Goal: Task Accomplishment & Management: Complete application form

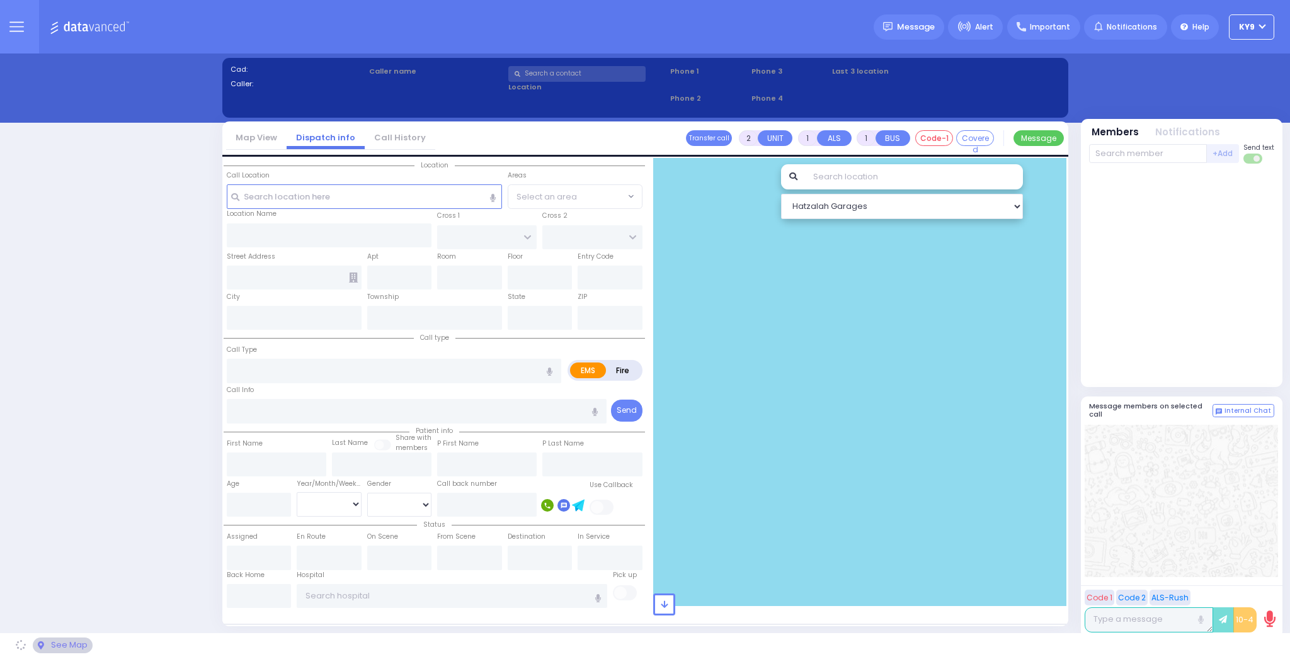
select select "15"
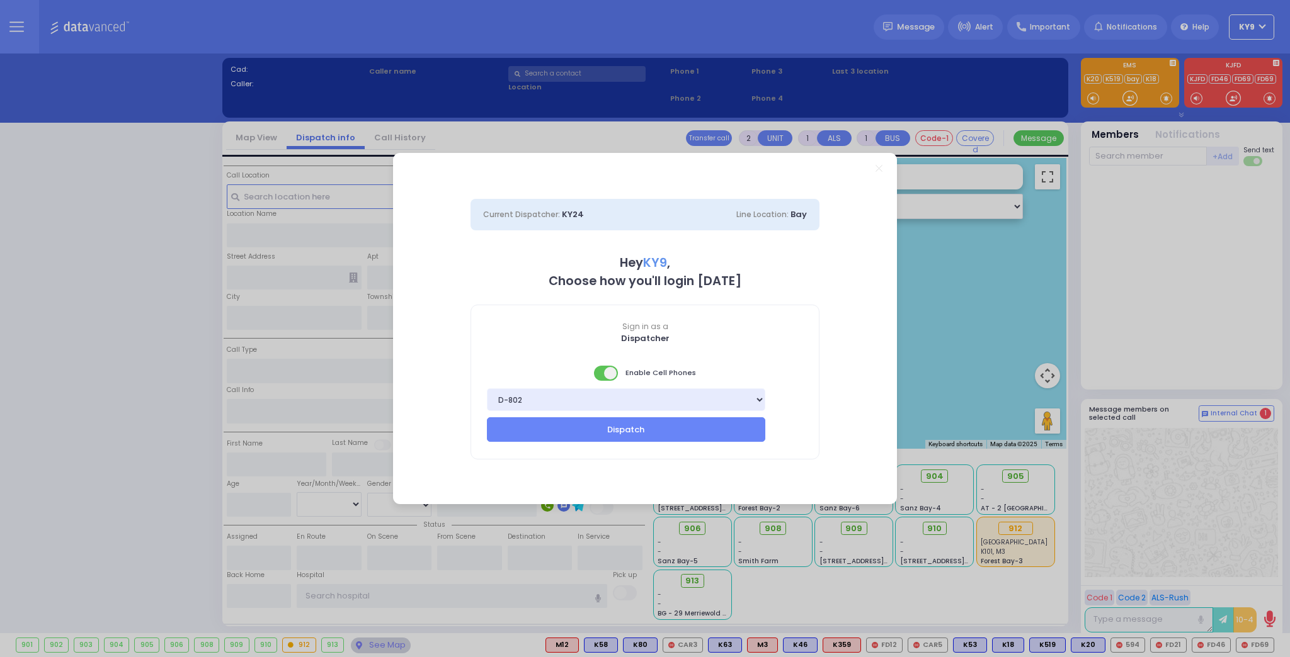
click at [598, 377] on span at bounding box center [606, 373] width 25 height 15
click at [580, 428] on button "Dispatch" at bounding box center [626, 429] width 278 height 24
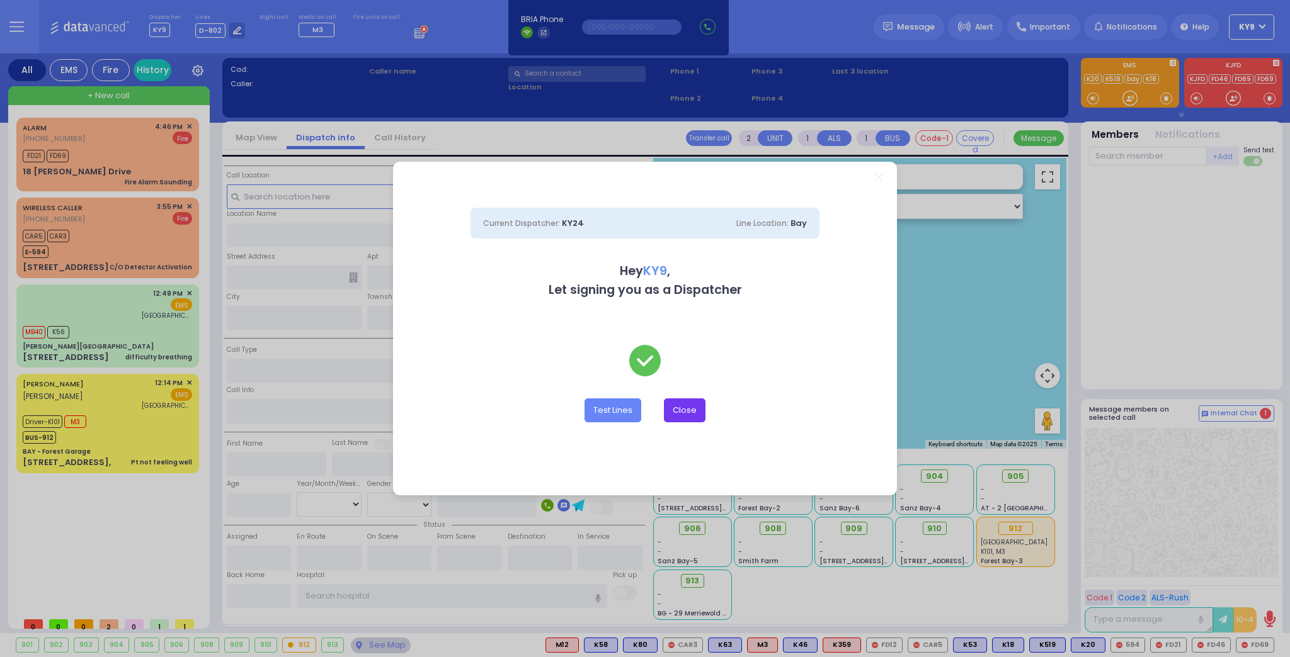
click at [694, 408] on button "Close" at bounding box center [685, 411] width 42 height 24
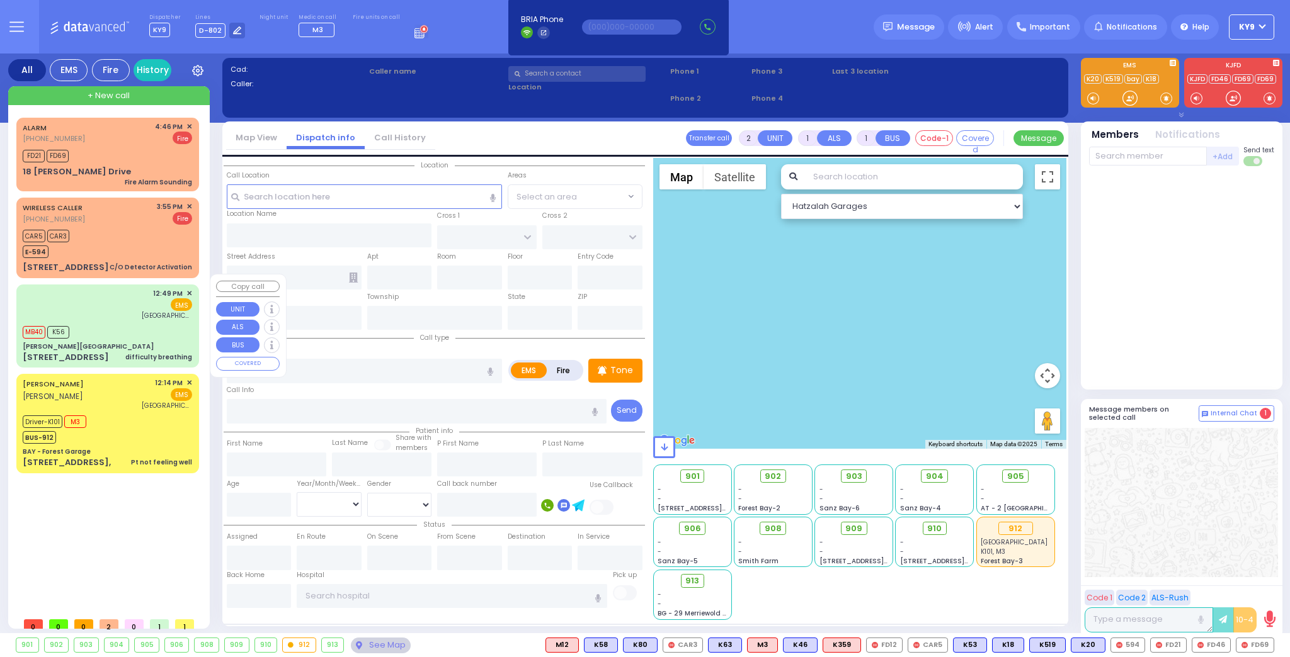
click at [123, 342] on div "Aizer Health Center" at bounding box center [107, 346] width 169 height 9
select select
type input "difficulty breathing"
radio input "true"
select select
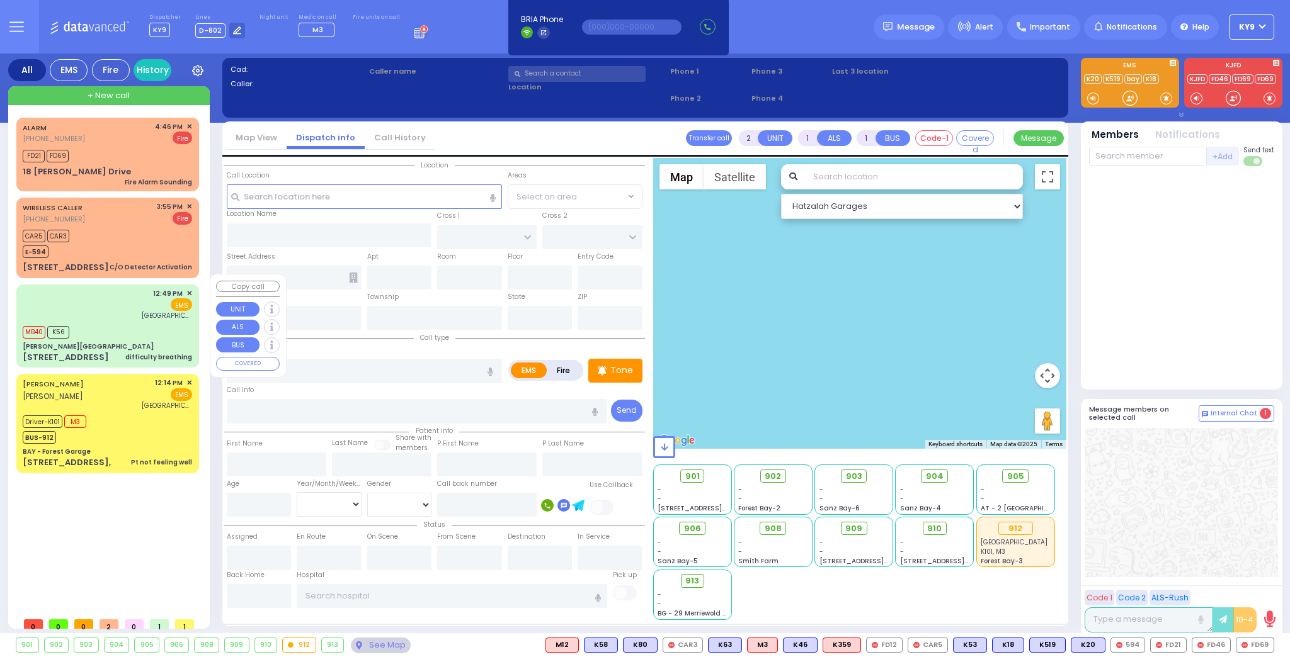
type input "12:49"
type input "12:51"
type input "12:52"
type input "12:53"
type input "Columbia University Irving Medical Center"
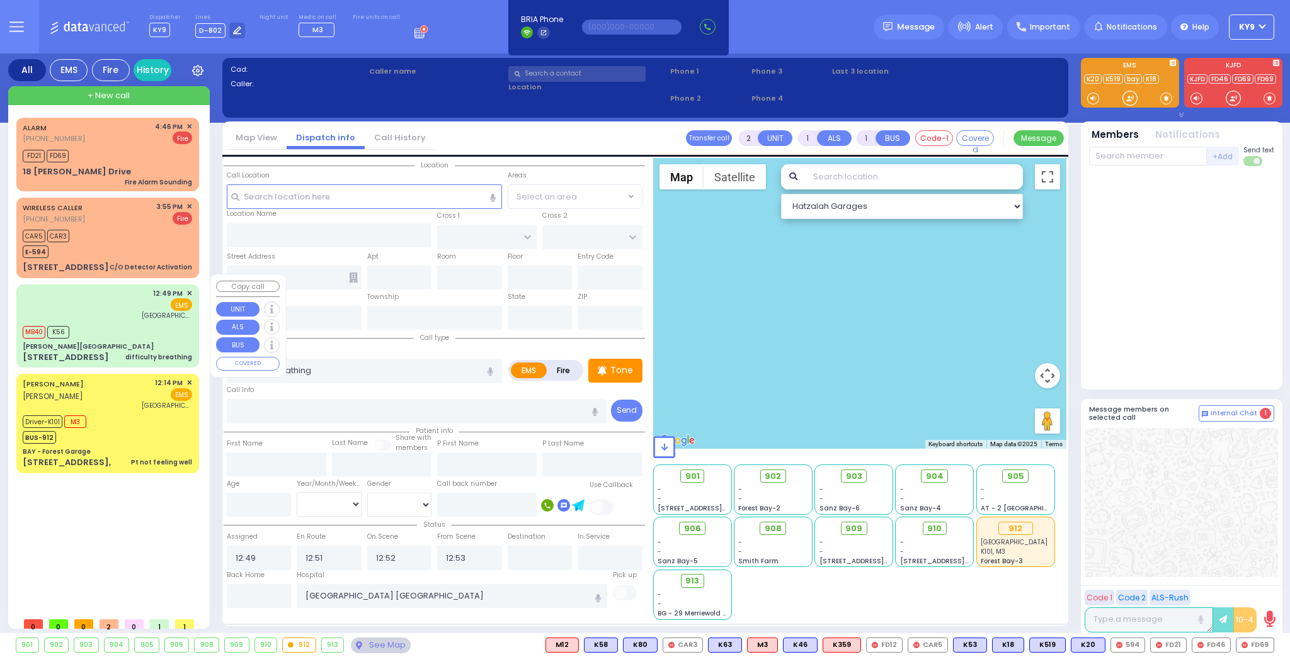
select select "Hatzalah Garages"
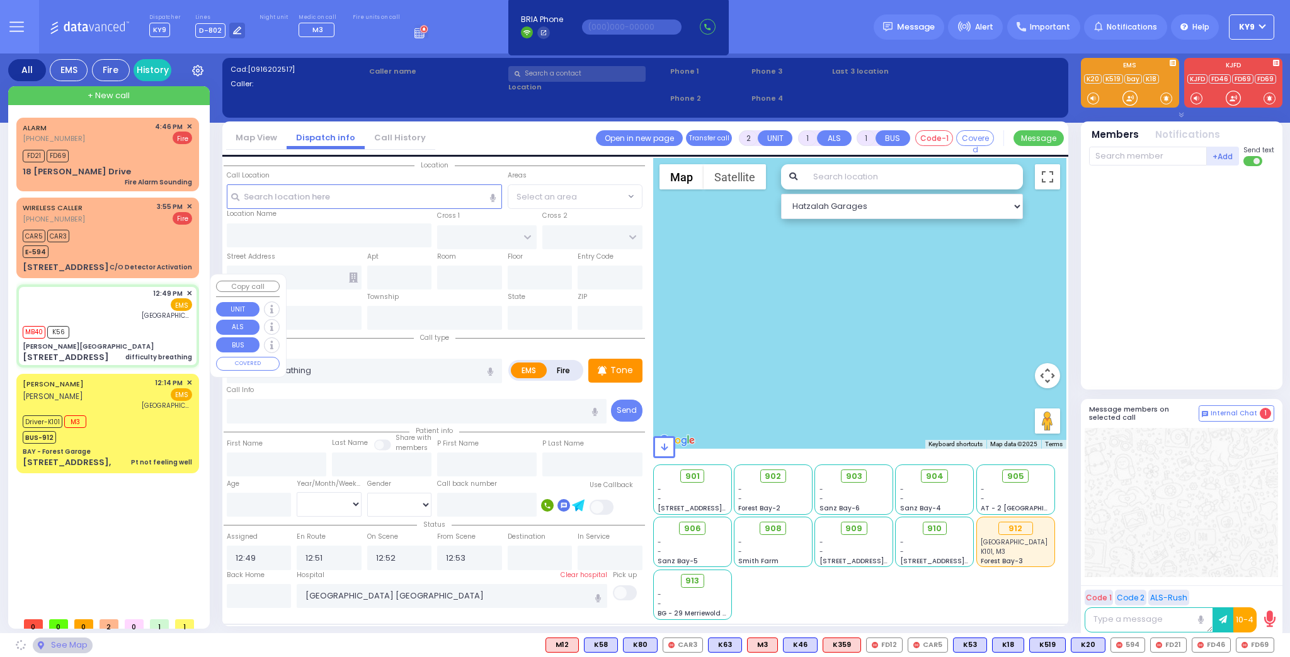
type input "Aizer Health Center"
type input "MERON DR"
type input "RATZFERT WAY"
type input "48 Bakertown Rd"
type input "Monroe"
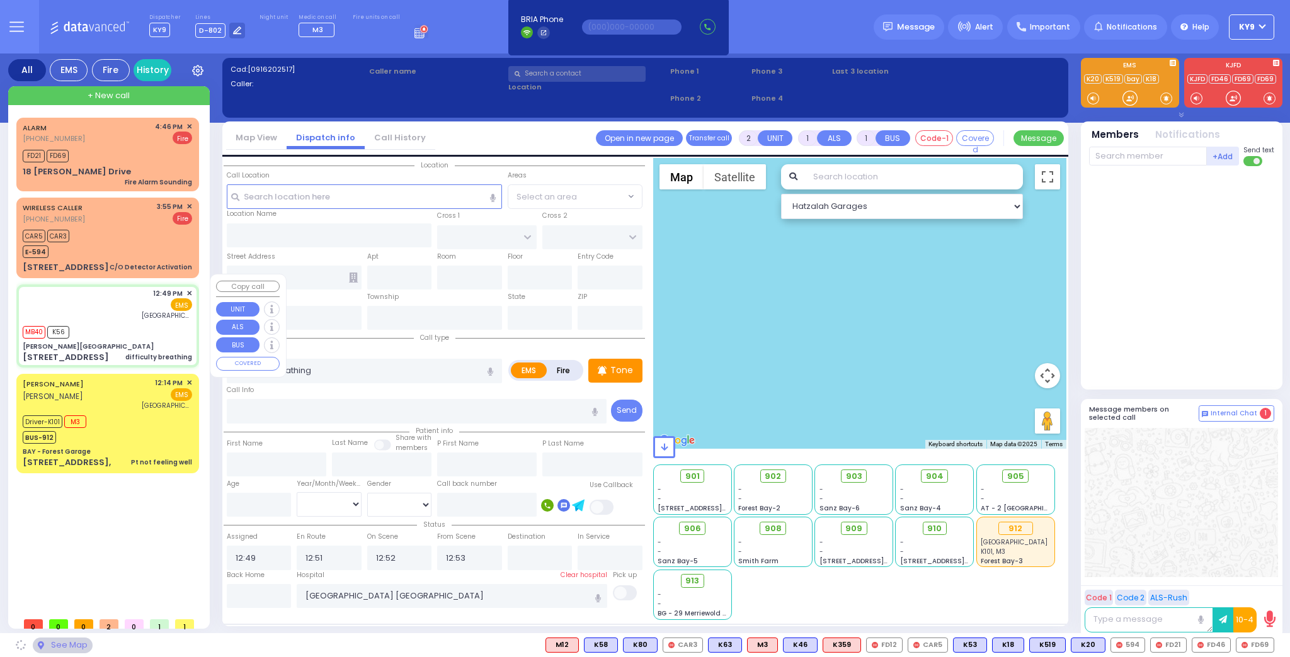
type input "[US_STATE]"
type input "10950"
select select "SECTION 6"
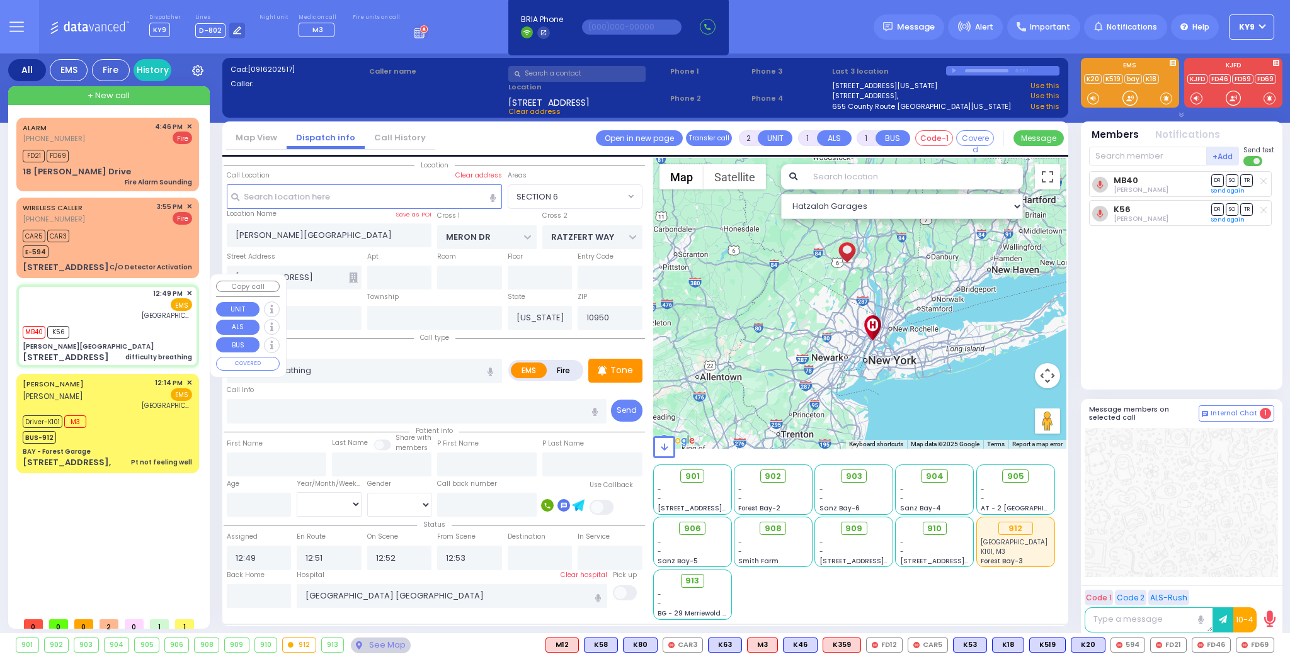
click at [122, 342] on div "Aizer Health Center" at bounding box center [107, 346] width 169 height 9
select select
radio input "true"
select select
select select "SECTION 6"
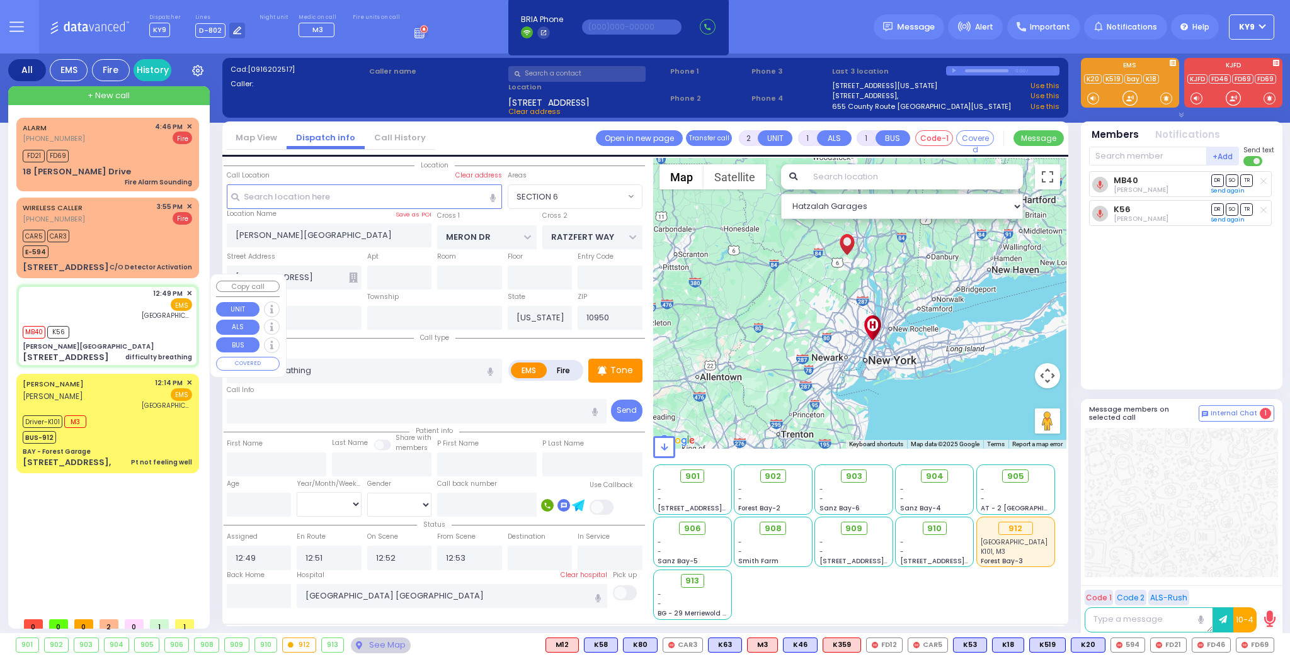
select select "Hatzalah Garages"
click at [129, 412] on div "Driver-K101 M3 BUS-912" at bounding box center [107, 427] width 169 height 31
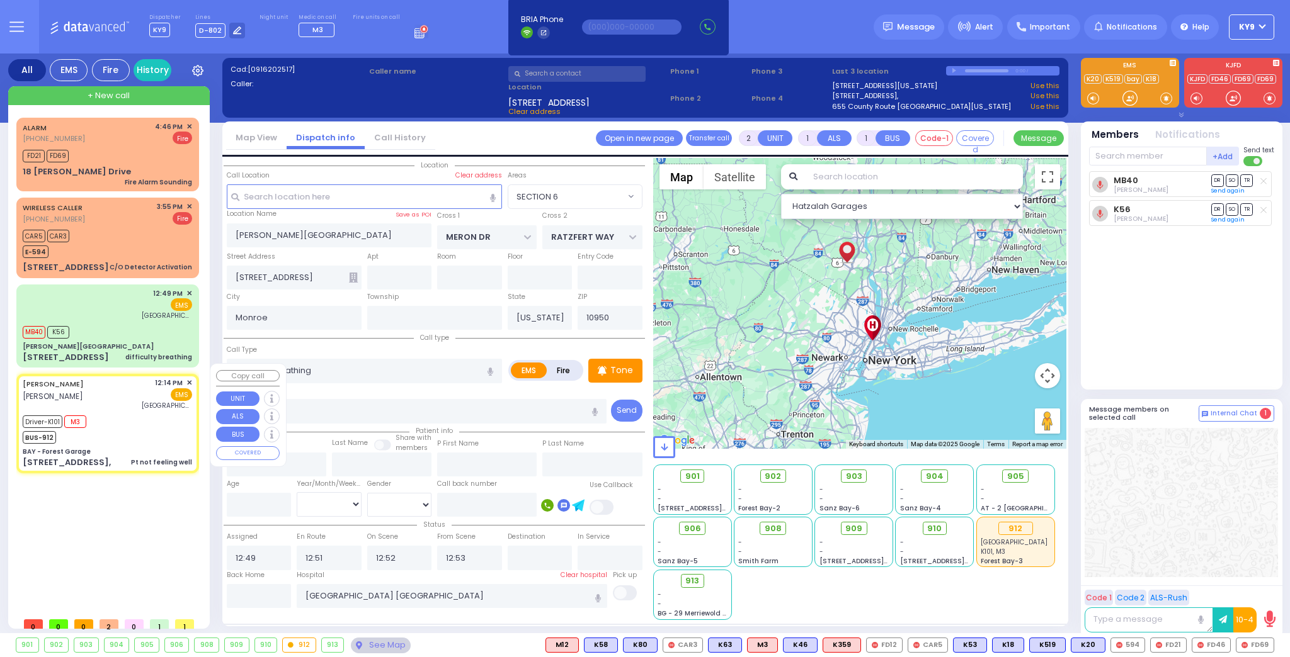
type input "6"
select select
type input "Pt not feeling well"
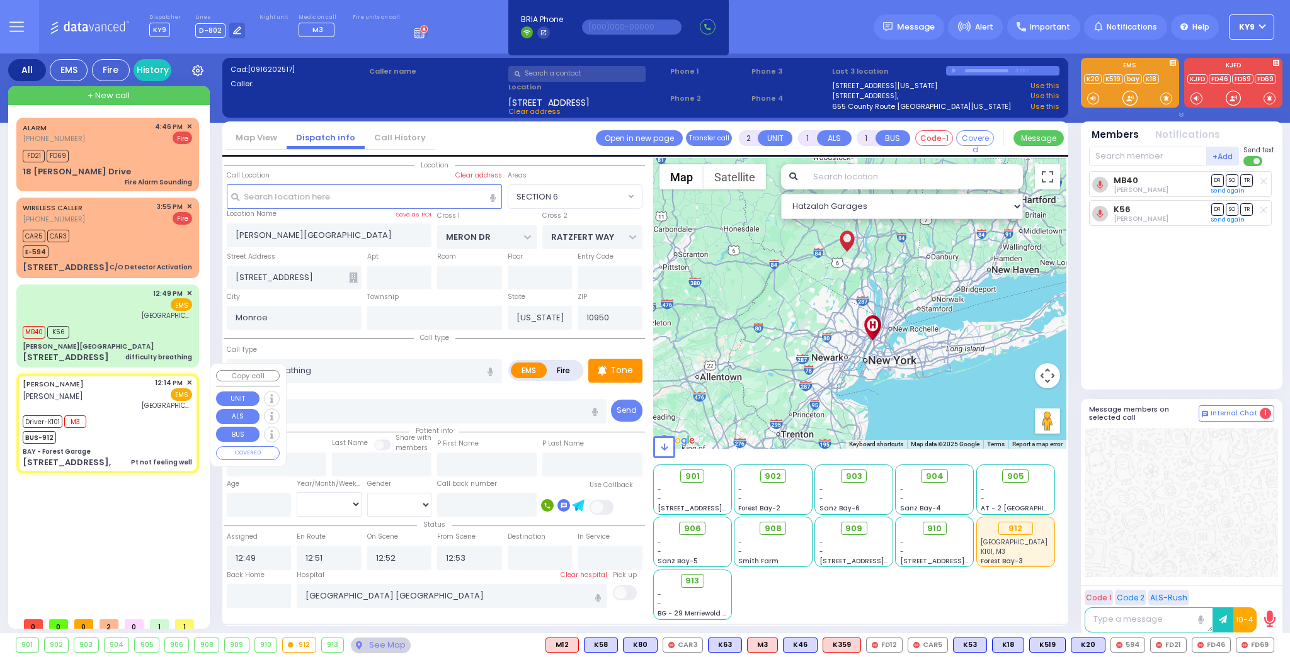
radio input "true"
type input "ISRAEL"
type input "GOLDBERGER"
type input "Israel"
type input "Foldberger"
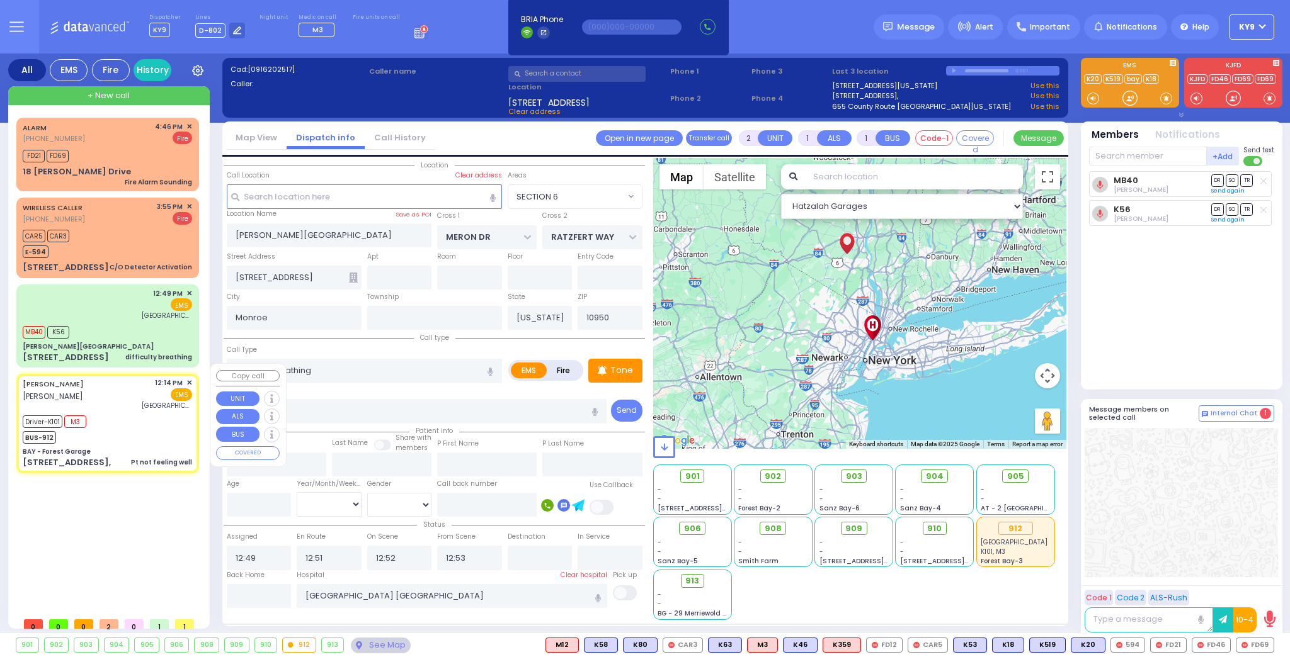
type input "87"
select select "Year"
select select "[DEMOGRAPHIC_DATA]"
type input "12:14"
type input "12:15"
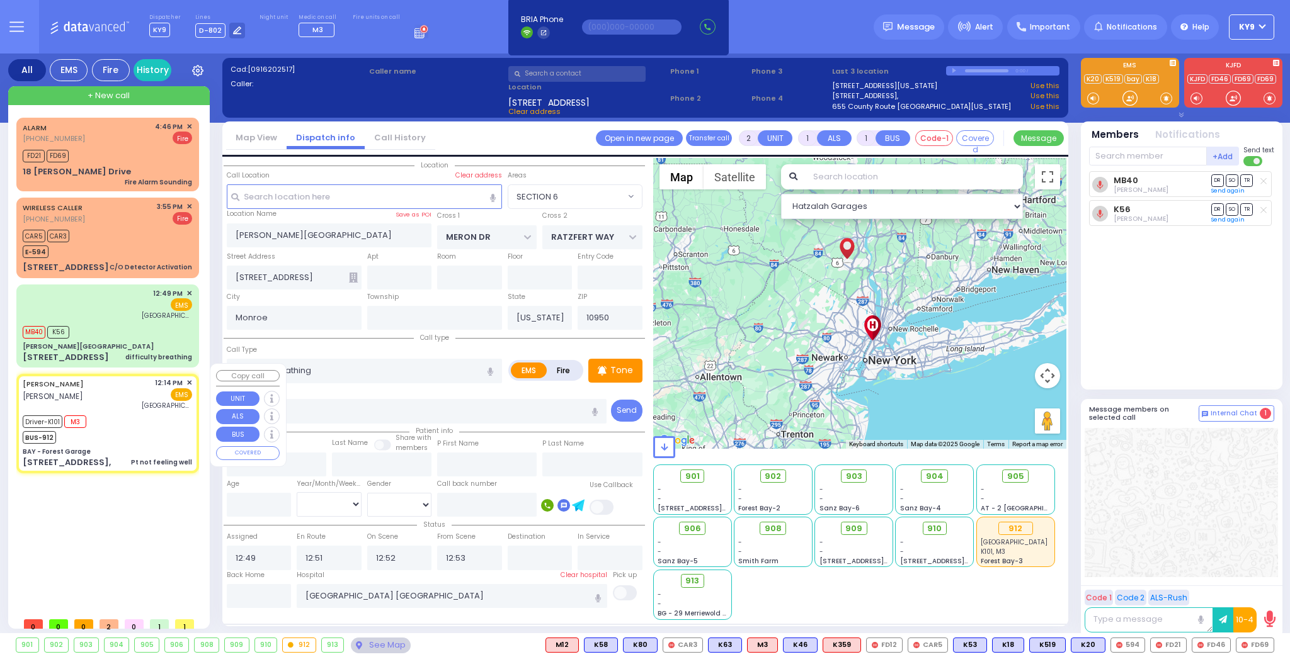
type input "12:19"
type input "12:30"
type input "13:25"
type input "15:00"
type input "Mount Sinai Hospital (East Harlem)"
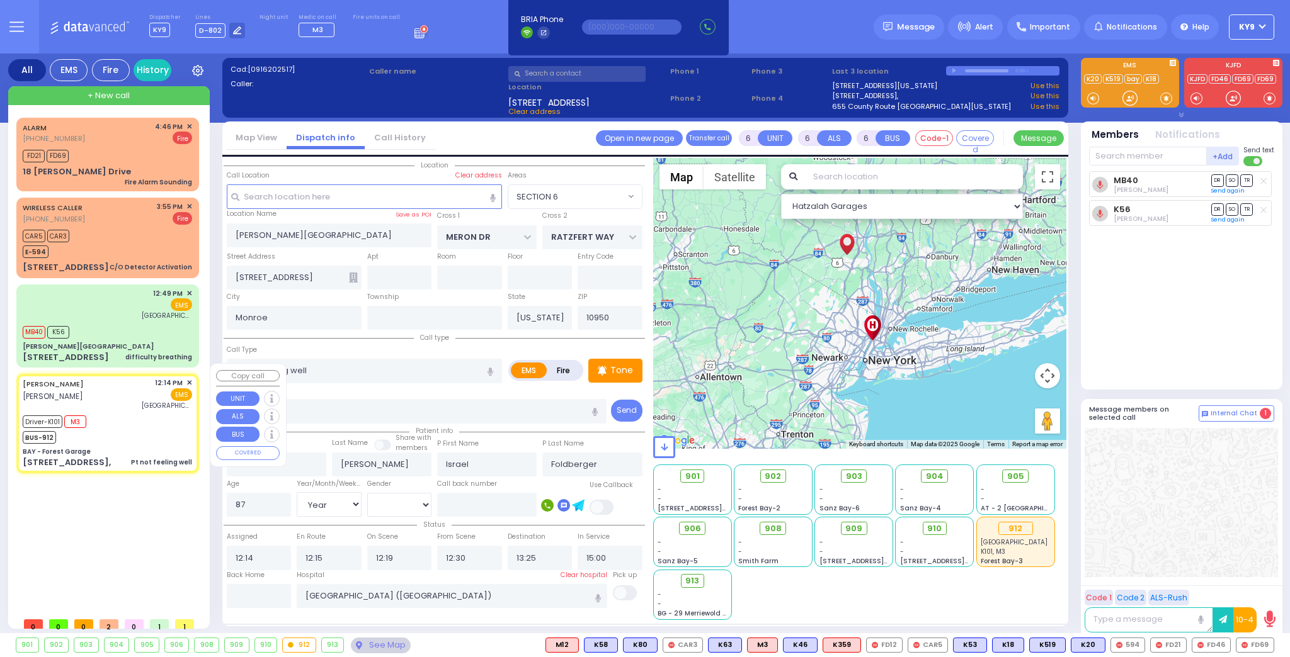
select select "Hatzalah Garages"
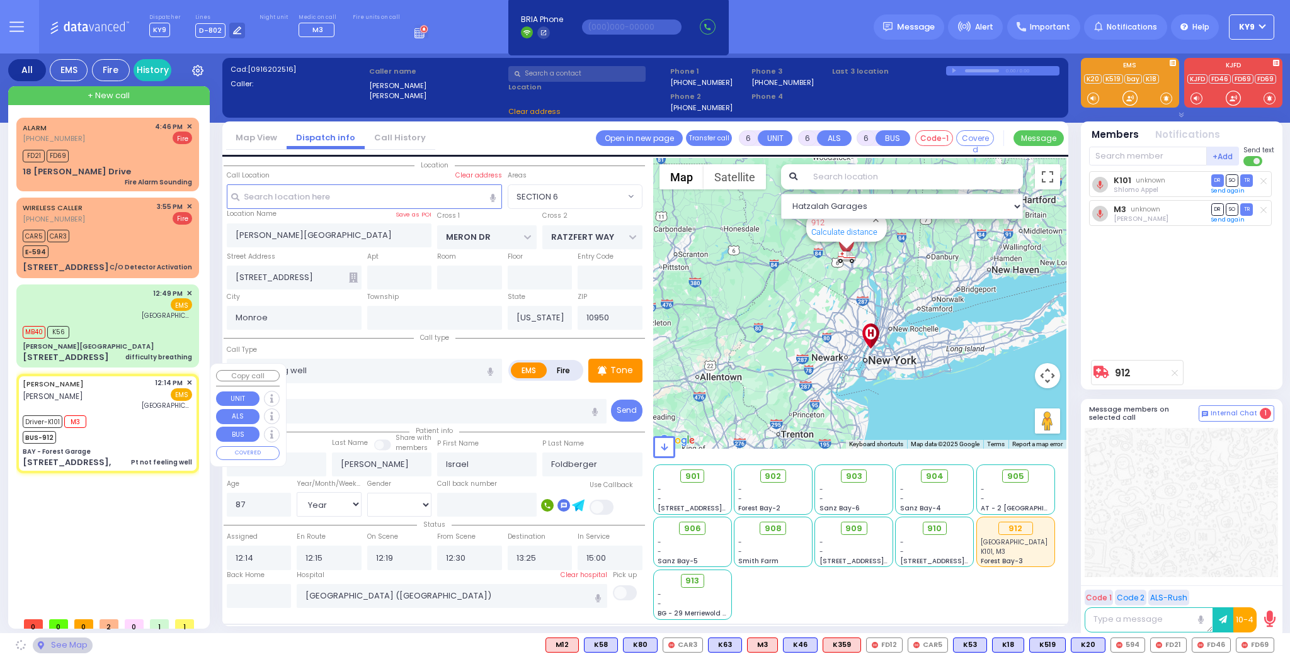
type input "BAY - Forest Garage"
type input "SANZ COURT"
type input "HAYES COURT"
type input "63 Forest Rd,"
select select "SECTION 2"
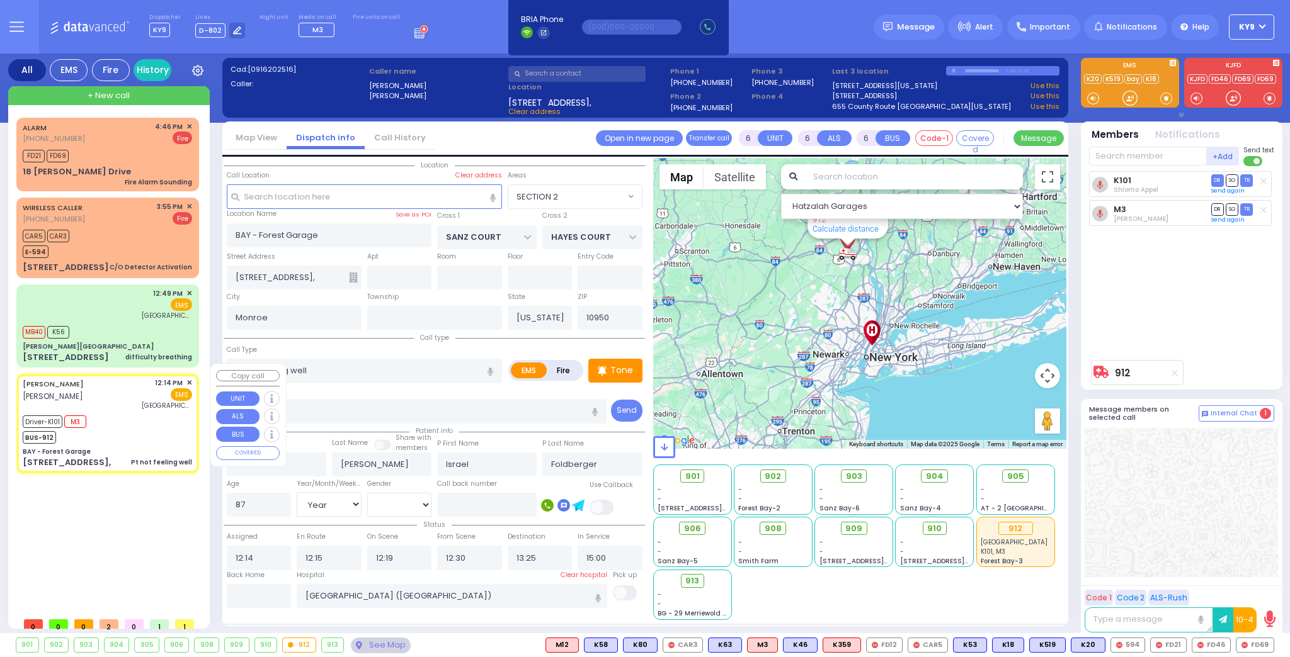
click at [116, 412] on div "Driver-K101 M3 BUS-912" at bounding box center [107, 427] width 169 height 31
select select
radio input "true"
select select "Year"
select select "[DEMOGRAPHIC_DATA]"
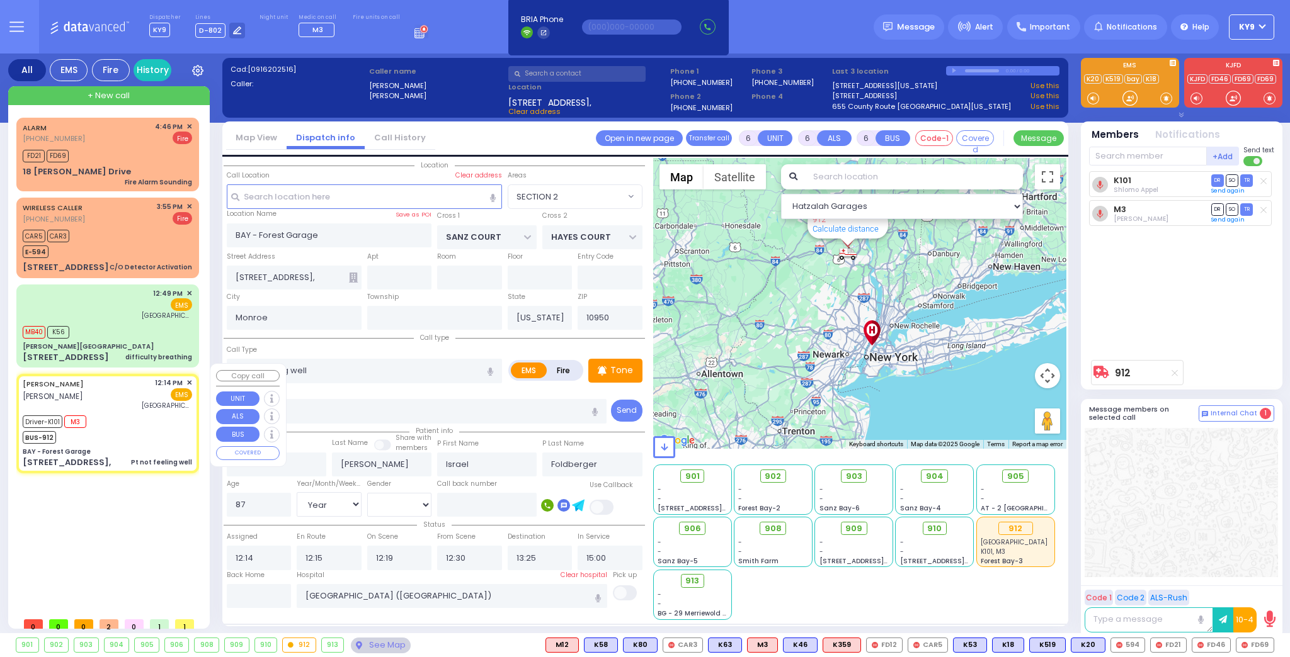
select select "Hatzalah Garages"
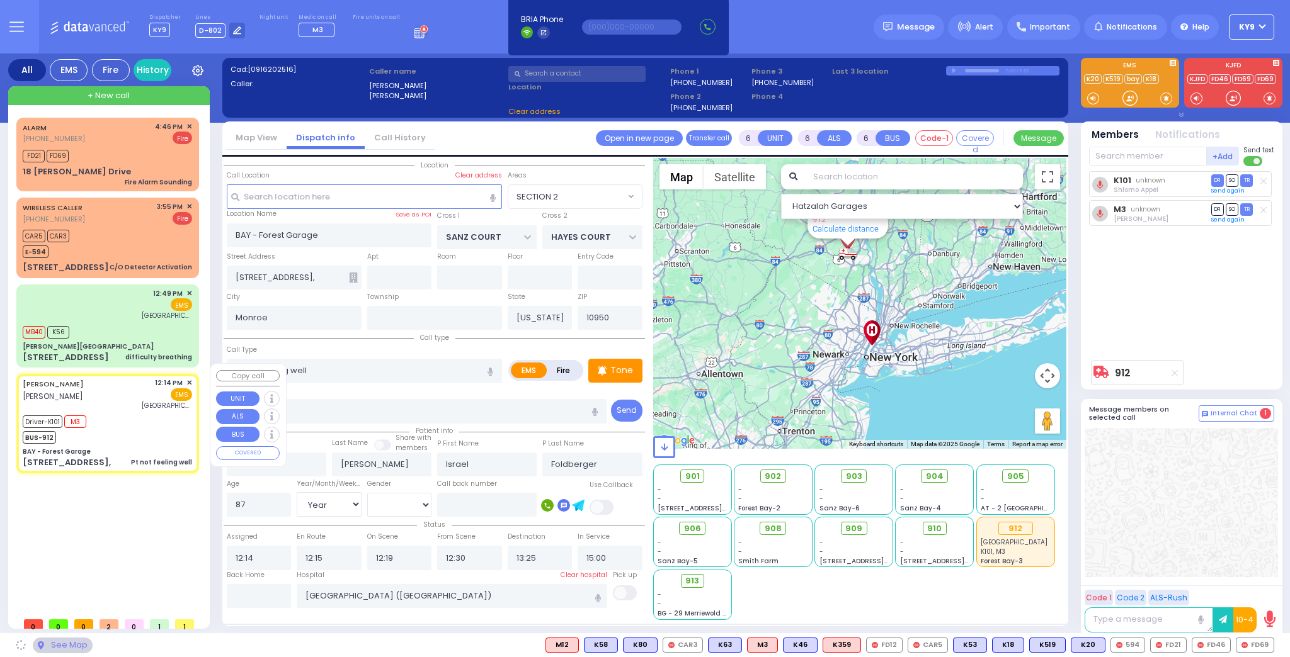
select select "SECTION 2"
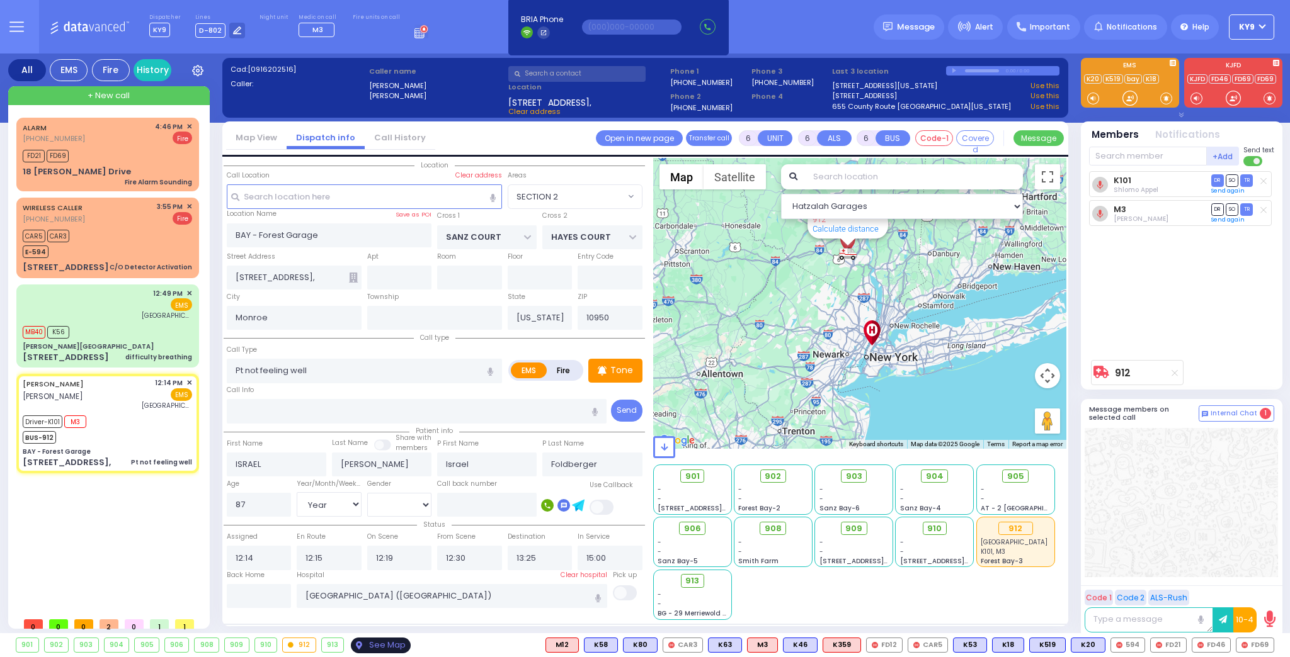
click at [380, 644] on div "See Map" at bounding box center [380, 646] width 59 height 16
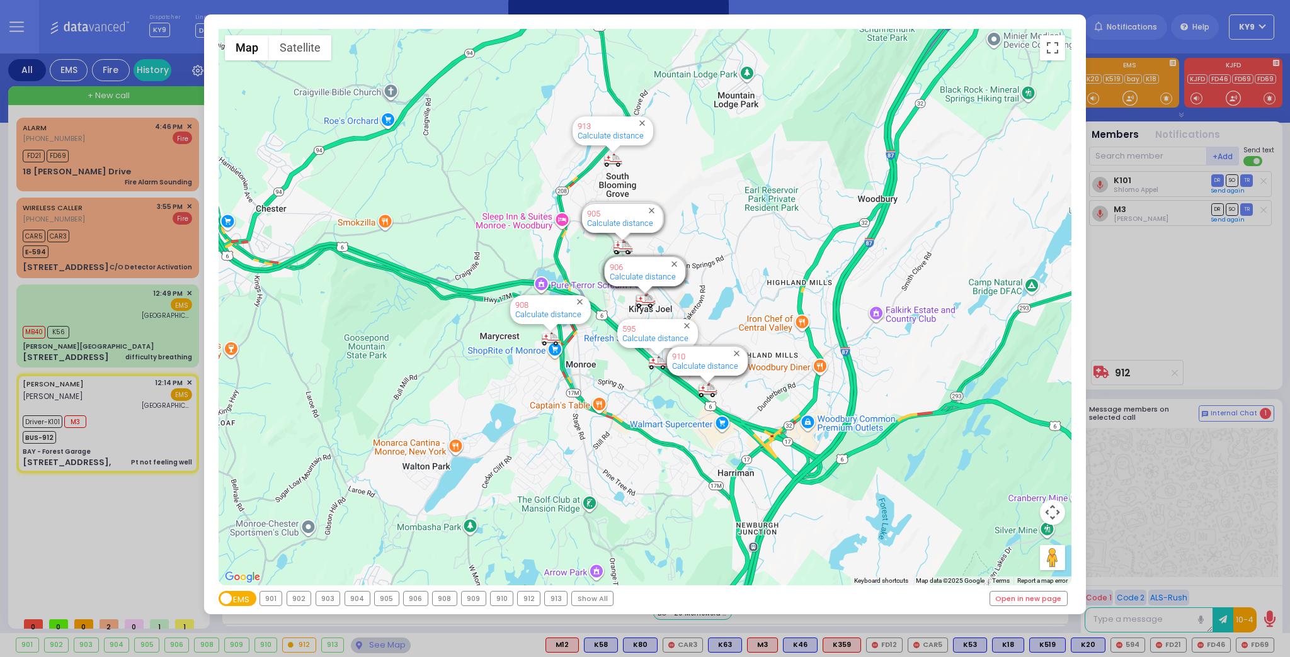
click at [521, 597] on div "912" at bounding box center [529, 599] width 22 height 14
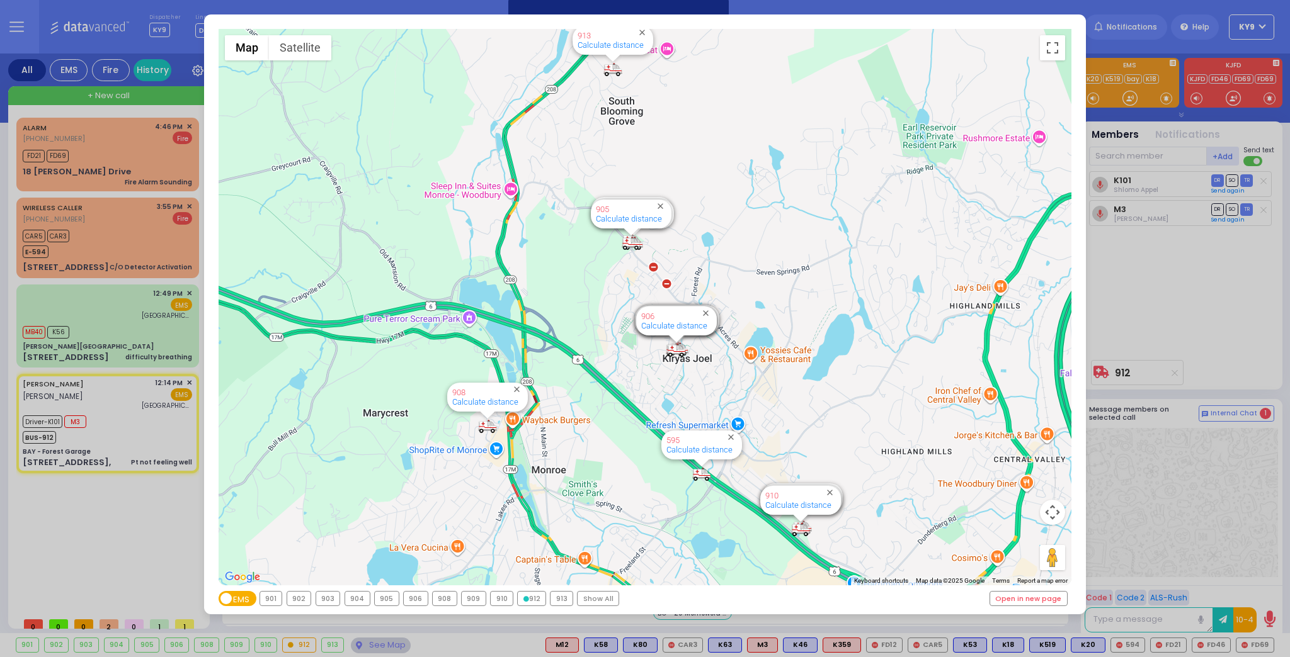
click at [523, 599] on icon at bounding box center [526, 599] width 6 height 6
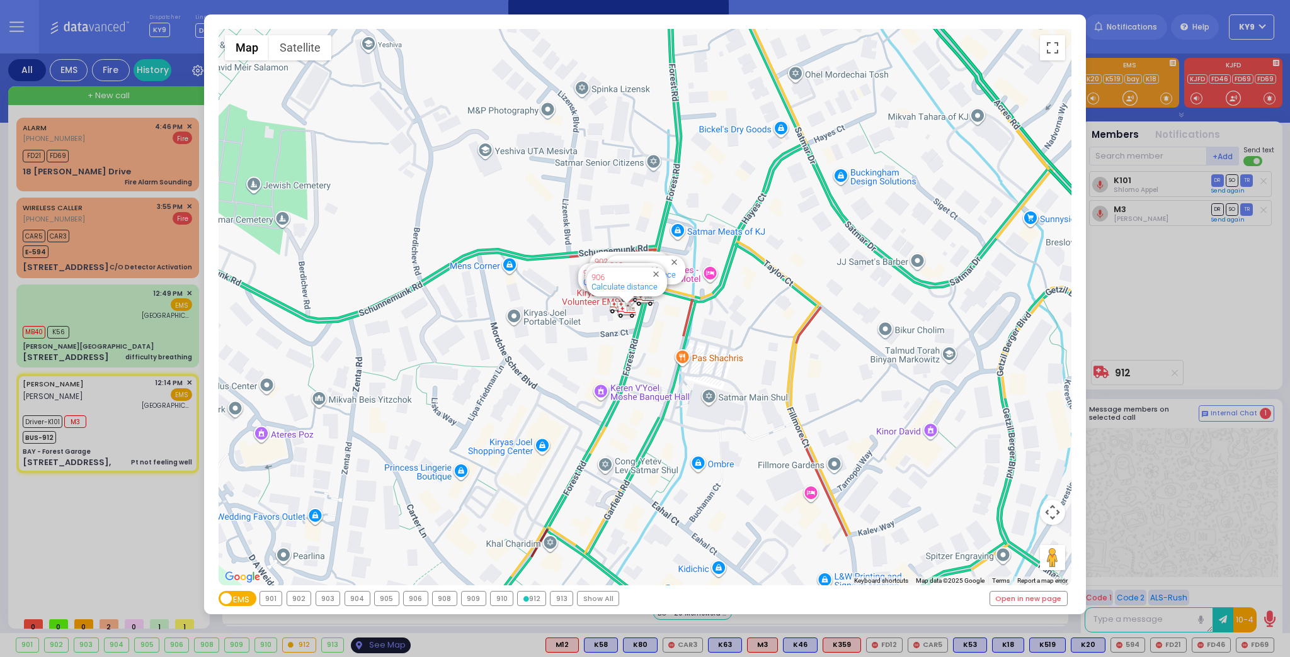
click at [382, 646] on div "← Move left → Move right ↑ Move up ↓ Move down + Zoom in - Zoom out Home Jump l…" at bounding box center [645, 328] width 1290 height 657
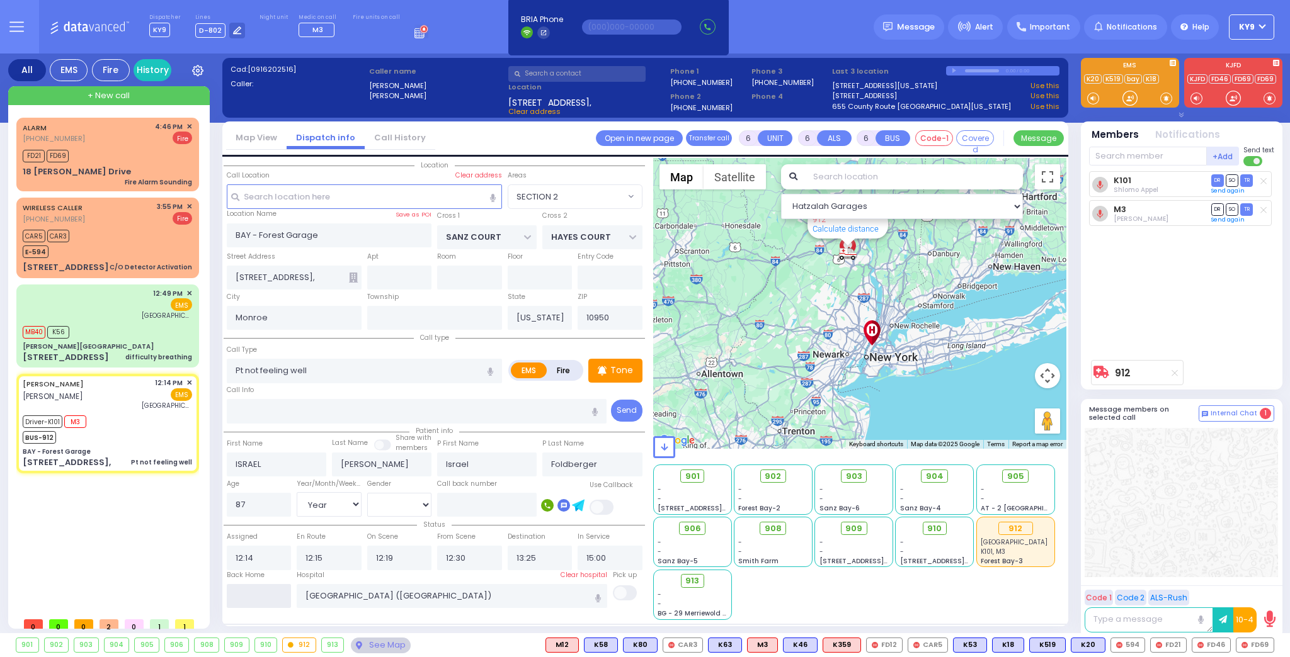
click at [254, 596] on input "text" at bounding box center [259, 596] width 65 height 24
click at [253, 596] on input "text" at bounding box center [259, 596] width 65 height 24
click at [253, 597] on input "text" at bounding box center [259, 596] width 65 height 24
click at [257, 593] on input "text" at bounding box center [259, 596] width 65 height 24
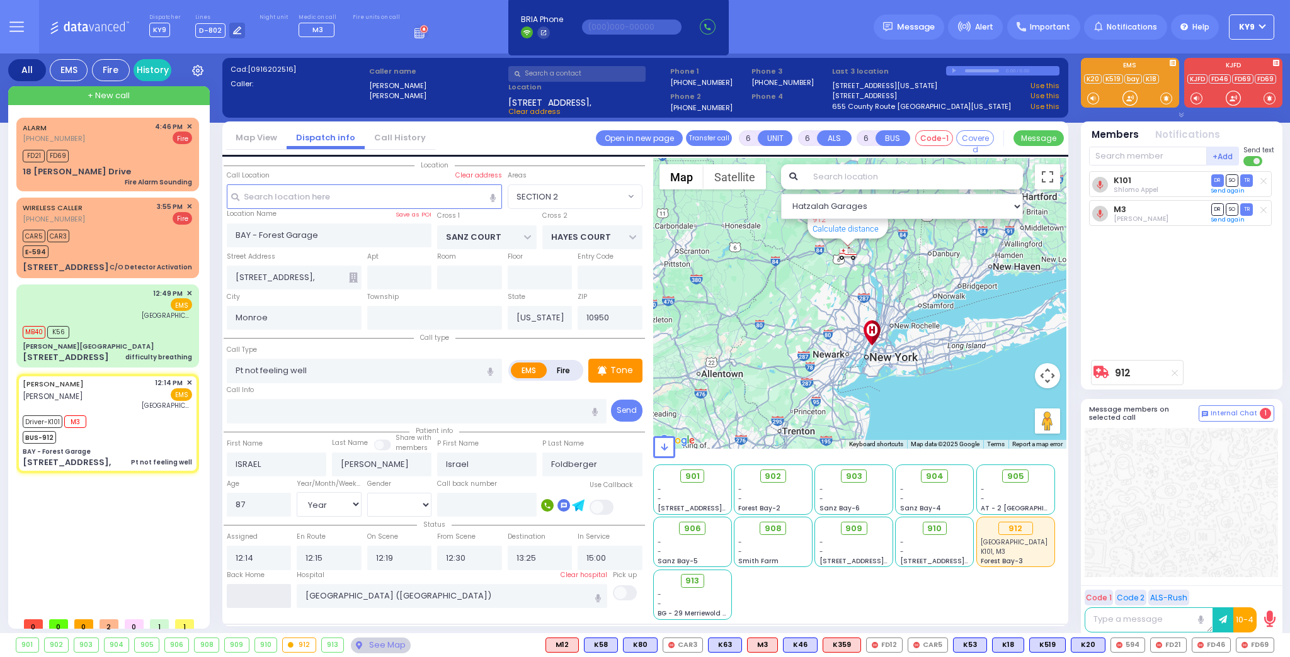
type input "16:52"
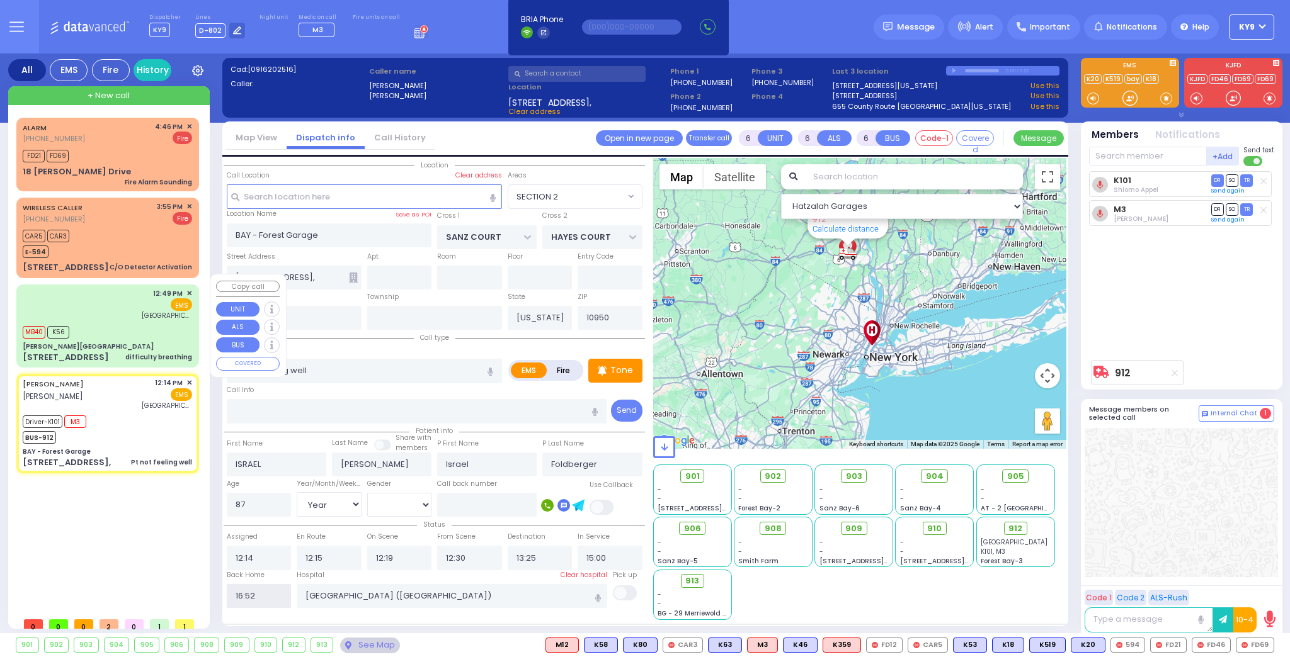
select select
radio input "true"
select select
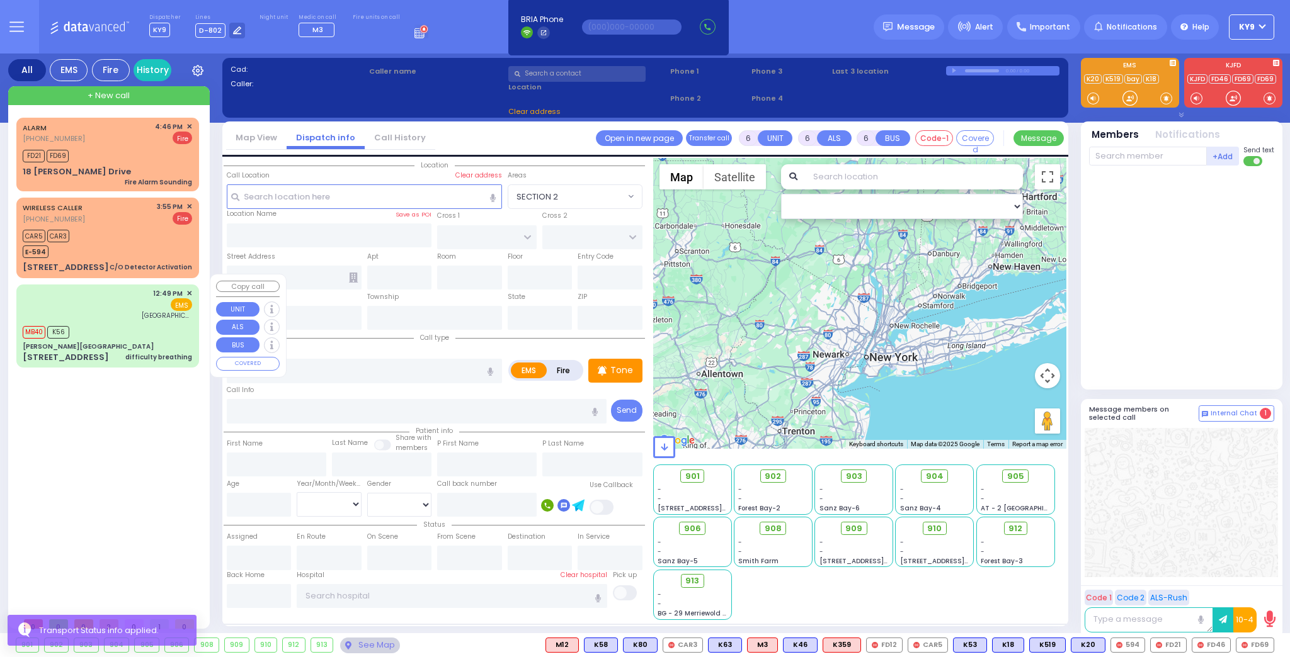
click at [127, 323] on div "MB40 K56" at bounding box center [107, 331] width 169 height 16
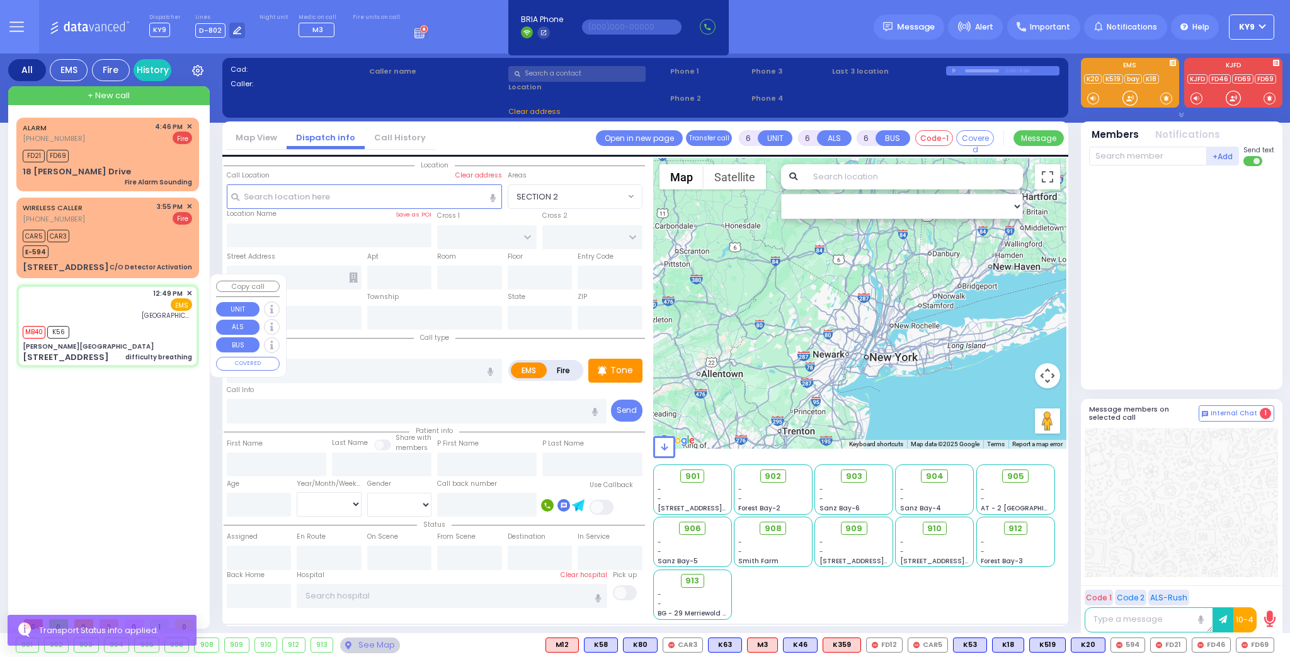
type input "2"
type input "1"
select select
type input "difficulty breathing"
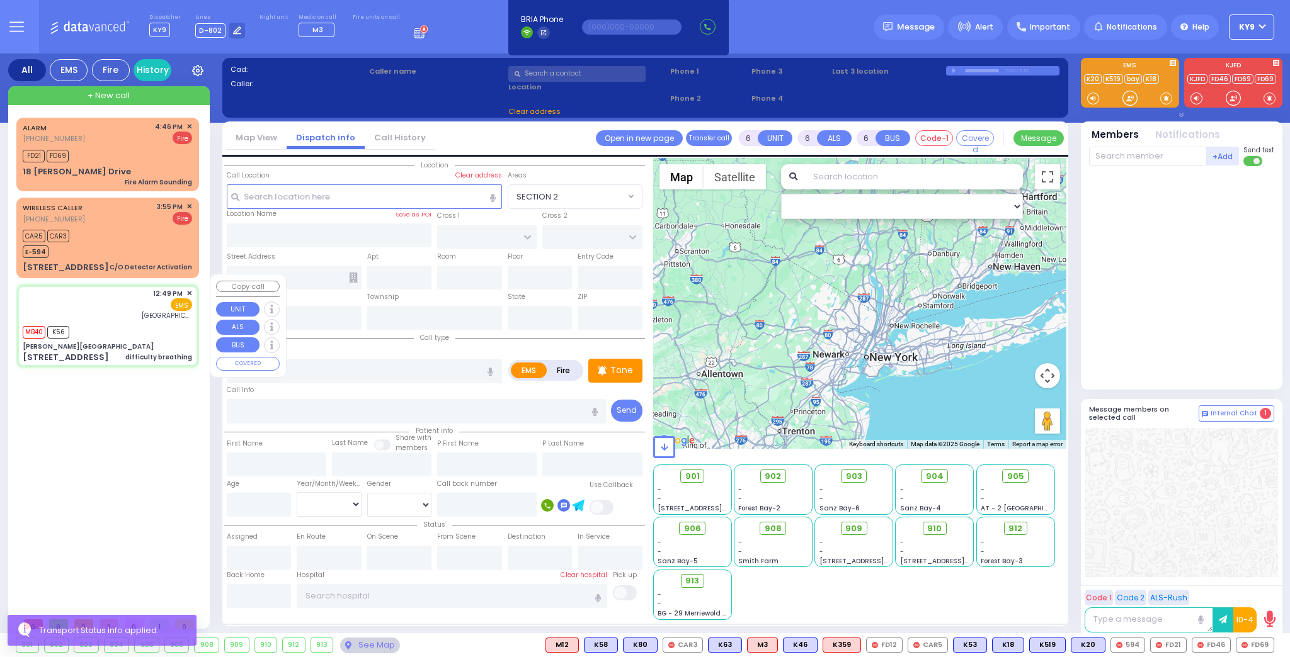
radio input "true"
select select
type input "12:49"
type input "12:51"
type input "12:52"
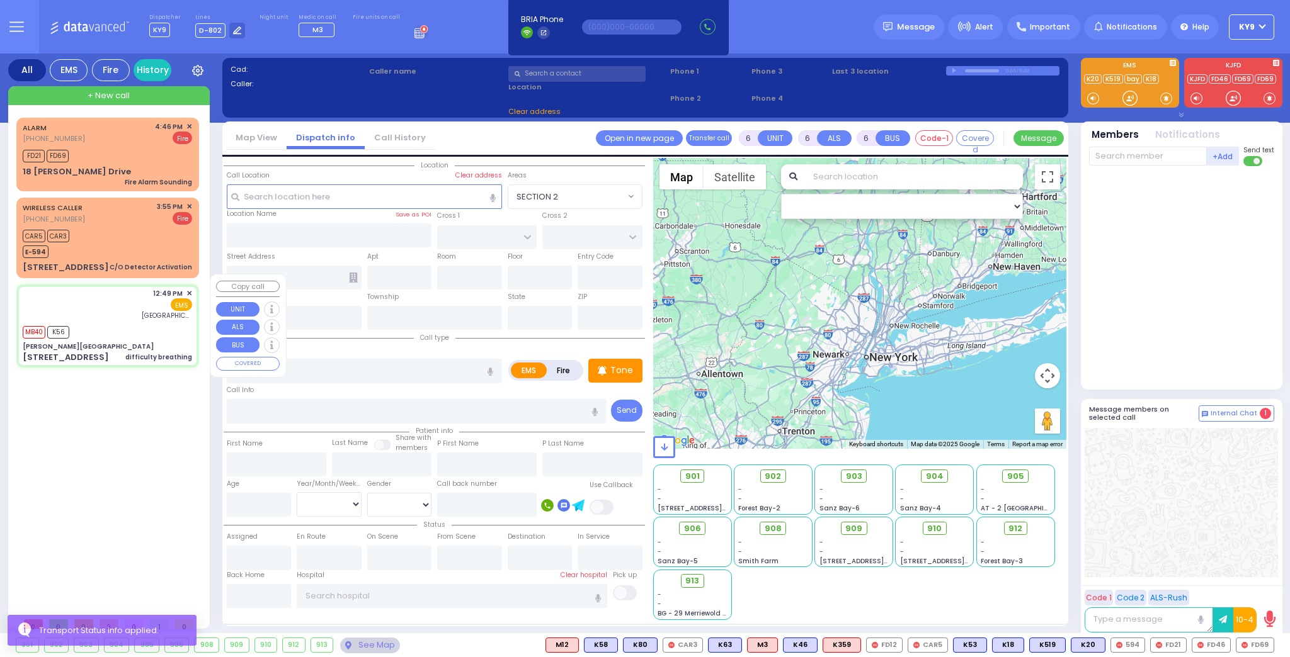
type input "12:53"
type input "Columbia University Irving Medical Center"
select select "Hatzalah Garages"
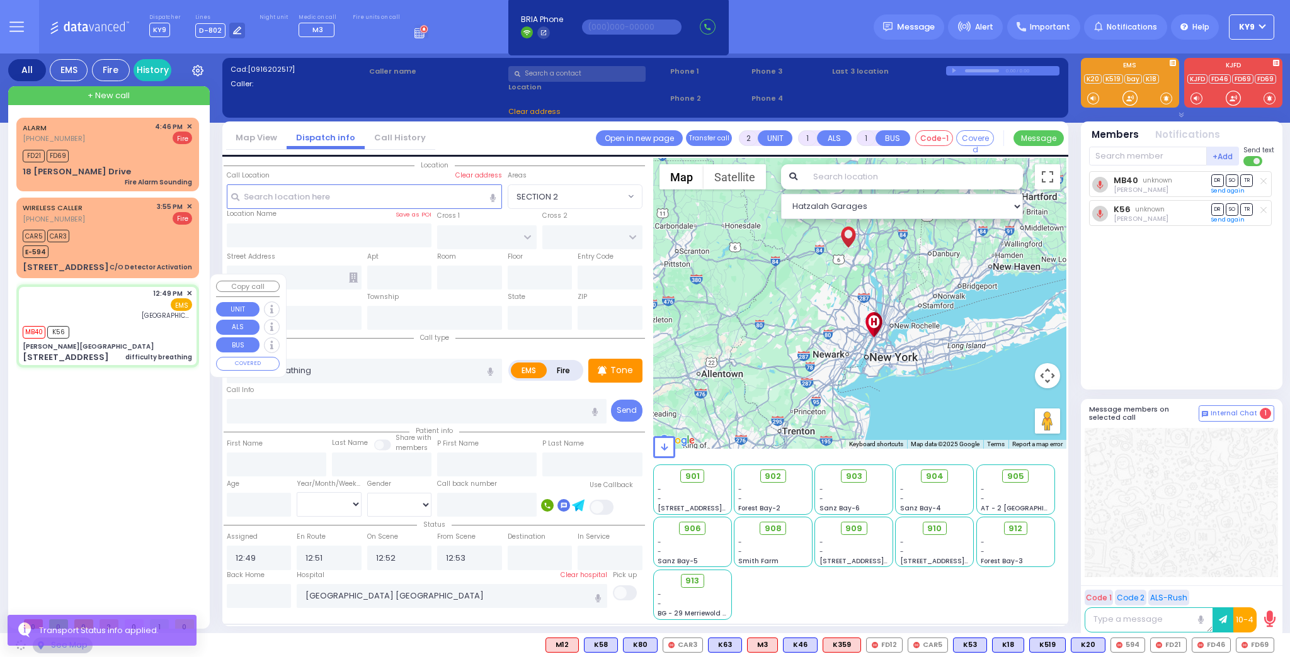
type input "Aizer Health Center"
type input "MERON DR"
type input "RATZFERT WAY"
type input "48 Bakertown Rd"
type input "Monroe"
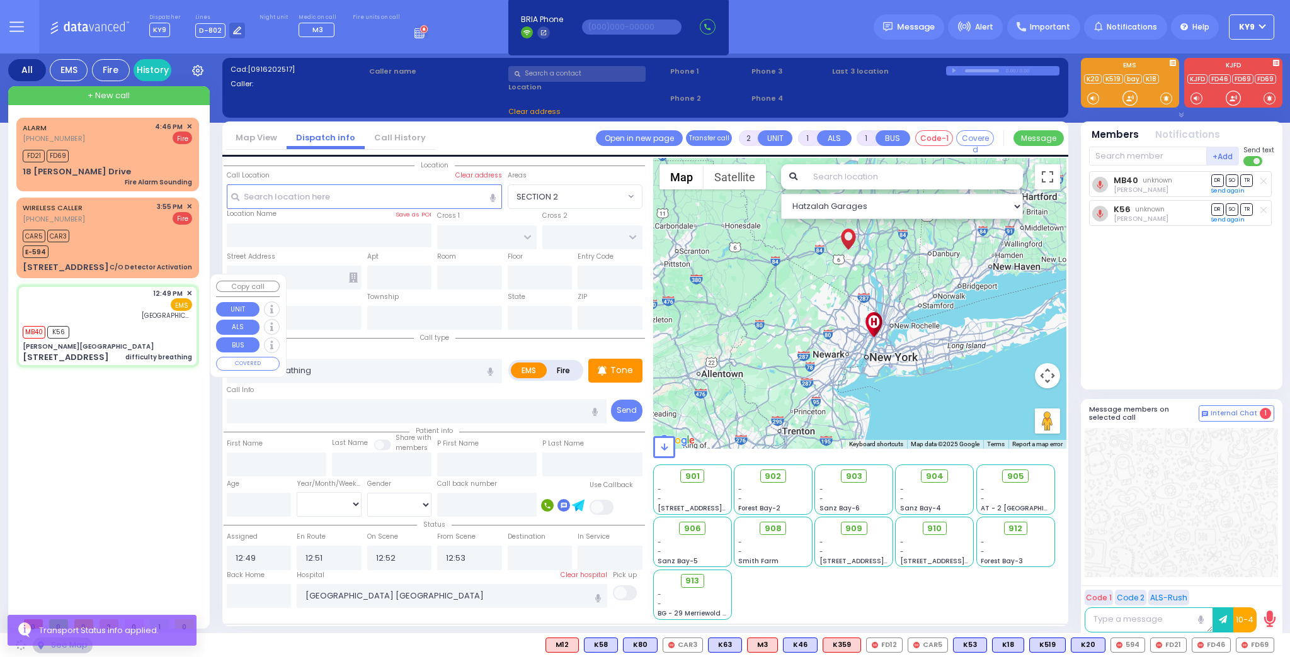
type input "[US_STATE]"
type input "10950"
select select "SECTION 6"
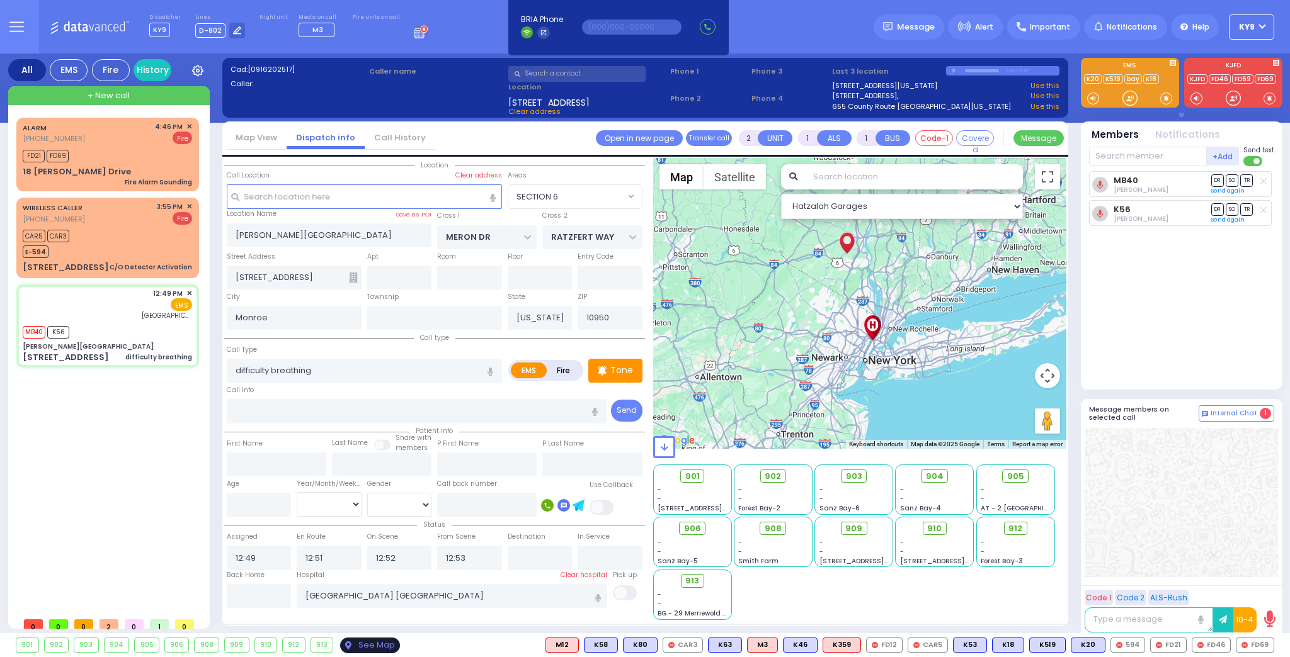
click at [366, 652] on div "See Map" at bounding box center [369, 646] width 59 height 16
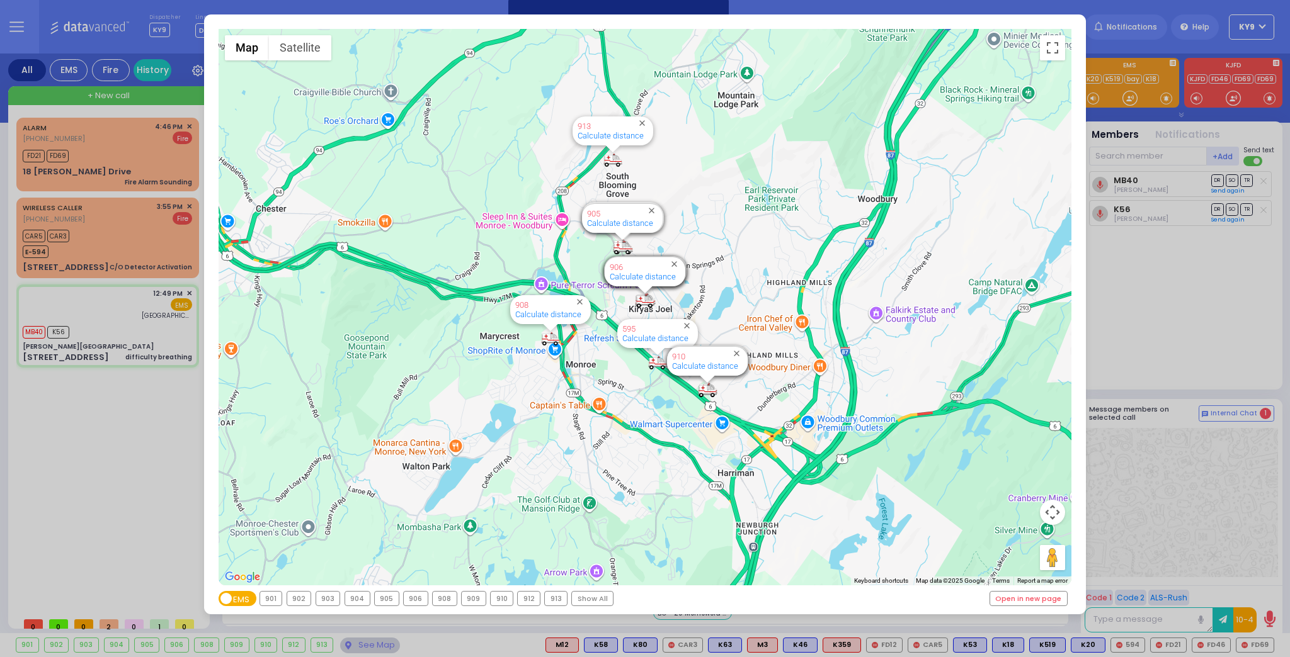
click at [279, 601] on div "901" at bounding box center [271, 599] width 22 height 14
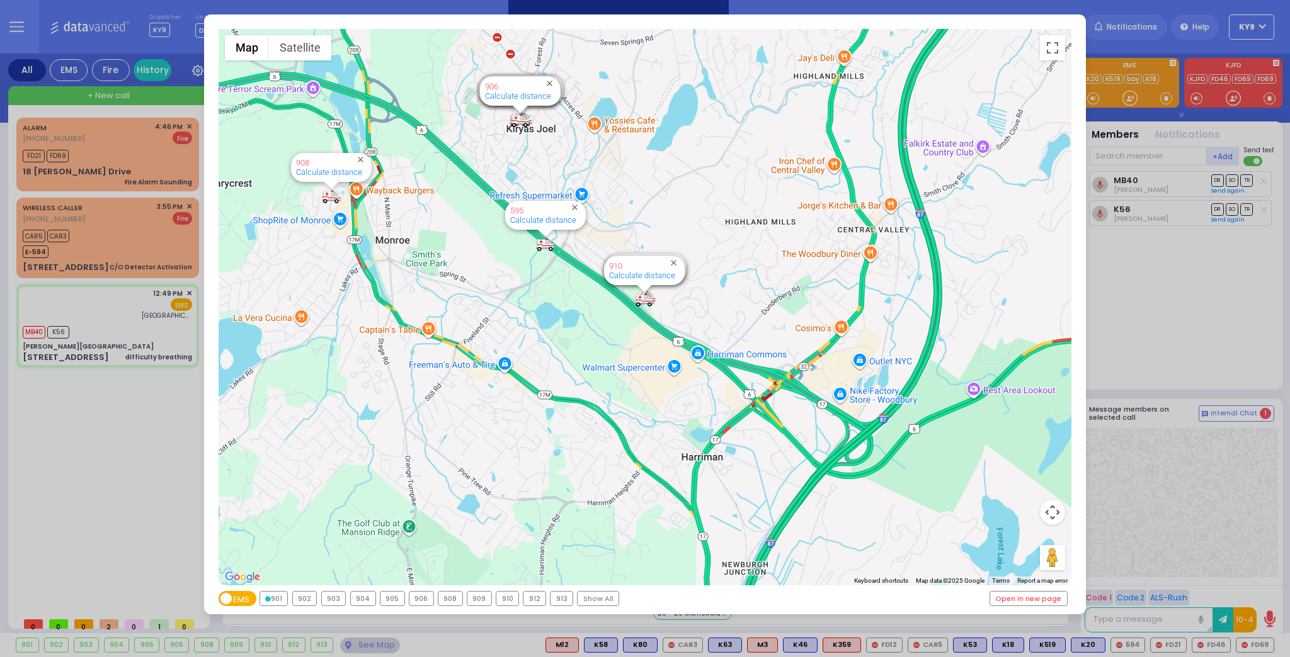
click at [304, 597] on div "902" at bounding box center [305, 599] width 24 height 14
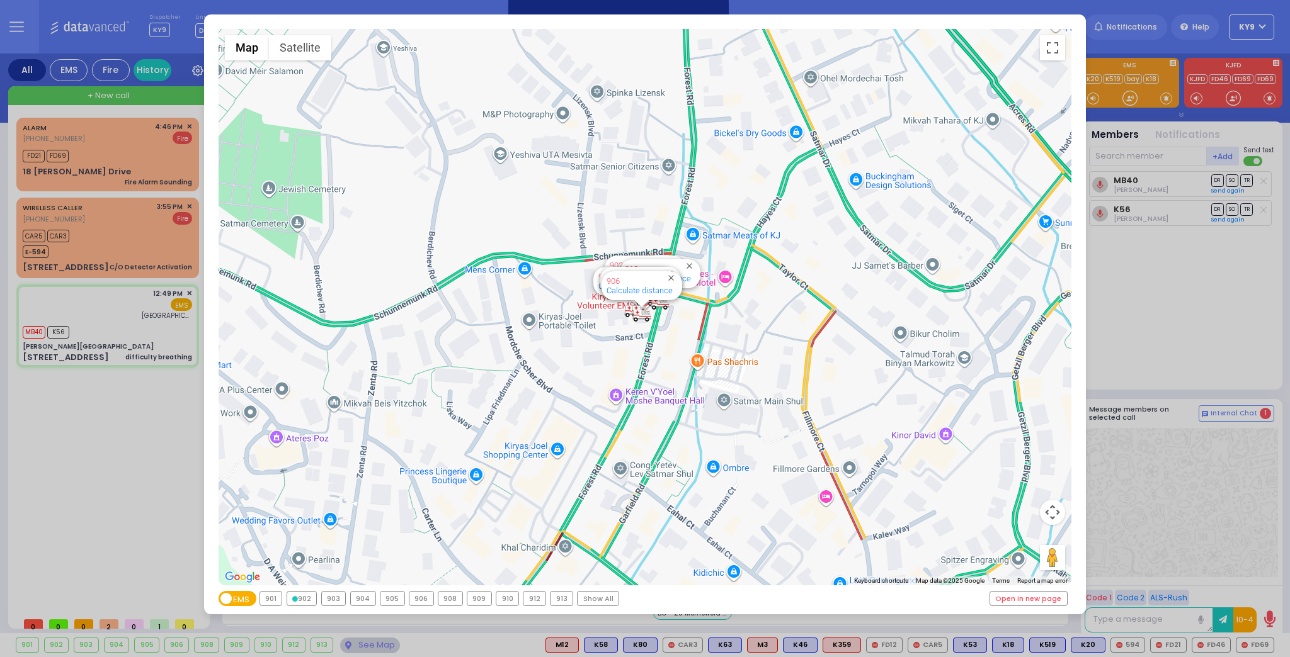
click at [329, 598] on div "903" at bounding box center [334, 599] width 24 height 14
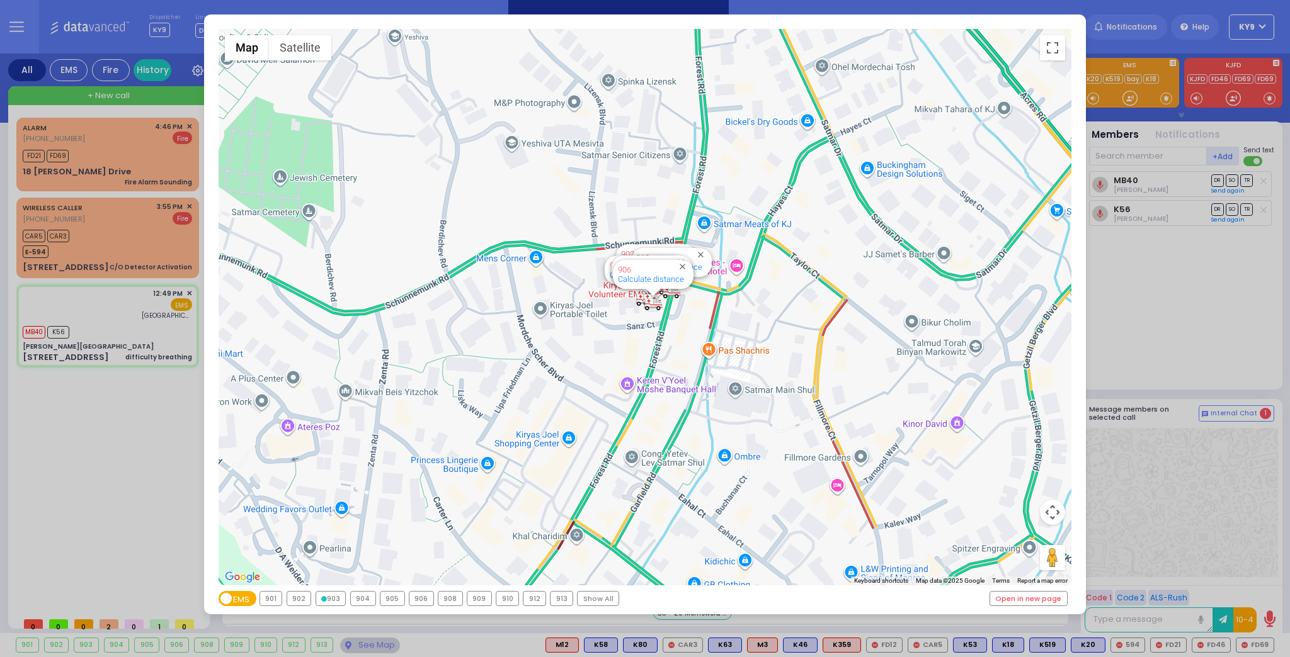
click at [365, 597] on div "904" at bounding box center [363, 599] width 25 height 14
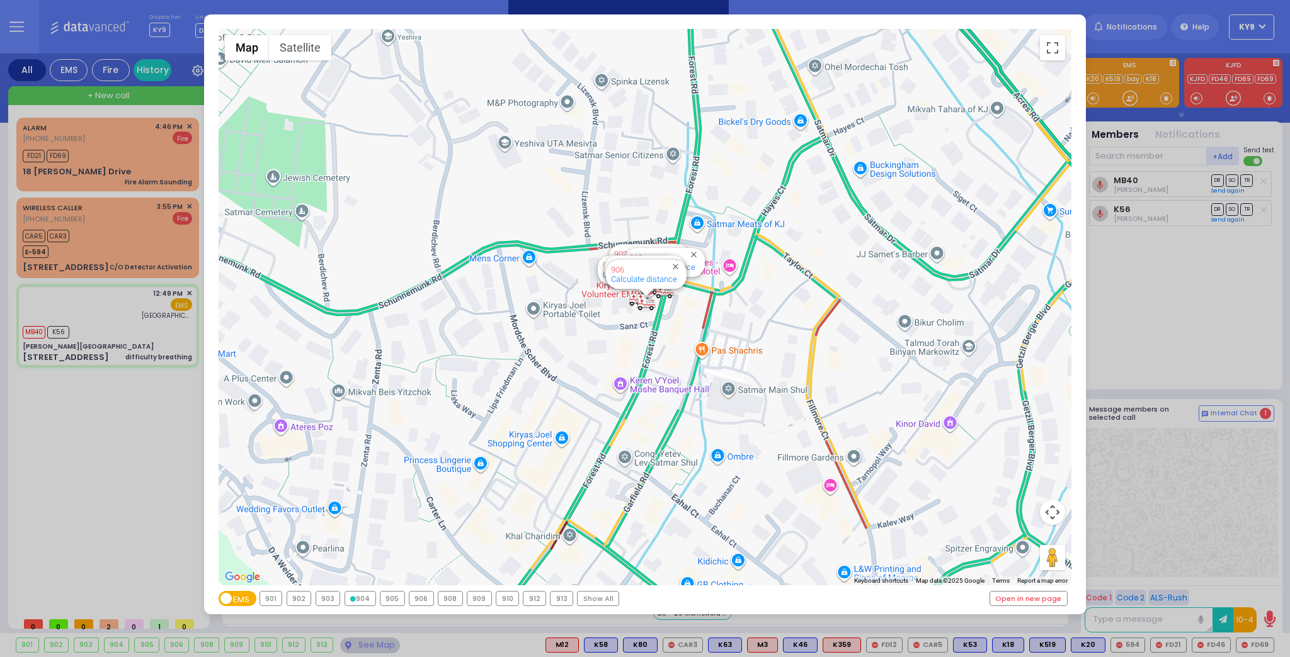
click at [389, 598] on div "905" at bounding box center [392, 599] width 24 height 14
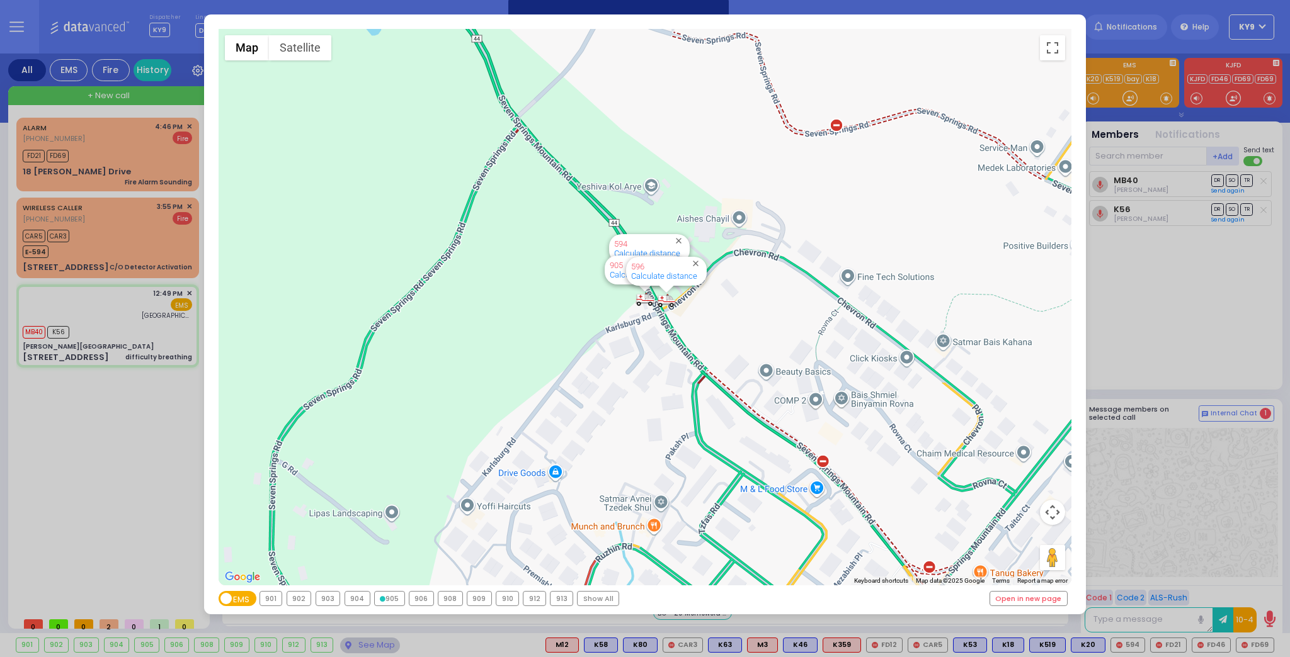
click at [414, 598] on div "906" at bounding box center [421, 599] width 24 height 14
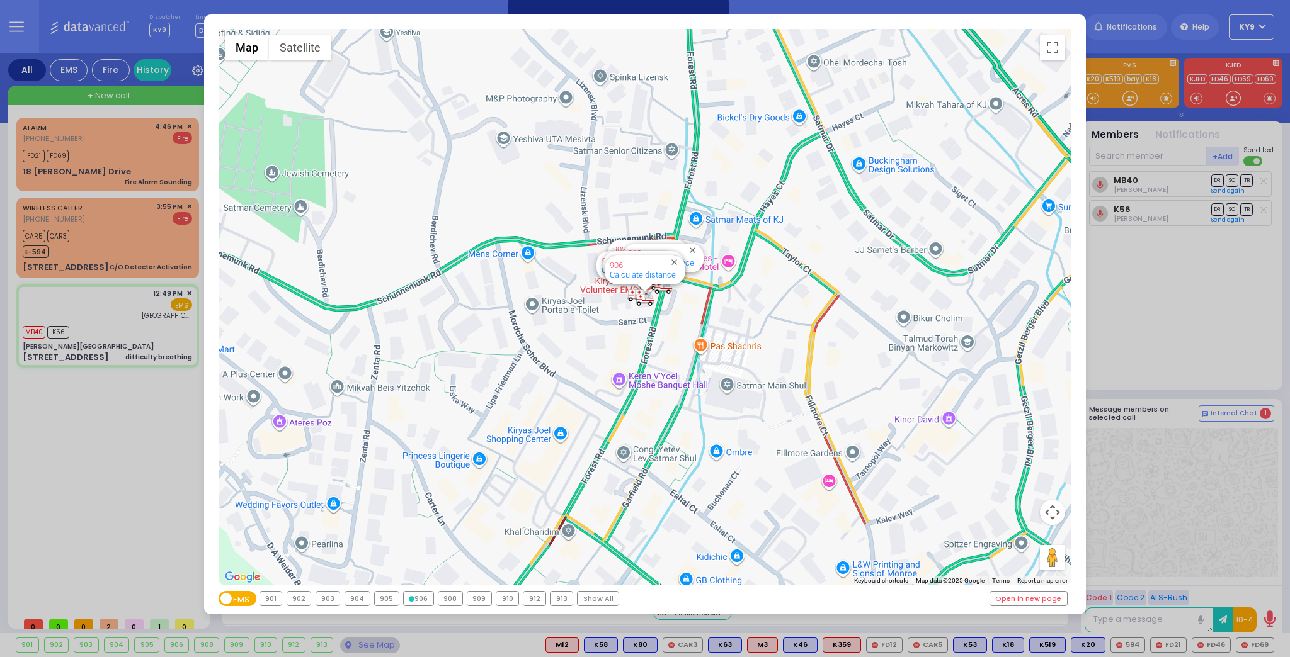
click at [443, 598] on div "908" at bounding box center [450, 599] width 24 height 14
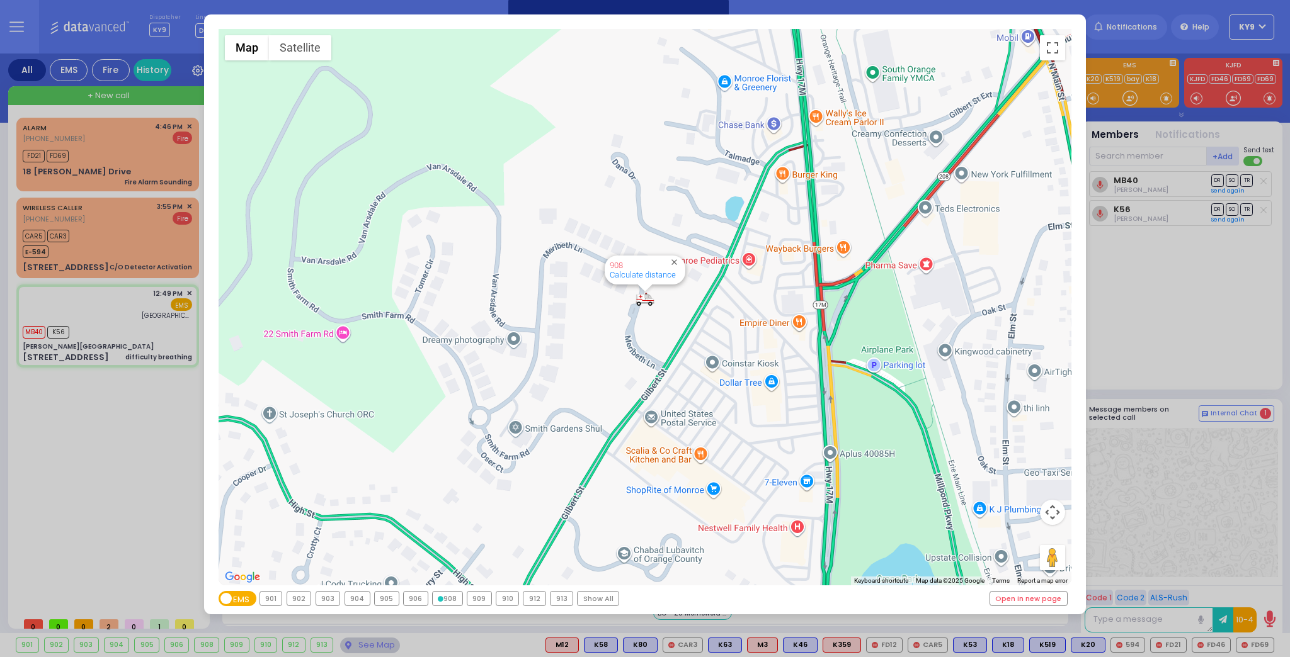
click at [477, 598] on div "909" at bounding box center [479, 599] width 24 height 14
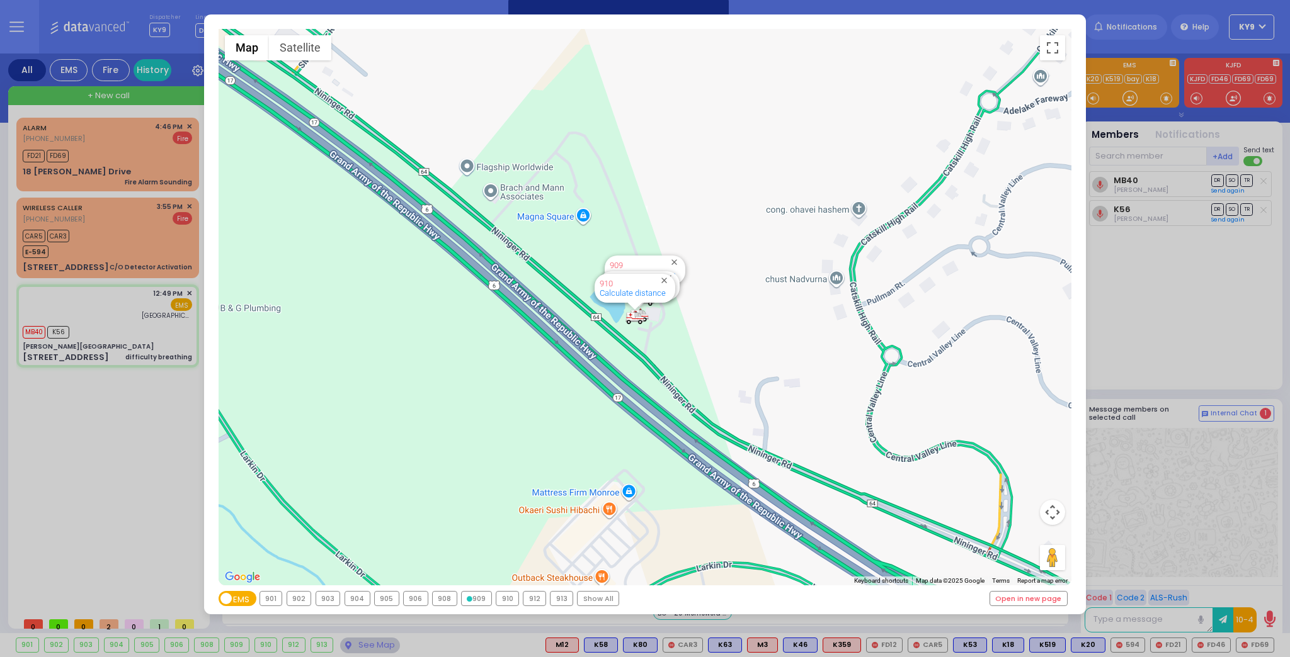
click at [499, 599] on div "910" at bounding box center [507, 599] width 22 height 14
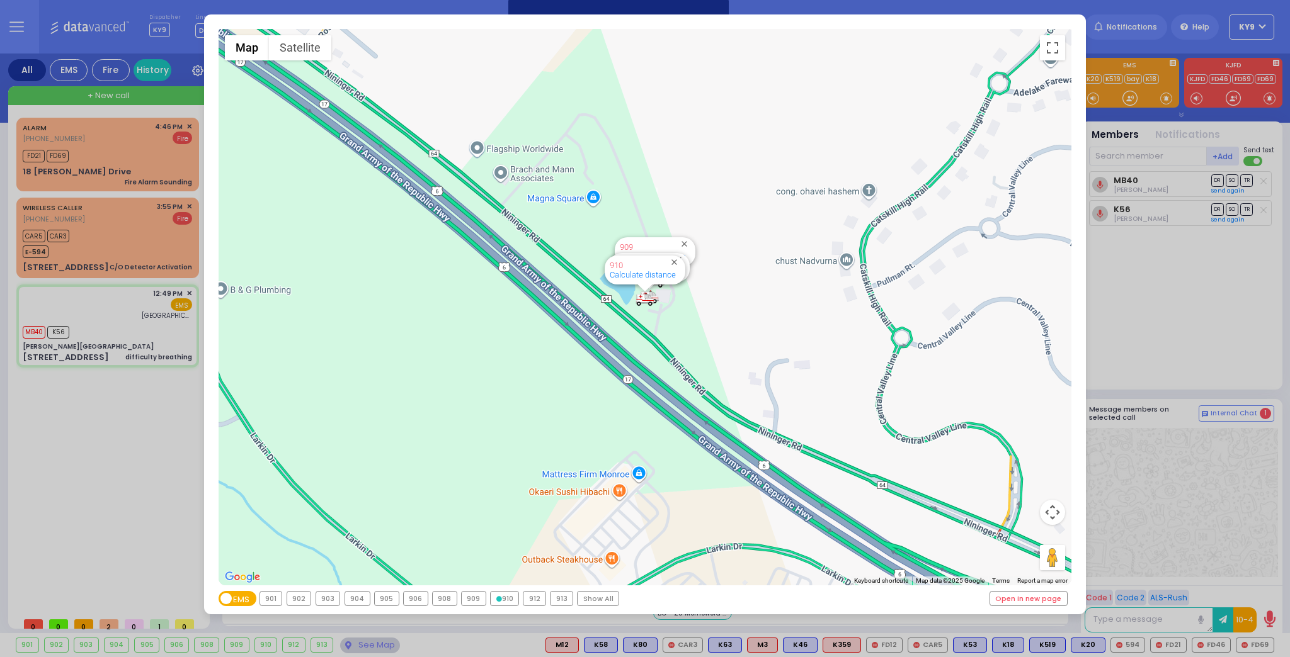
click at [526, 599] on div "912" at bounding box center [534, 599] width 22 height 14
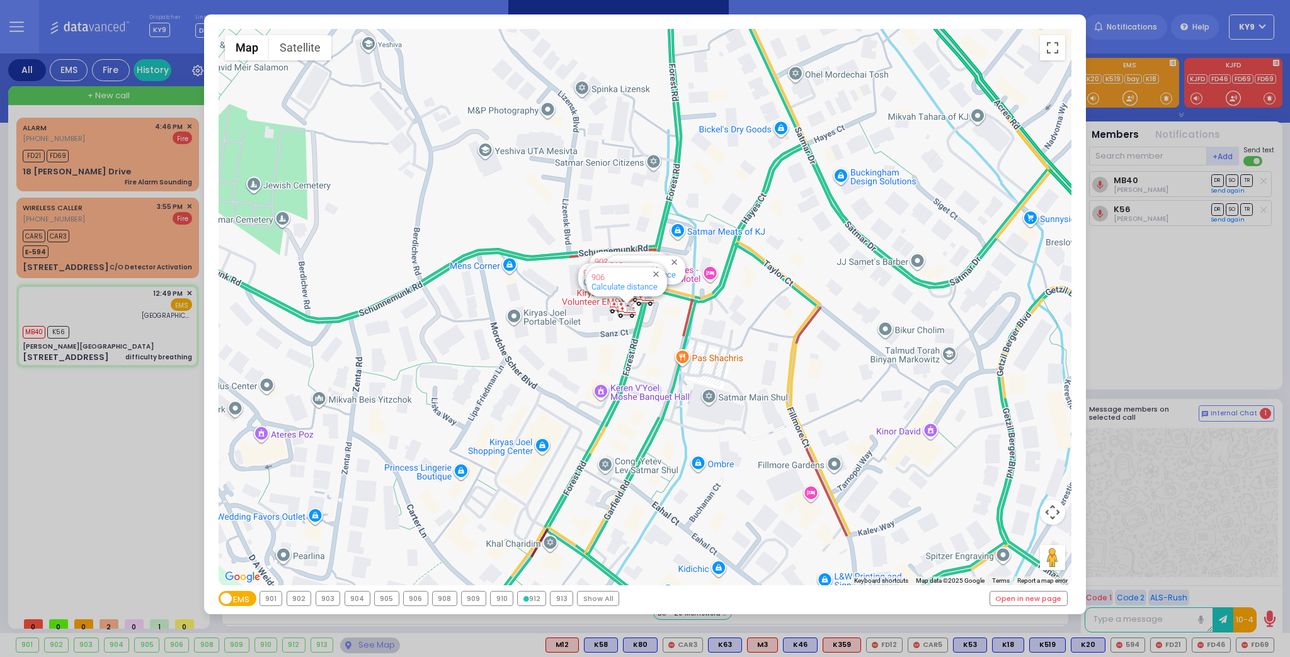
click at [559, 598] on div "913" at bounding box center [561, 599] width 22 height 14
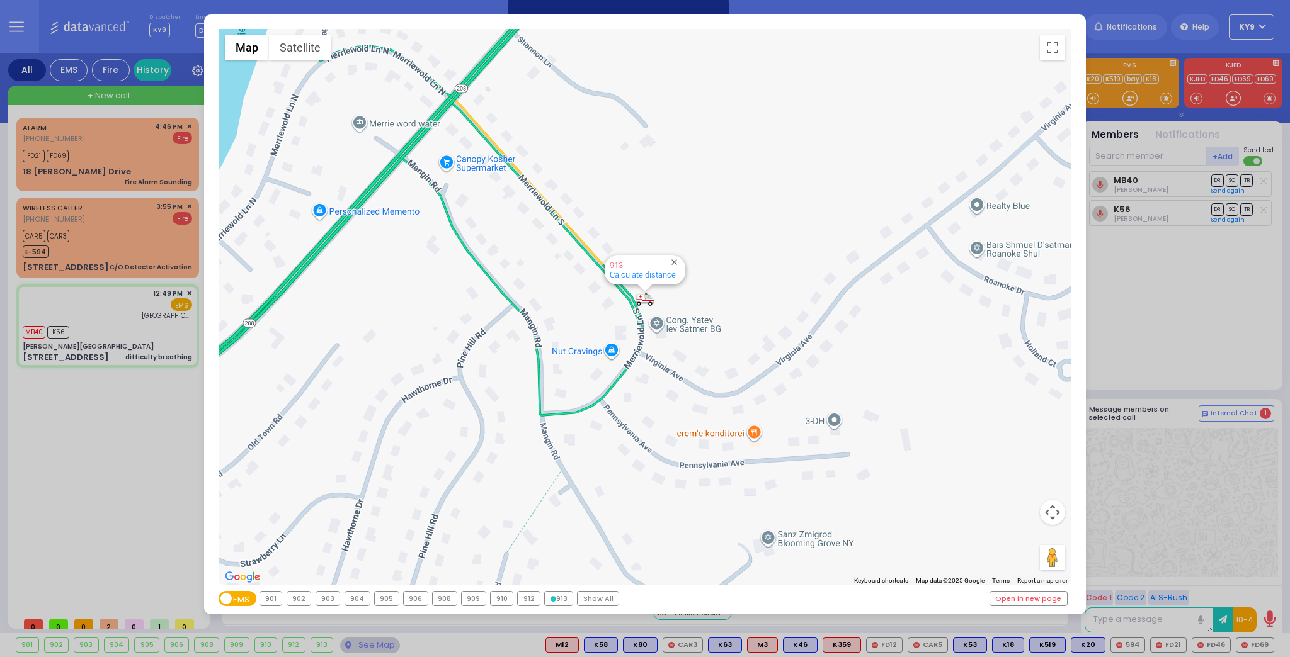
click at [383, 642] on div "← Move left → Move right ↑ Move up ↓ Move down + Zoom in - Zoom out Home Jump l…" at bounding box center [645, 328] width 1290 height 657
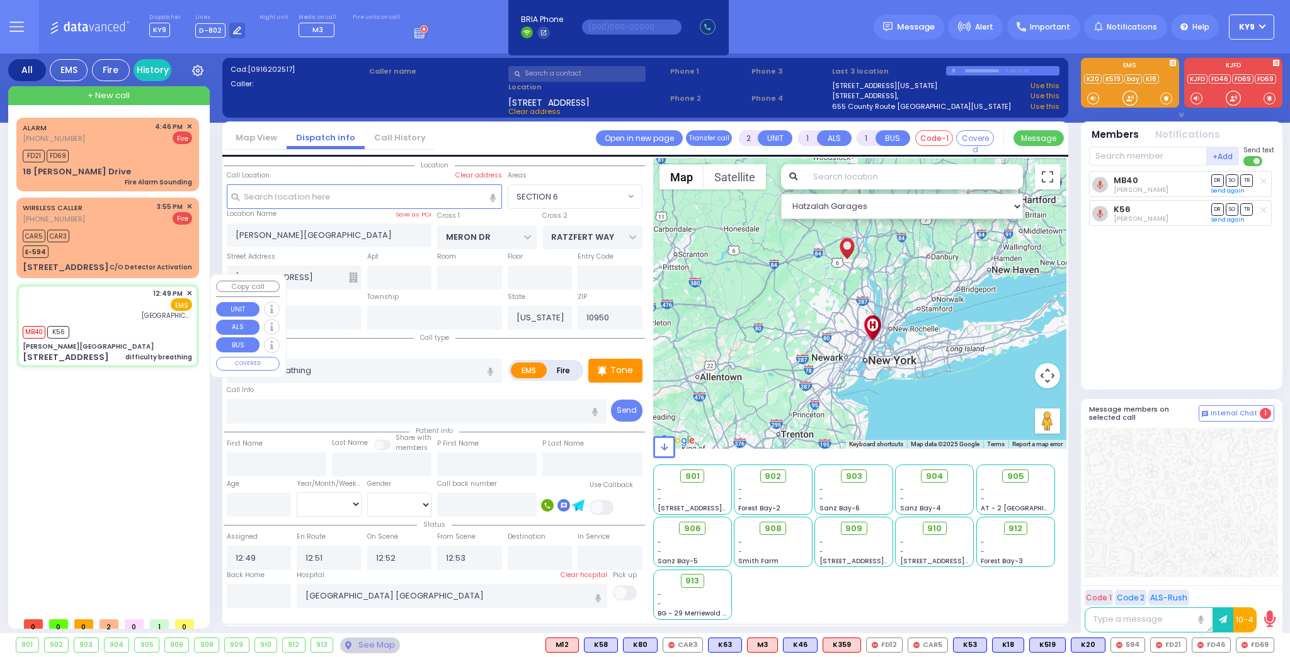
click at [95, 310] on div "12:49 PM ✕ EMS MB40" at bounding box center [108, 326] width 178 height 79
select select
radio input "true"
select select
select select "Hatzalah Garages"
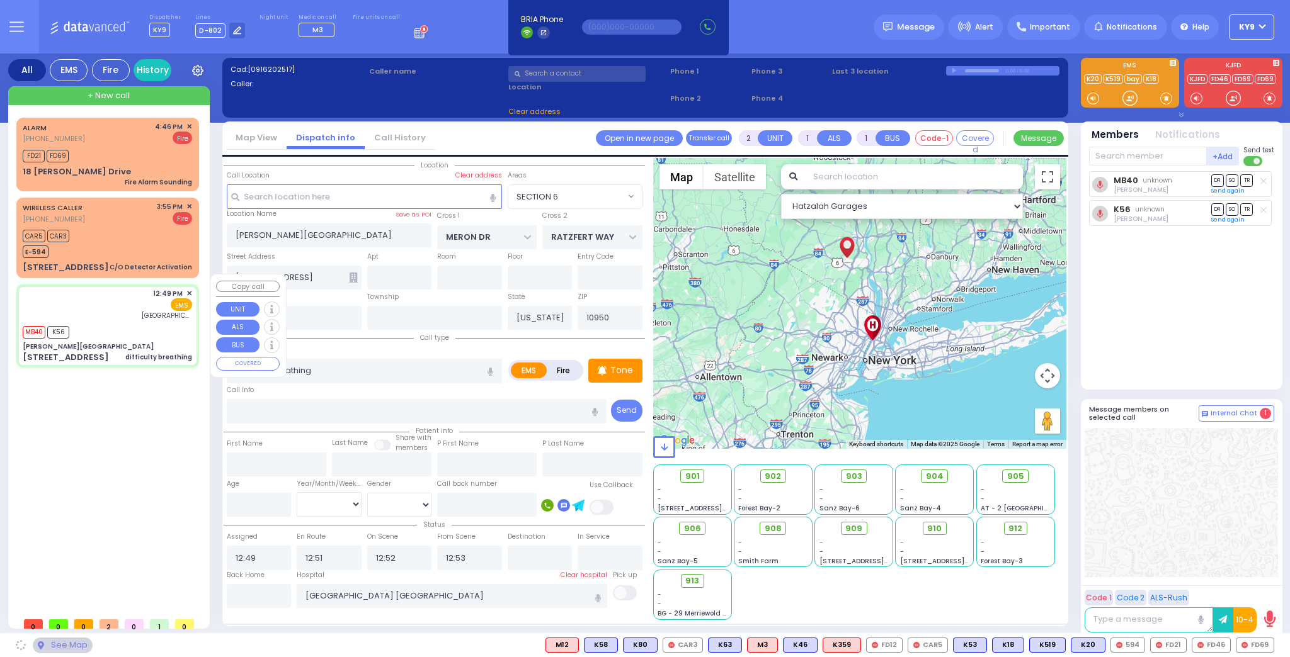
select select "SECTION 6"
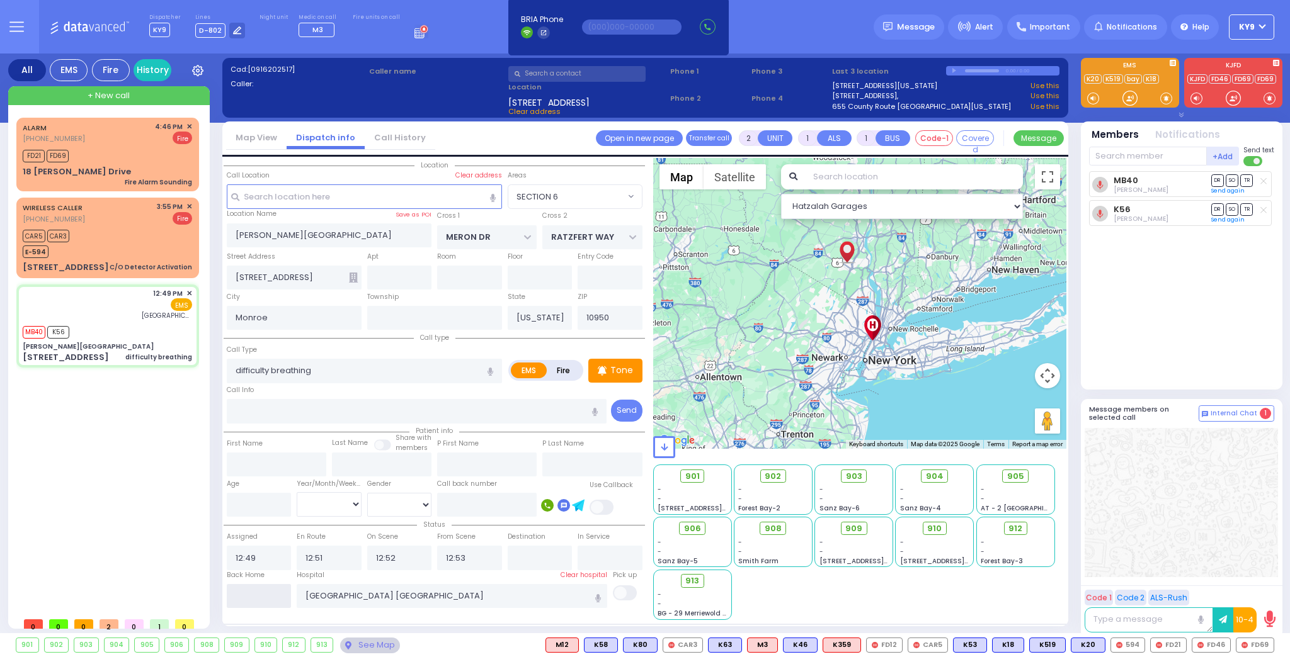
click at [264, 591] on input "text" at bounding box center [259, 596] width 65 height 24
type input "16:53"
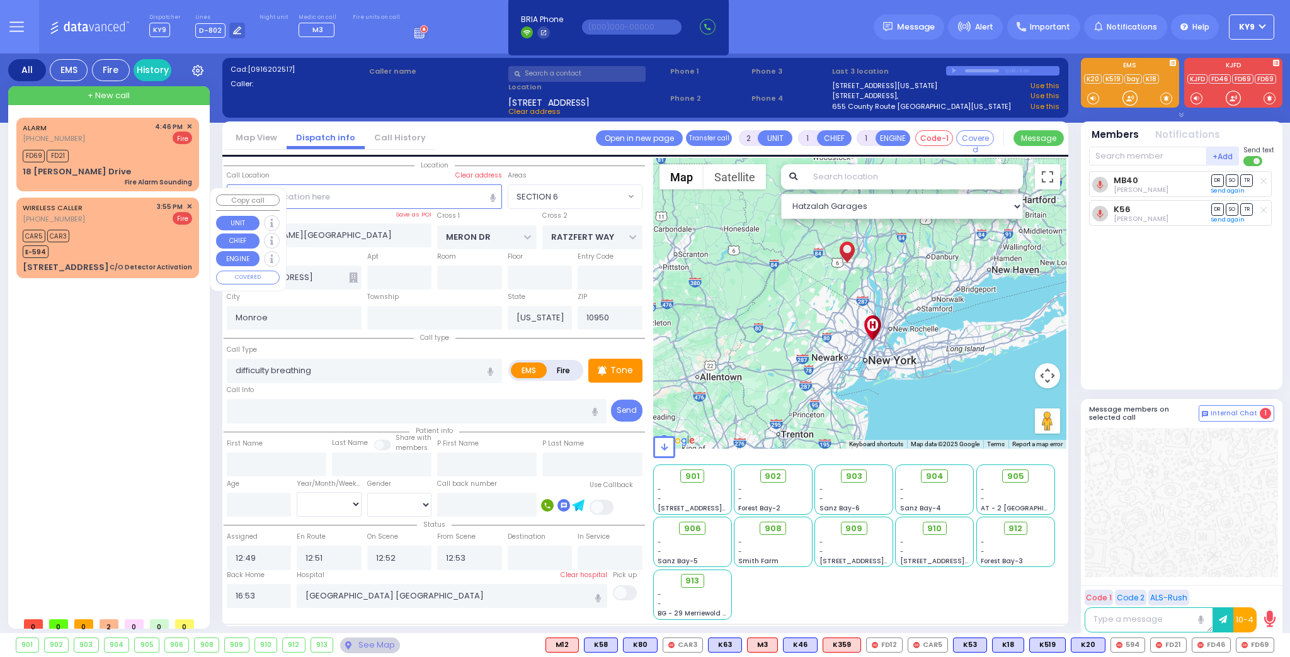
click at [113, 227] on div "CAR5 CAR3 E-594" at bounding box center [107, 242] width 169 height 31
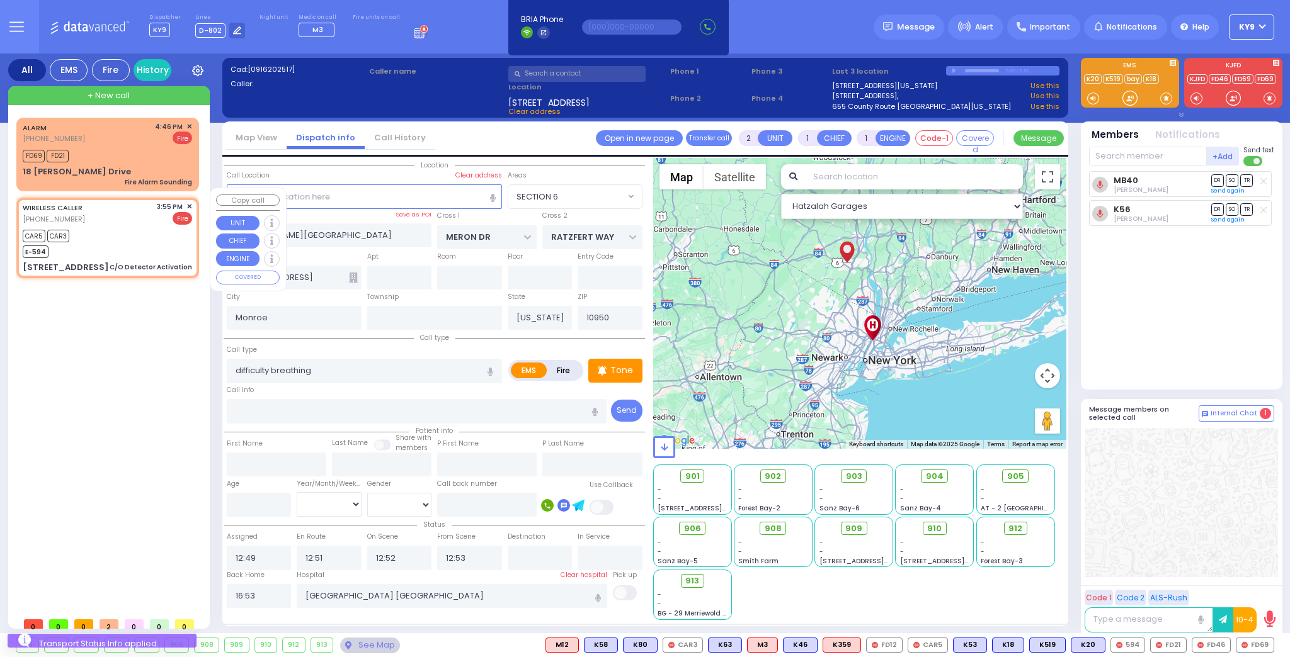
select select
type input "C/O Detector Activation"
radio input "false"
radio input "true"
select select
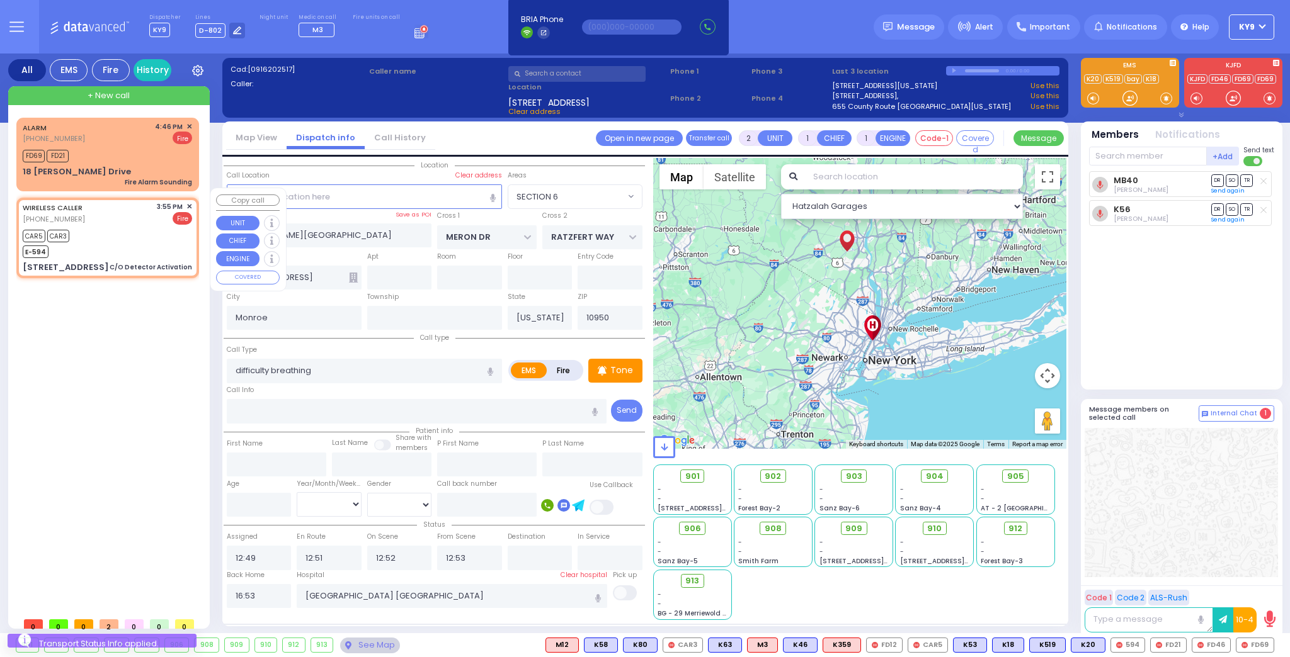
type input "15:55"
type input "15:57"
type input "1 TEVERYA WAY"
type input "302"
type input "MONROE"
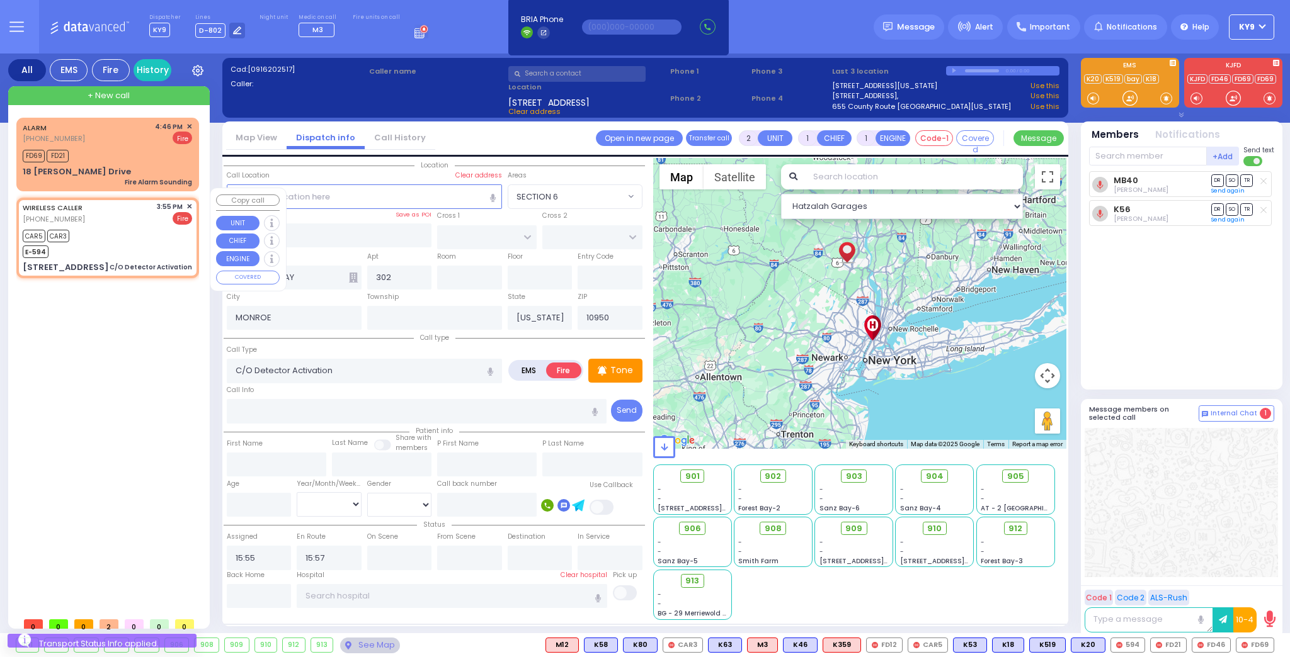
select select "Hatzalah Garages"
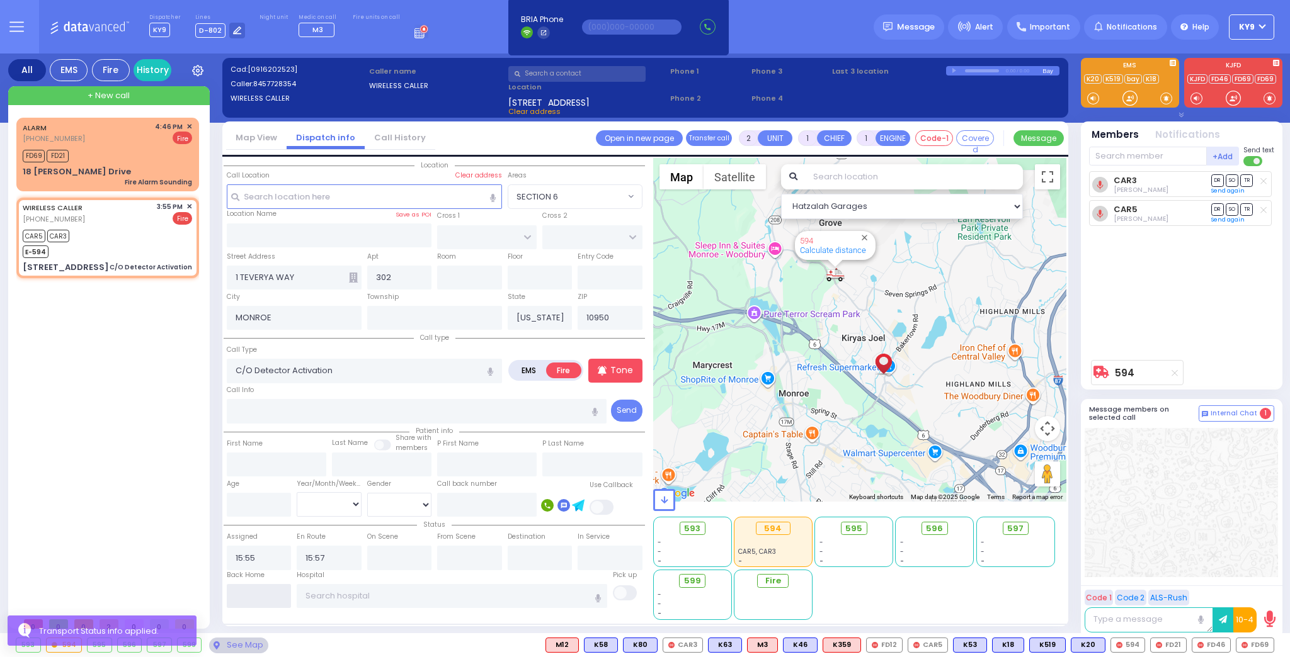
click at [238, 596] on input "text" at bounding box center [259, 596] width 65 height 24
click at [237, 595] on input "text" at bounding box center [259, 596] width 65 height 24
click at [244, 593] on input "text" at bounding box center [259, 596] width 65 height 24
type input "16:53"
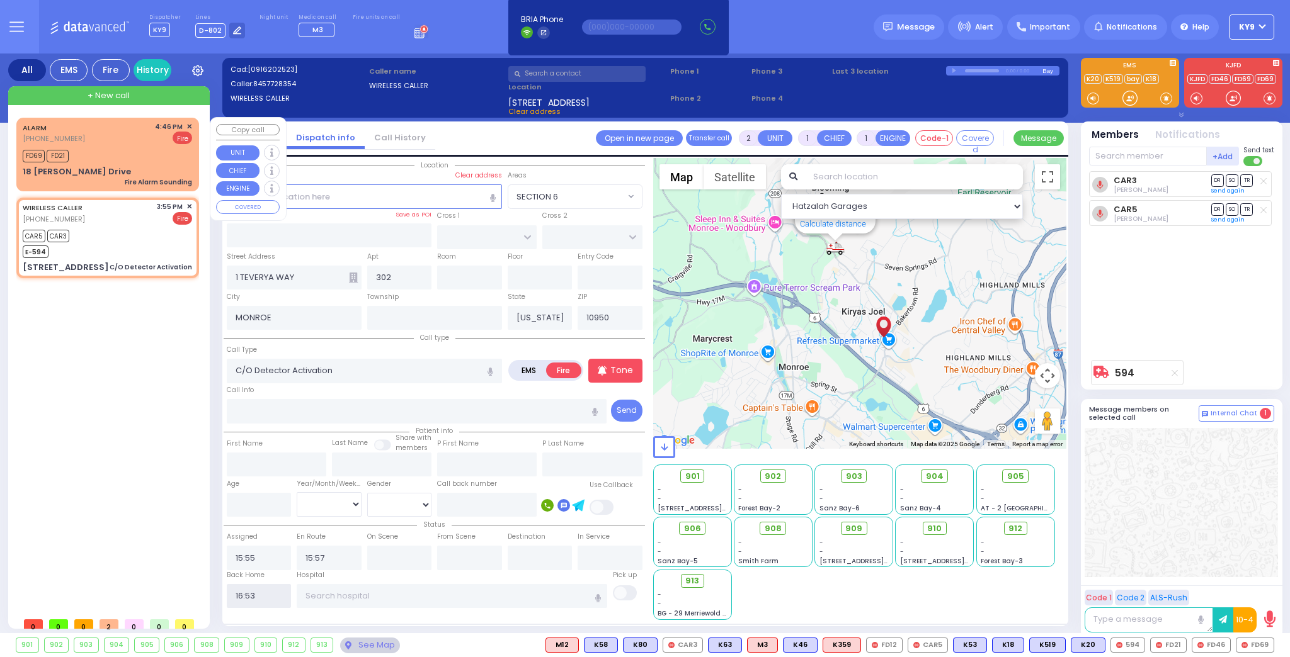
select select
radio input "true"
select select
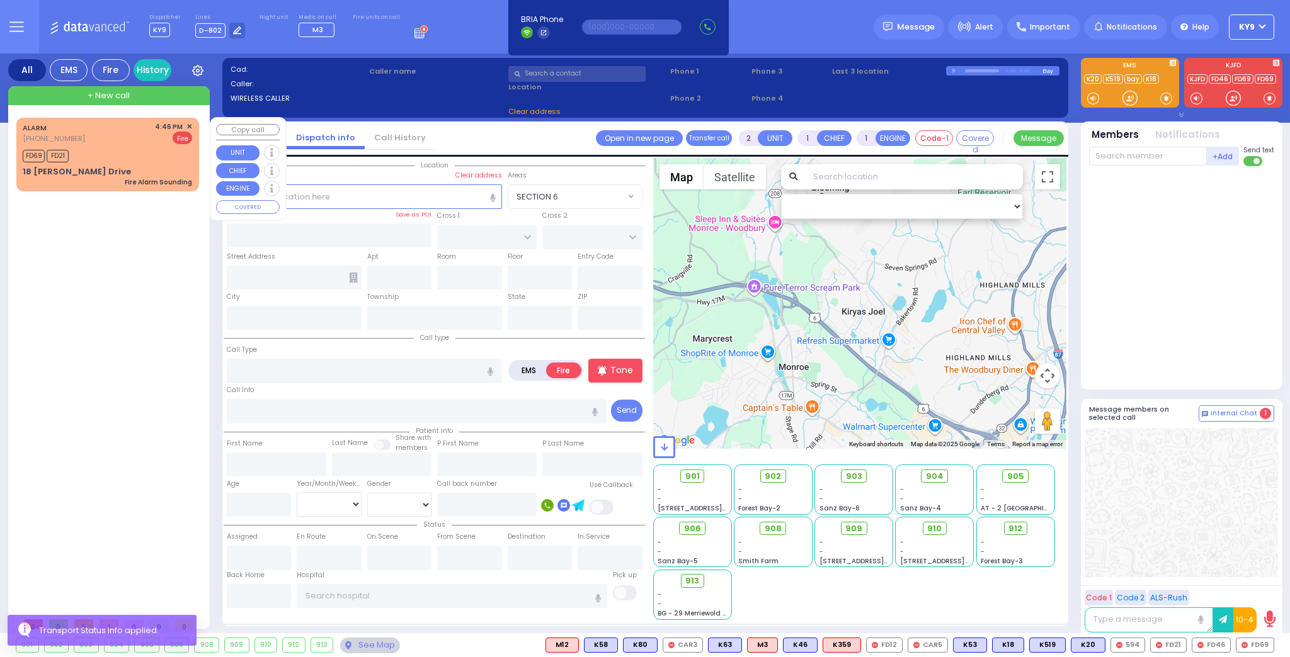
click at [117, 140] on div "ALARM (800) 481-2700 4:46 PM ✕ Fire" at bounding box center [107, 133] width 169 height 23
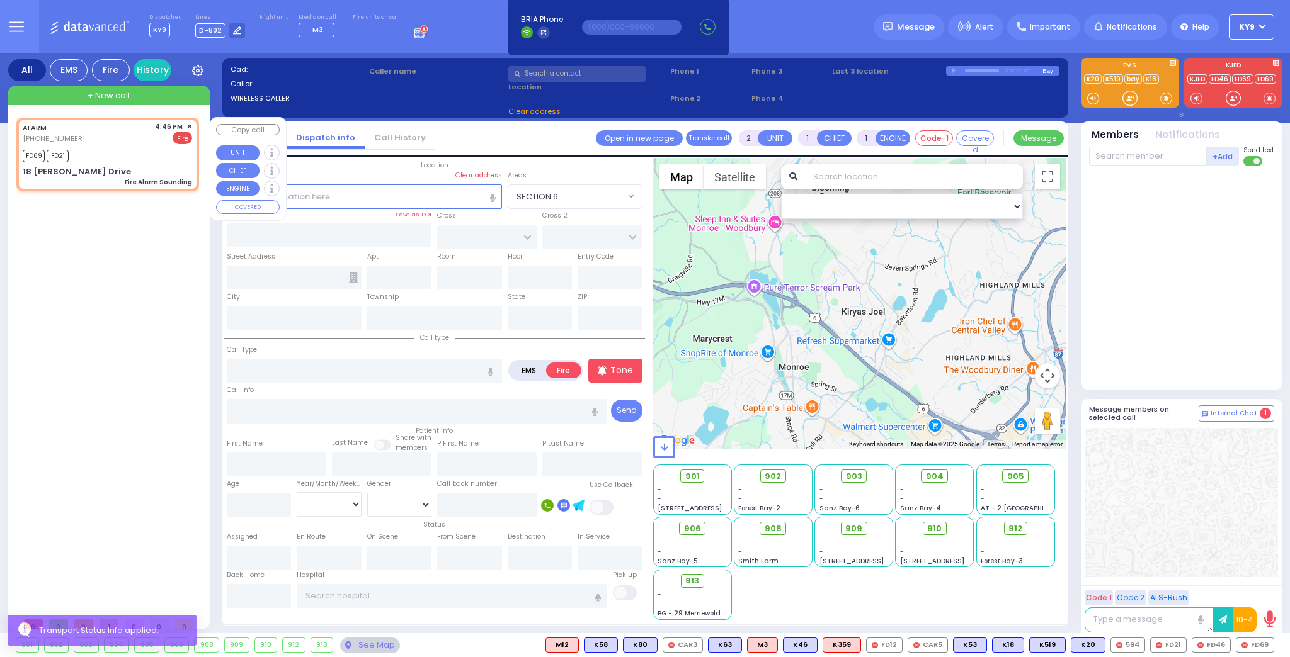
select select
type input "Fire Alarm Sounding"
radio input "true"
select select
type input "16:46"
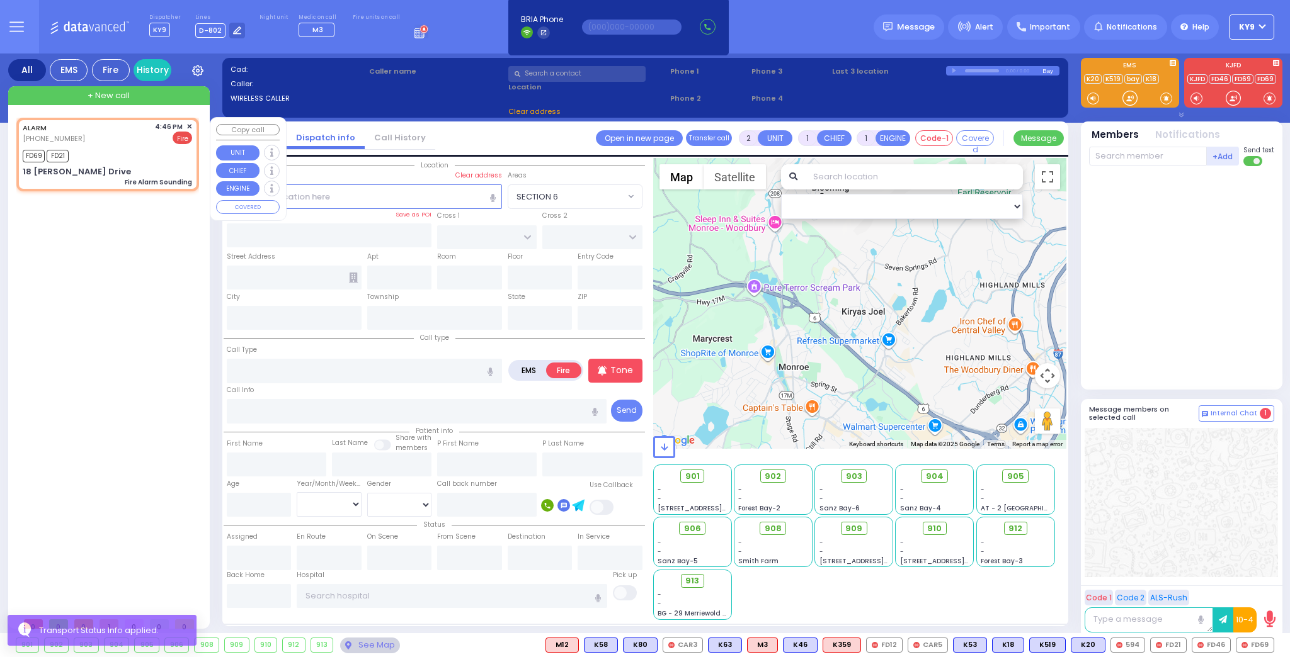
type input "16:47"
type input "GETZIL BERGER BLVD"
type input "ACRES RD"
type input "18 Israel Zupnick Drive"
type input "Monroe"
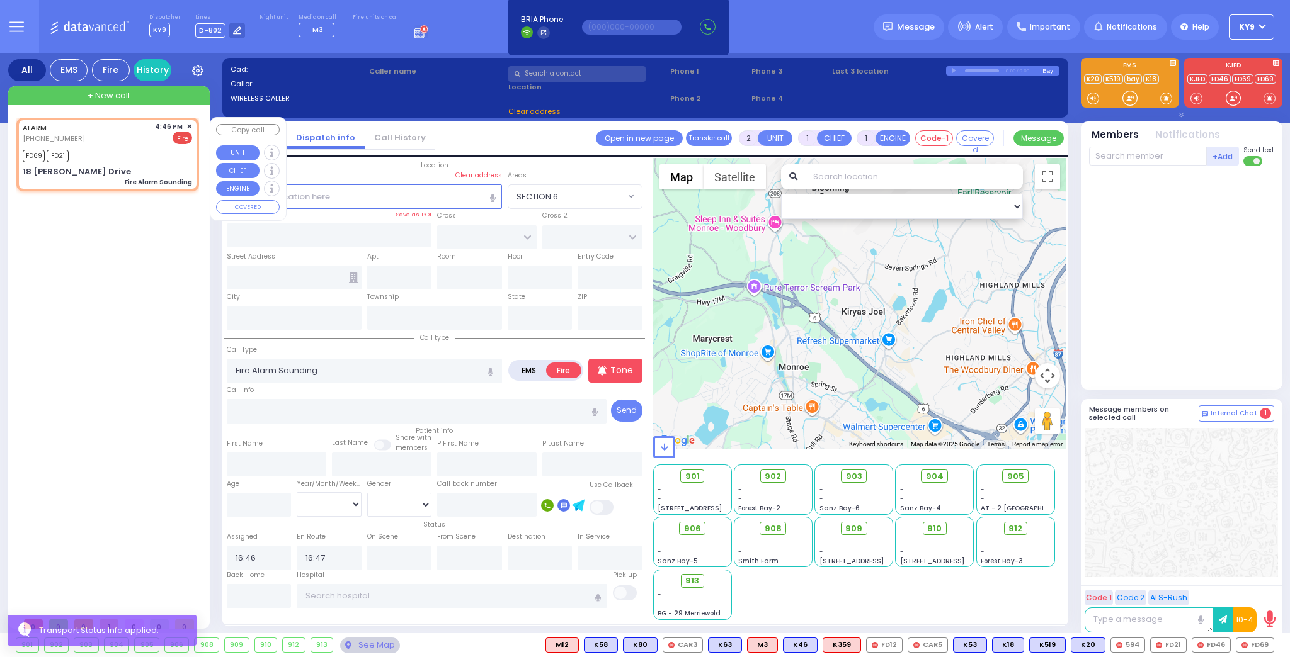
type input "[US_STATE]"
type input "10950"
select select "Hatzalah Garages"
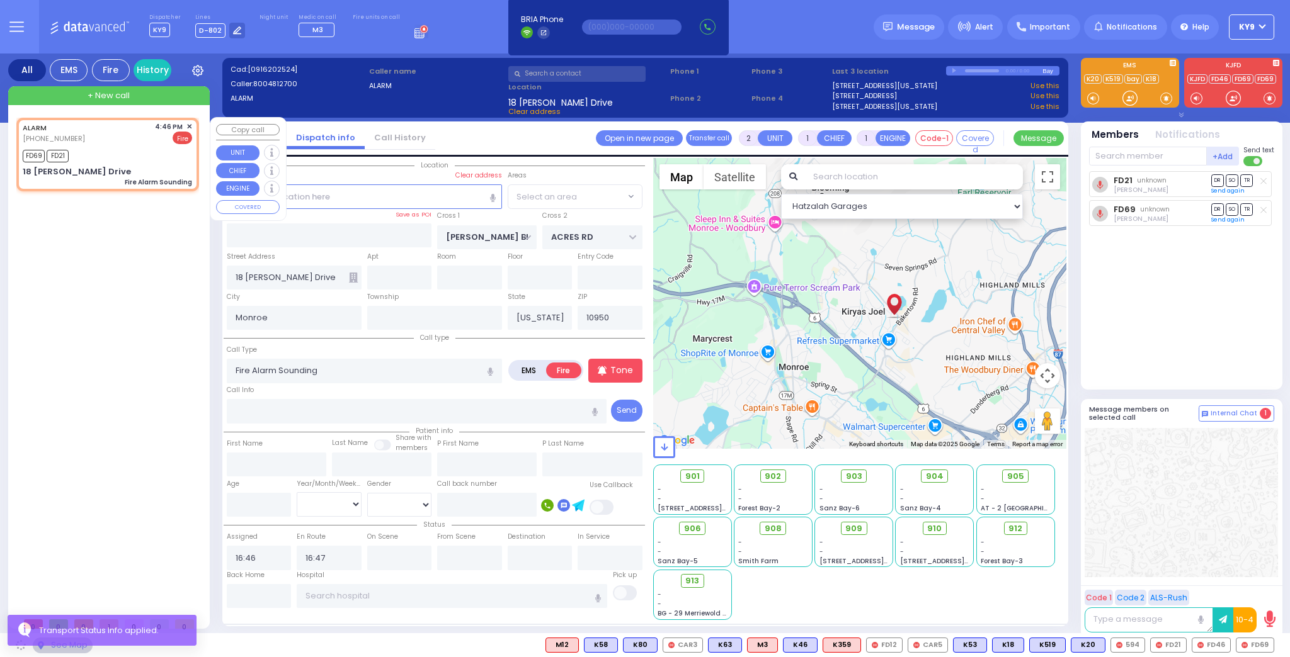
select select "SECTION 4"
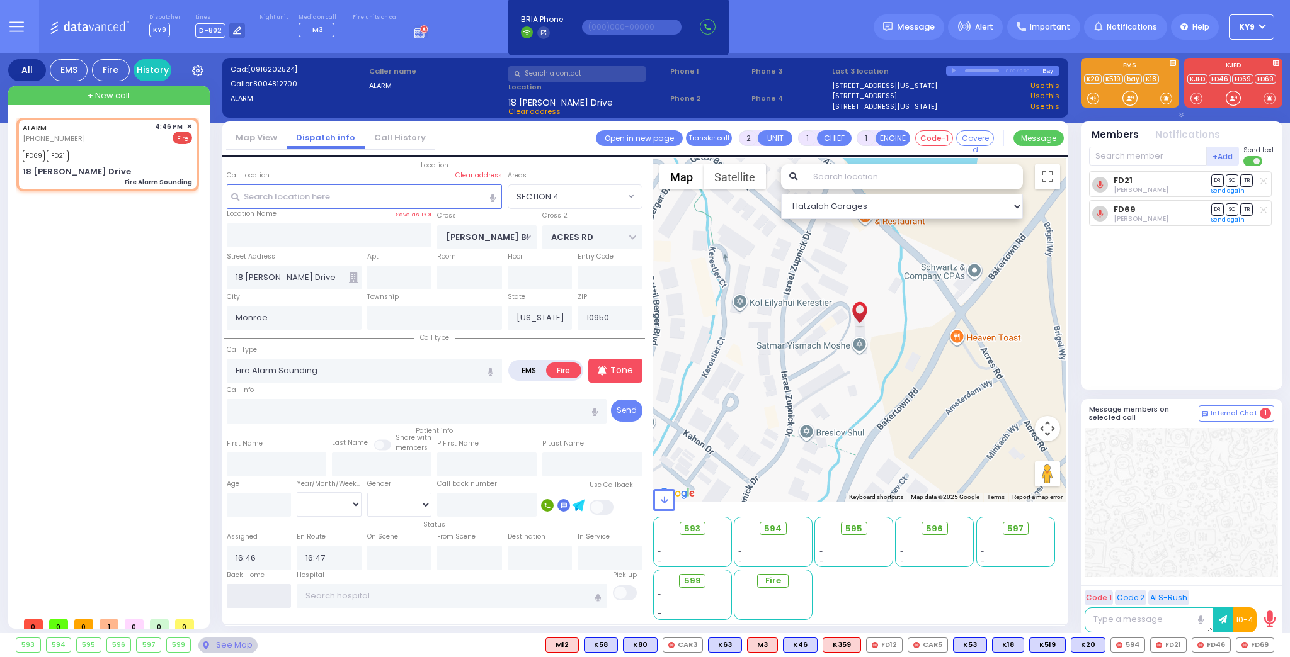
click at [271, 599] on input "text" at bounding box center [259, 596] width 65 height 24
type input "16:53"
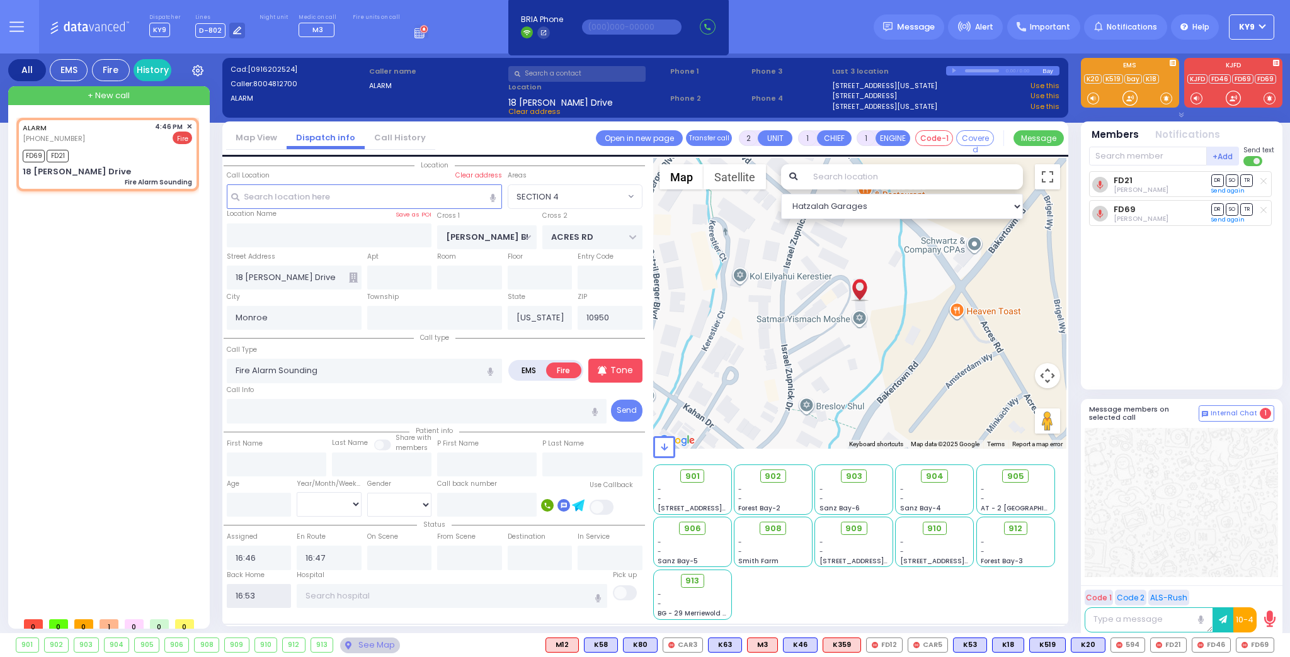
select select
radio input "true"
select select
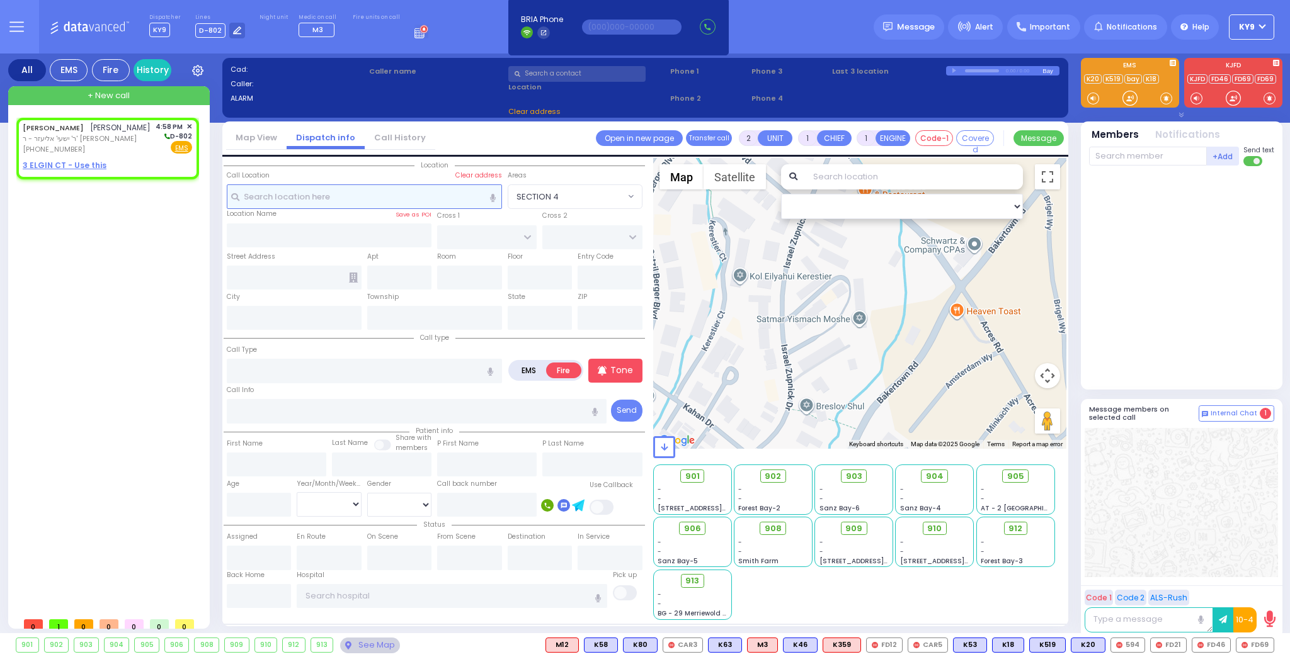
select select
radio input "true"
type input "CHAIM ZVI"
type input "FISHBEIN"
select select
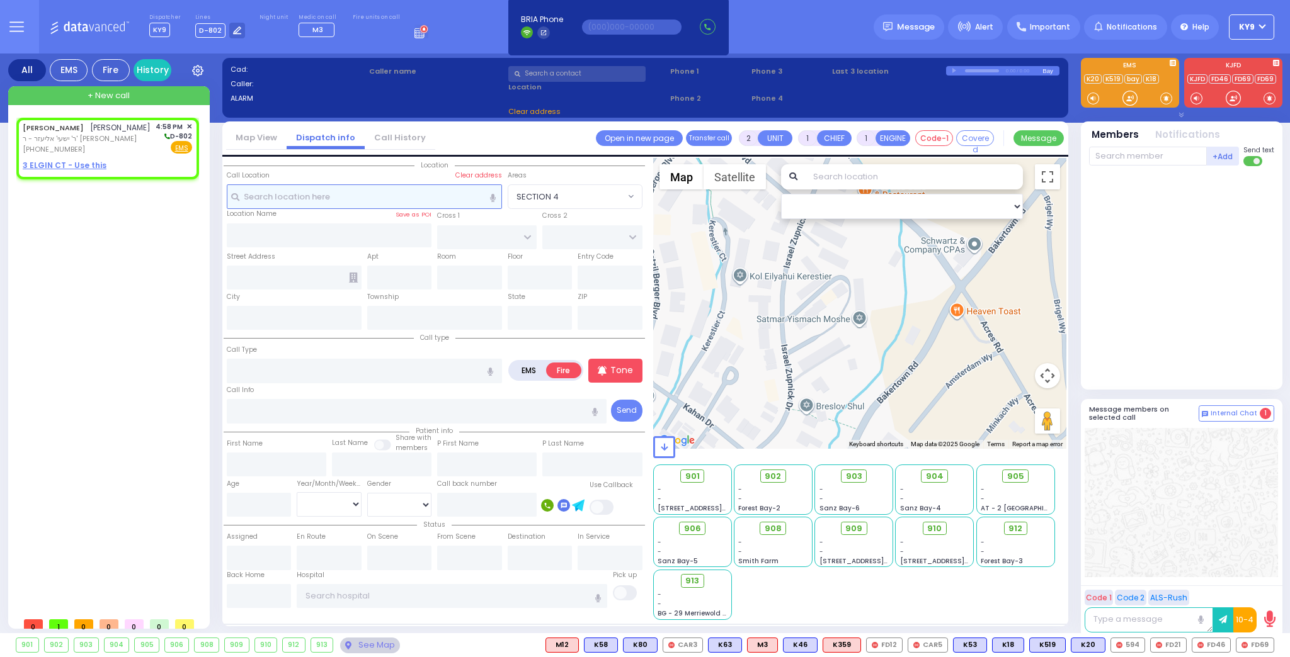
type input "16:58"
select select "Hatzalah Garages"
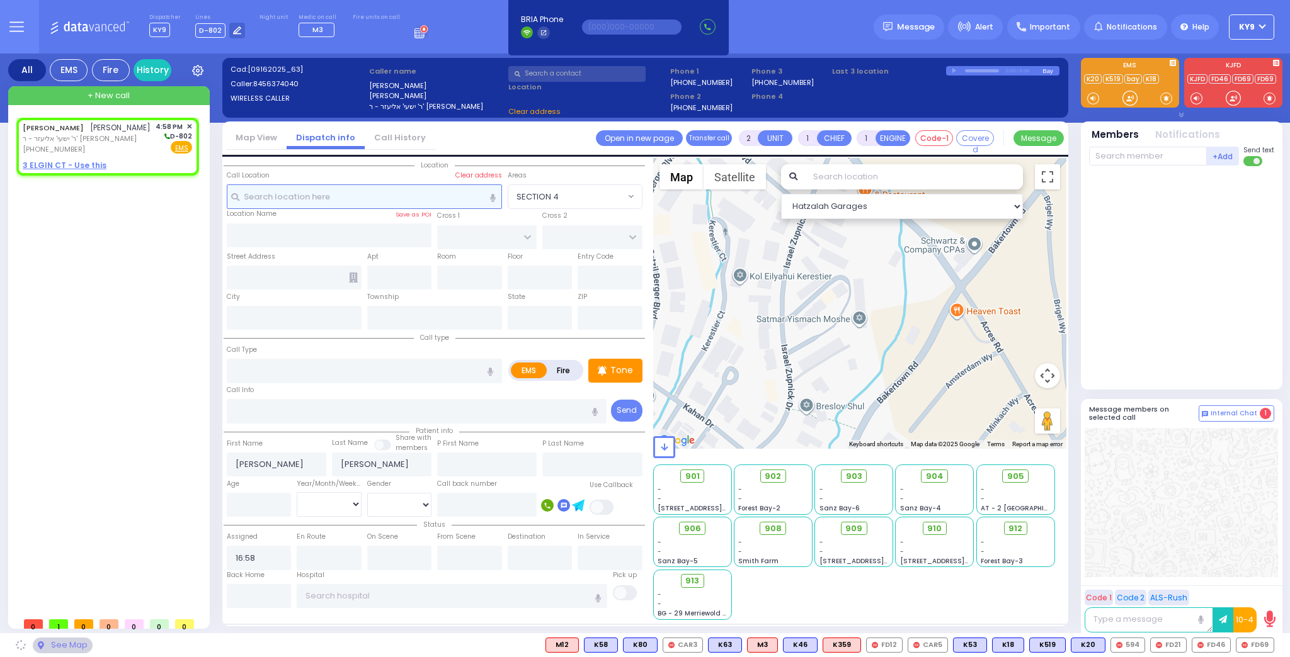
select select
radio input "true"
select select
select select "Hatzalah Garages"
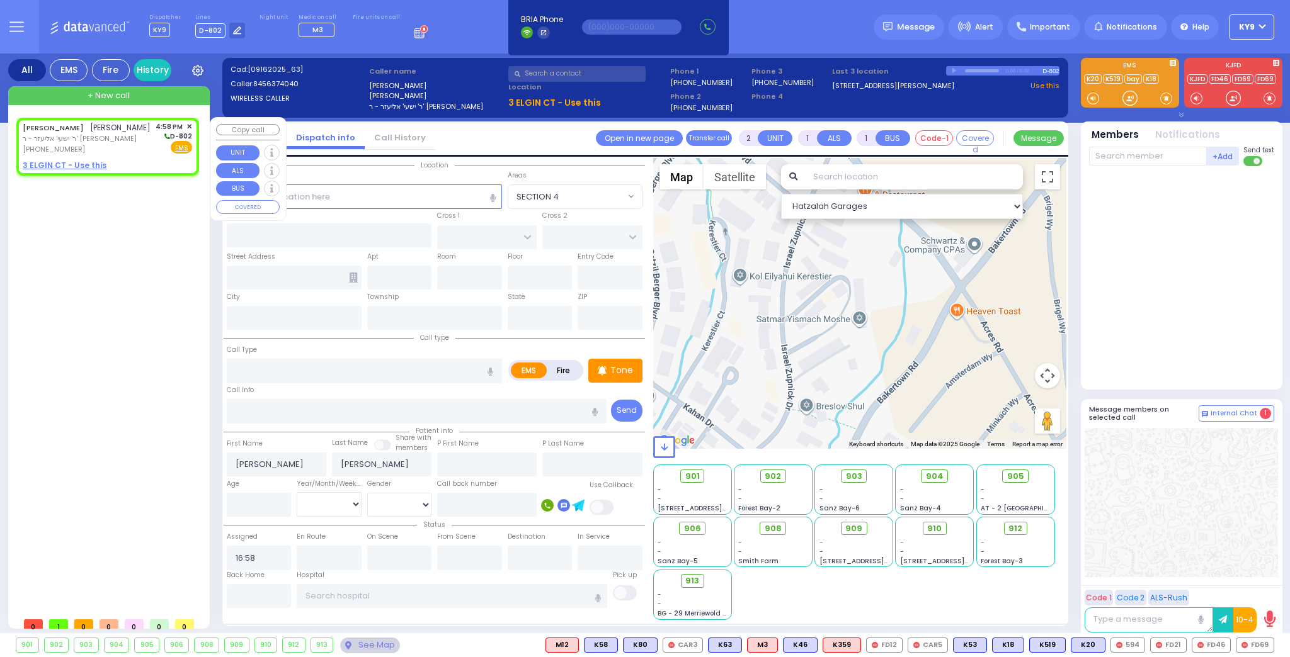
click at [51, 166] on u "3 ELGIN CT - Use this" at bounding box center [65, 165] width 84 height 11
select select
radio input "true"
select select
select select "Hatzalah Garages"
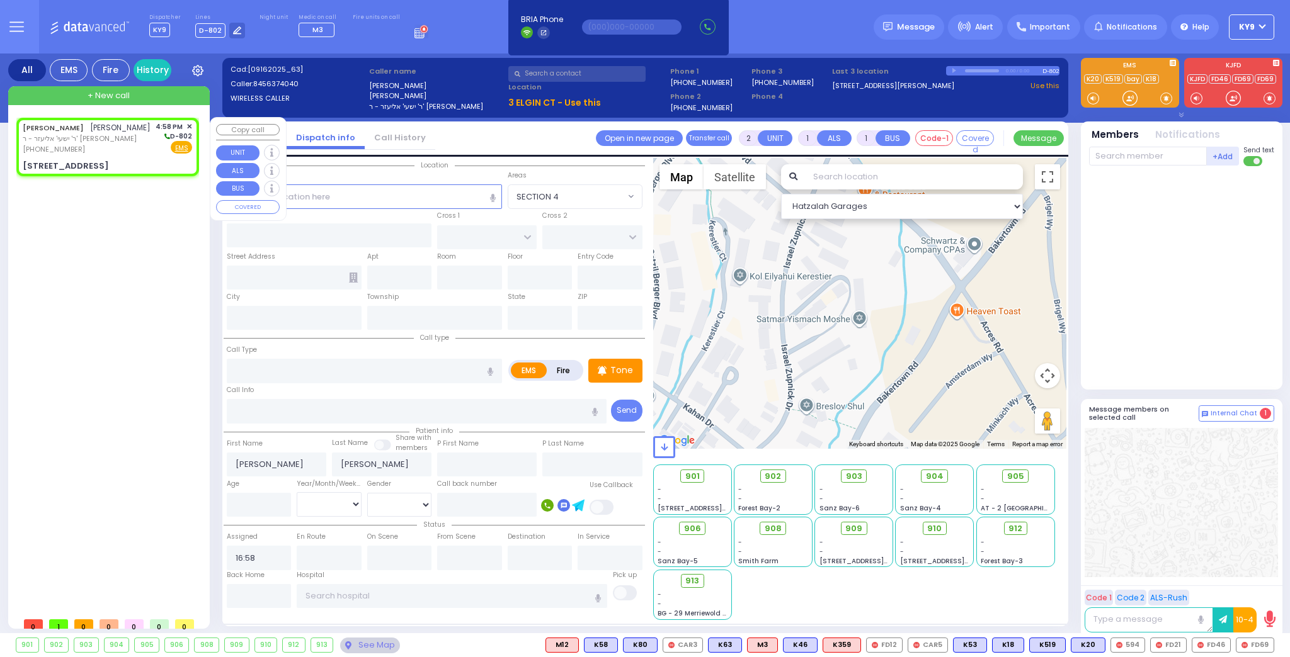
select select
radio input "true"
select select
type input "CASTLETON DR"
type input "[STREET_ADDRESS]"
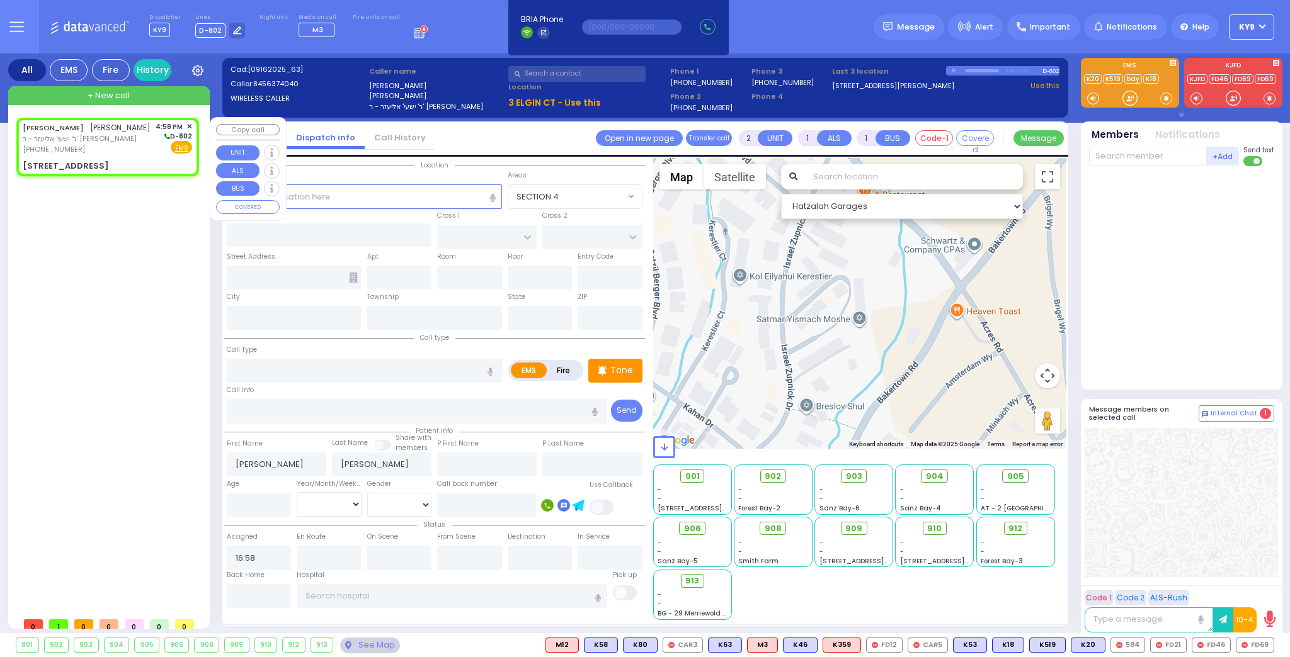
type input "Woodbury"
type input "[US_STATE]"
type input "10930"
select select "Hatzalah Garages"
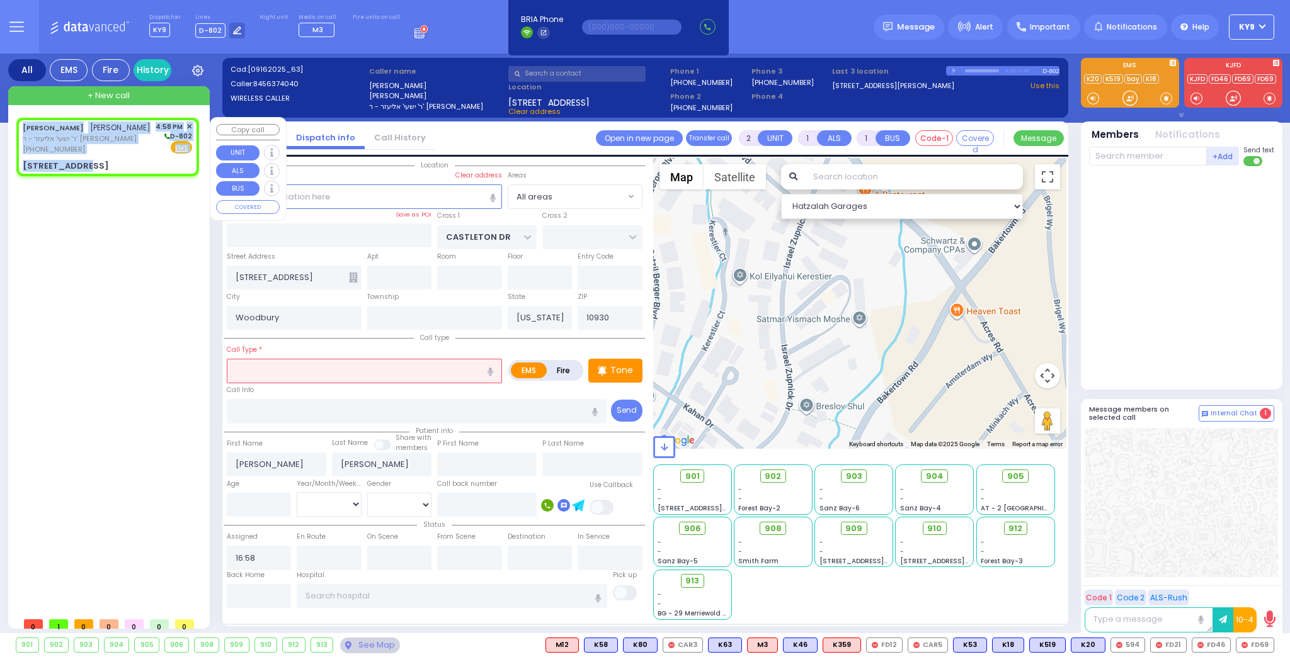
click at [99, 162] on div "[STREET_ADDRESS]" at bounding box center [107, 166] width 169 height 13
select select
radio input "true"
select select
select select "Hatzalah Garages"
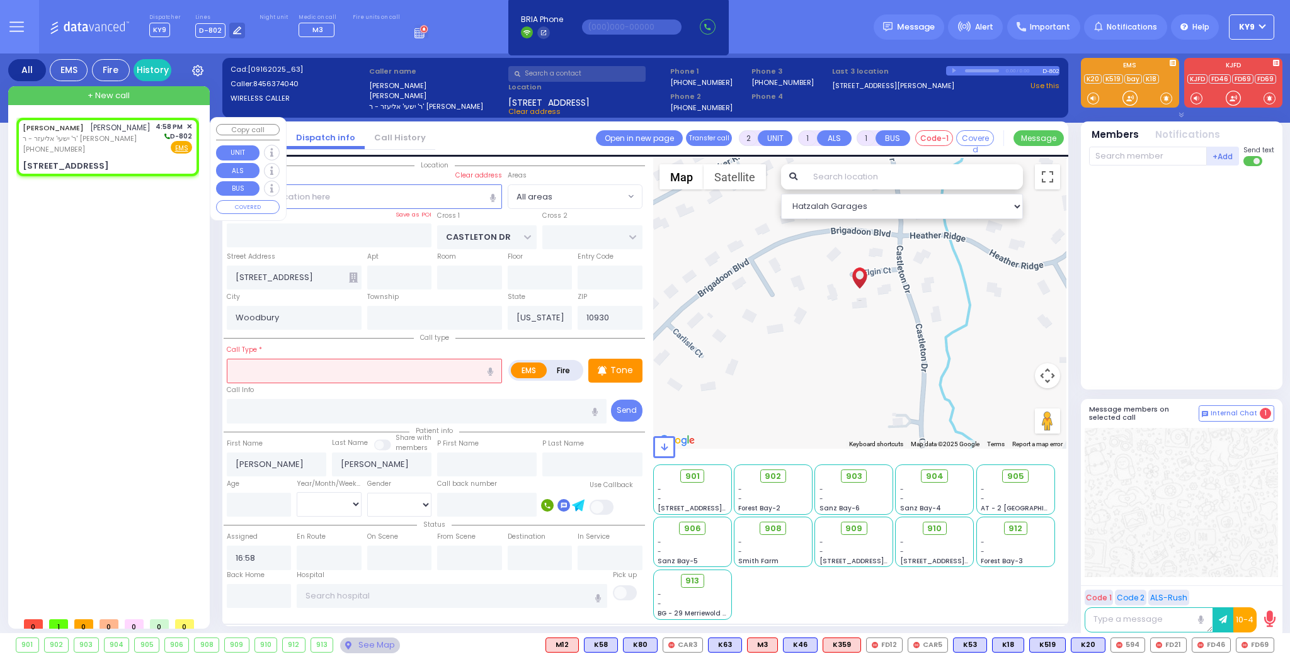
click at [143, 141] on div "CHAIM ZVI FISHBEIN חיים צבי פישביין ר' ישעי' אליעזר - ר' יעקב יוקל הירש (845) 6…" at bounding box center [107, 138] width 169 height 33
select select
click at [286, 369] on input "text" at bounding box center [364, 371] width 275 height 24
click at [244, 508] on input "number" at bounding box center [259, 505] width 65 height 24
click at [343, 500] on select "Year Month Week Day" at bounding box center [329, 504] width 65 height 24
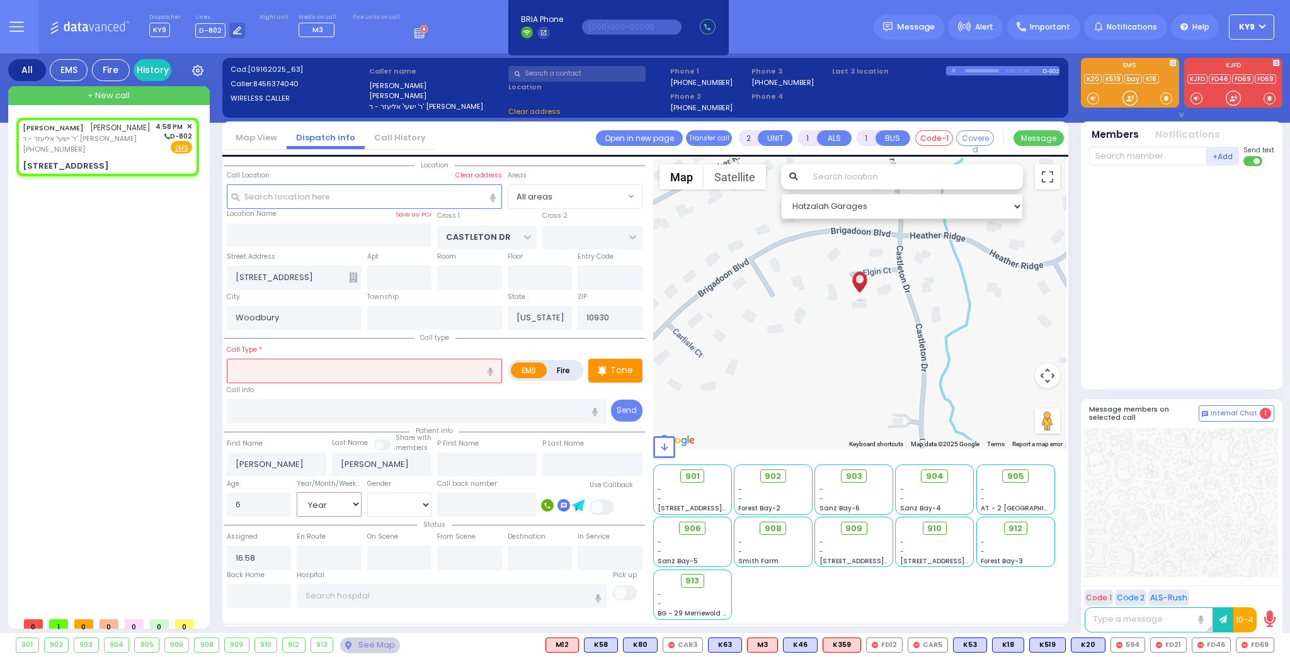
click at [297, 492] on select "Year Month Week Day" at bounding box center [329, 504] width 65 height 24
click at [378, 506] on select "Male Female" at bounding box center [399, 505] width 65 height 24
click at [367, 493] on select "Male Female" at bounding box center [399, 505] width 65 height 24
click at [368, 372] on input "text" at bounding box center [364, 371] width 275 height 24
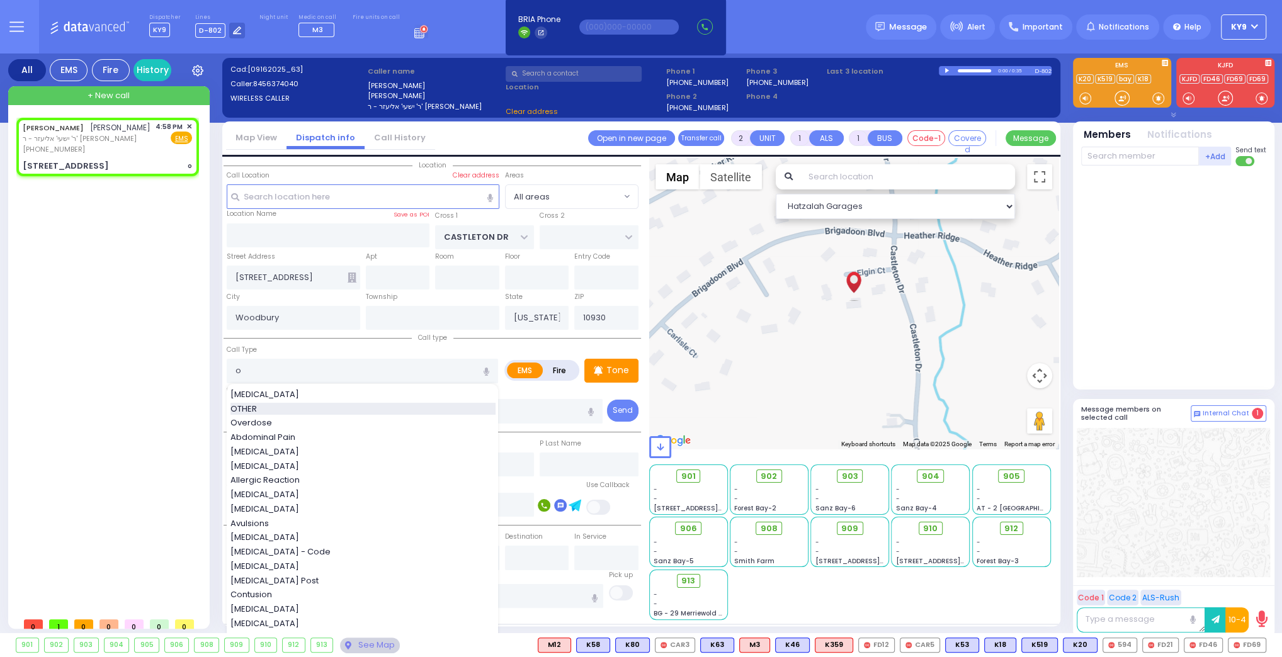
click at [309, 403] on div "OTHER" at bounding box center [362, 409] width 265 height 13
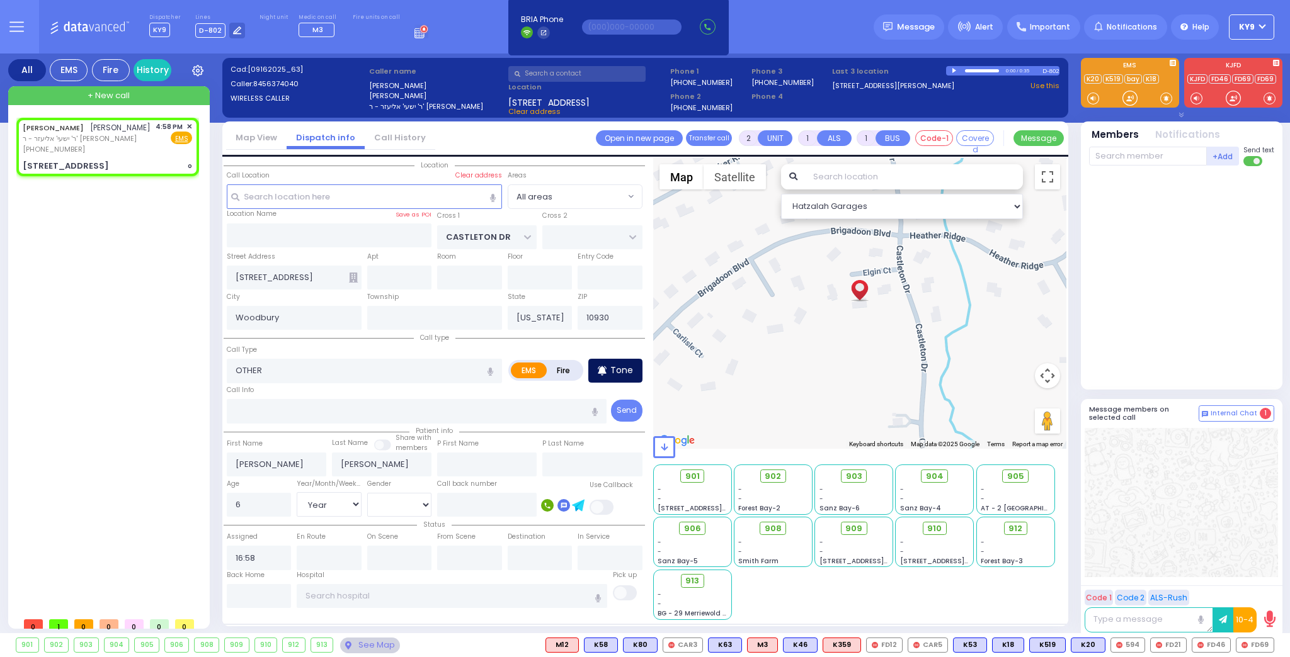
click at [632, 373] on p "Tone" at bounding box center [621, 370] width 23 height 13
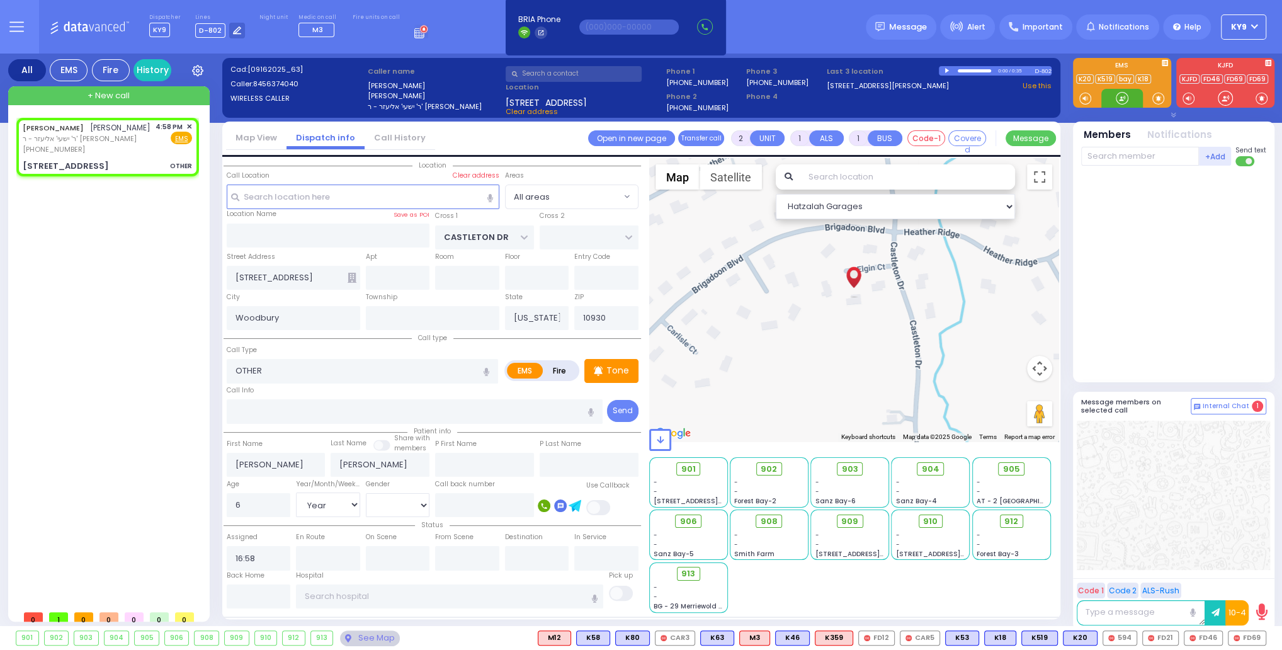
click at [1124, 98] on div at bounding box center [1122, 98] width 13 height 13
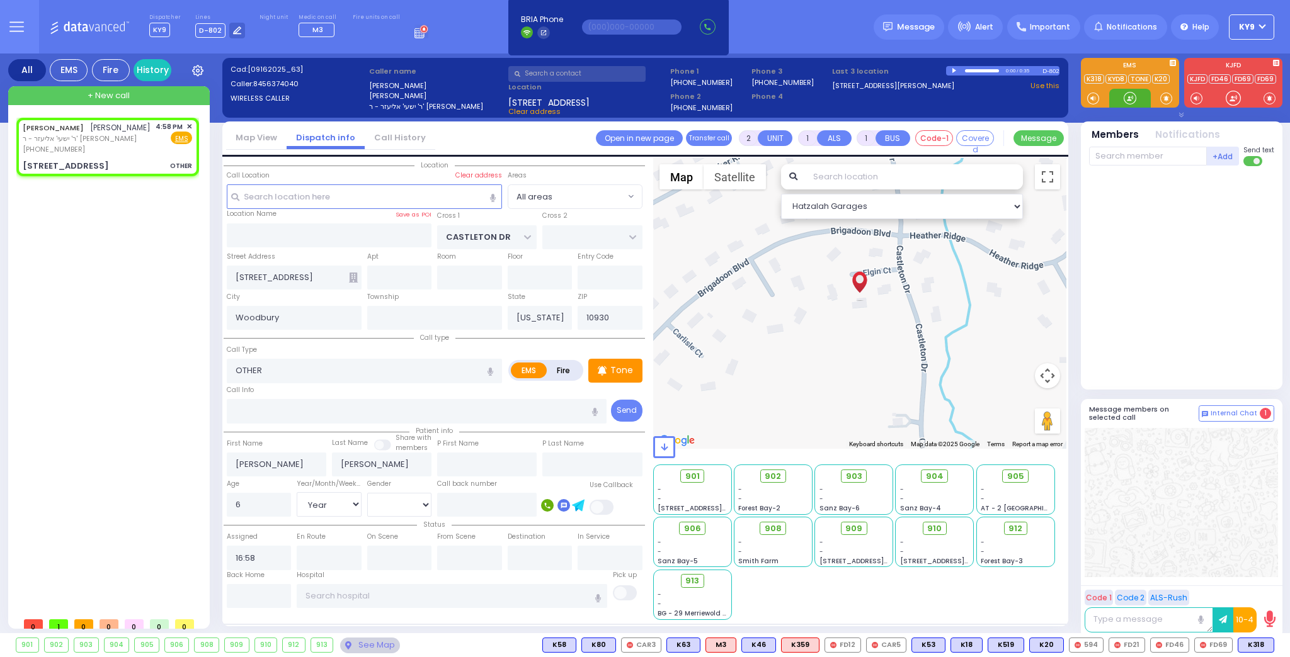
drag, startPoint x: 1123, startPoint y: 100, endPoint x: 1122, endPoint y: 124, distance: 24.0
click at [1125, 104] on div at bounding box center [1129, 98] width 13 height 13
click at [1258, 647] on span "K318" at bounding box center [1255, 645] width 35 height 14
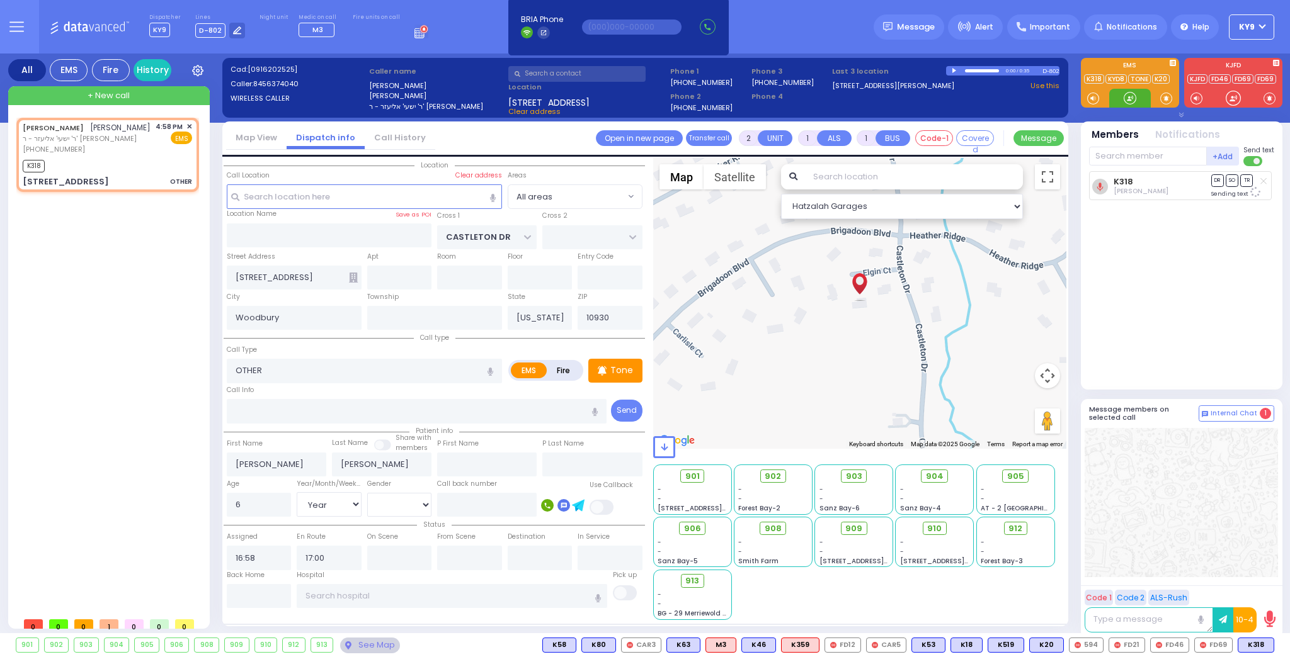
click at [1132, 98] on div at bounding box center [1129, 98] width 13 height 13
click at [1132, 99] on div at bounding box center [1129, 98] width 13 height 13
click at [1131, 99] on div at bounding box center [1129, 98] width 13 height 13
click at [1126, 156] on input "text" at bounding box center [1148, 156] width 118 height 19
click at [1140, 188] on div "KY38 Avrohom Mier Muller" at bounding box center [1181, 186] width 179 height 30
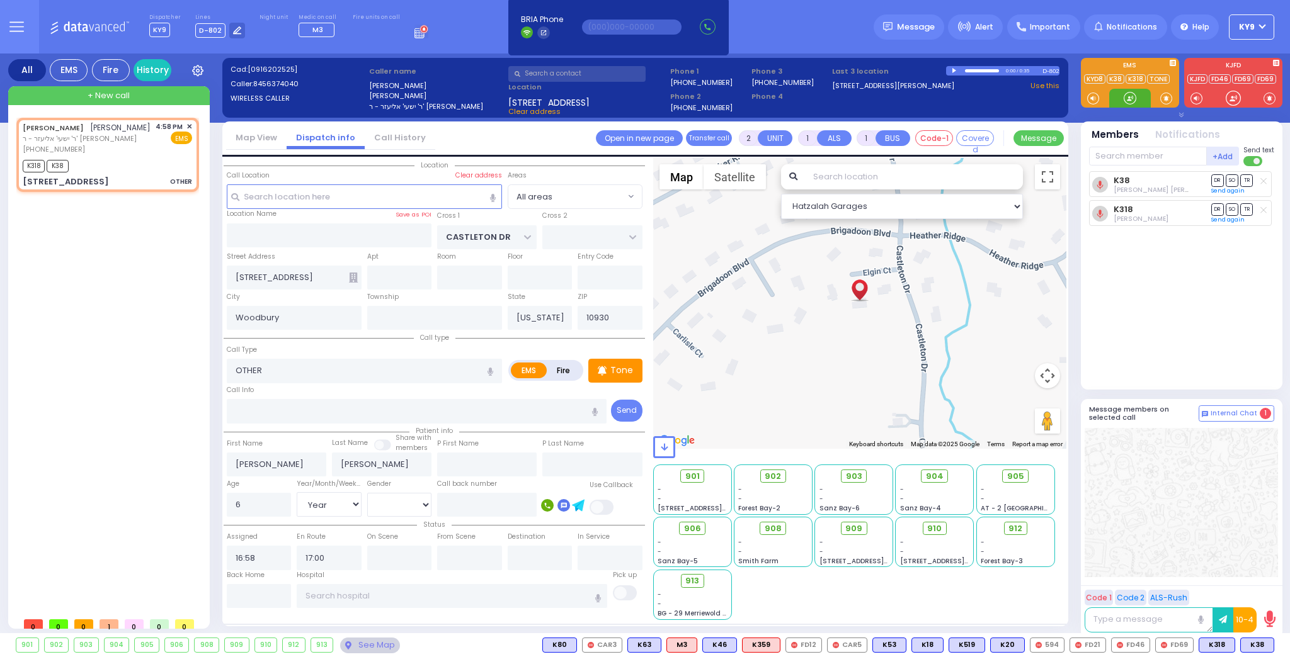
click at [1130, 98] on div at bounding box center [1129, 98] width 13 height 13
click at [1129, 99] on div at bounding box center [1129, 98] width 13 height 13
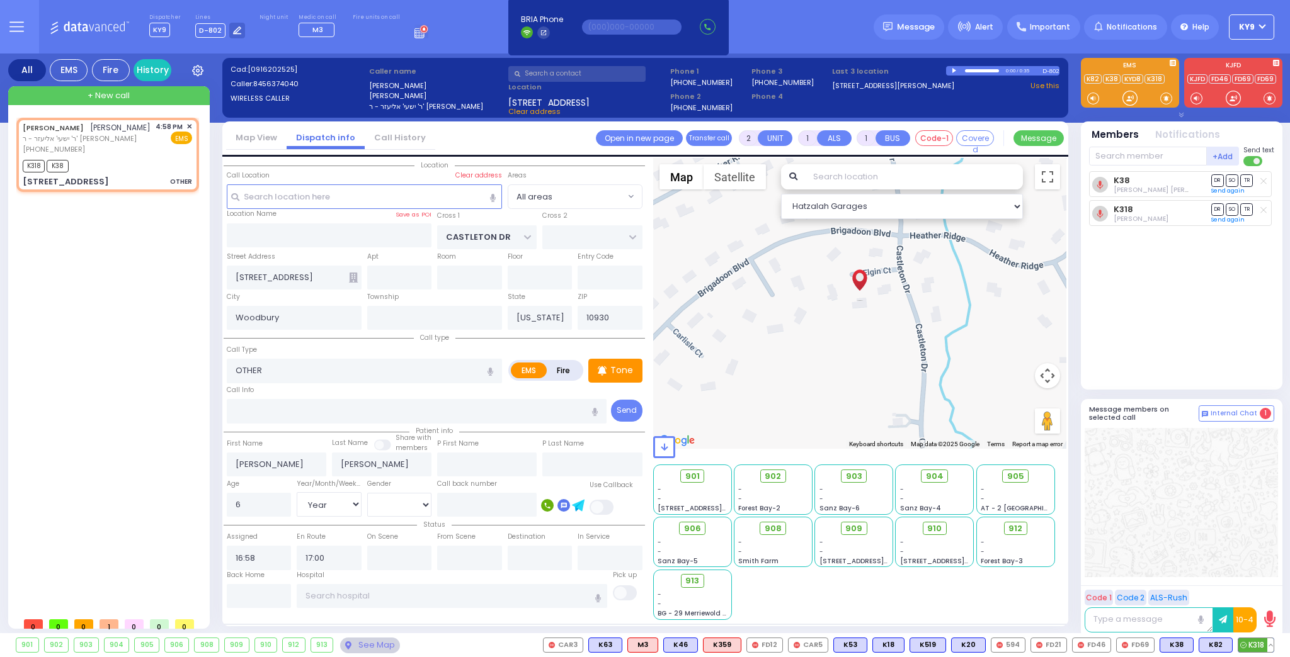
click at [1272, 645] on button at bounding box center [1270, 645] width 6 height 14
drag, startPoint x: 1131, startPoint y: 98, endPoint x: 1113, endPoint y: 122, distance: 30.1
click at [1134, 99] on div at bounding box center [1129, 98] width 13 height 13
click at [613, 371] on p "Tone" at bounding box center [621, 370] width 23 height 13
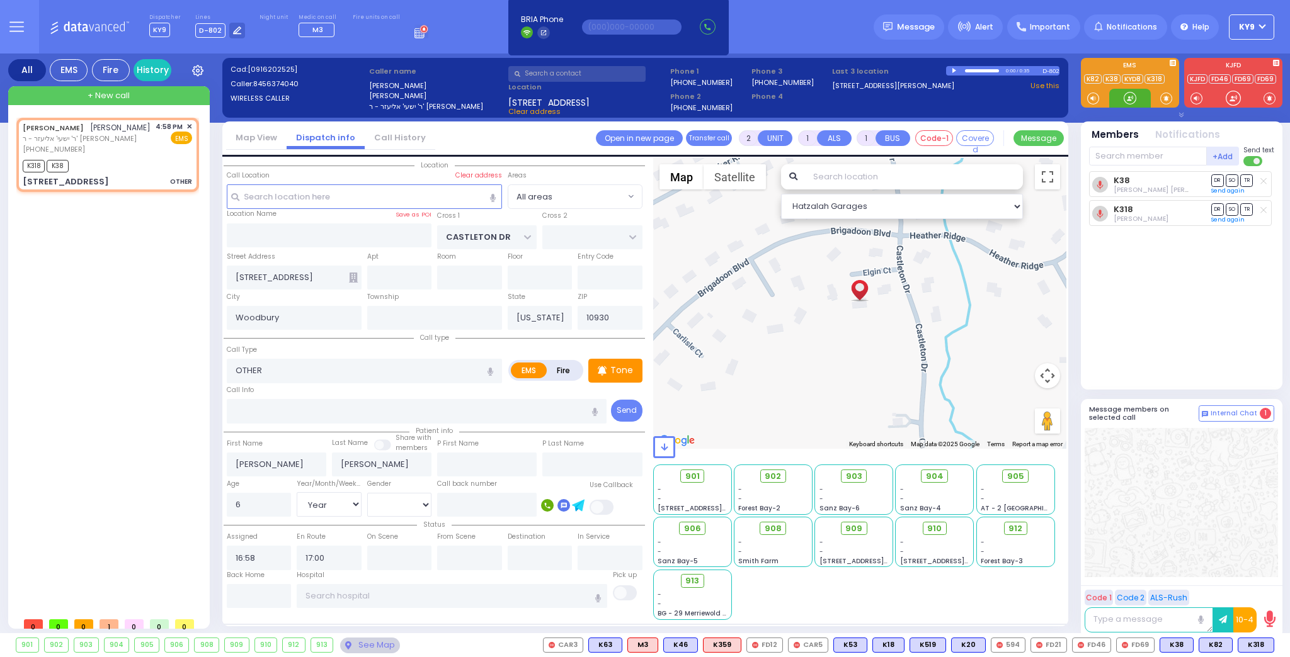
click at [1126, 98] on div at bounding box center [1129, 98] width 13 height 13
click at [613, 372] on p "Tone" at bounding box center [621, 370] width 23 height 13
click at [1128, 95] on div at bounding box center [1129, 98] width 13 height 13
click at [615, 368] on p "Tone" at bounding box center [621, 370] width 23 height 13
drag, startPoint x: 1132, startPoint y: 96, endPoint x: 1116, endPoint y: 111, distance: 21.4
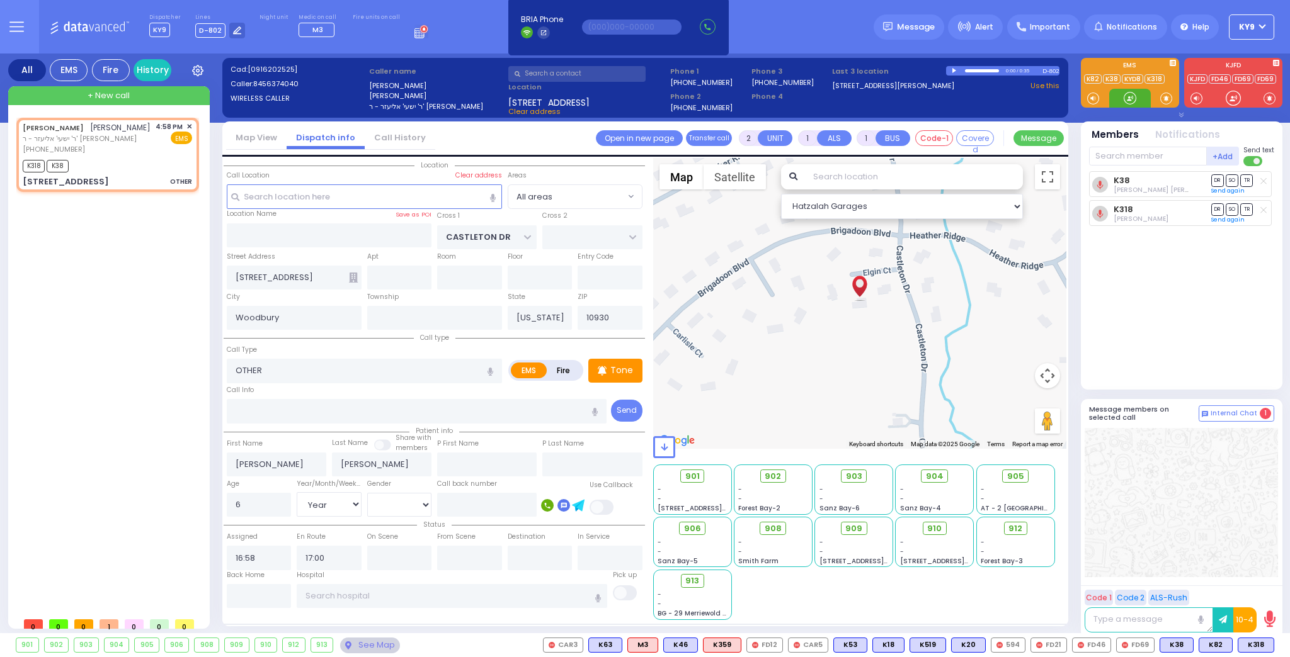
click at [1132, 96] on div at bounding box center [1129, 98] width 13 height 13
click at [633, 373] on div "Tone" at bounding box center [615, 371] width 54 height 24
click at [1128, 96] on div at bounding box center [1129, 98] width 13 height 13
click at [1130, 101] on div at bounding box center [1129, 98] width 13 height 13
click at [1130, 99] on div at bounding box center [1129, 98] width 13 height 13
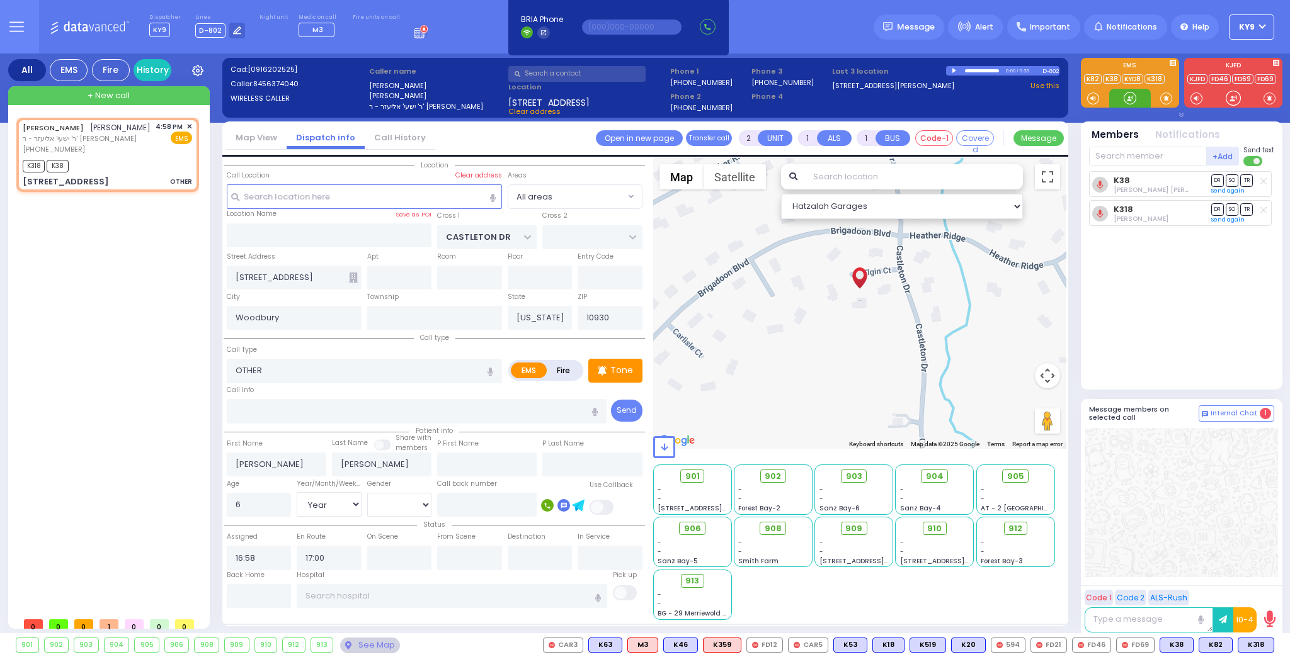
click at [1128, 98] on div at bounding box center [1129, 98] width 13 height 13
click at [1131, 157] on input "text" at bounding box center [1148, 156] width 118 height 19
click at [1147, 179] on div "KY50" at bounding box center [1130, 182] width 63 height 13
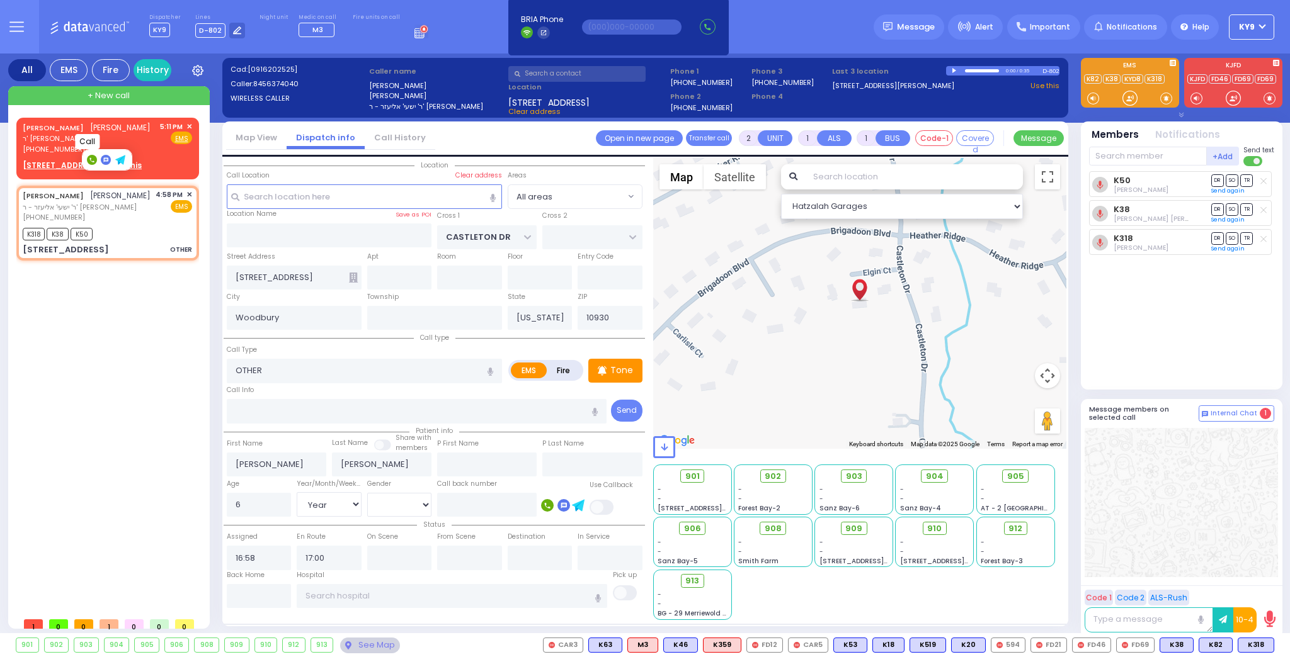
click at [88, 159] on rect at bounding box center [92, 160] width 10 height 10
click at [189, 125] on span "✕" at bounding box center [189, 127] width 6 height 11
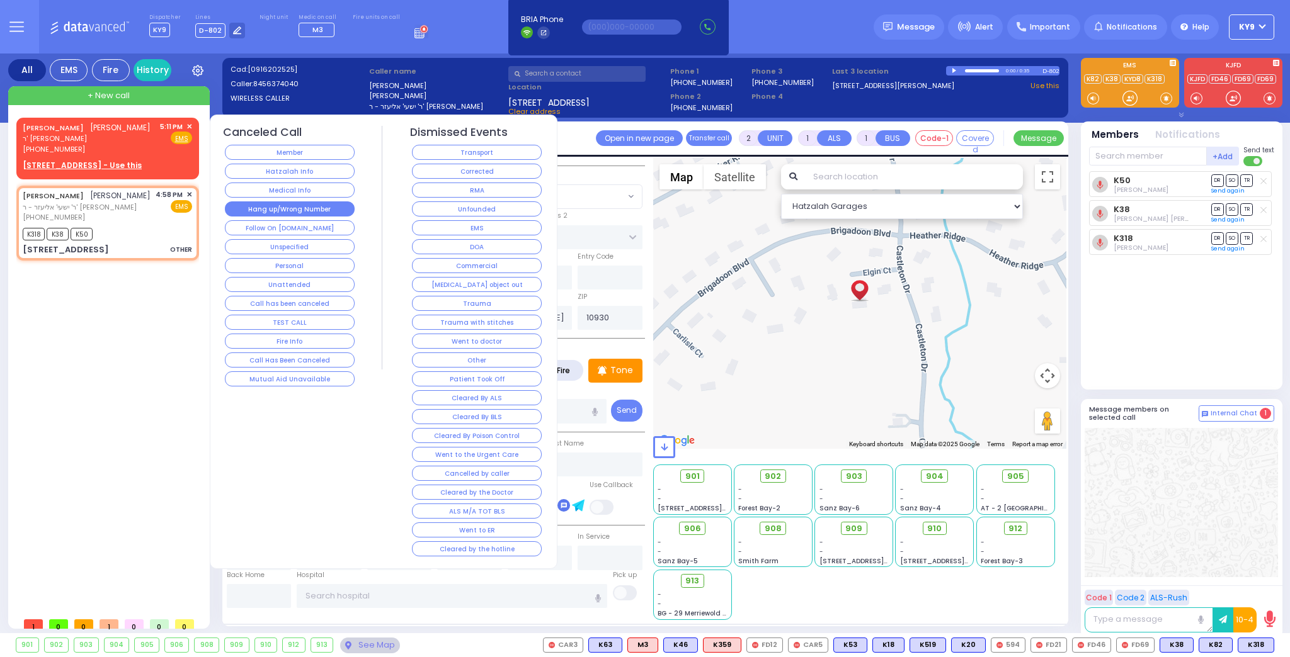
click at [280, 203] on button "Hang up/Wrong Number" at bounding box center [290, 208] width 130 height 15
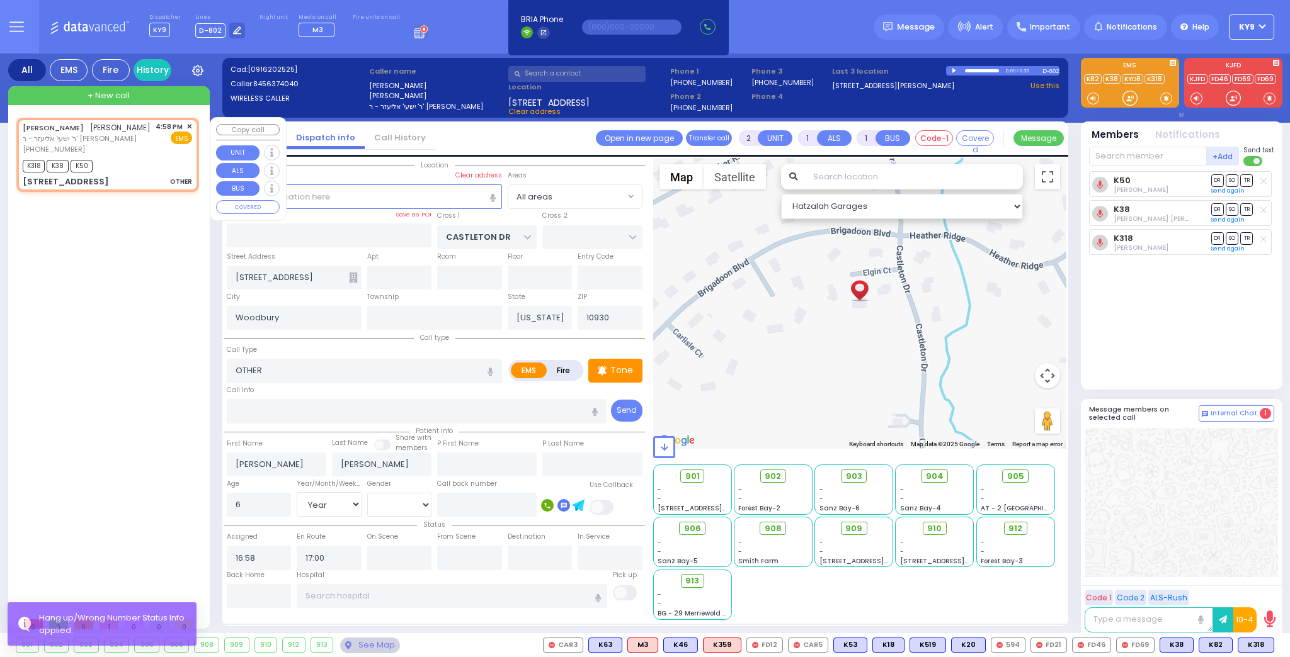
click at [134, 171] on div "K318 K38 K50" at bounding box center [107, 165] width 169 height 16
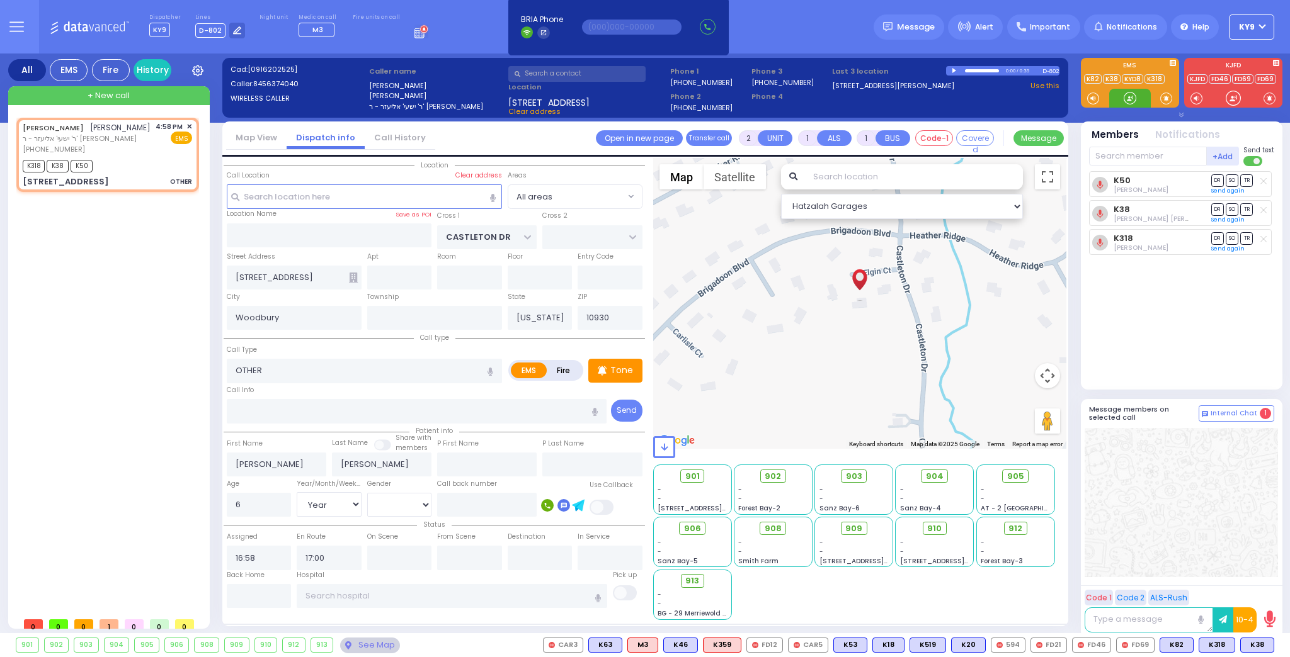
click at [1133, 101] on div at bounding box center [1129, 98] width 13 height 13
click at [940, 527] on span "910" at bounding box center [939, 529] width 14 height 13
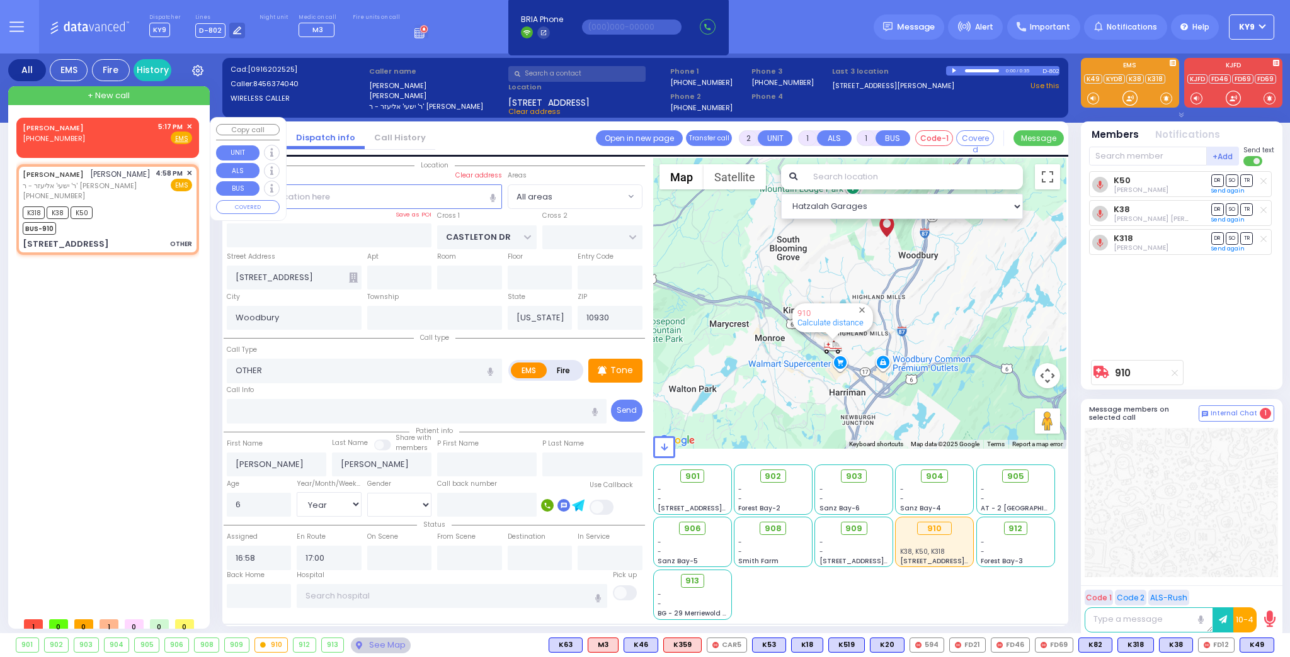
click at [188, 126] on span "✕" at bounding box center [189, 127] width 6 height 11
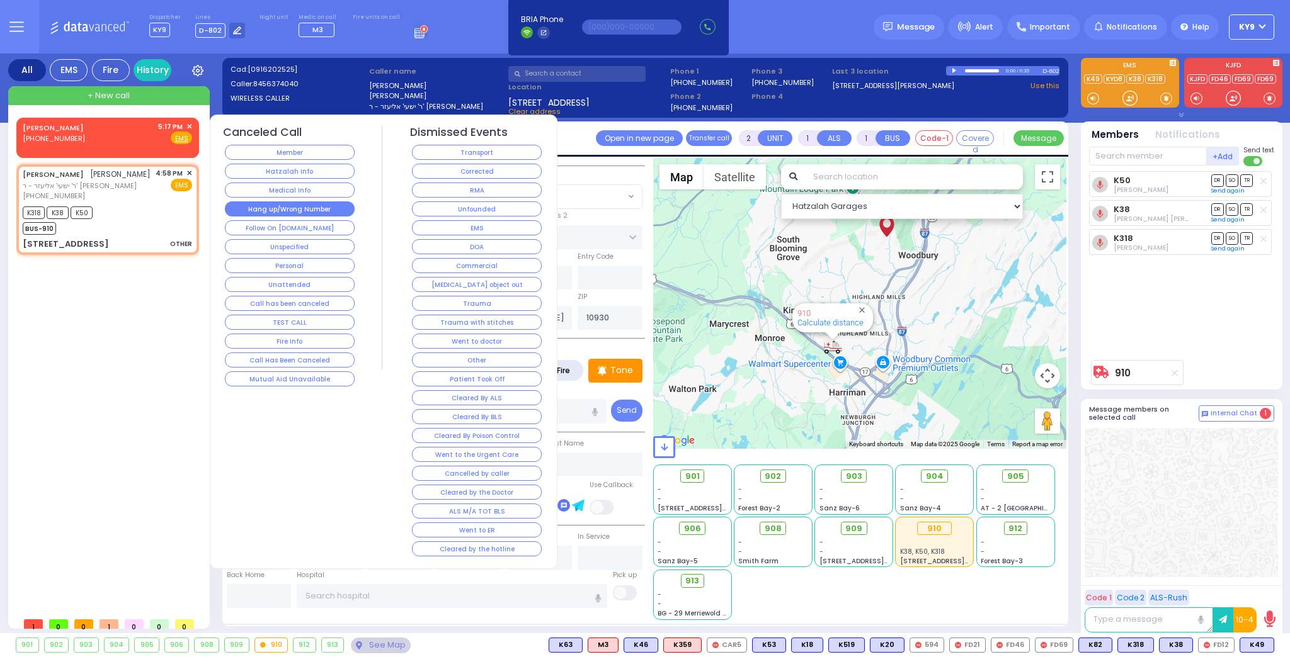
click at [283, 210] on button "Hang up/Wrong Number" at bounding box center [290, 208] width 130 height 15
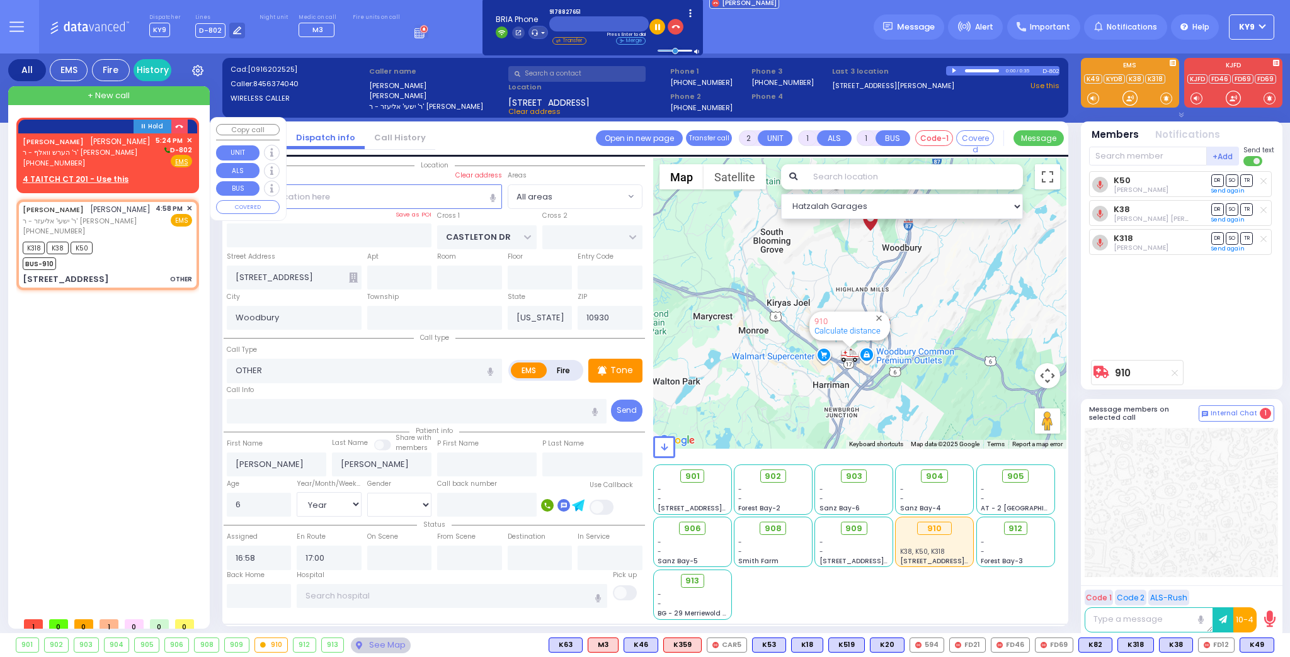
click at [125, 158] on span "ר' הערש וואלף - ר' [PERSON_NAME]" at bounding box center [87, 152] width 128 height 11
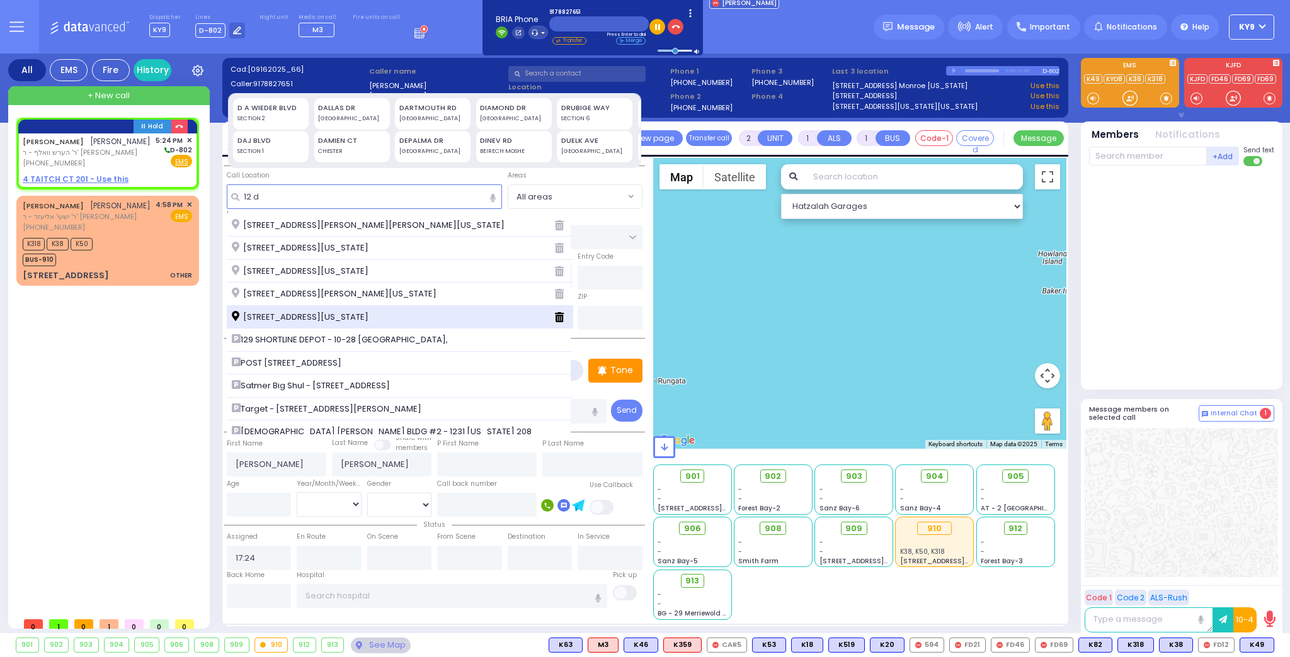
click at [312, 316] on span "12 Duelk Avenue Monroe New York 10950" at bounding box center [302, 317] width 141 height 13
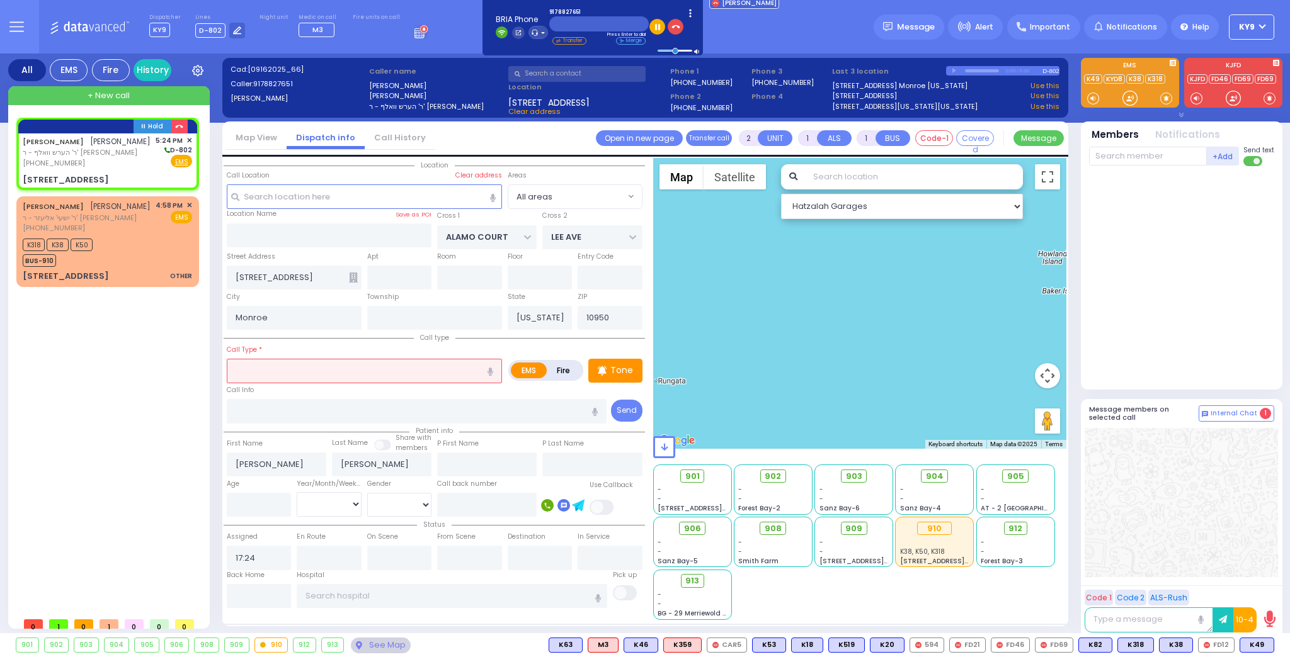
click at [308, 372] on input "text" at bounding box center [364, 371] width 275 height 24
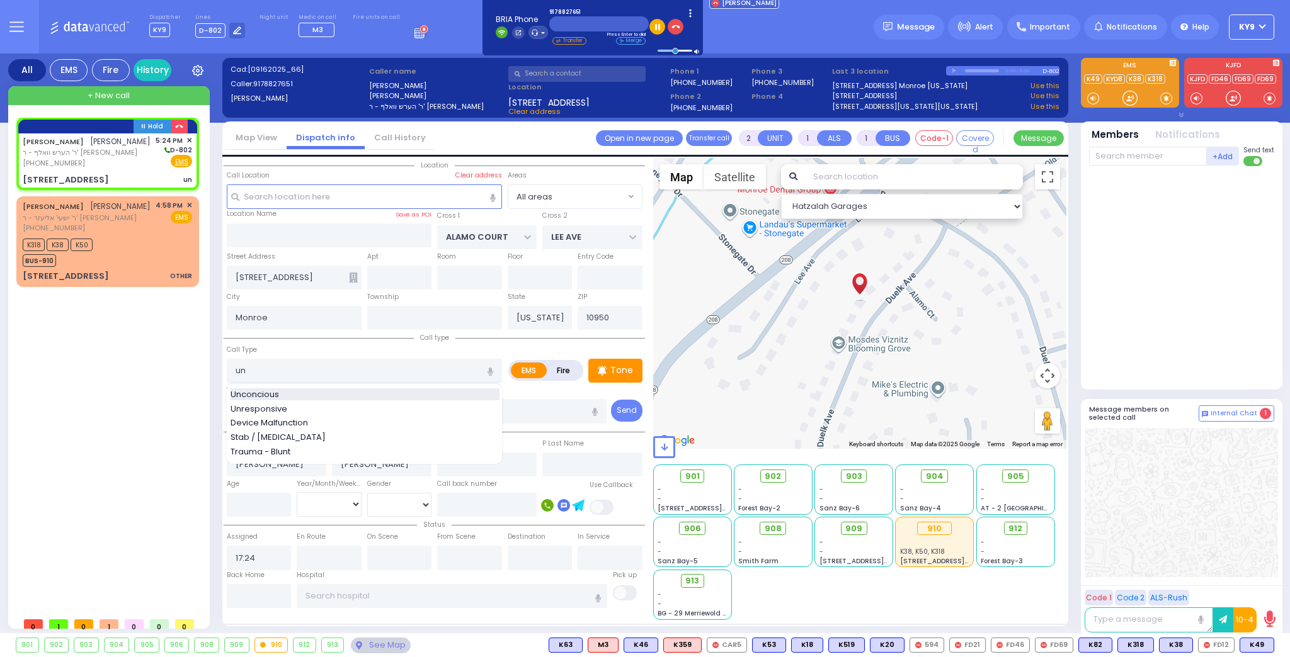
click at [284, 394] on div "Unconcious" at bounding box center [364, 395] width 269 height 13
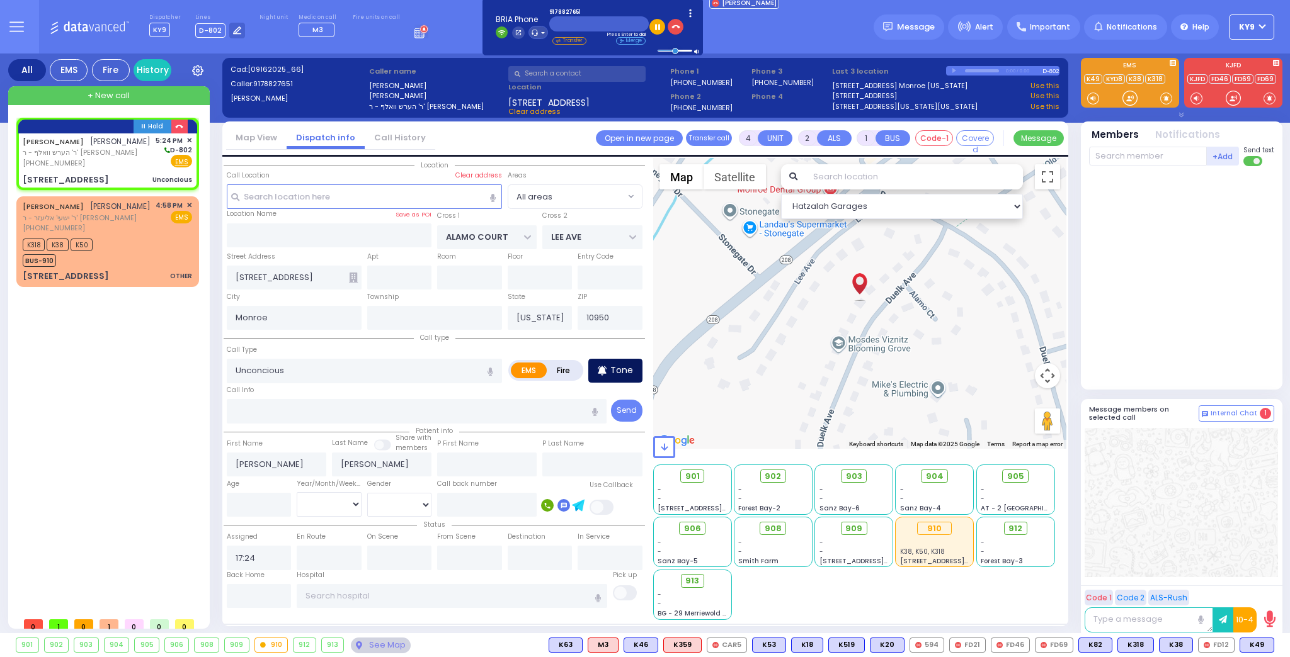
click at [603, 368] on icon at bounding box center [602, 370] width 8 height 9
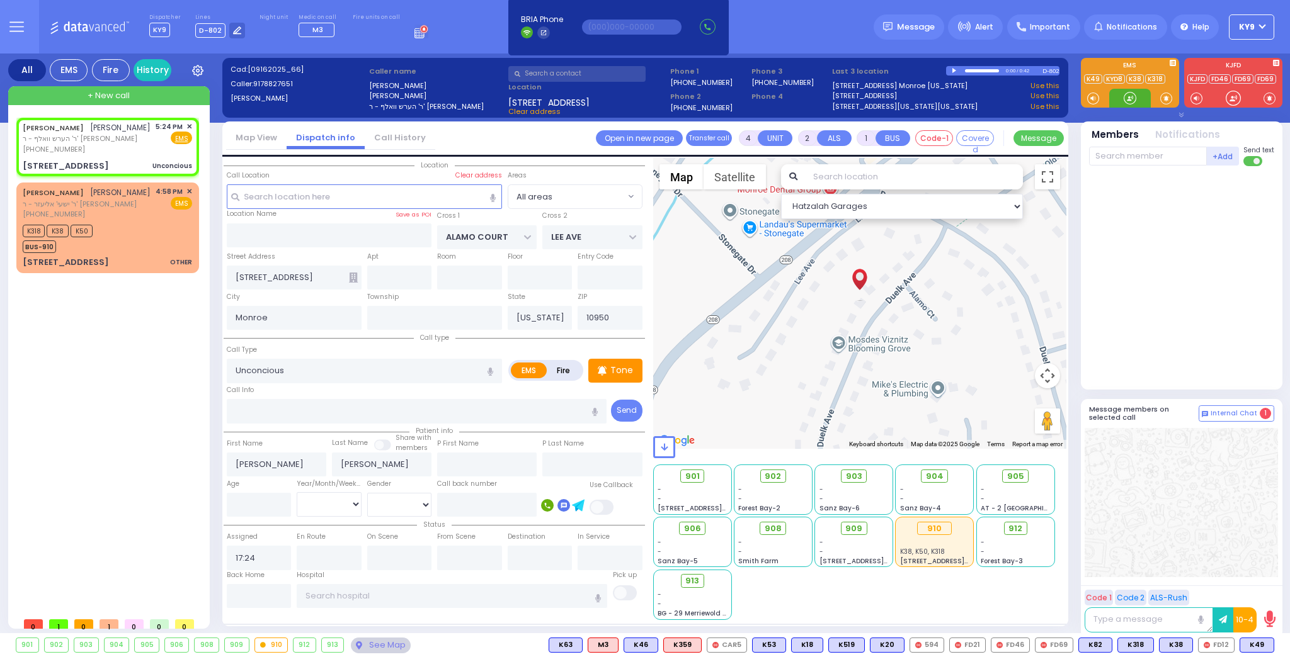
click at [1126, 101] on div at bounding box center [1129, 98] width 13 height 13
click at [1133, 100] on div at bounding box center [1129, 98] width 13 height 13
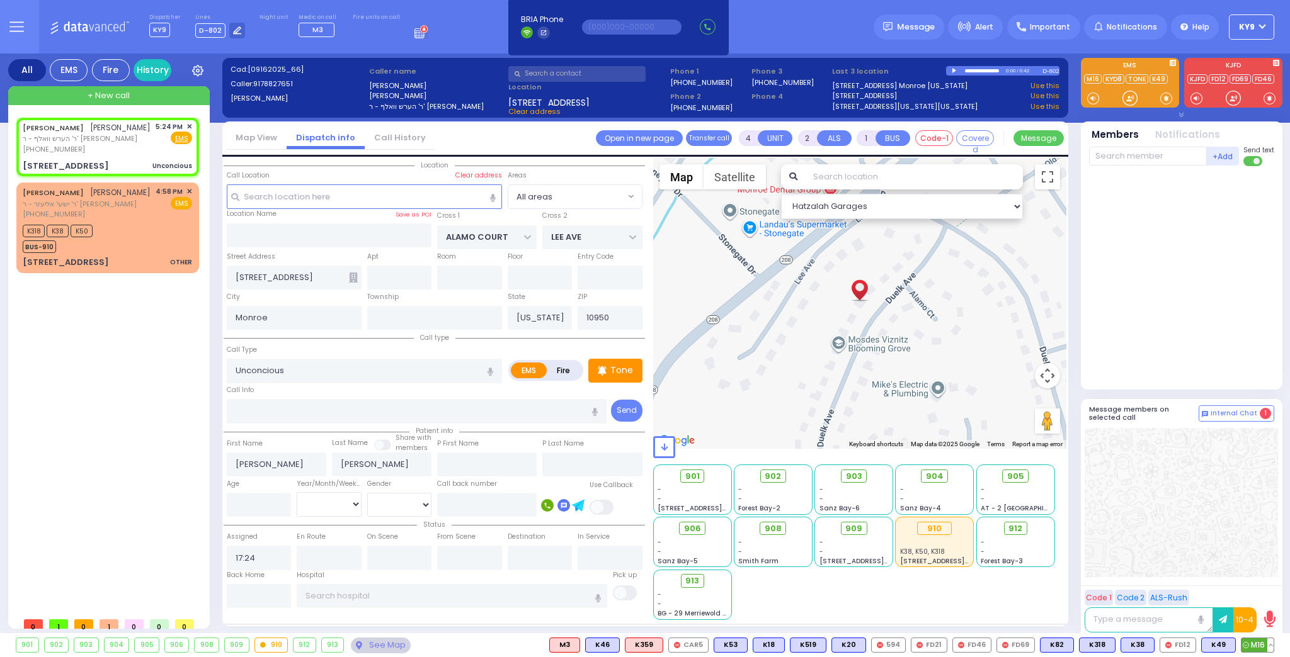
click at [1256, 645] on span "M16" at bounding box center [1257, 645] width 32 height 14
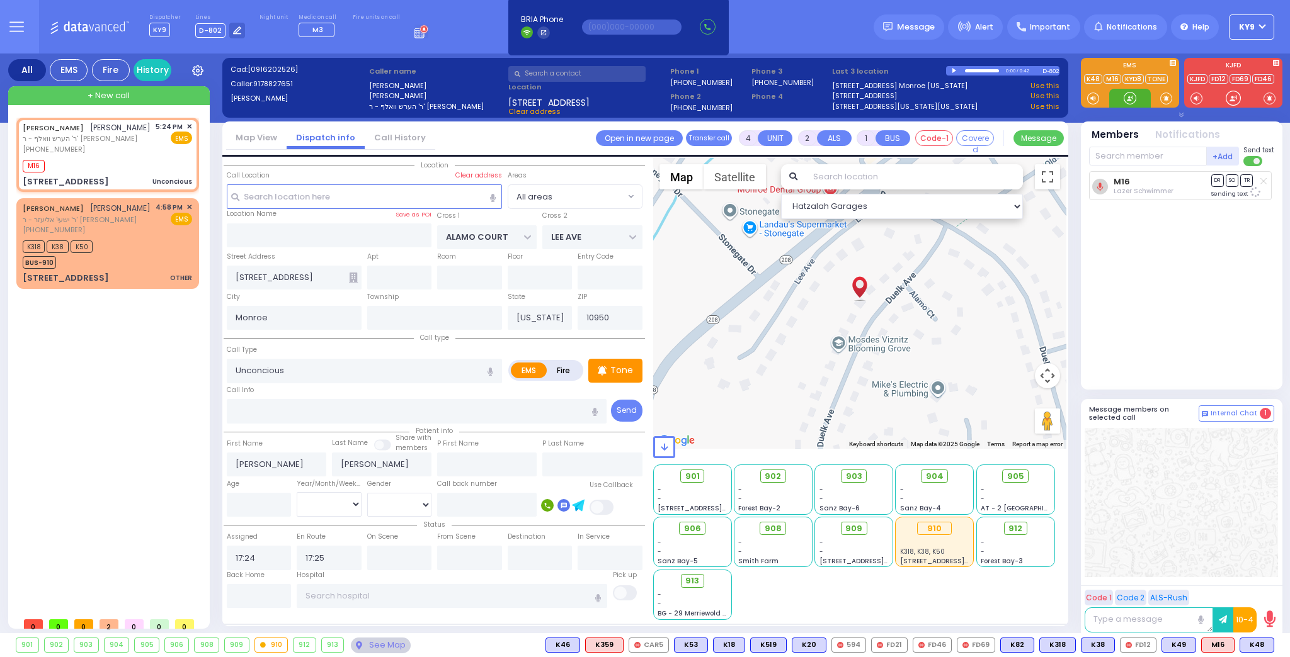
drag, startPoint x: 1128, startPoint y: 101, endPoint x: 1130, endPoint y: 90, distance: 10.8
click at [1259, 641] on span "K48" at bounding box center [1256, 645] width 33 height 14
click at [1135, 94] on div at bounding box center [1129, 98] width 13 height 13
click at [1128, 99] on div at bounding box center [1129, 98] width 13 height 13
click at [1219, 642] on span "K82" at bounding box center [1217, 645] width 33 height 14
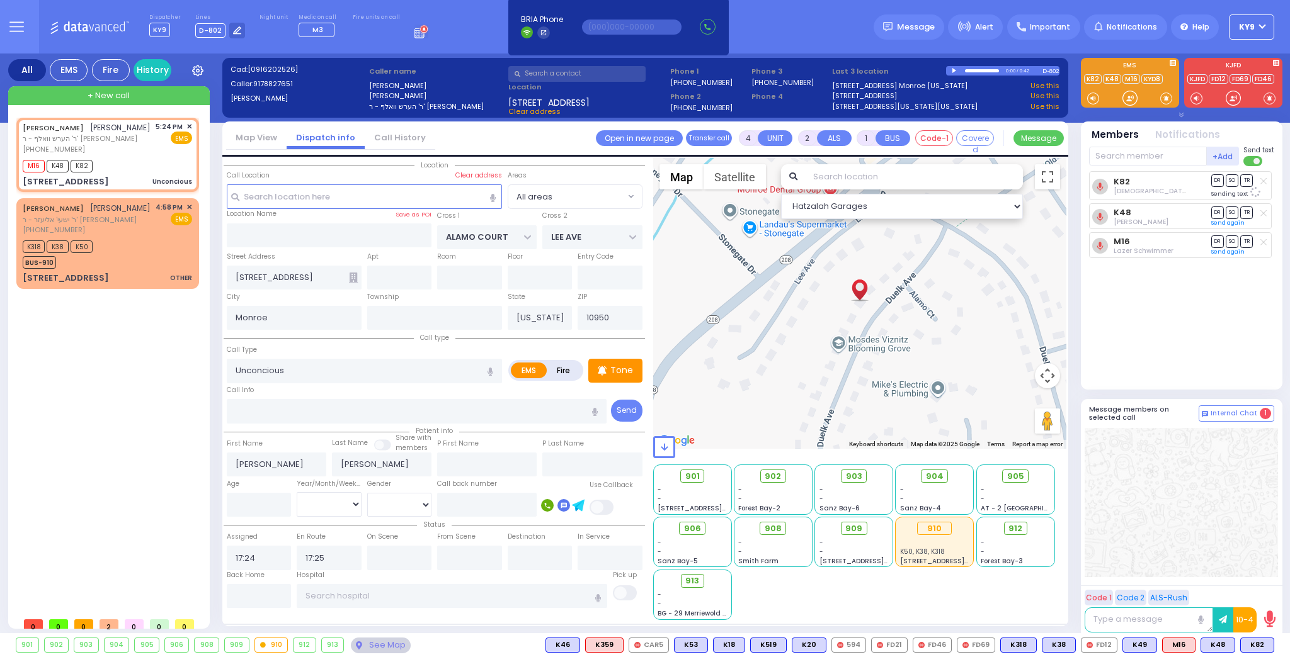
select select
drag, startPoint x: 0, startPoint y: 0, endPoint x: 1128, endPoint y: 97, distance: 1132.5
click at [1128, 97] on div at bounding box center [1129, 98] width 13 height 13
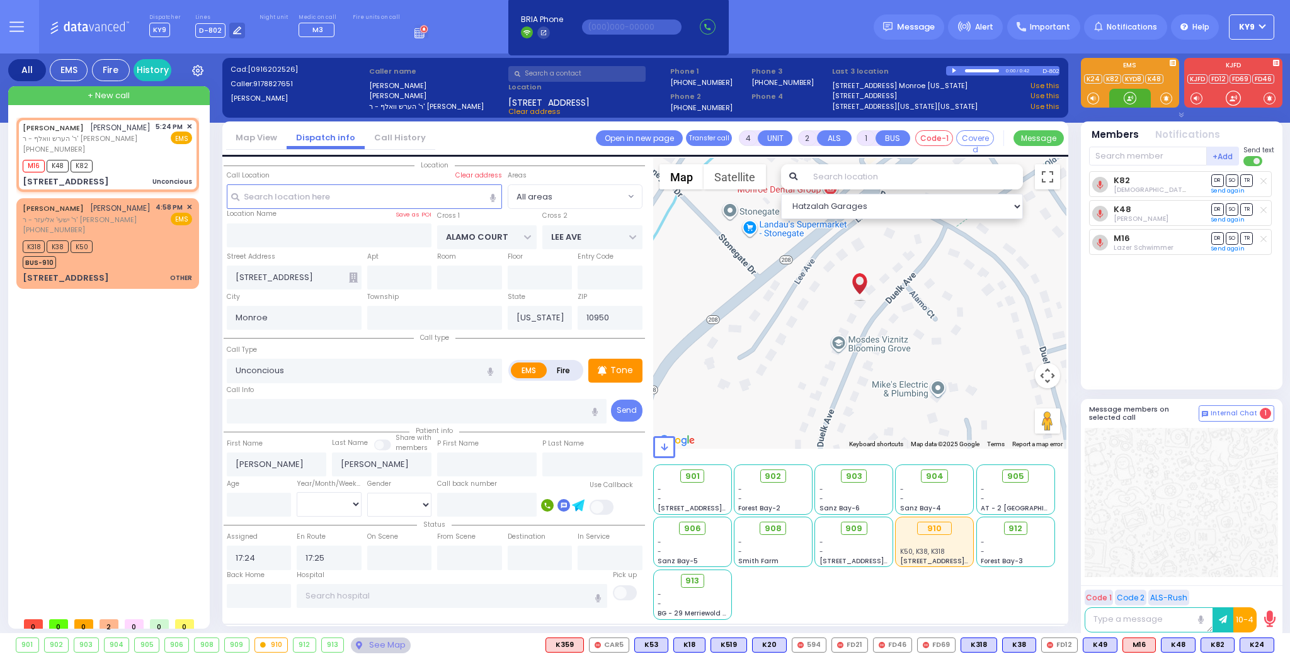
click at [1128, 97] on div at bounding box center [1129, 98] width 13 height 13
drag, startPoint x: 1128, startPoint y: 97, endPoint x: 1122, endPoint y: 99, distance: 6.6
click at [1123, 99] on div at bounding box center [1129, 98] width 13 height 13
click at [88, 159] on rect at bounding box center [87, 160] width 10 height 10
type input "9178827651"
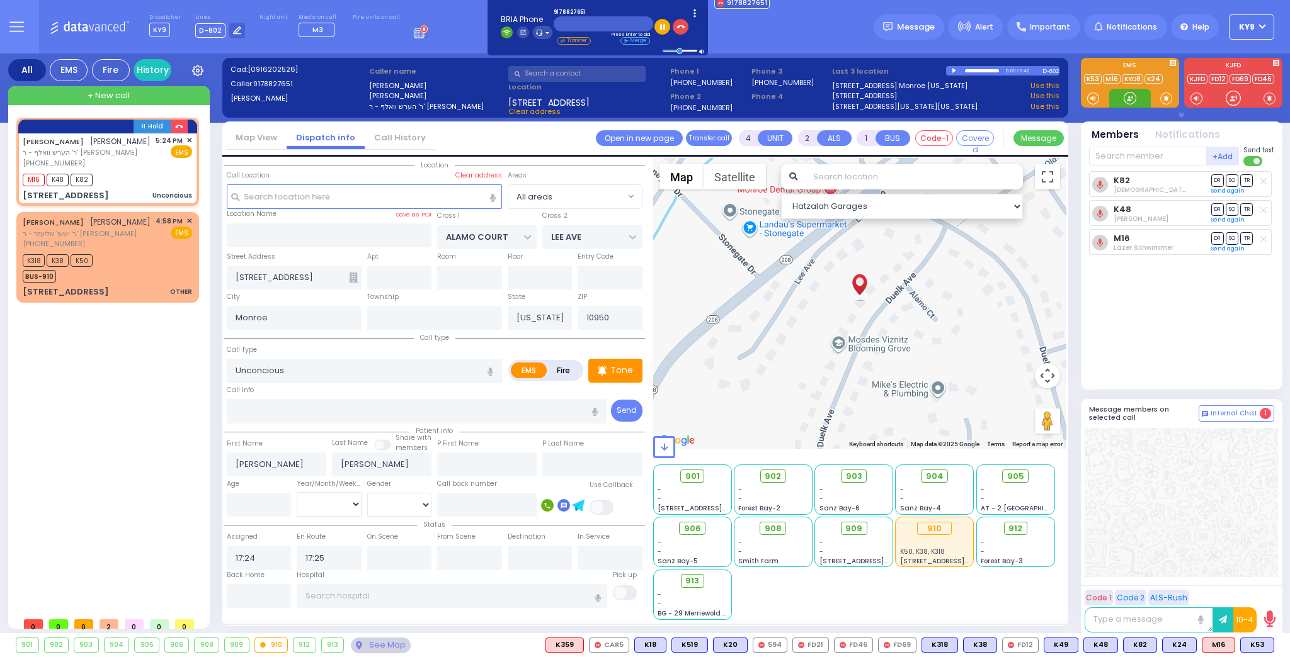
click at [1127, 99] on div at bounding box center [1129, 98] width 13 height 13
click at [1257, 644] on span "K53" at bounding box center [1256, 645] width 33 height 14
select select
radio input "true"
select select
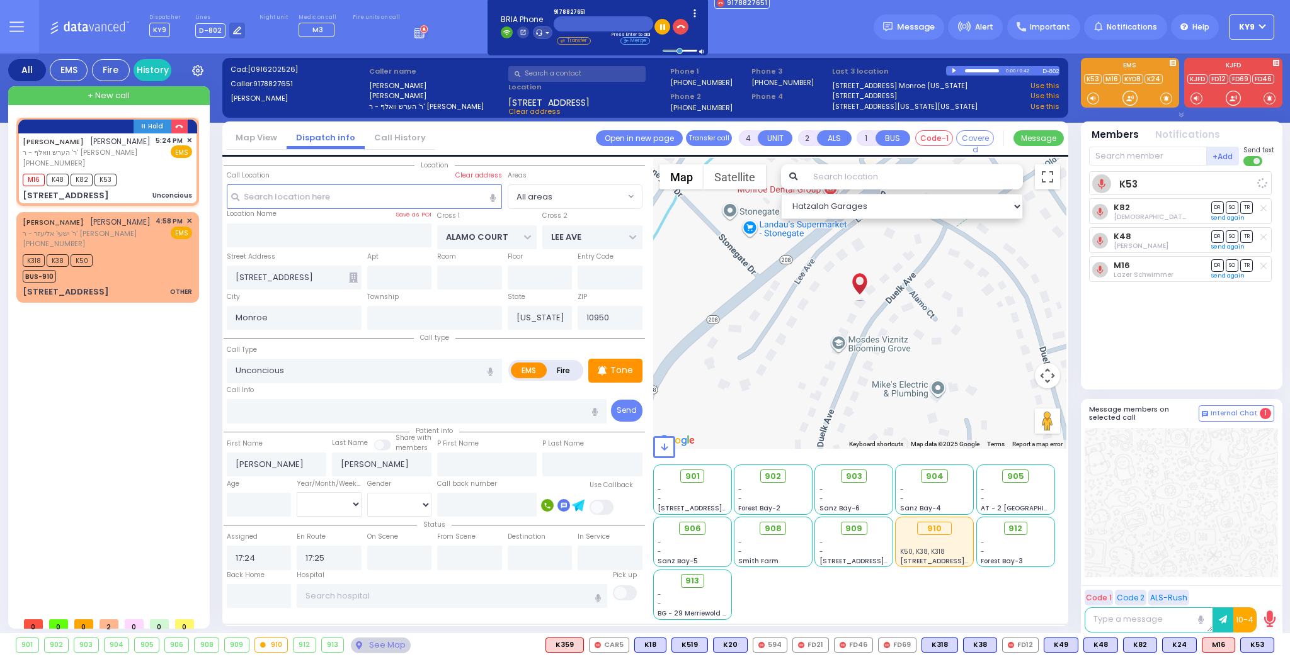
select select "Hatzalah Garages"
click at [1126, 96] on div at bounding box center [1129, 98] width 13 height 13
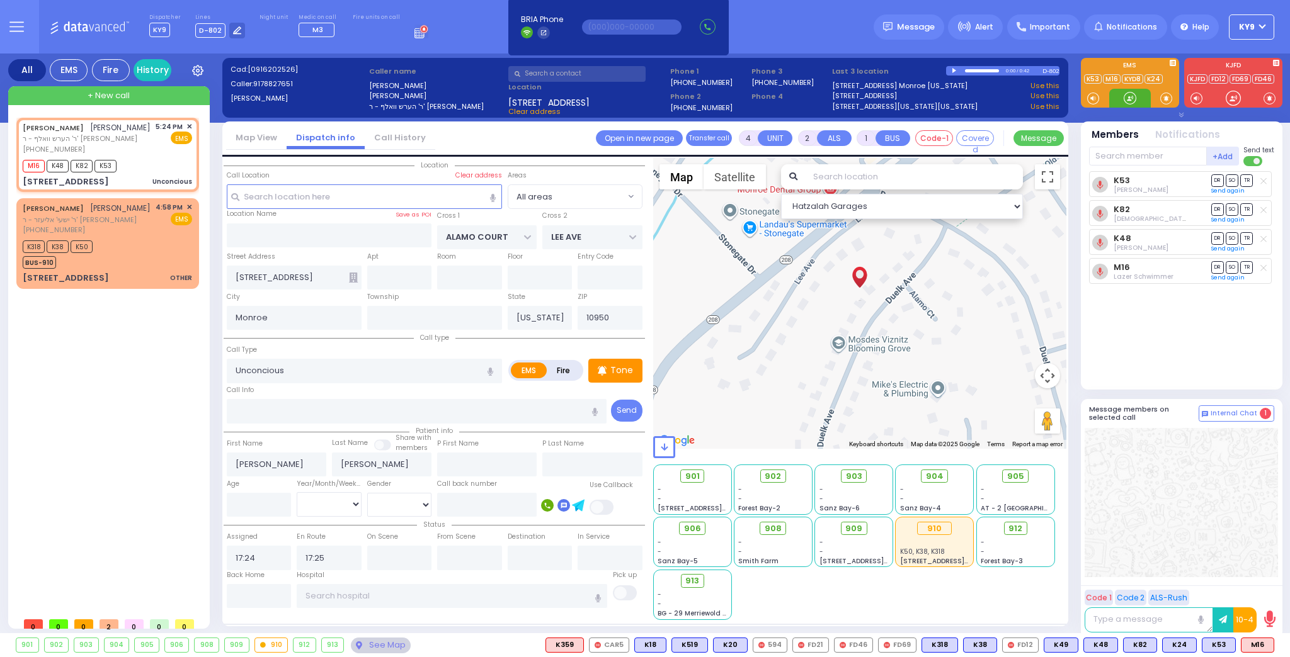
click at [1128, 99] on div at bounding box center [1129, 98] width 13 height 13
click at [693, 582] on span "913" at bounding box center [697, 581] width 14 height 13
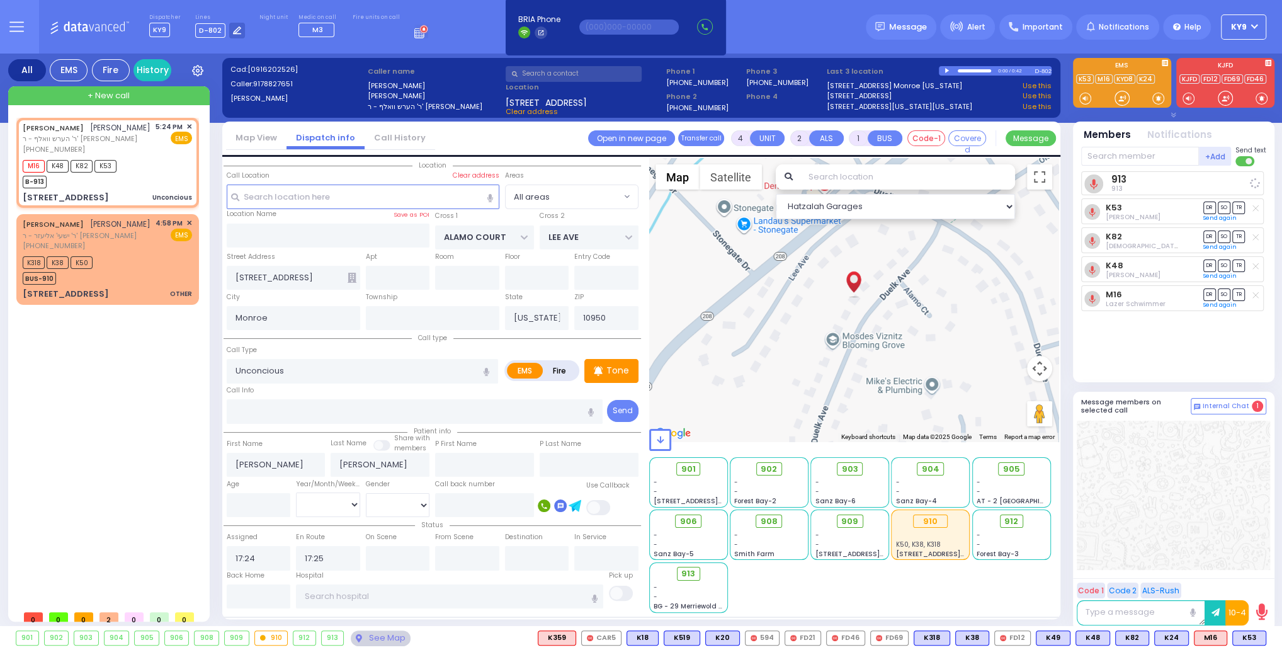
select select
radio input "true"
select select
select select "Hatzalah Garages"
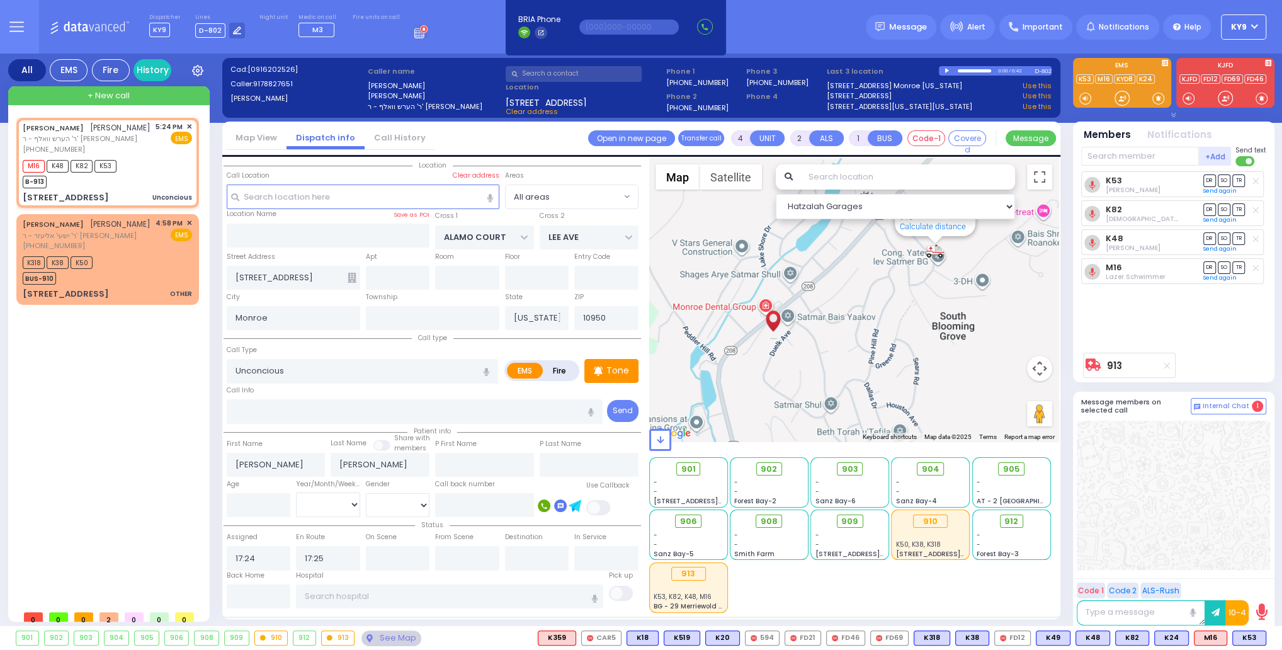
click at [1255, 183] on icon at bounding box center [1255, 181] width 6 height 7
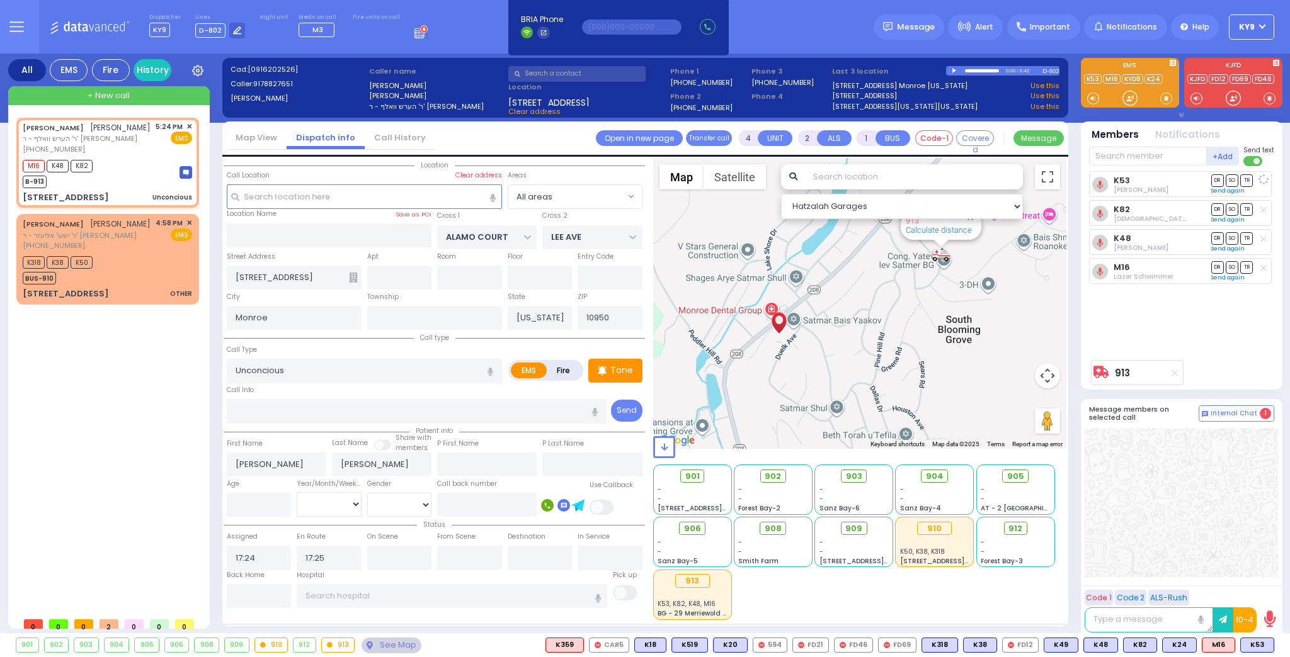
select select
radio input "true"
select select
select select "Hatzalah Garages"
click at [1128, 94] on div at bounding box center [1129, 98] width 13 height 13
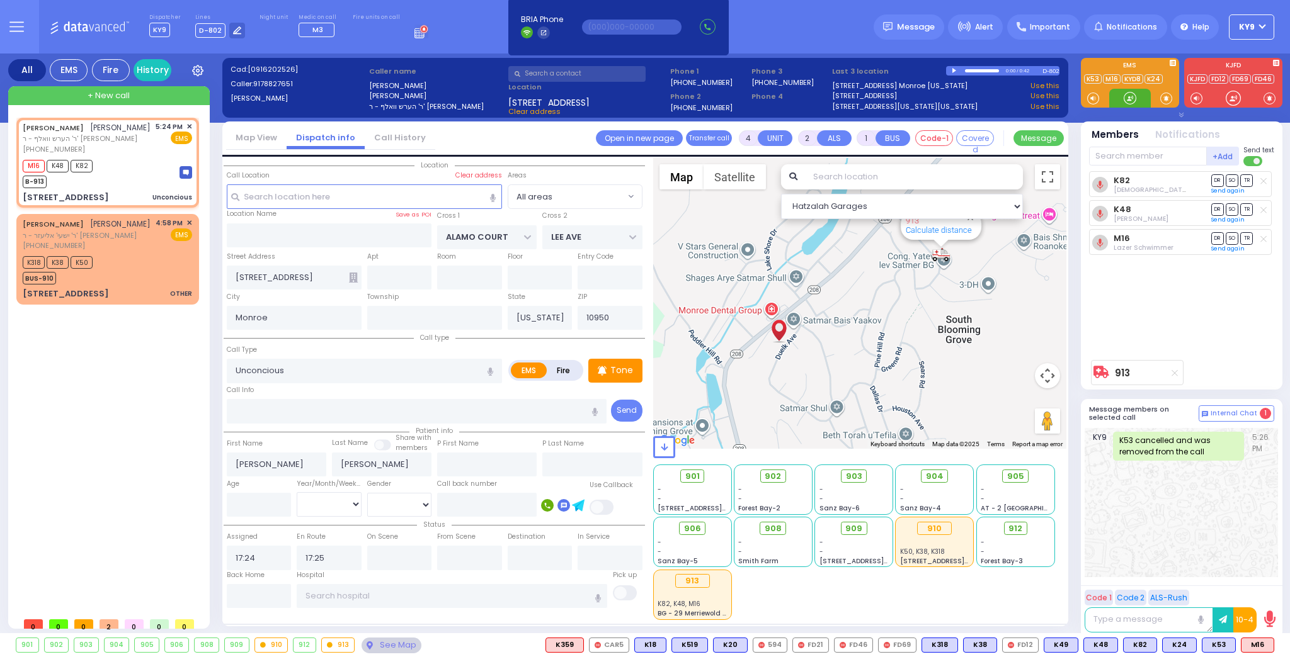
drag, startPoint x: 1129, startPoint y: 94, endPoint x: 1121, endPoint y: 106, distance: 13.6
click at [1130, 95] on div at bounding box center [1129, 98] width 13 height 13
drag, startPoint x: 285, startPoint y: 373, endPoint x: 154, endPoint y: 382, distance: 130.7
click at [154, 382] on div "All EMS Fire History Settings" at bounding box center [645, 346] width 1274 height 585
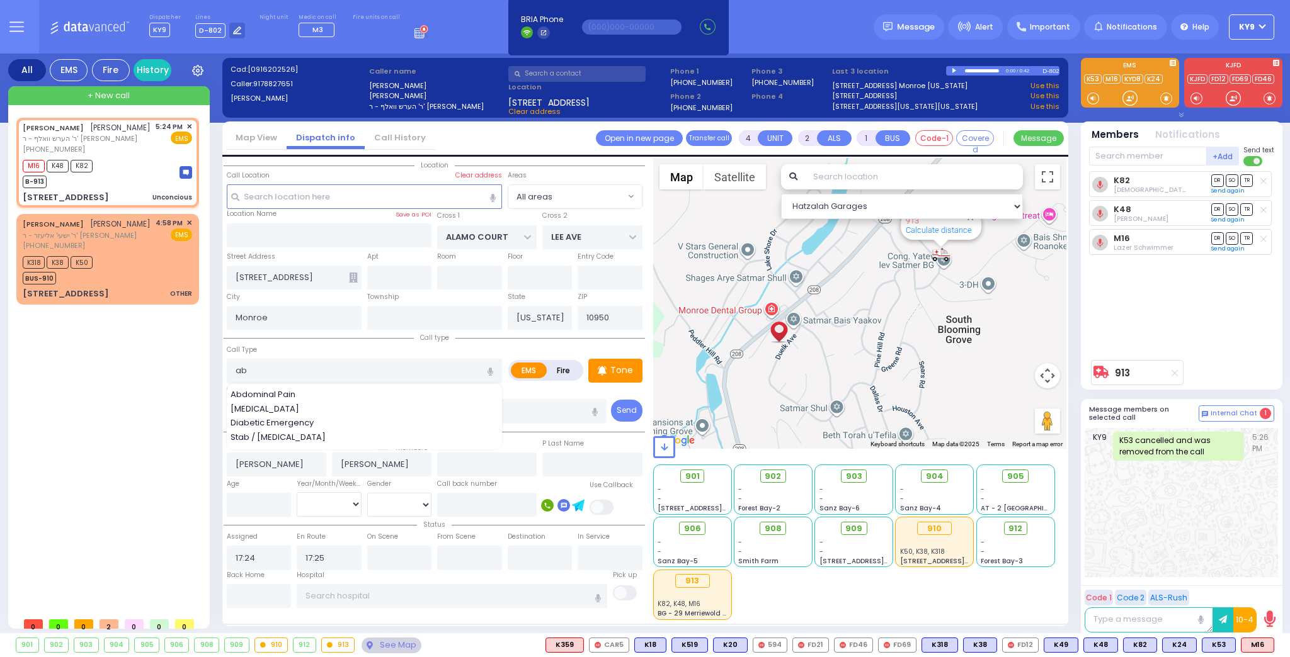
click at [235, 394] on span "Abdominal Pain" at bounding box center [264, 395] width 69 height 13
type input "Abdominal Pain"
type input "1"
type input "0"
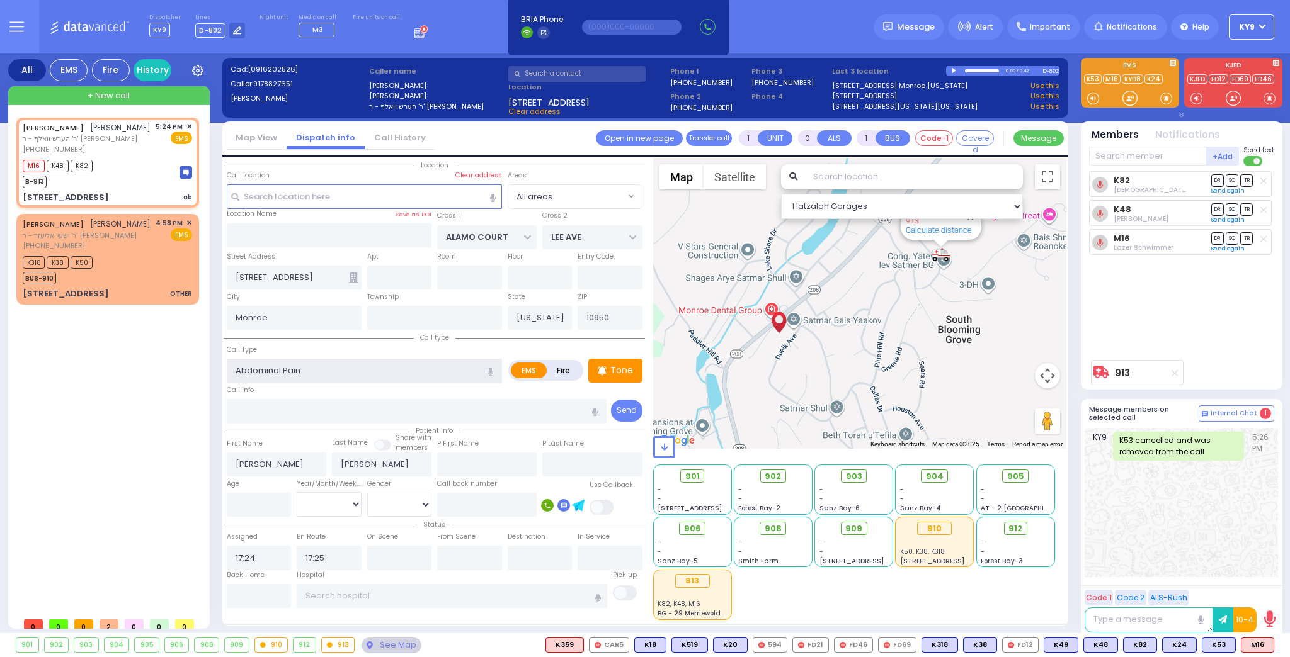
select select
radio input "true"
select select
select select "Hatzalah Garages"
click at [615, 366] on p "Tone" at bounding box center [621, 370] width 23 height 13
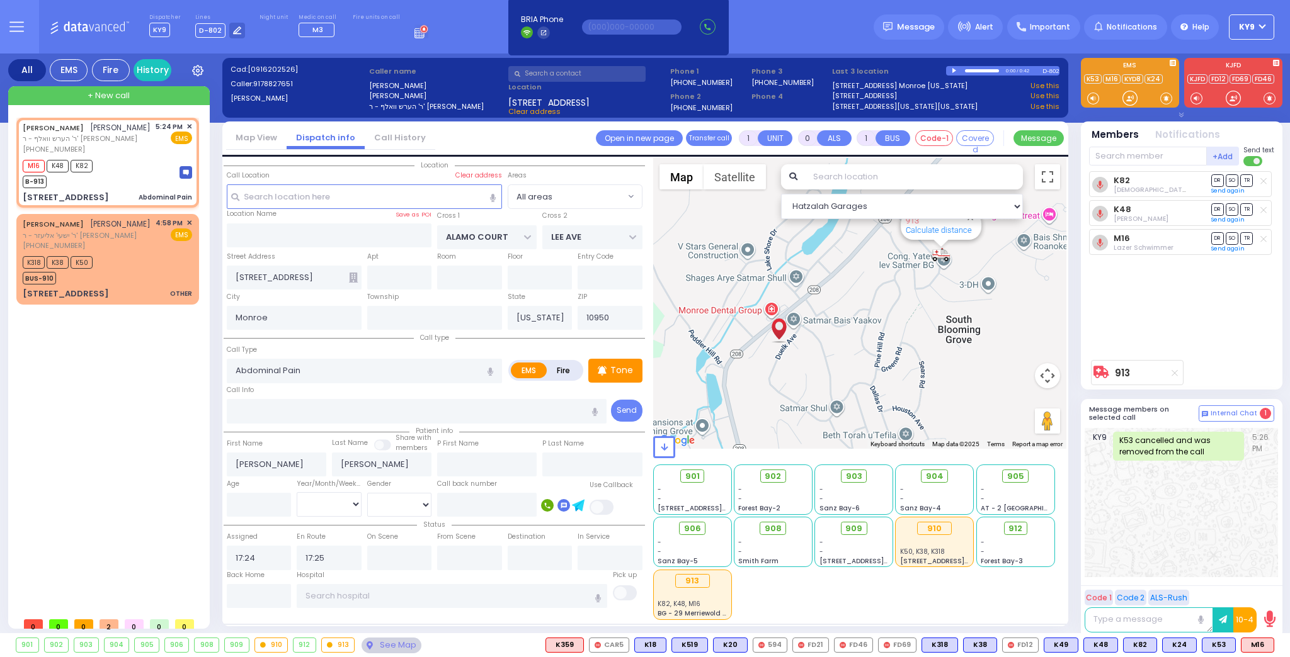
select select
radio input "true"
select select
select select "Hatzalah Garages"
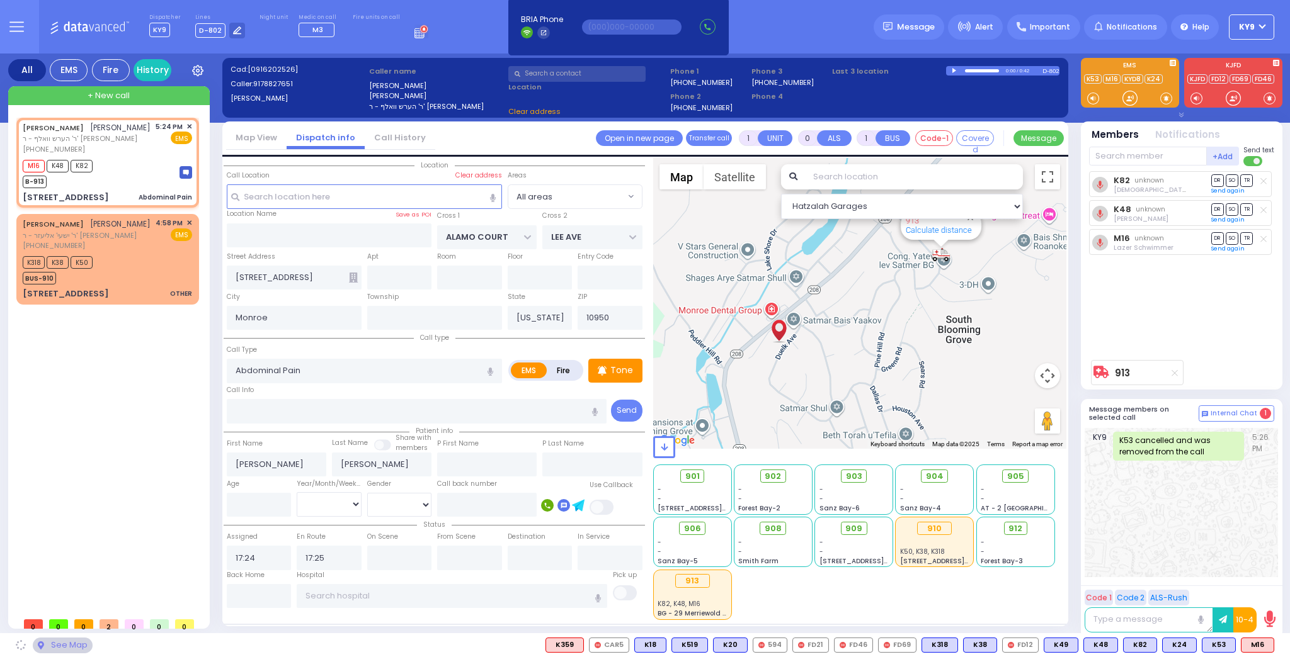
select select
radio input "true"
select select
select select "Hatzalah Garages"
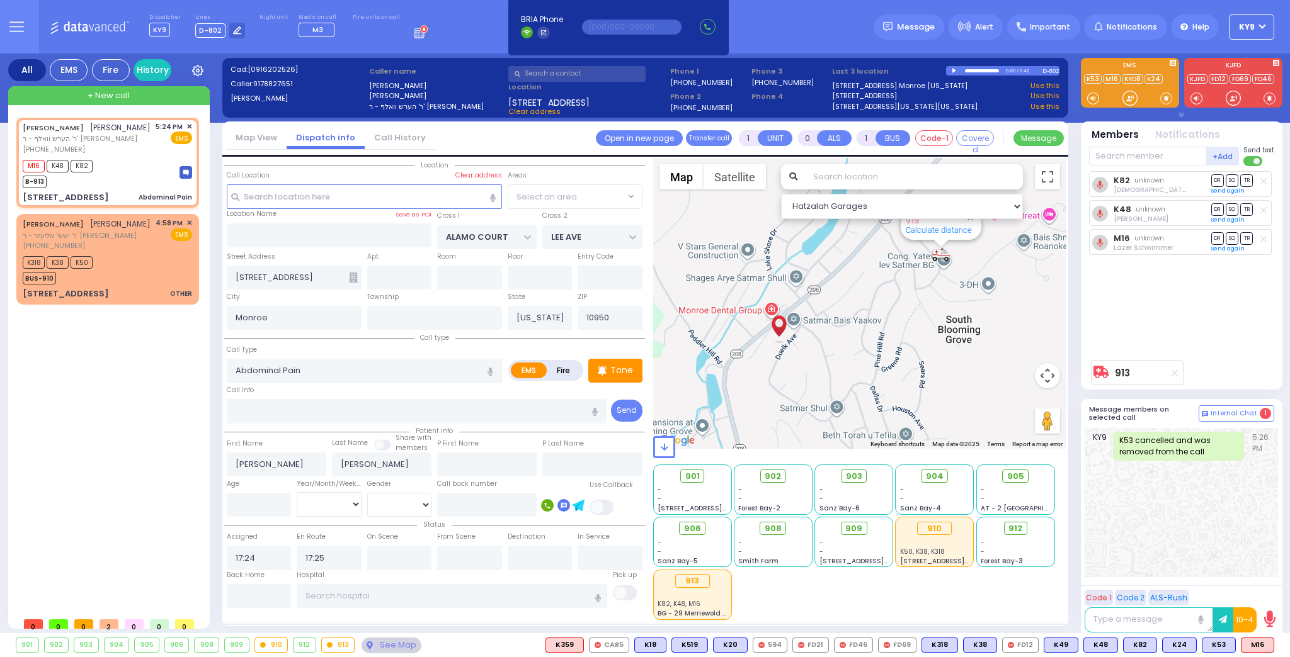
radio input "true"
select select
select select "Hatzalah Garages"
drag, startPoint x: 1131, startPoint y: 99, endPoint x: 1109, endPoint y: 150, distance: 55.0
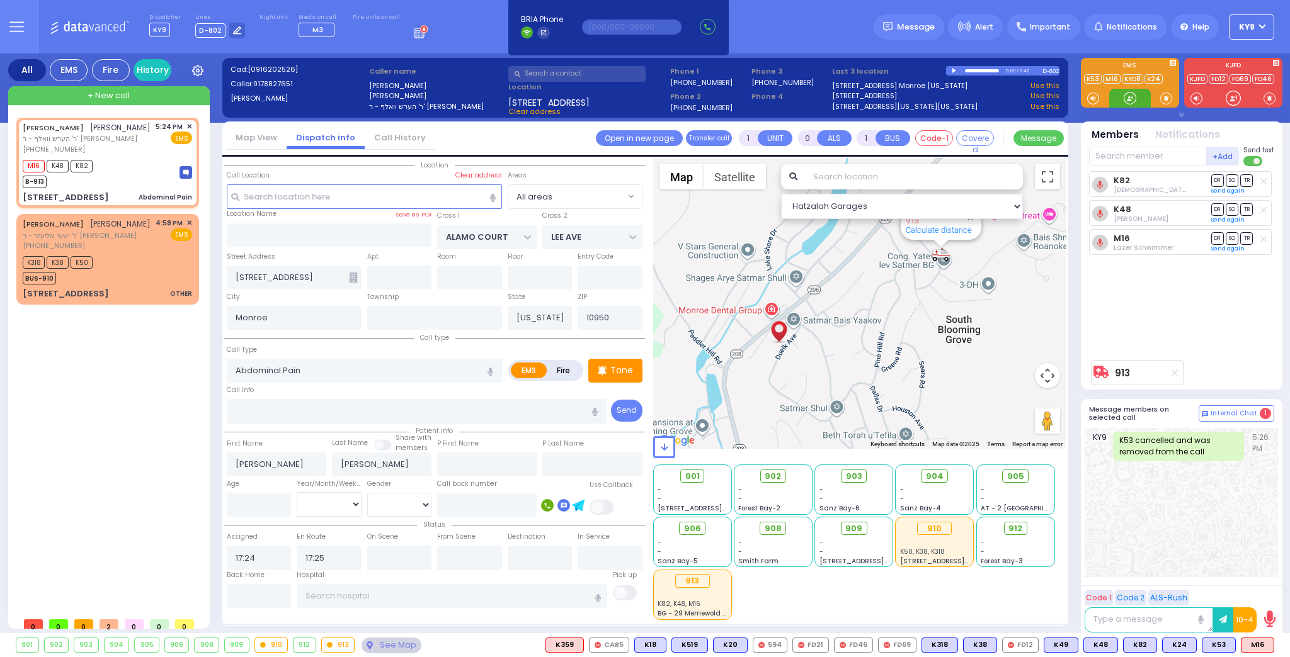
click at [1128, 98] on div at bounding box center [1129, 98] width 13 height 13
click at [1171, 372] on icon at bounding box center [1174, 373] width 6 height 7
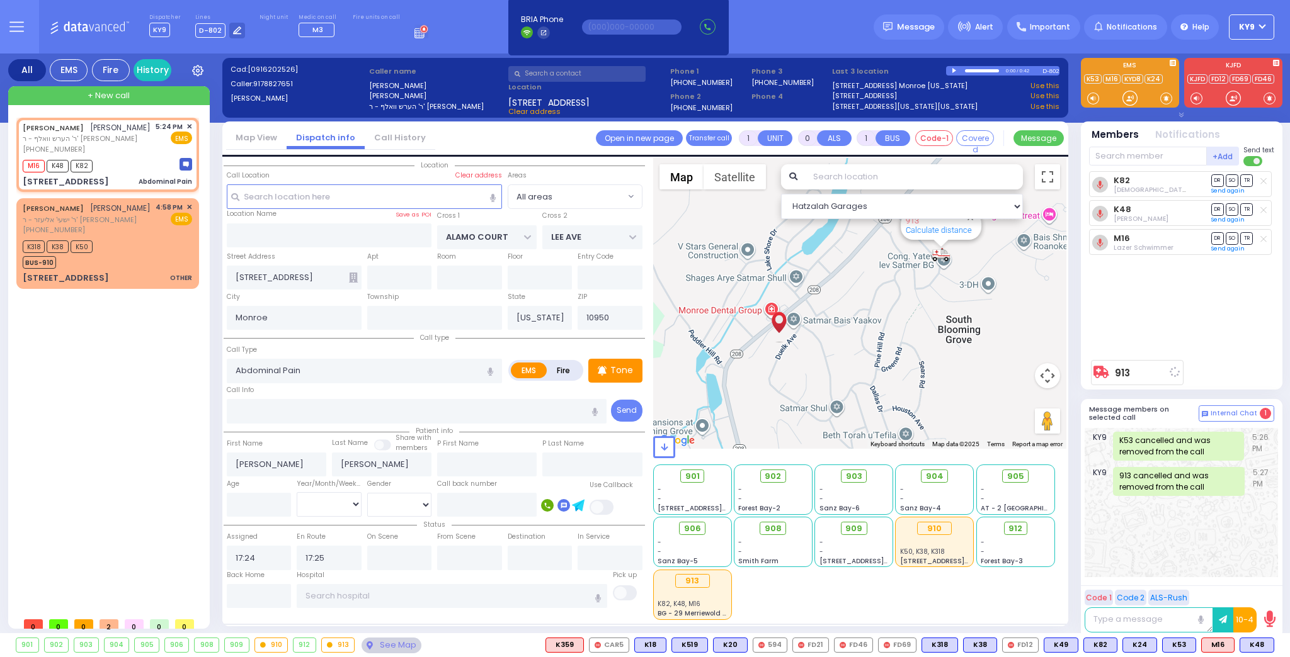
select select
radio input "true"
select select
select select "Hatzalah Garages"
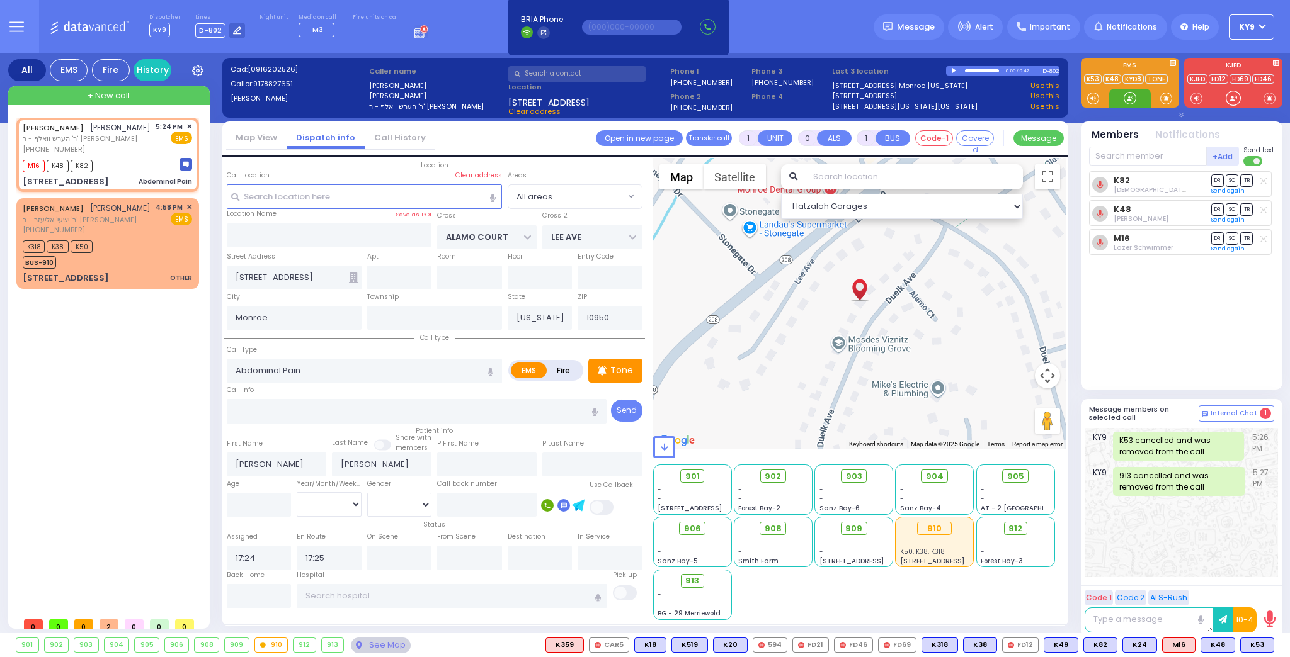
click at [1132, 96] on div at bounding box center [1129, 98] width 13 height 13
click at [625, 365] on p "Tone" at bounding box center [621, 370] width 23 height 13
click at [1127, 97] on div at bounding box center [1129, 98] width 13 height 13
click at [1256, 644] on span "K48" at bounding box center [1256, 645] width 33 height 14
click at [695, 582] on span "913" at bounding box center [697, 581] width 14 height 13
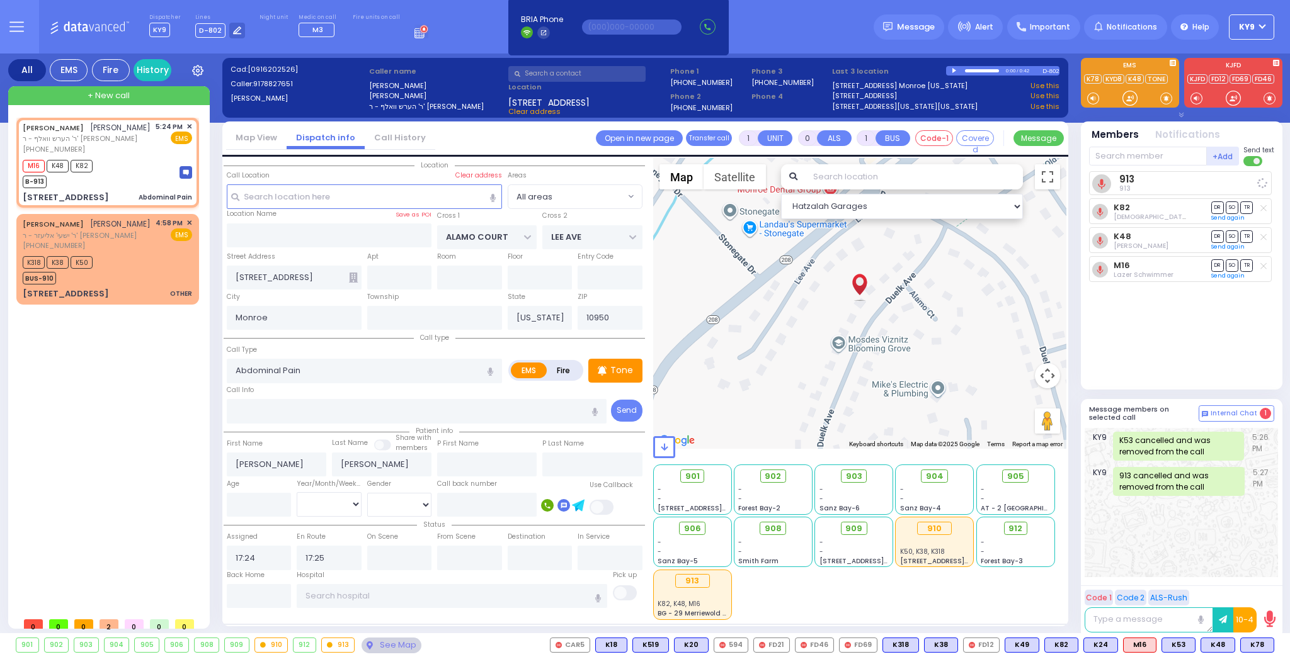
select select
radio input "true"
select select
select select "Hatzalah Garages"
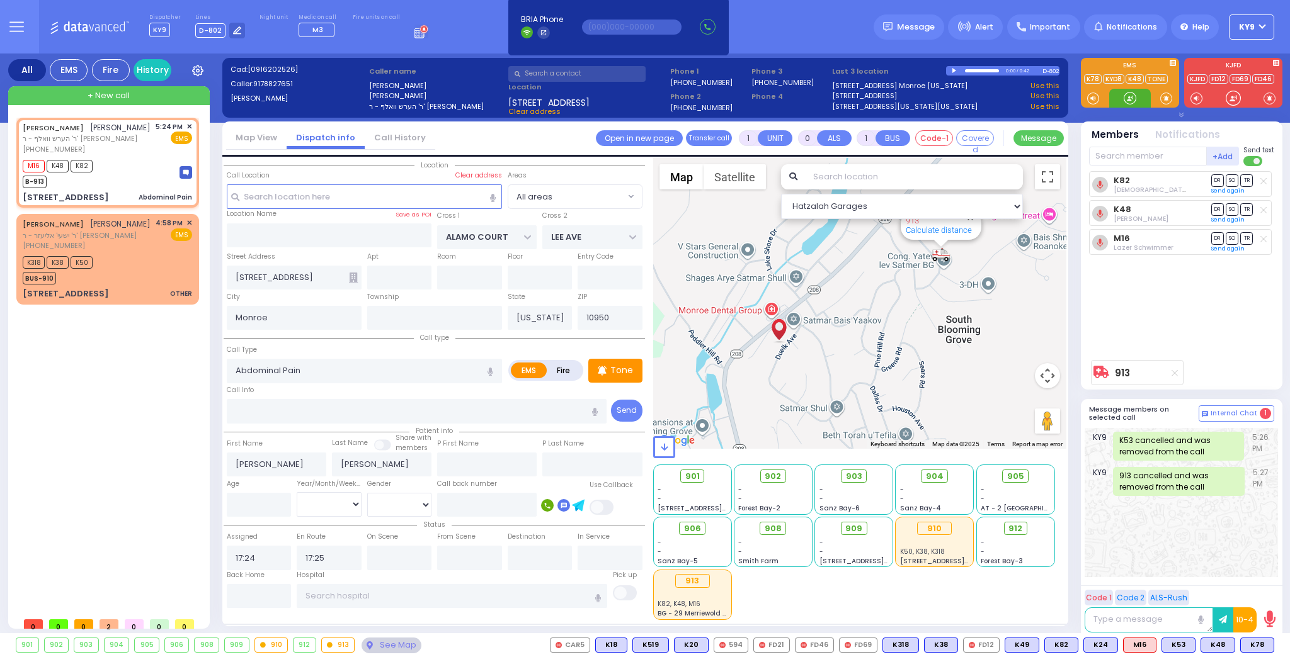
click at [1133, 97] on div at bounding box center [1129, 98] width 13 height 13
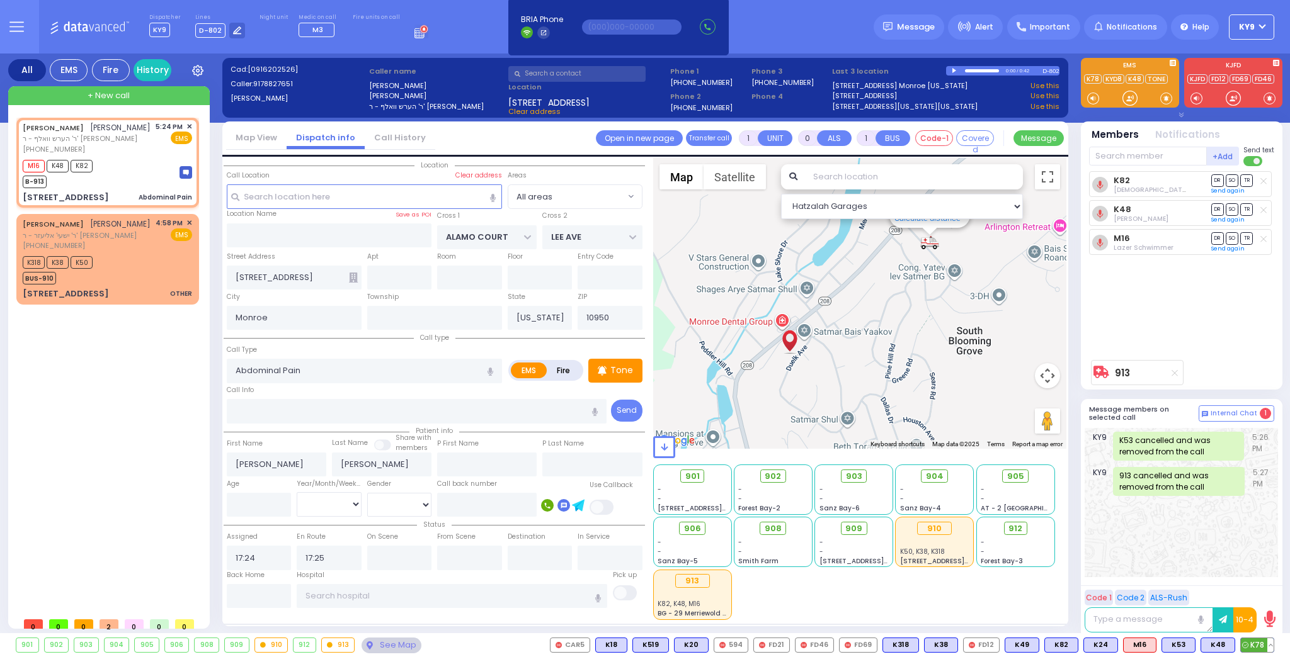
click at [1262, 642] on span "K78" at bounding box center [1256, 645] width 33 height 14
select select
radio input "true"
select select
select select "Hatzalah Garages"
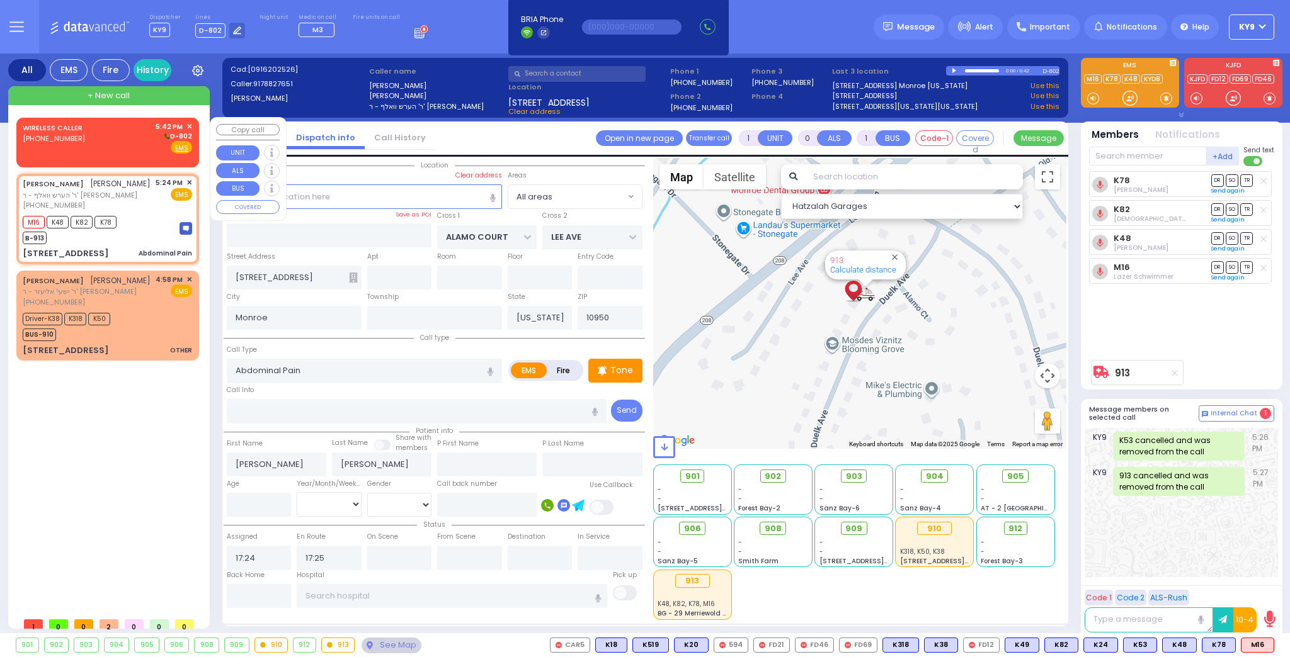
click at [101, 147] on div "WIRELESS CALLER (845) 502-0602 5:42 PM ✕ D-802" at bounding box center [107, 138] width 169 height 33
type input "2"
type input "1"
select select
radio input "true"
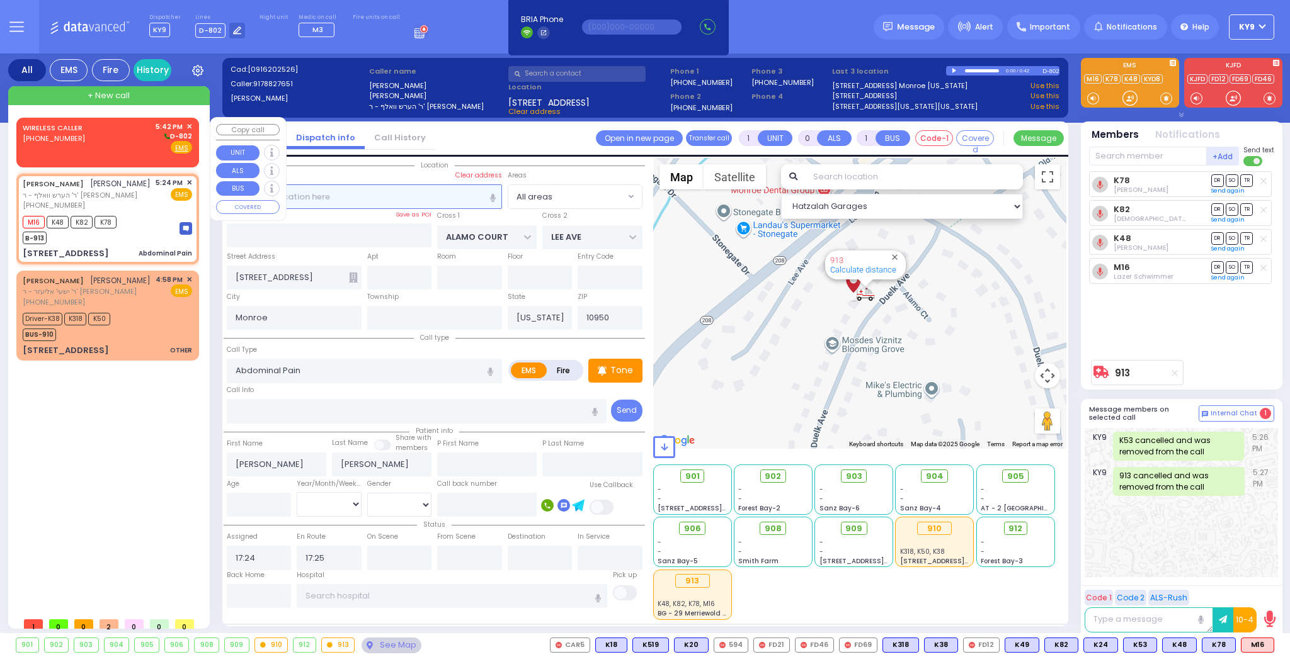
select select
type input "17:42"
select select "Hatzalah Garages"
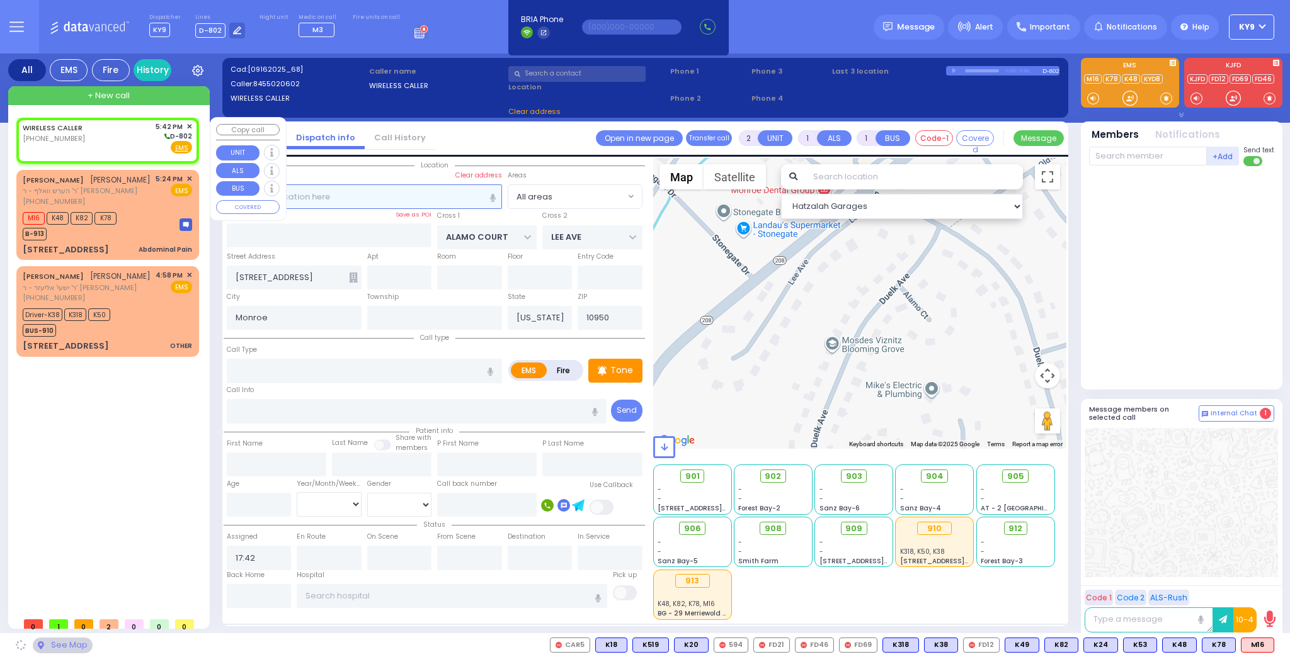
select select
radio input "true"
select select
select select "Hatzalah Garages"
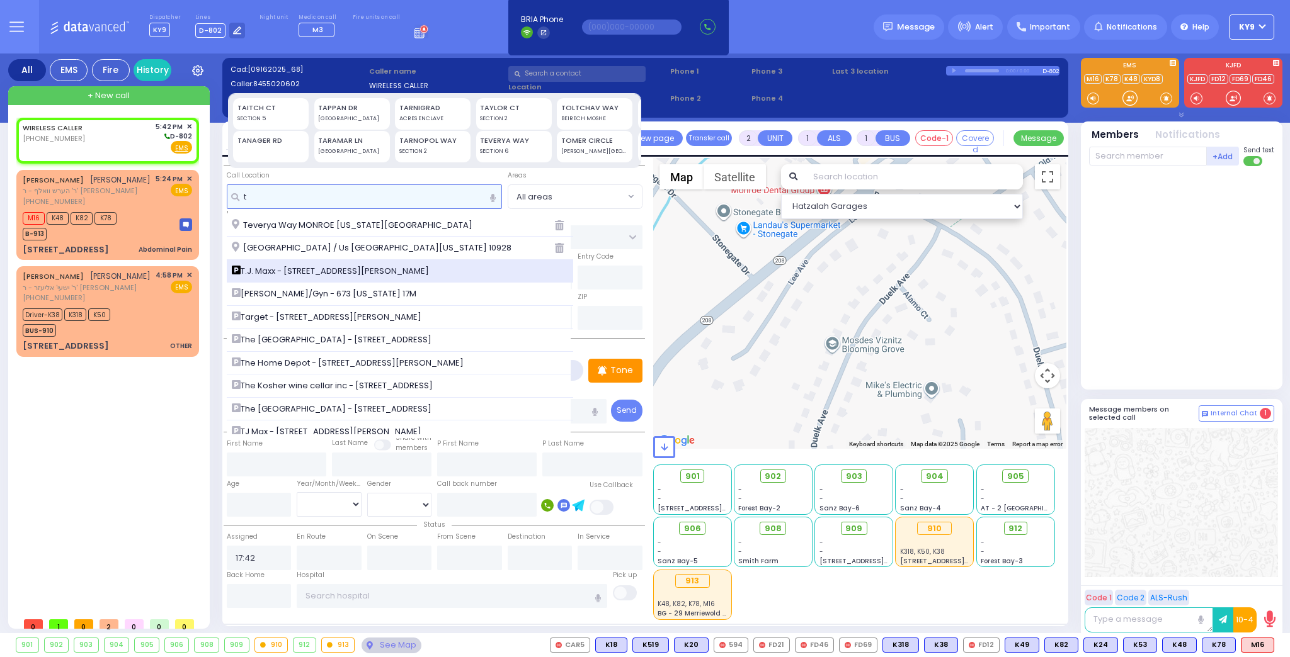
type input "t"
click at [327, 267] on span "T.J. Maxx - [STREET_ADDRESS][PERSON_NAME]" at bounding box center [332, 271] width 201 height 13
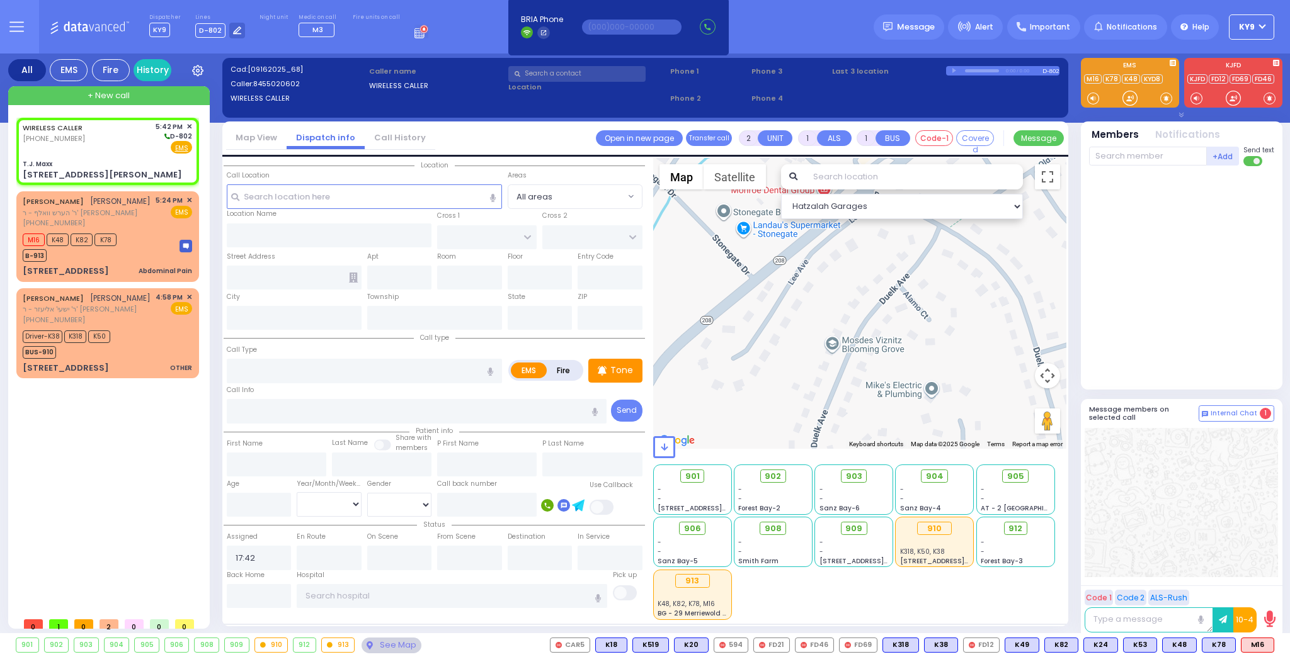
select select
radio input "true"
select select
select select "Hatzalah Garages"
type input "T.J. Maxx"
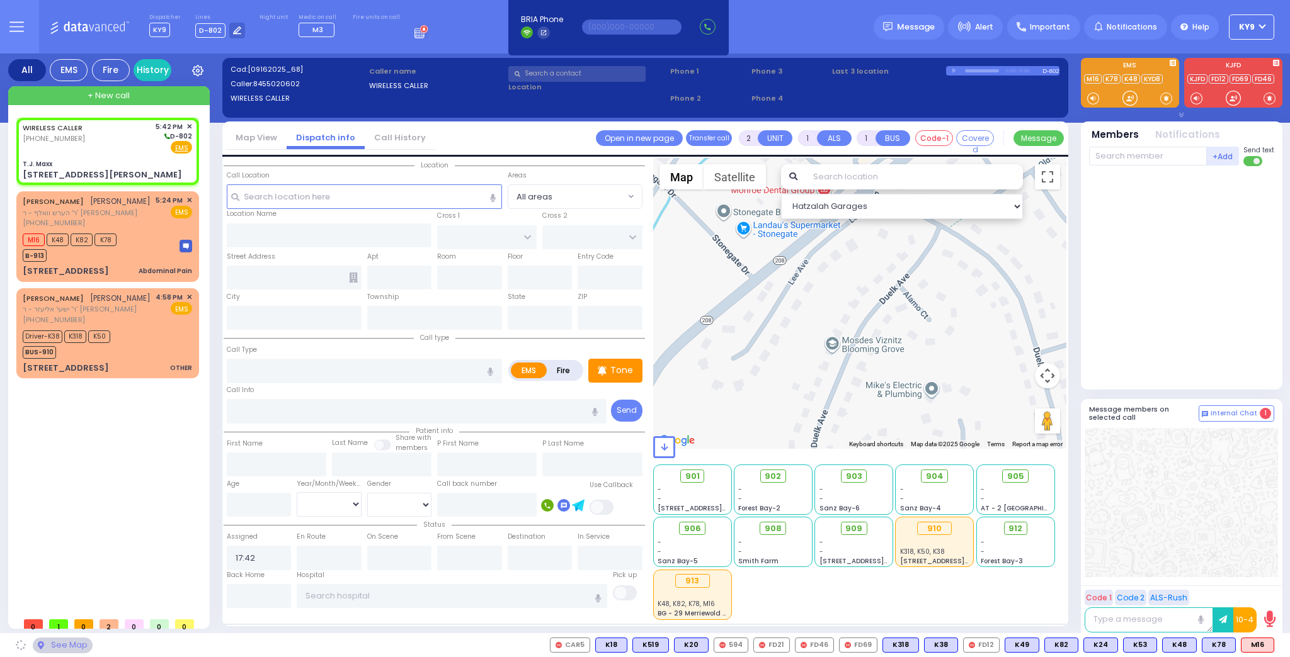
type input "[PERSON_NAME] DR"
type input "[STREET_ADDRESS][PERSON_NAME]"
type input "Monroe"
type input "[US_STATE]"
type input "10950"
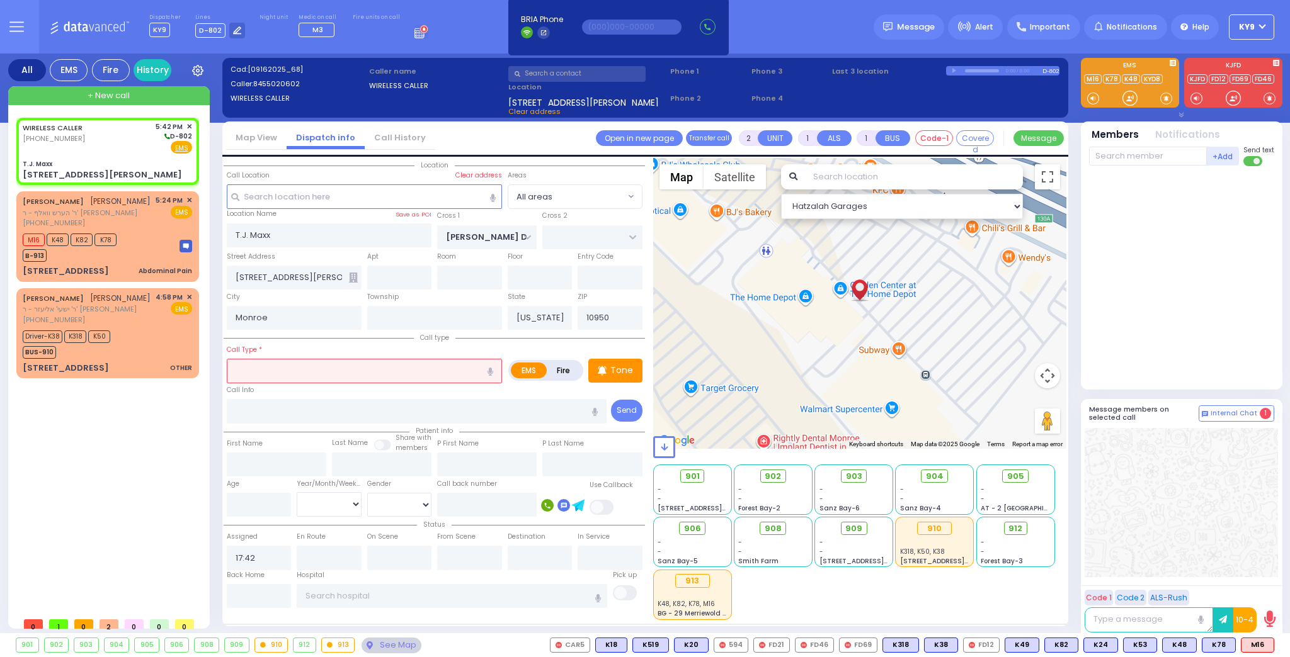
click at [314, 366] on input "text" at bounding box center [364, 371] width 275 height 24
type input "a"
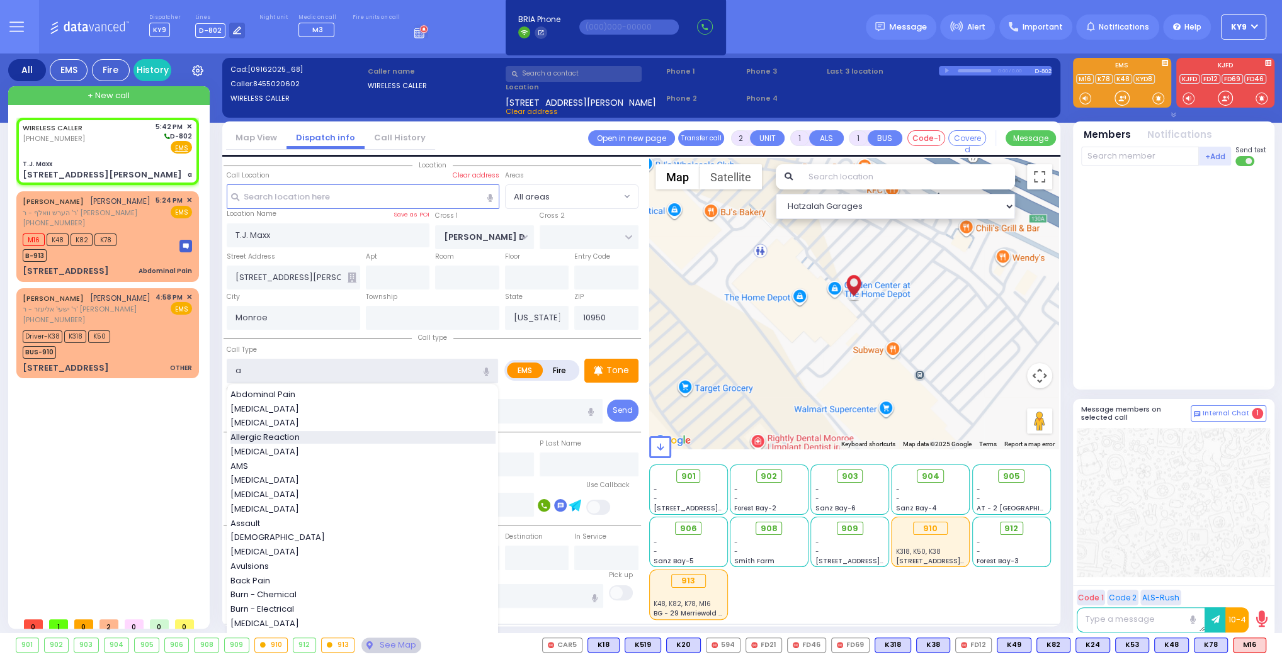
select select
radio input "true"
select select
select select "Hatzalah Garages"
click at [278, 431] on span "Allergic Reaction" at bounding box center [267, 437] width 74 height 13
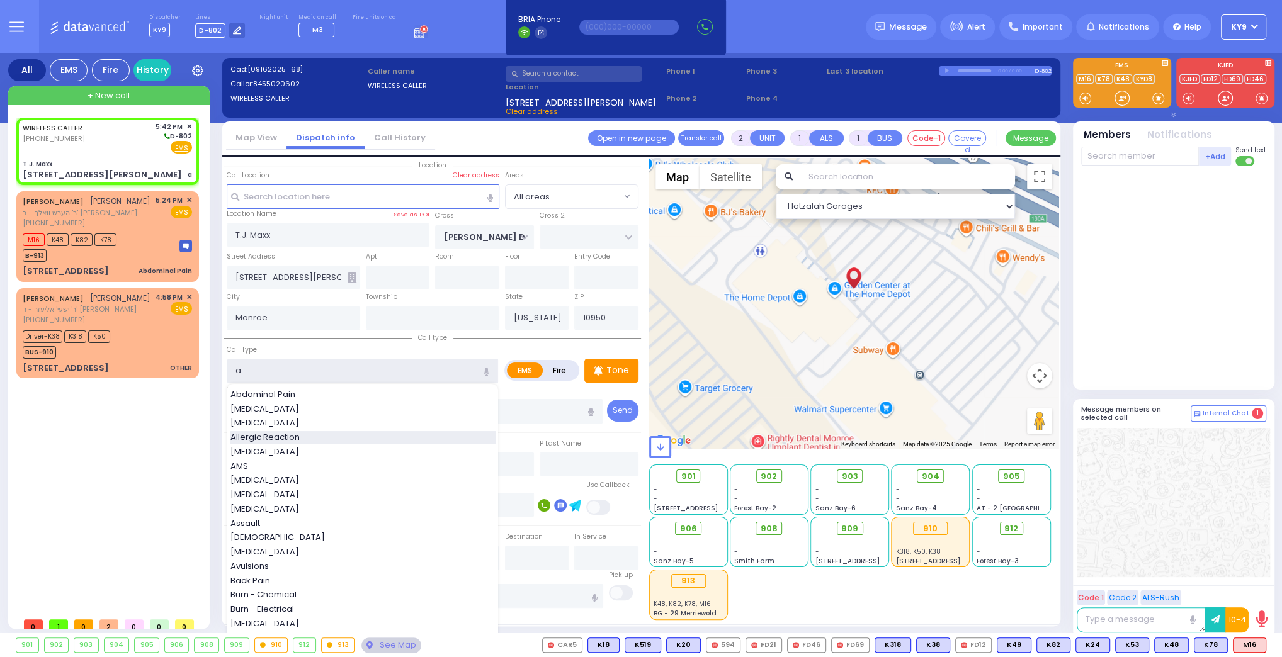
type input "Allergic Reaction"
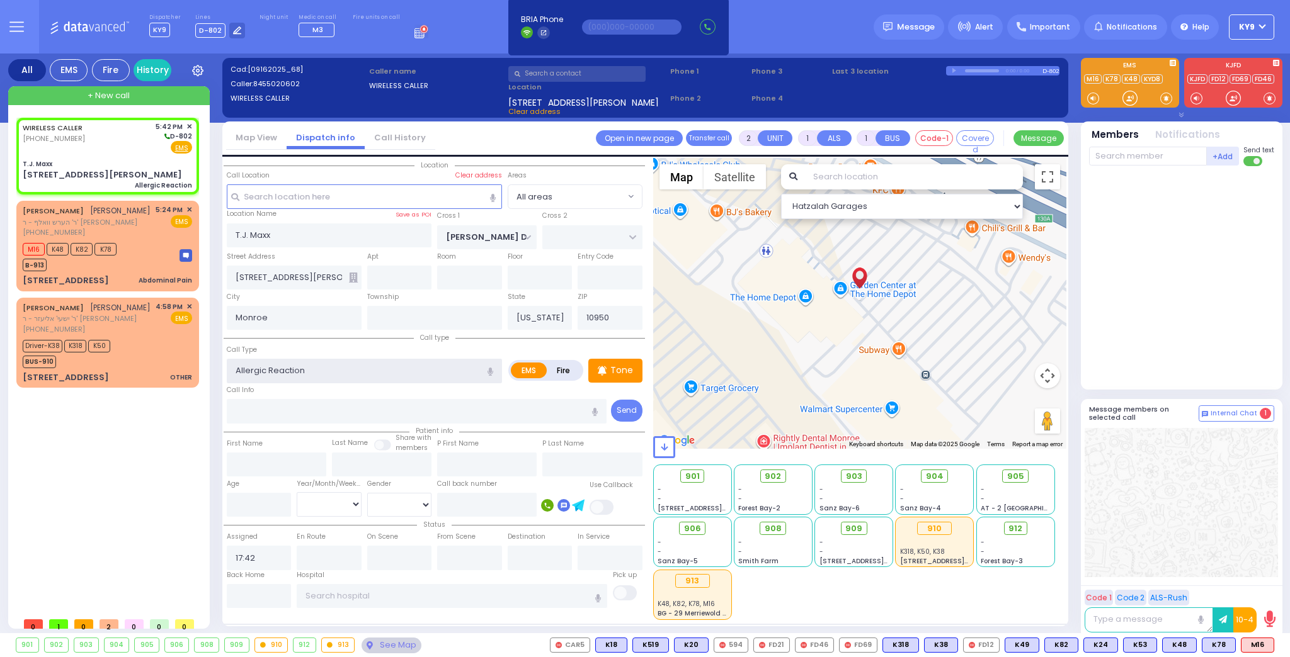
select select
radio input "true"
select select
select select "Hatzalah Garages"
click at [472, 503] on input "text" at bounding box center [486, 505] width 99 height 24
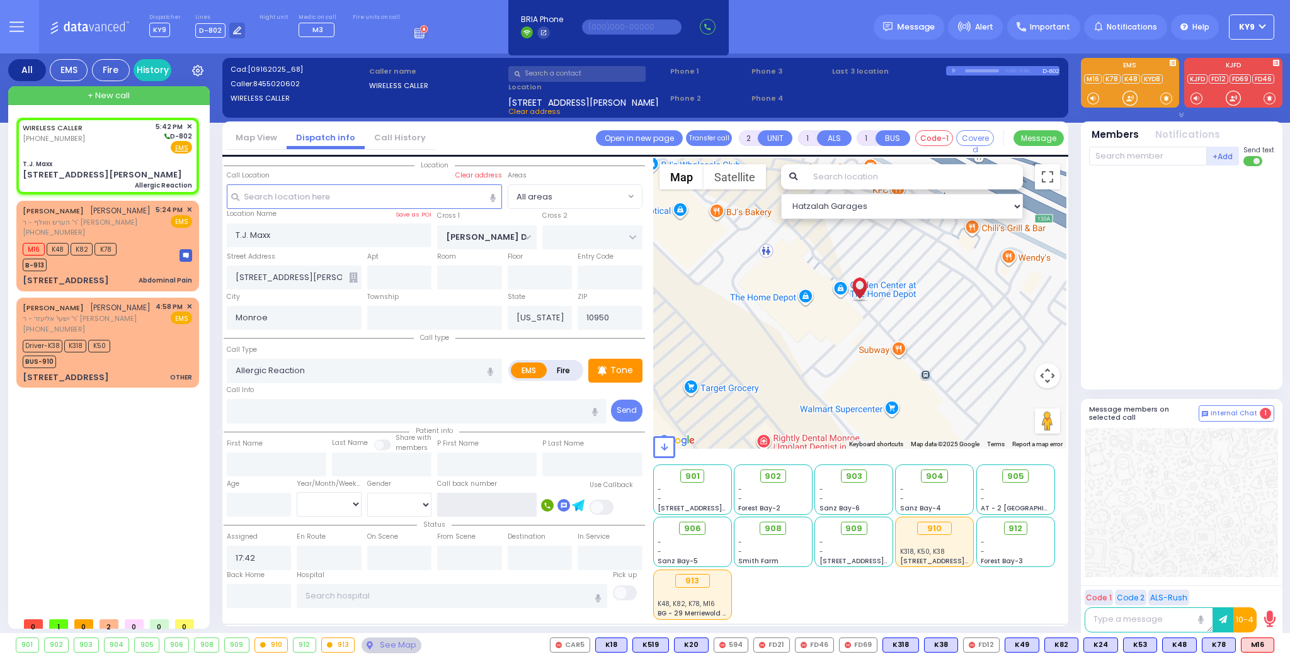
select select
radio input "true"
select select
select select "Hatzalah Garages"
type input "845502"
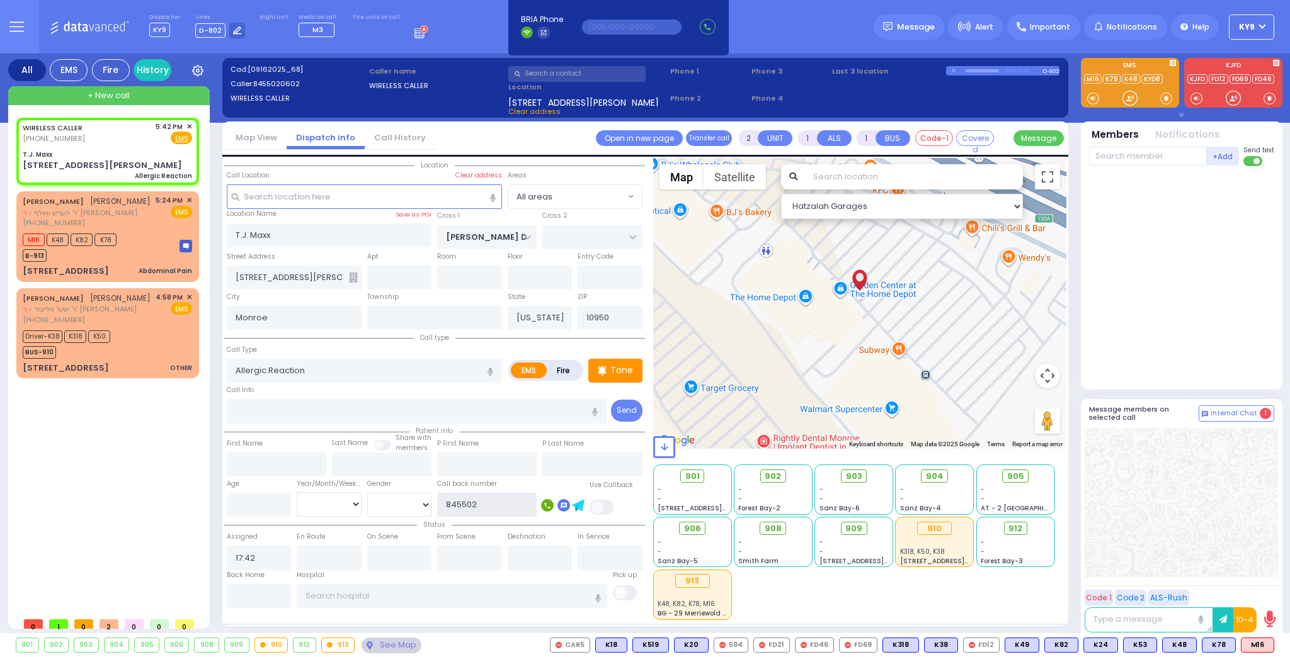
select select
radio input "true"
select select
select select "Hatzalah Garages"
type input "8455020602"
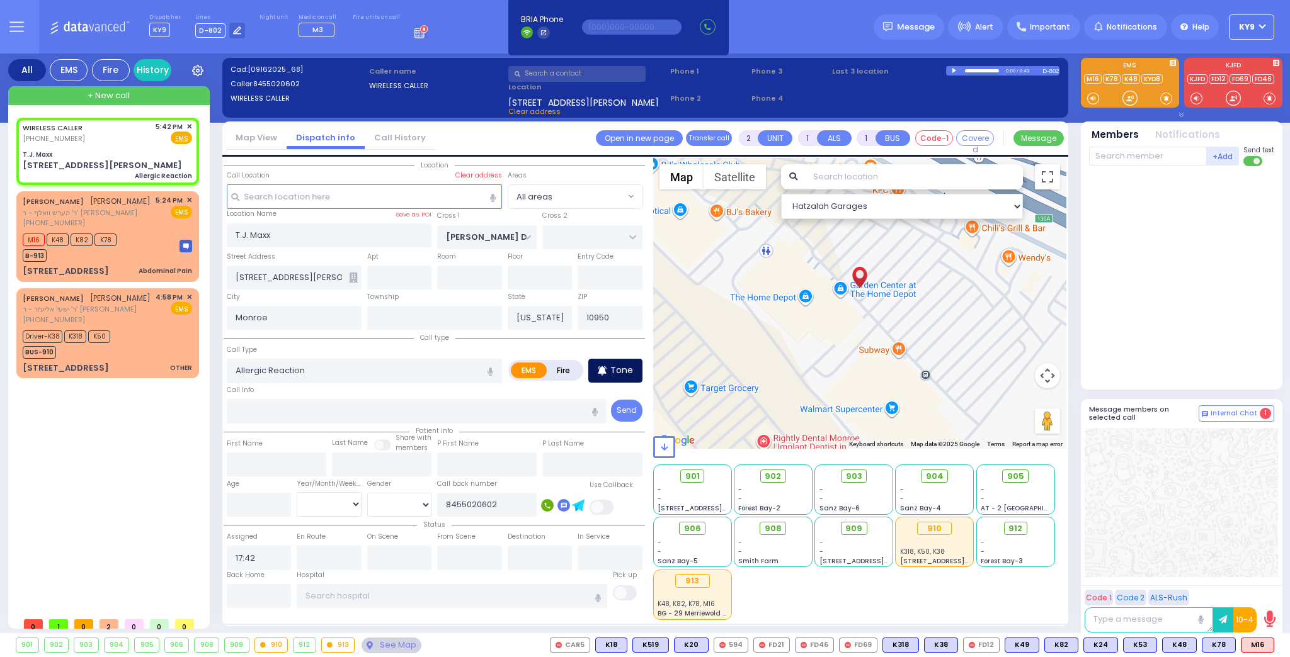
click at [605, 367] on icon at bounding box center [602, 370] width 9 height 15
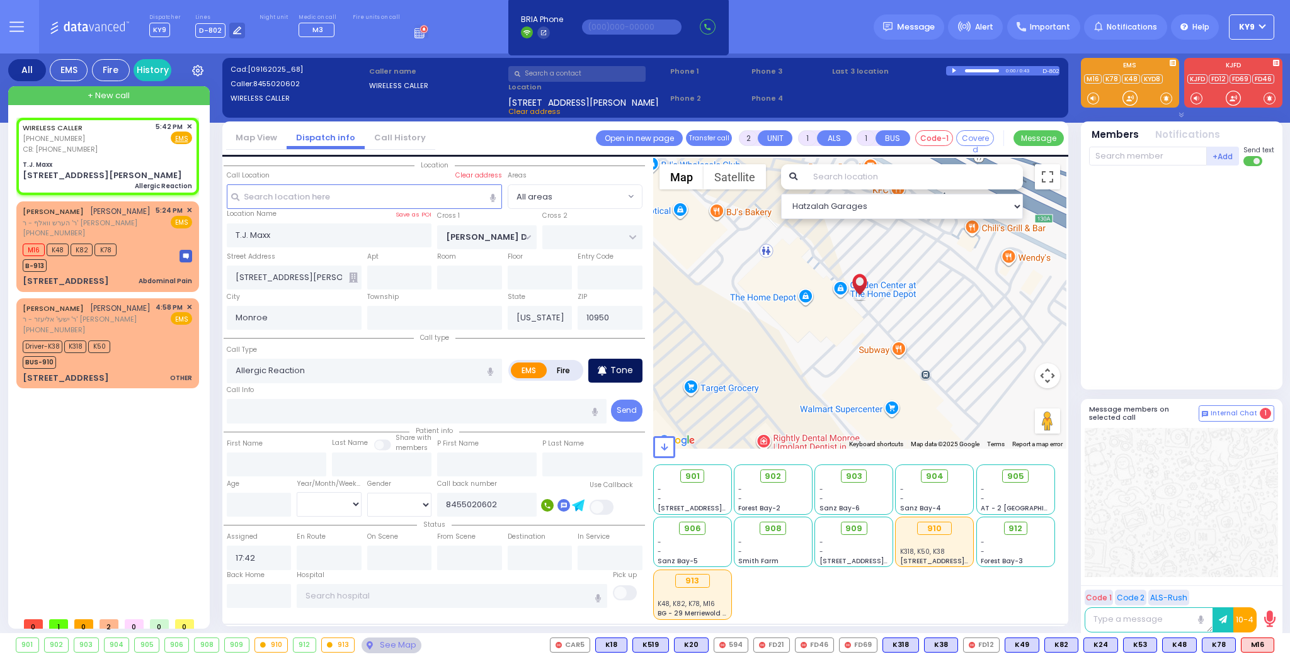
select select
radio input "true"
select select
select select "Hatzalah Garages"
click at [1129, 97] on div at bounding box center [1129, 98] width 13 height 13
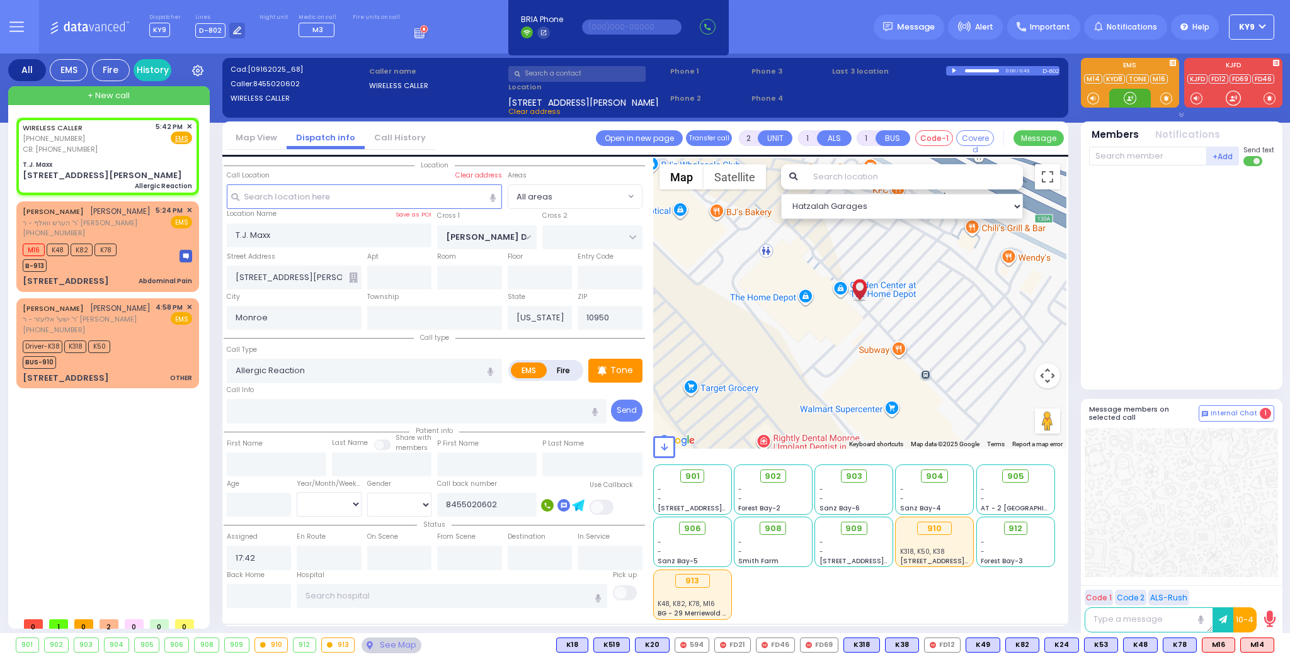
drag, startPoint x: 1127, startPoint y: 99, endPoint x: 1096, endPoint y: 127, distance: 41.9
click at [1127, 100] on div at bounding box center [1129, 98] width 13 height 13
drag, startPoint x: 1128, startPoint y: 95, endPoint x: 1119, endPoint y: 129, distance: 35.3
click at [1126, 95] on div at bounding box center [1129, 98] width 13 height 13
click at [1259, 644] on span "M14" at bounding box center [1256, 645] width 33 height 14
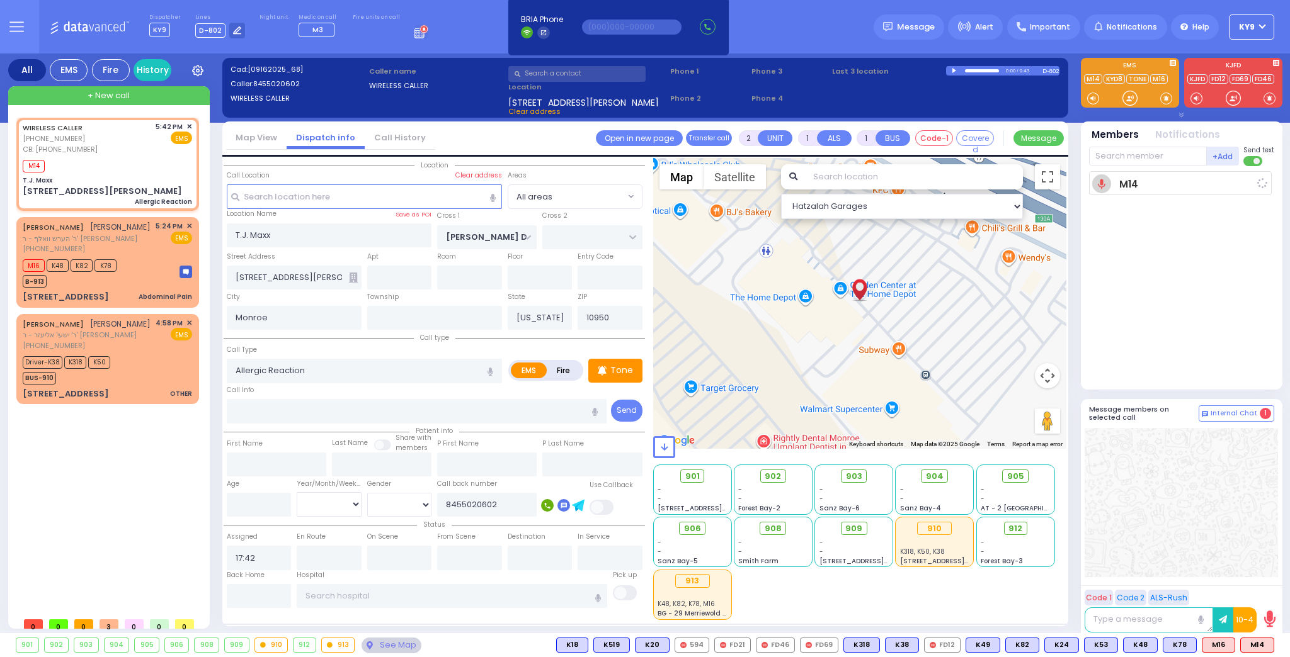
select select
radio input "true"
select select
type input "17:43"
select select "Hatzalah Garages"
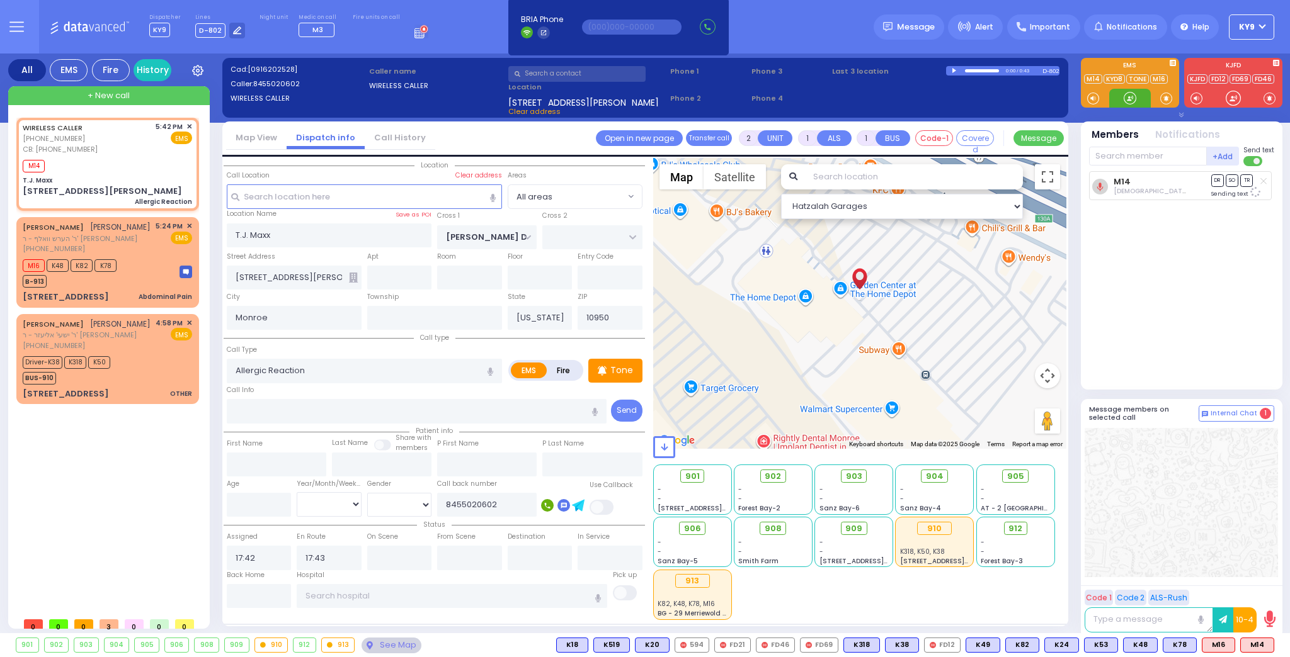
click at [1127, 96] on div at bounding box center [1129, 98] width 13 height 13
click at [1132, 96] on div at bounding box center [1129, 98] width 13 height 13
click at [1254, 645] on span "K101" at bounding box center [1256, 645] width 34 height 14
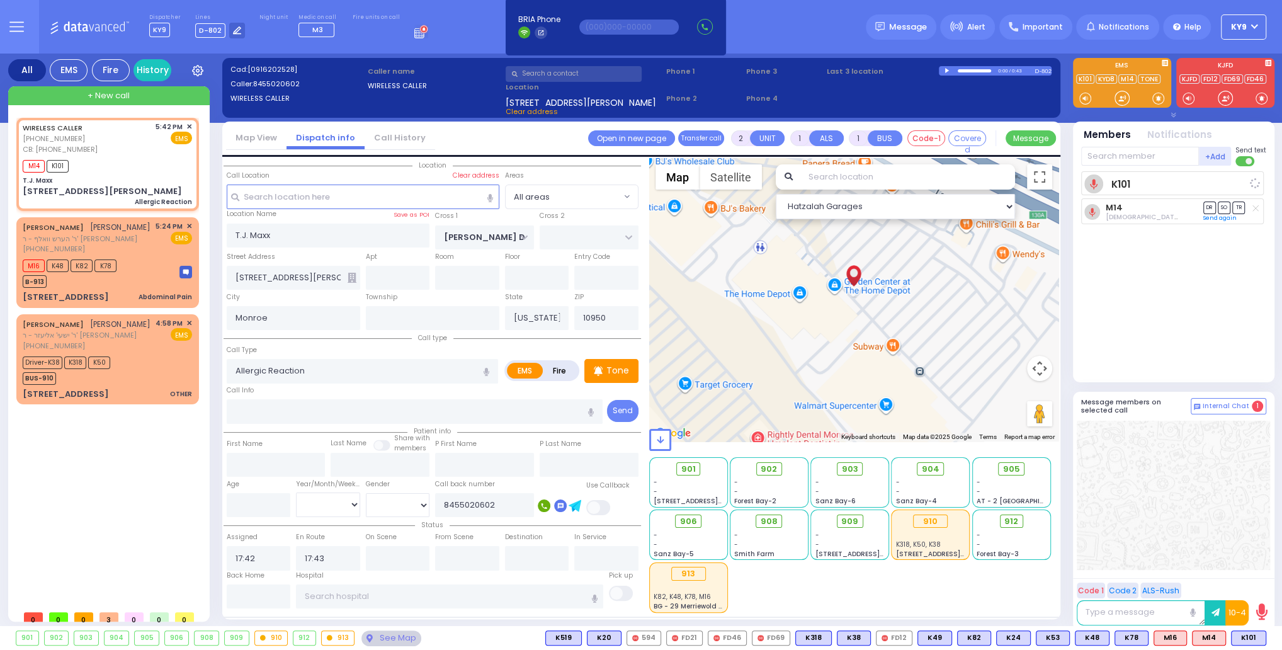
select select
radio input "true"
select select
select select "Hatzalah Garages"
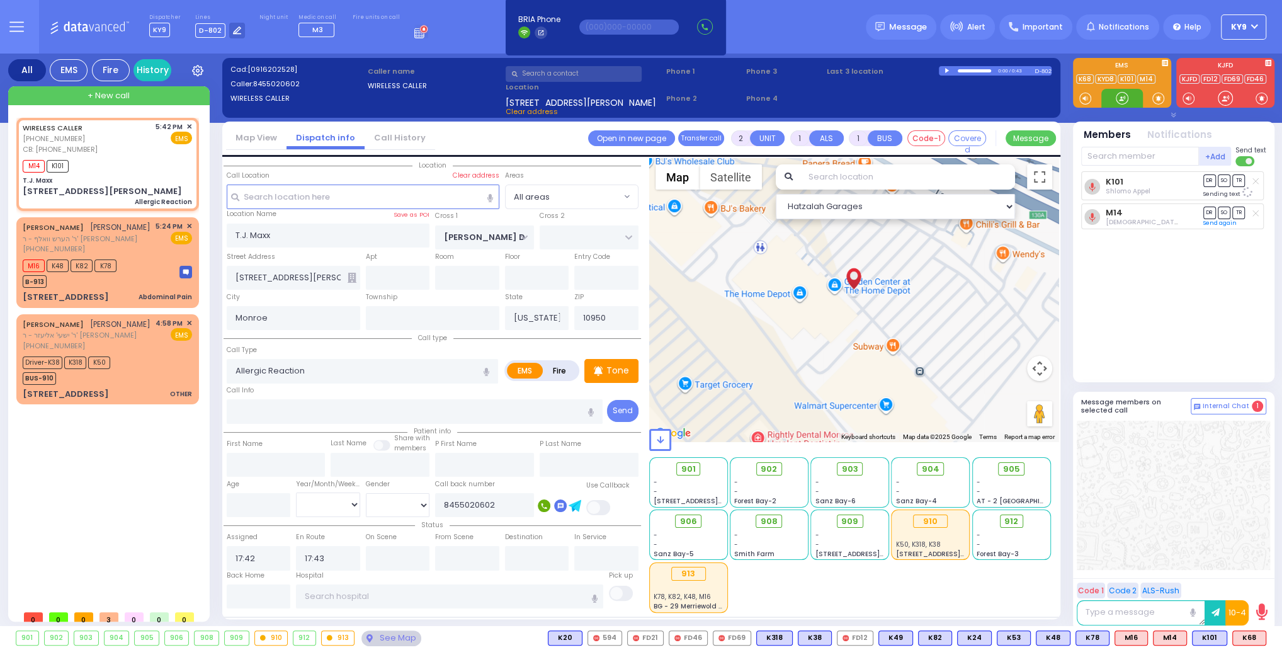
click at [1120, 99] on div at bounding box center [1122, 98] width 13 height 13
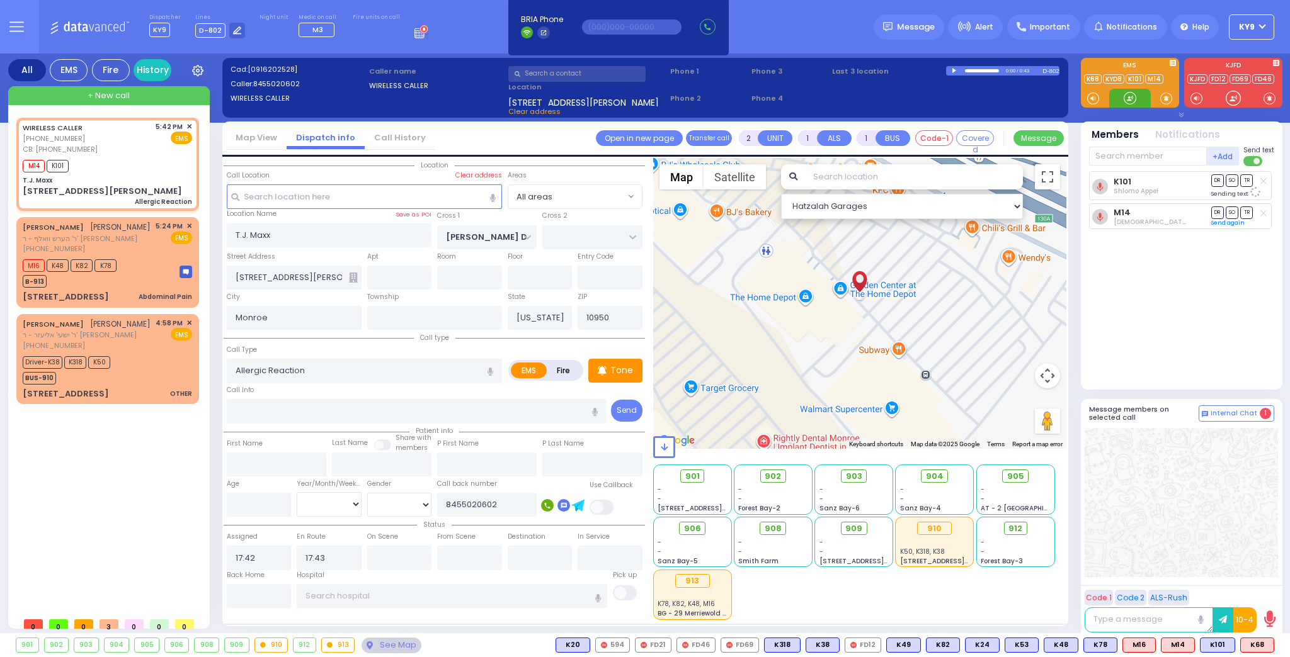
click at [1120, 94] on div at bounding box center [1130, 98] width 42 height 19
click at [1254, 648] on span "K68" at bounding box center [1256, 645] width 33 height 14
select select
radio input "true"
select select
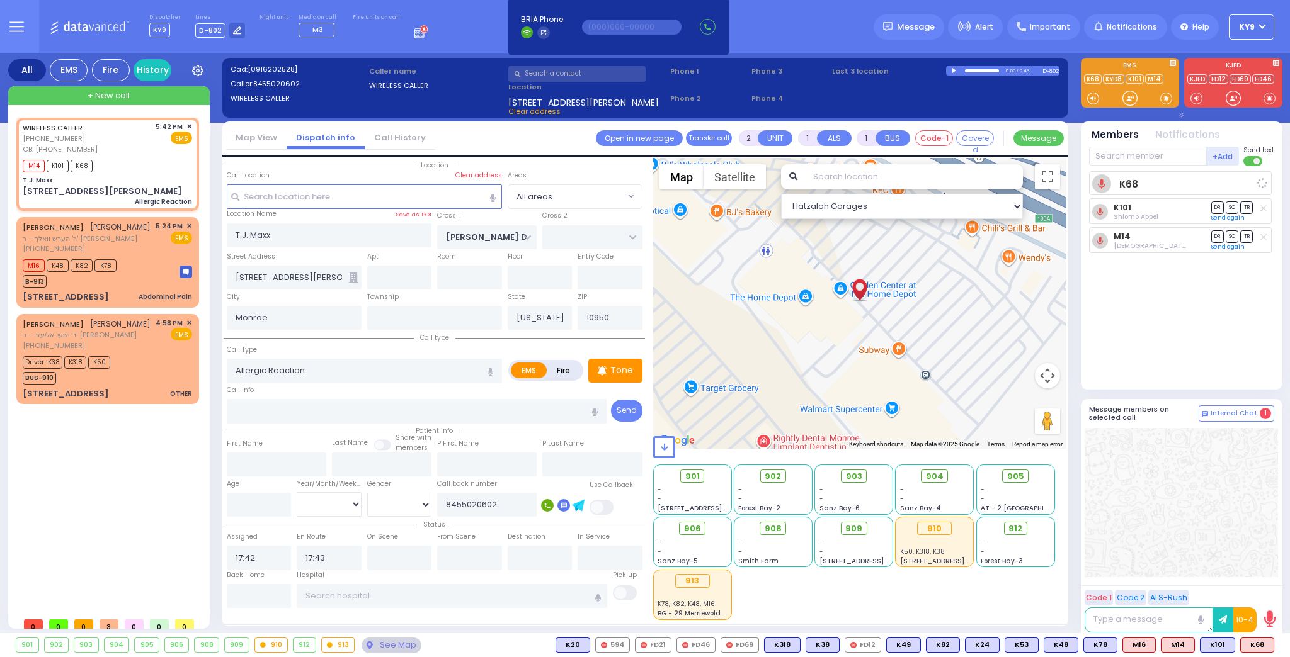
select select "Hatzalah Garages"
click at [1128, 101] on div at bounding box center [1129, 98] width 13 height 13
click at [1128, 95] on div at bounding box center [1129, 98] width 13 height 13
click at [1126, 94] on div at bounding box center [1129, 98] width 13 height 13
click at [1131, 99] on div at bounding box center [1129, 98] width 13 height 13
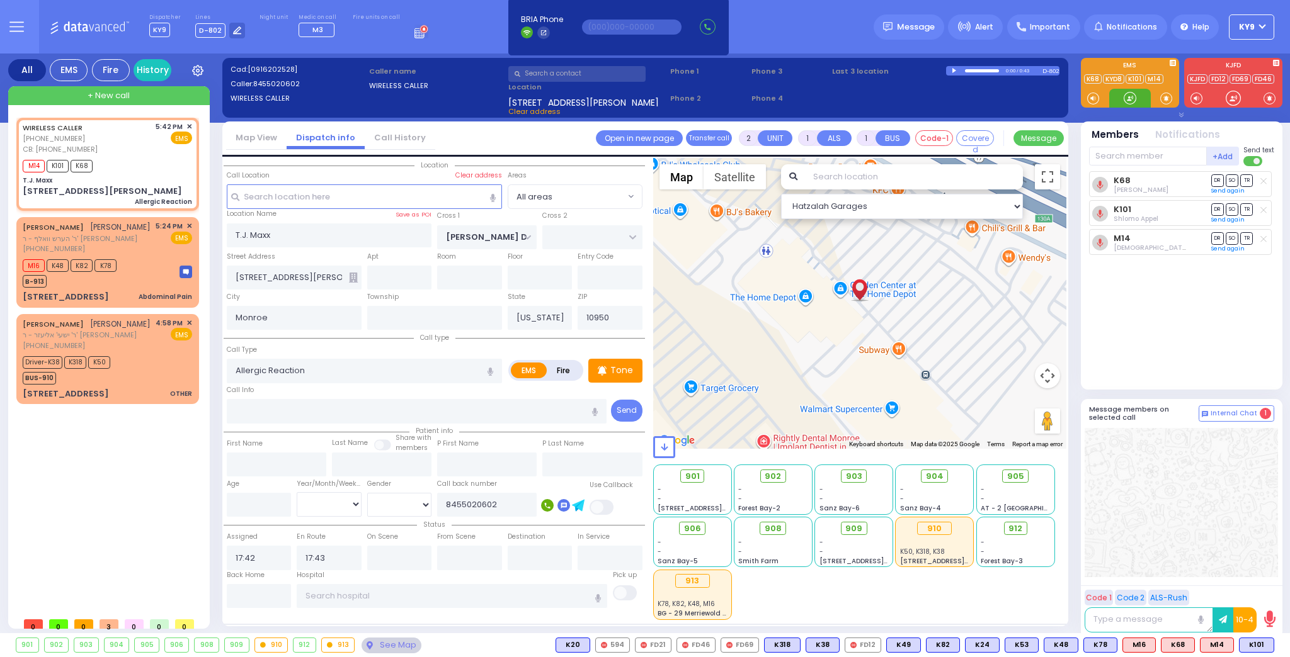
drag, startPoint x: 1128, startPoint y: 99, endPoint x: 1075, endPoint y: 164, distance: 83.6
click at [1132, 100] on div at bounding box center [1129, 98] width 13 height 13
click at [773, 478] on span "902" at bounding box center [777, 476] width 16 height 13
select select
radio input "true"
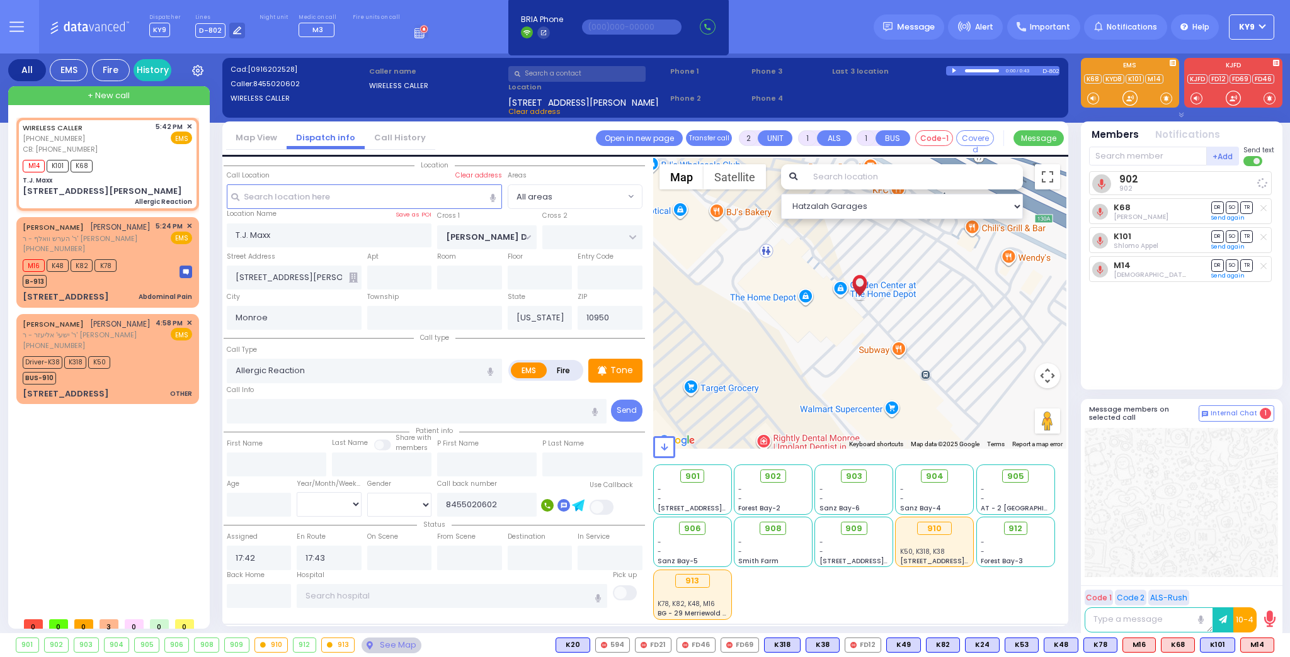
select select
select select "Hatzalah Garages"
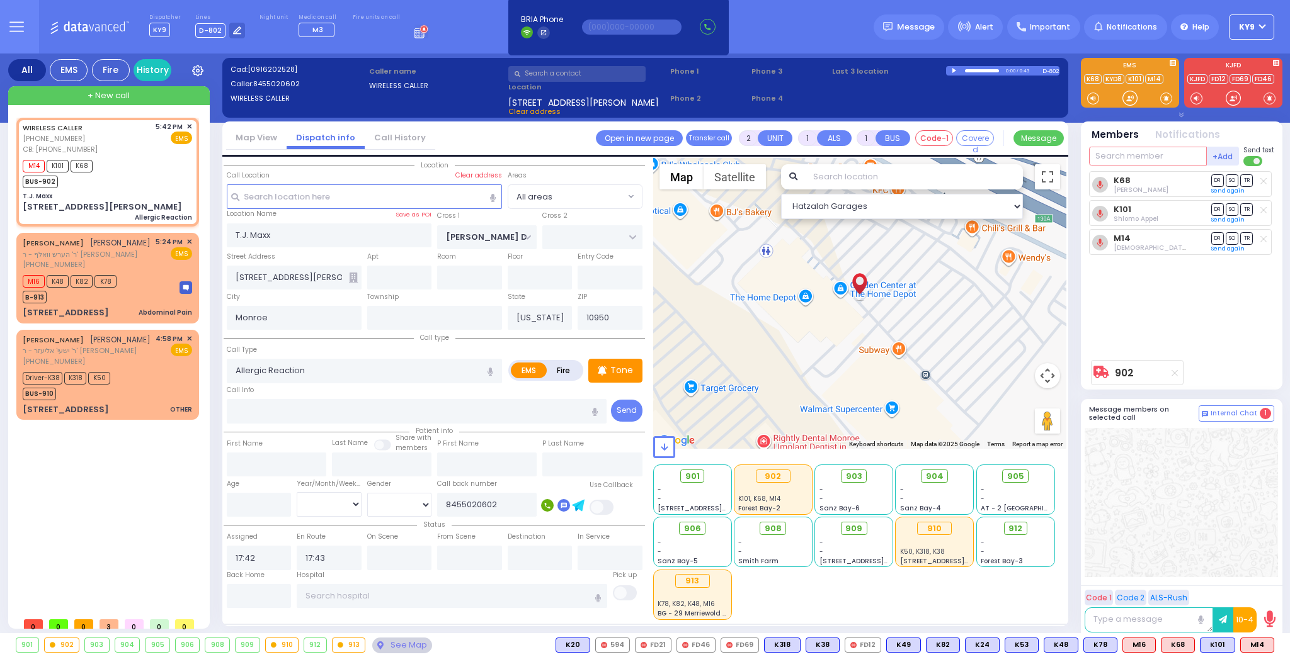
click at [1135, 156] on input "text" at bounding box center [1148, 156] width 118 height 19
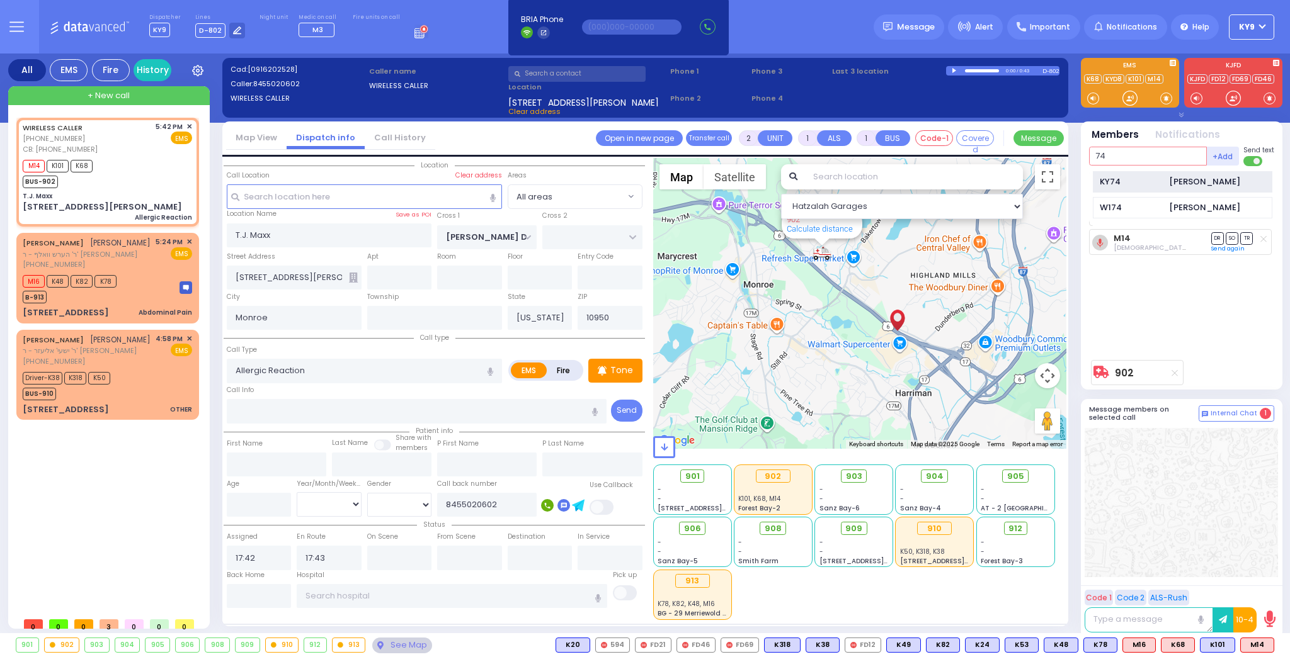
type input "74"
click at [1108, 176] on div "KY74" at bounding box center [1130, 182] width 63 height 13
select select
radio input "true"
select select
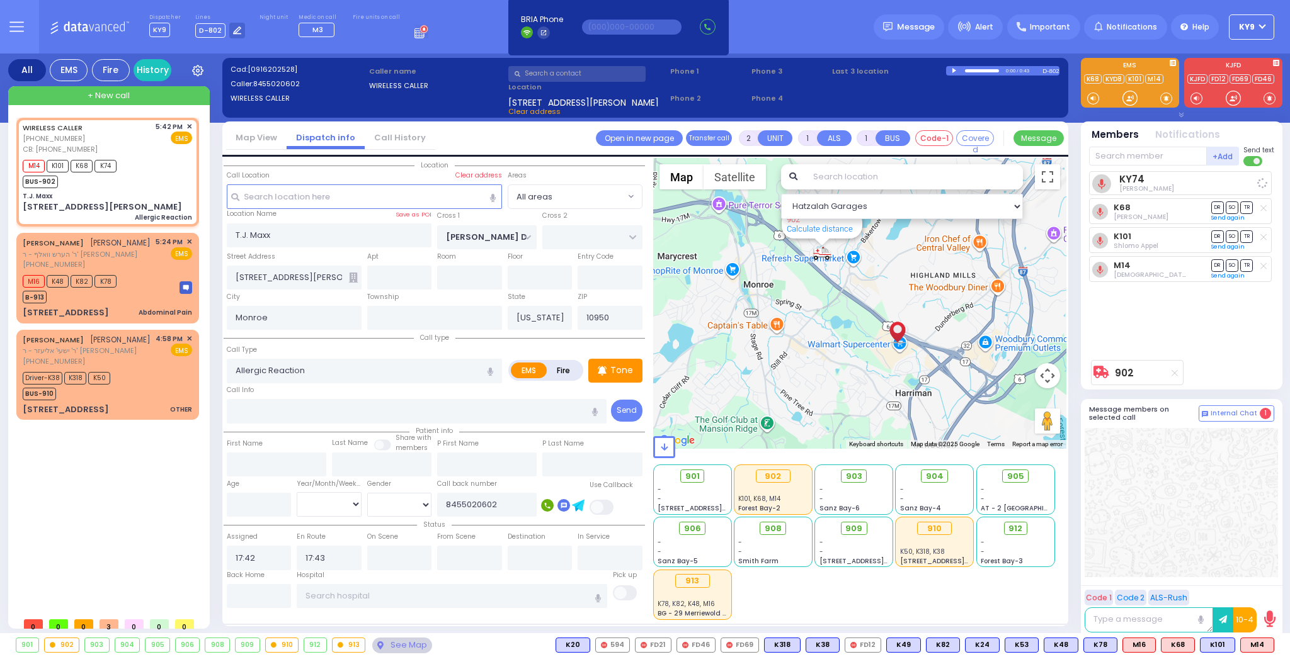
select select "Hatzalah Garages"
click at [1232, 645] on button at bounding box center [1231, 645] width 6 height 14
click at [1194, 644] on button at bounding box center [1192, 645] width 6 height 14
click at [1187, 589] on icon at bounding box center [1182, 589] width 13 height 13
drag, startPoint x: 1125, startPoint y: 97, endPoint x: 695, endPoint y: 174, distance: 437.0
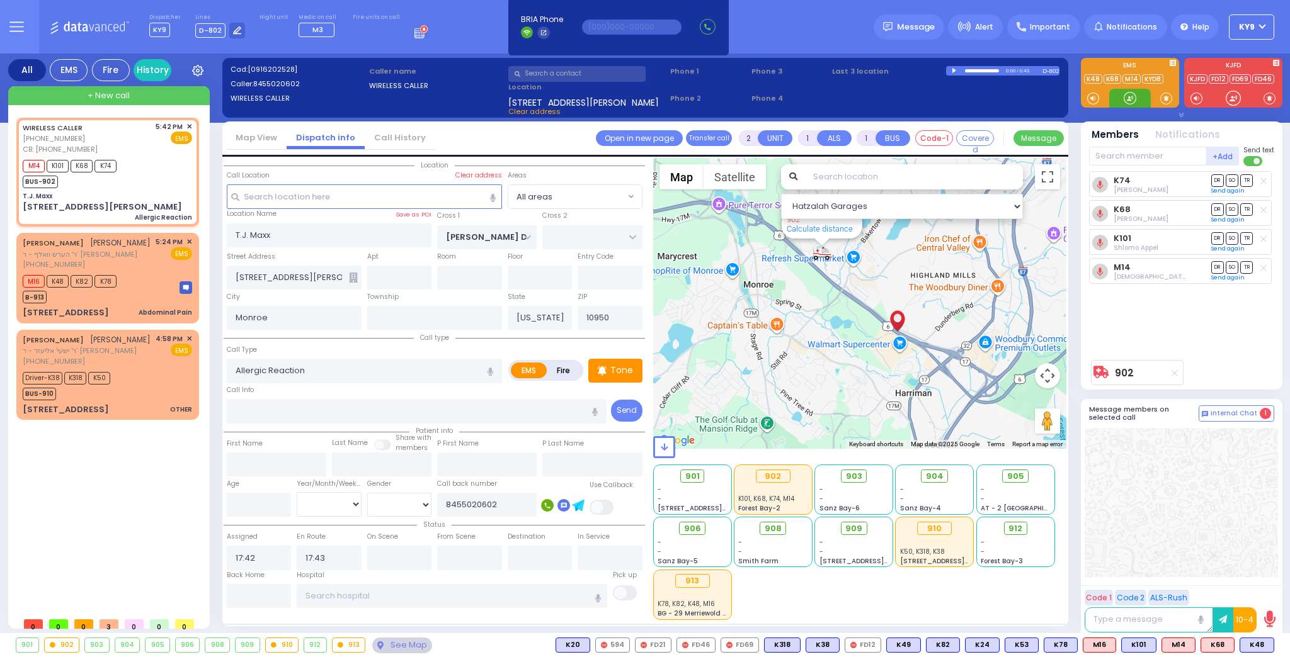
click at [1125, 96] on div at bounding box center [1129, 98] width 13 height 13
click at [105, 313] on div "12 Duelk Avenue Abdominal Pain" at bounding box center [107, 313] width 169 height 13
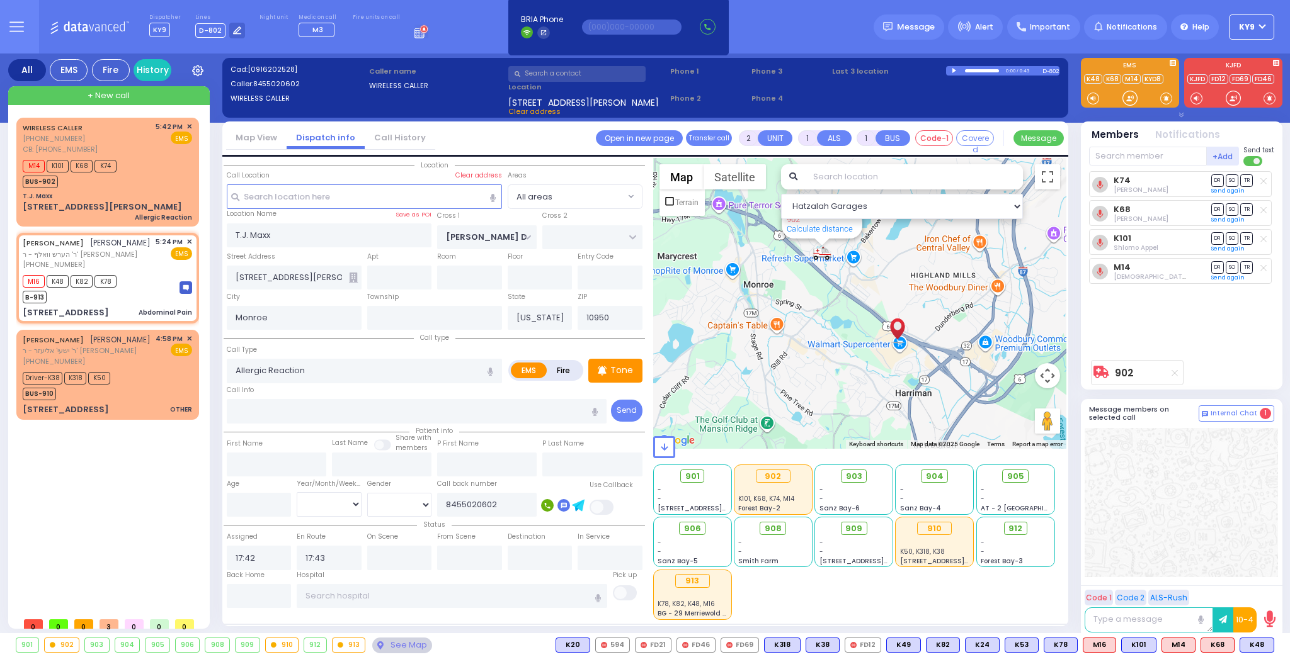
type input "1"
type input "0"
select select
type input "Abdominal Pain"
radio input "true"
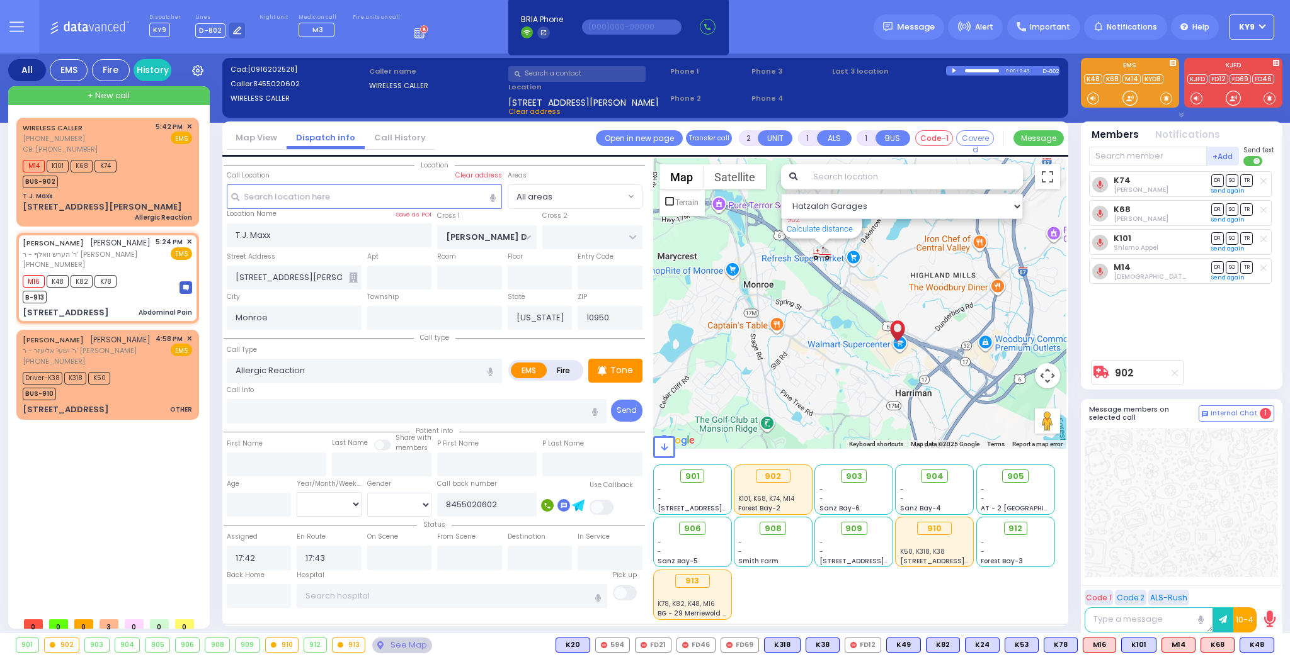
type input "SHULEM ELIEZER"
type input "BERGER"
select select
type input "17:24"
type input "17:25"
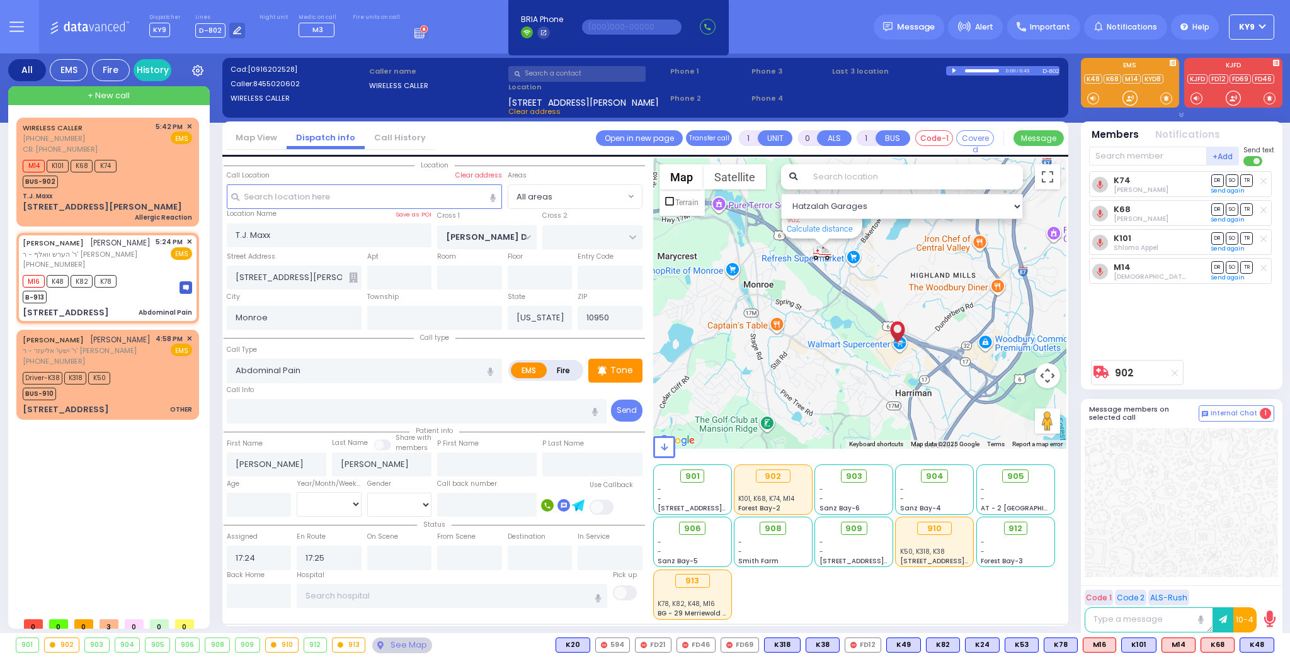
select select "Hatzalah Garages"
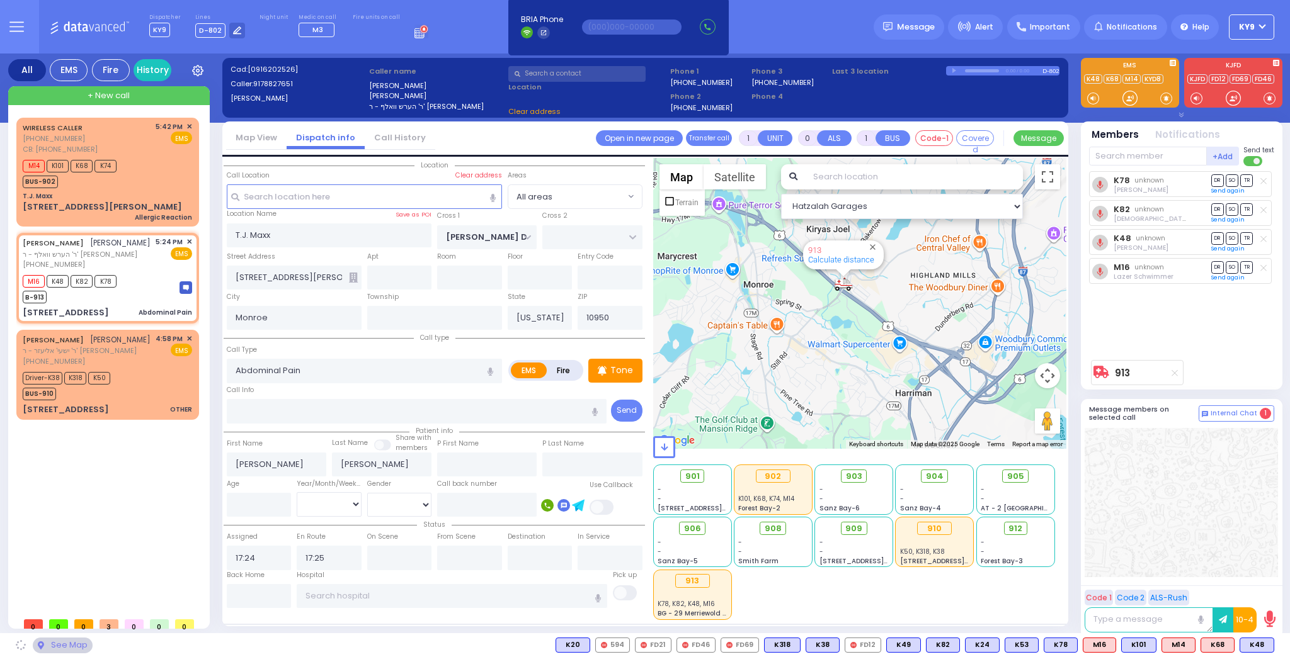
type input "ALAMO COURT"
type input "LEE AVE"
type input "[STREET_ADDRESS]"
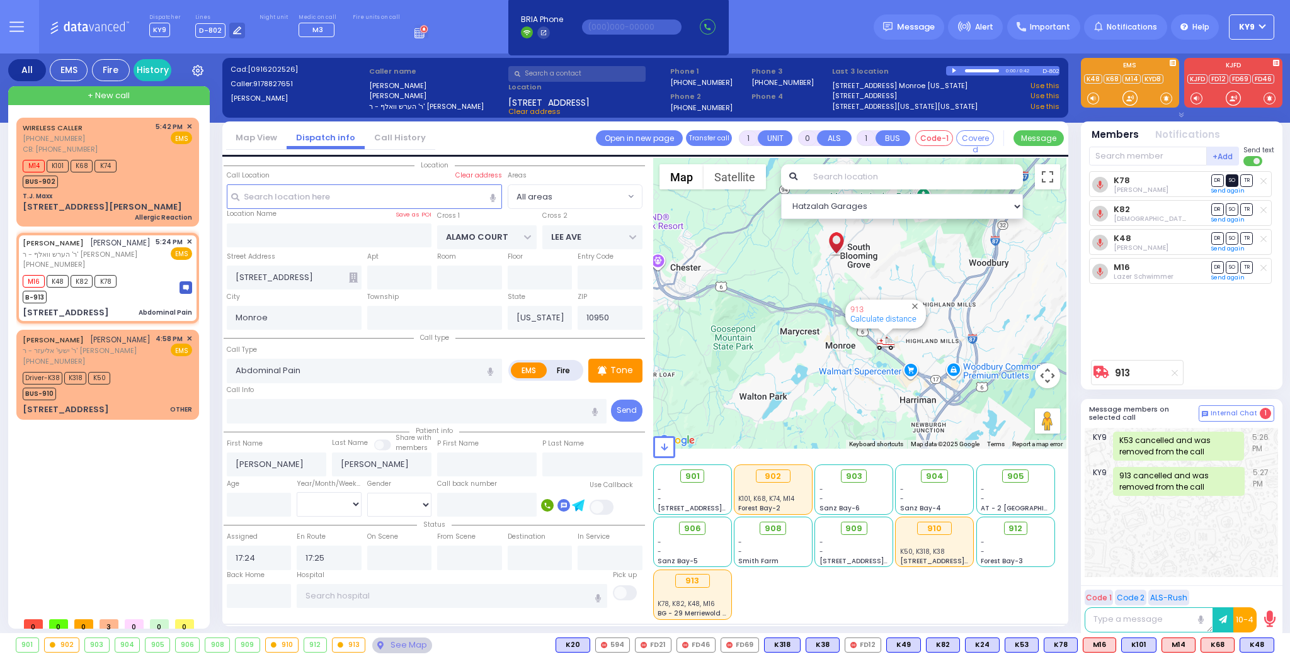
click at [1228, 181] on span "SO" at bounding box center [1231, 180] width 13 height 12
select select
radio input "true"
select select
select select "Hatzalah Garages"
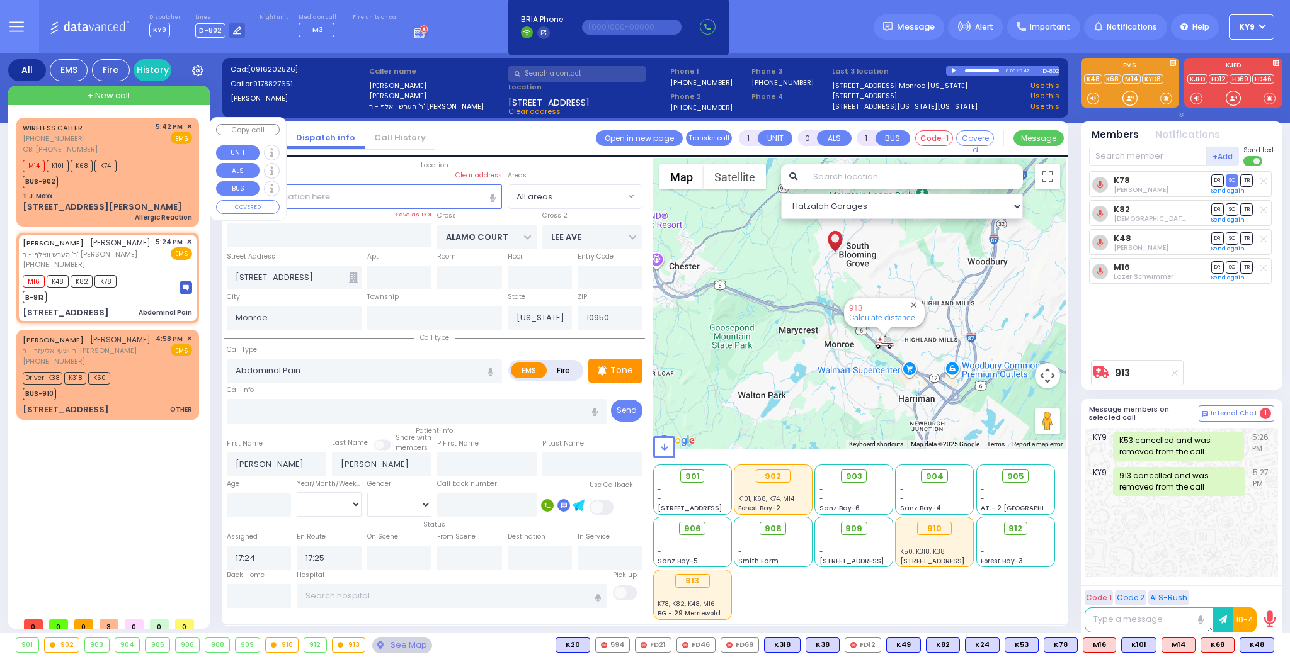
click at [115, 135] on div "WIRELESS CALLER (845) 502-0602 CB: (845) 502-0602 5:42 PM ✕ EMS" at bounding box center [107, 138] width 169 height 33
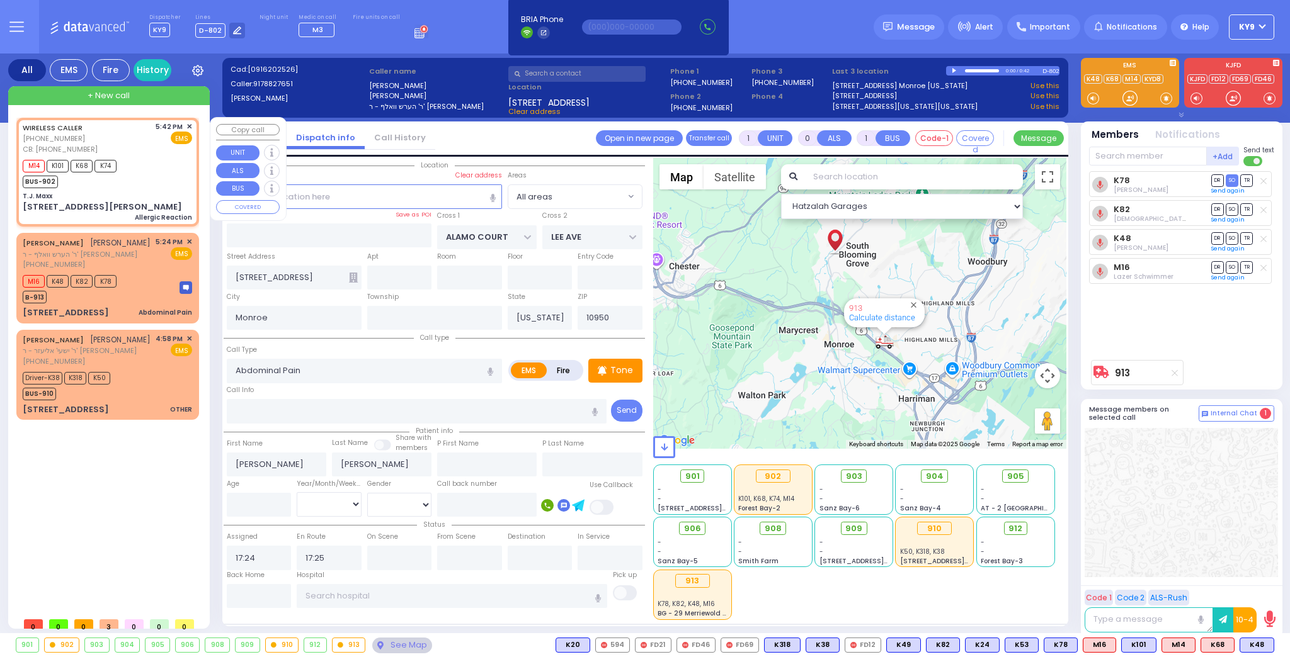
type input "2"
type input "1"
select select
type input "Allergic Reaction"
radio input "true"
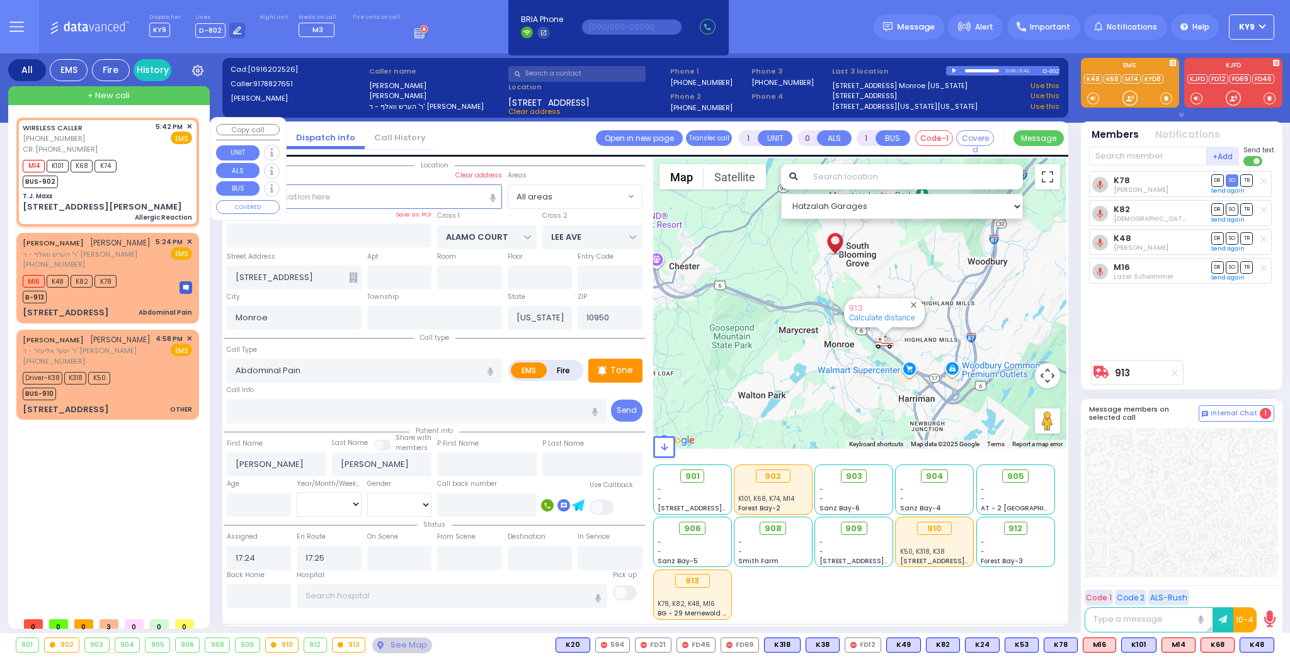
select select
type input "8455020602"
type input "17:42"
type input "17:43"
type input "T.J. Maxx"
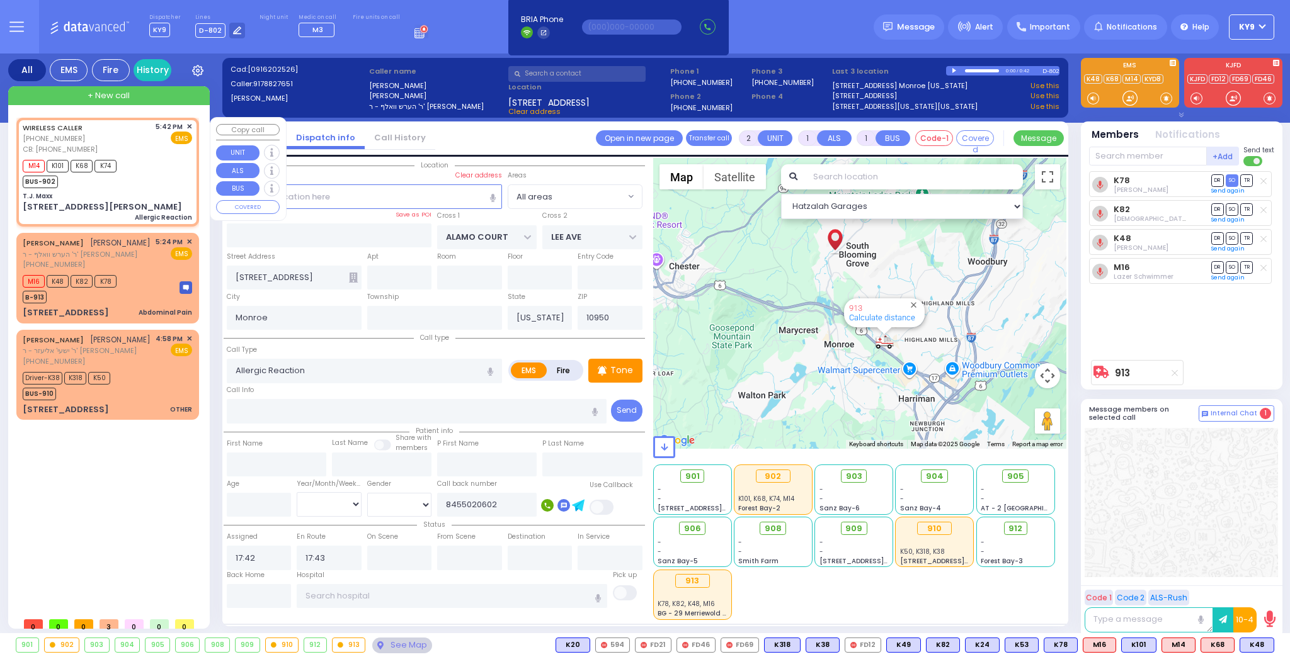
type input "[PERSON_NAME] DR"
type input "[STREET_ADDRESS][PERSON_NAME]"
select select "Hatzalah Garages"
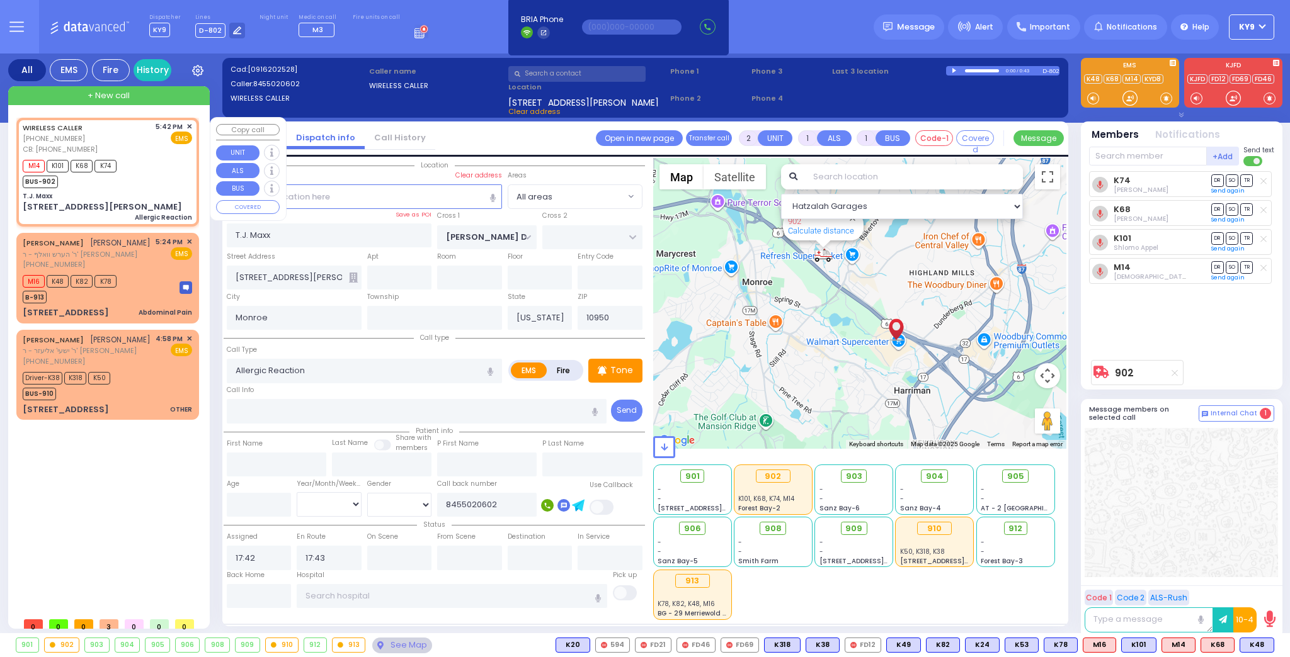
select select
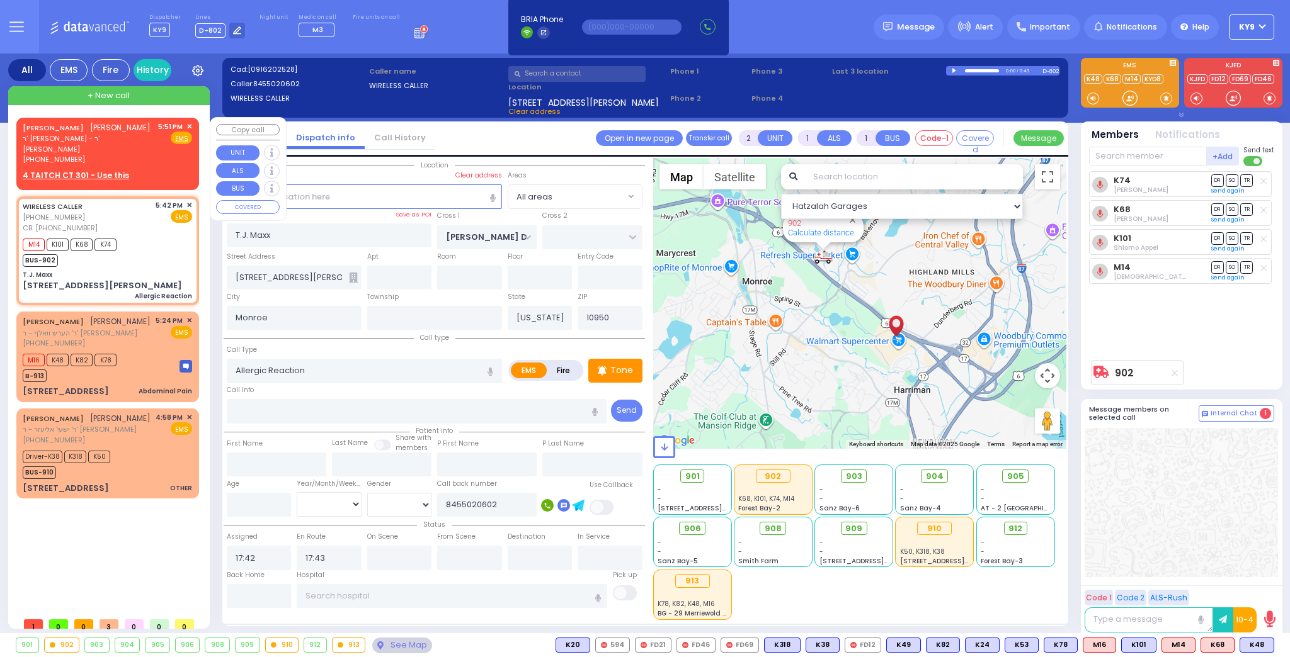
click at [187, 124] on span "✕" at bounding box center [189, 127] width 6 height 11
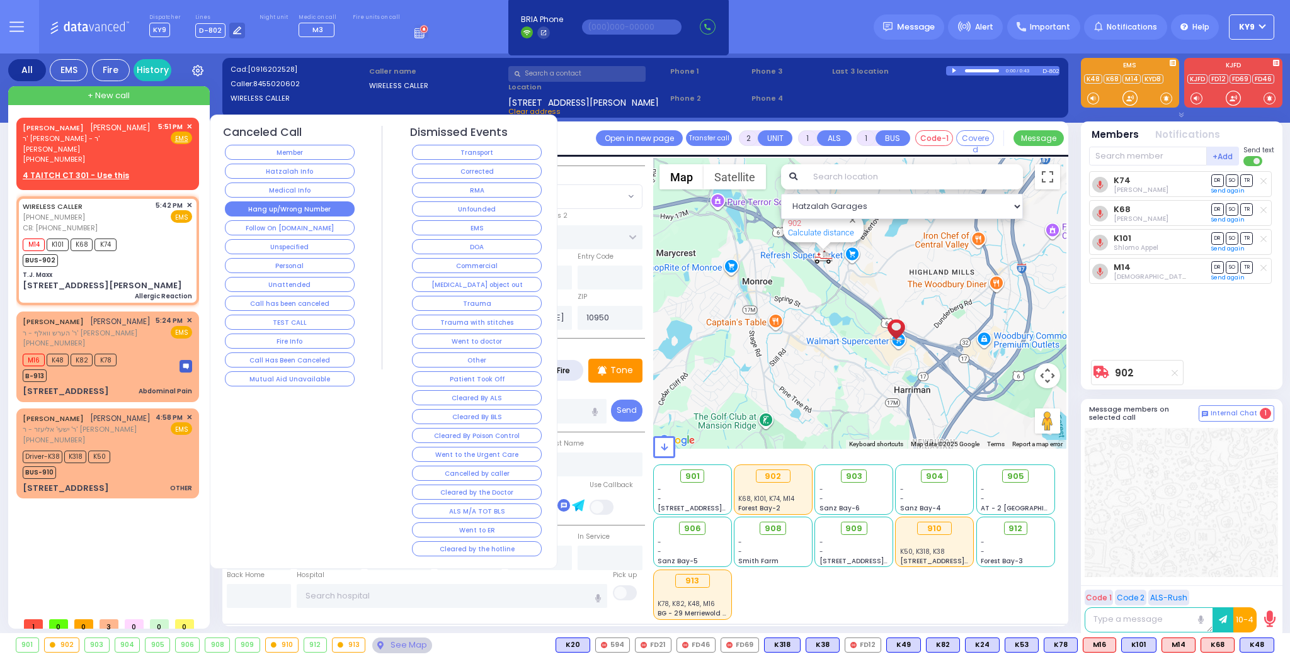
click at [269, 205] on button "Hang up/Wrong Number" at bounding box center [290, 208] width 130 height 15
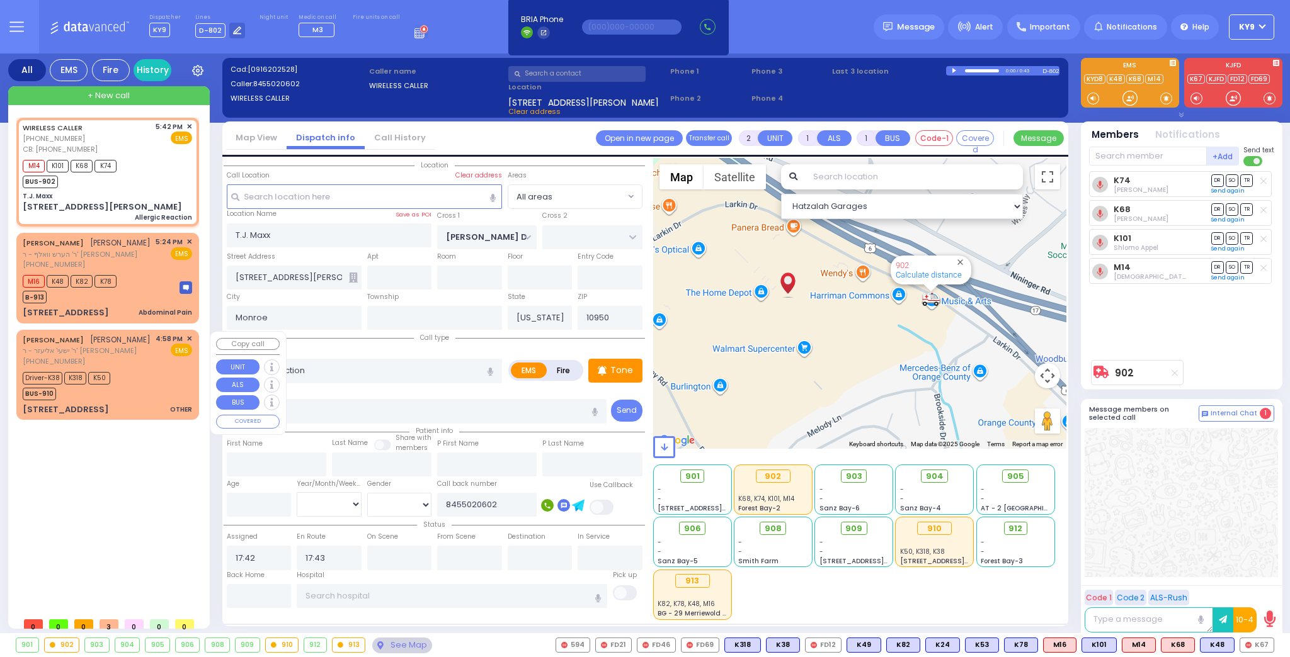
type input "6"
select select
radio input "true"
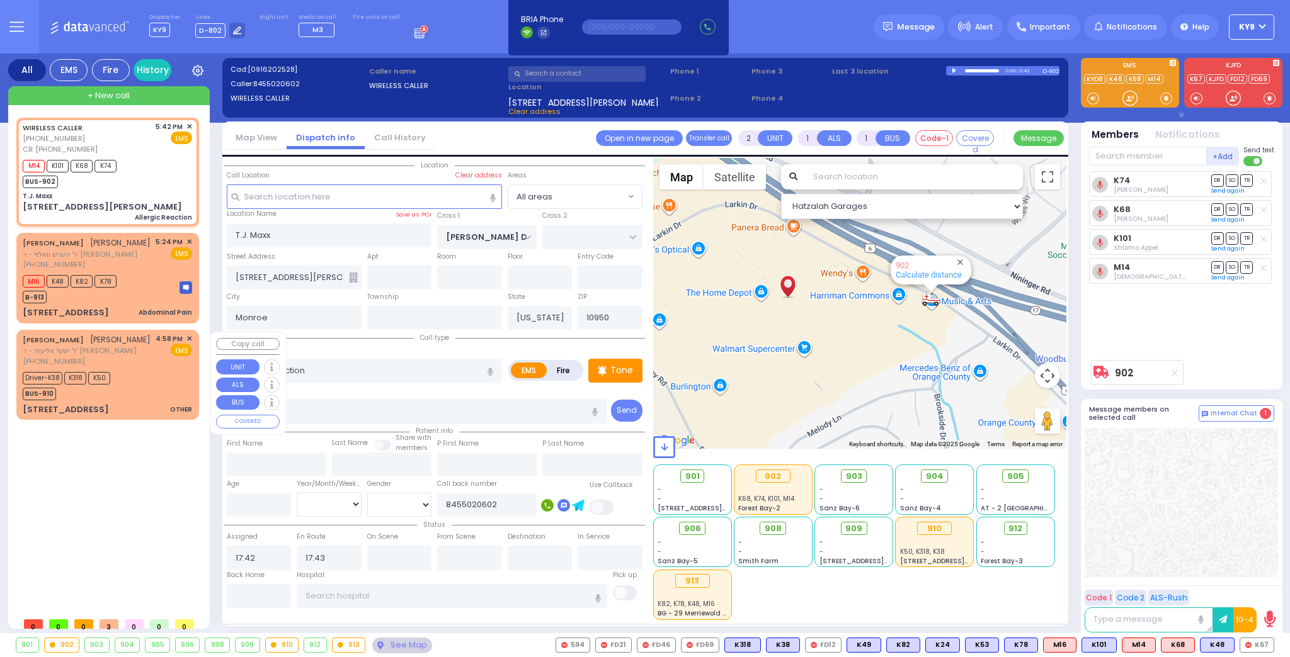
type input "Unknown"
select select "Year"
select select "Hatzalah Garages"
select select
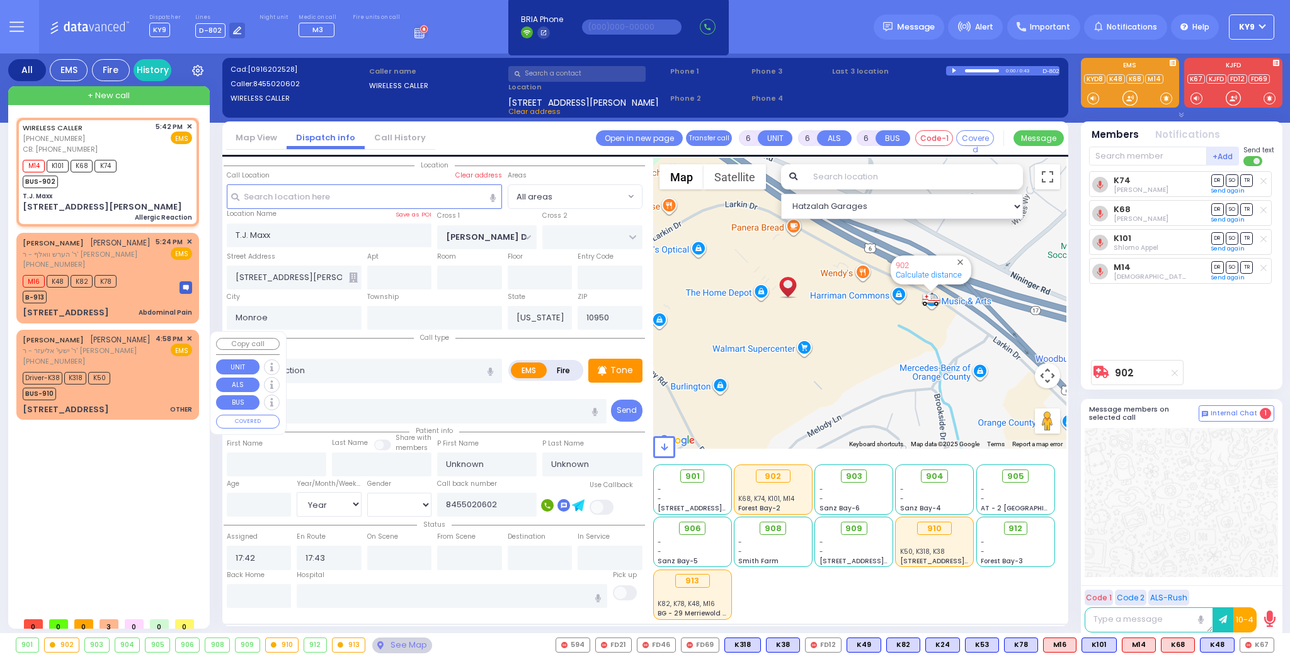
radio input "true"
type input "Goldy"
type input "[PERSON_NAME]"
type input "17"
select select "Year"
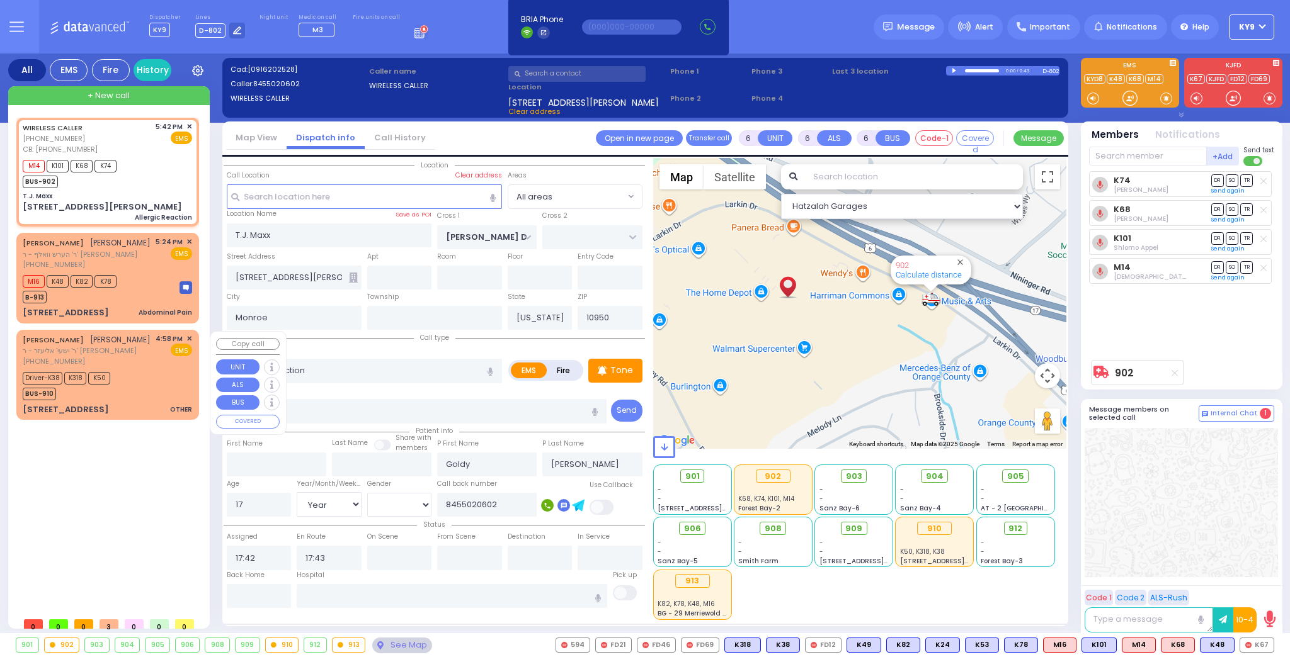
select select "Hatzalah Garages"
select select
radio input "true"
select select "Year"
select select "Hatzalah Garages"
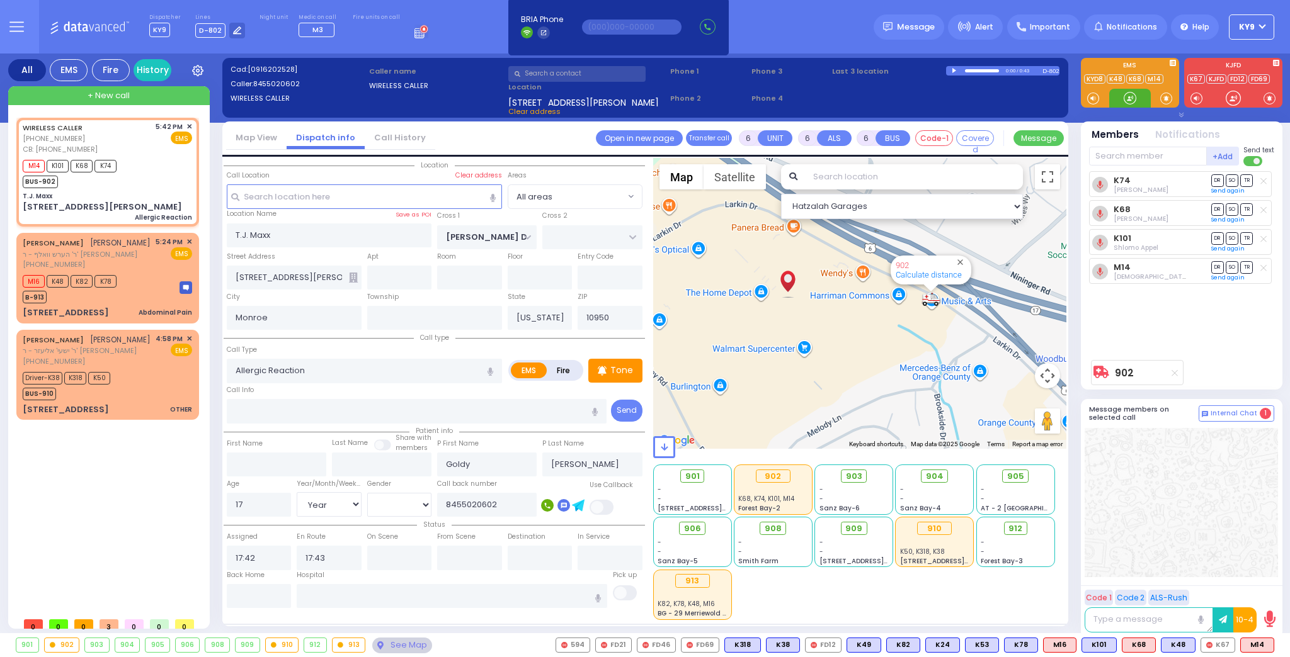
click at [1133, 95] on div at bounding box center [1129, 98] width 13 height 13
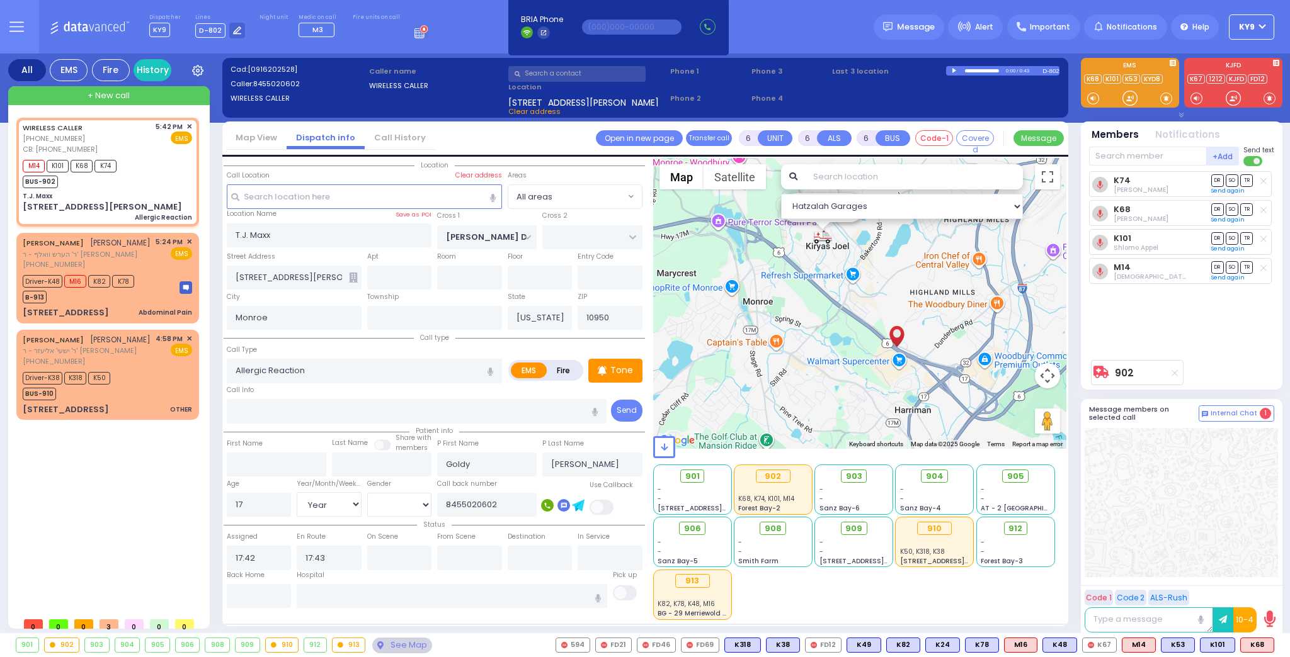
select select "Year"
click at [1127, 95] on div at bounding box center [1129, 98] width 13 height 13
click at [381, 592] on input "text" at bounding box center [452, 596] width 310 height 24
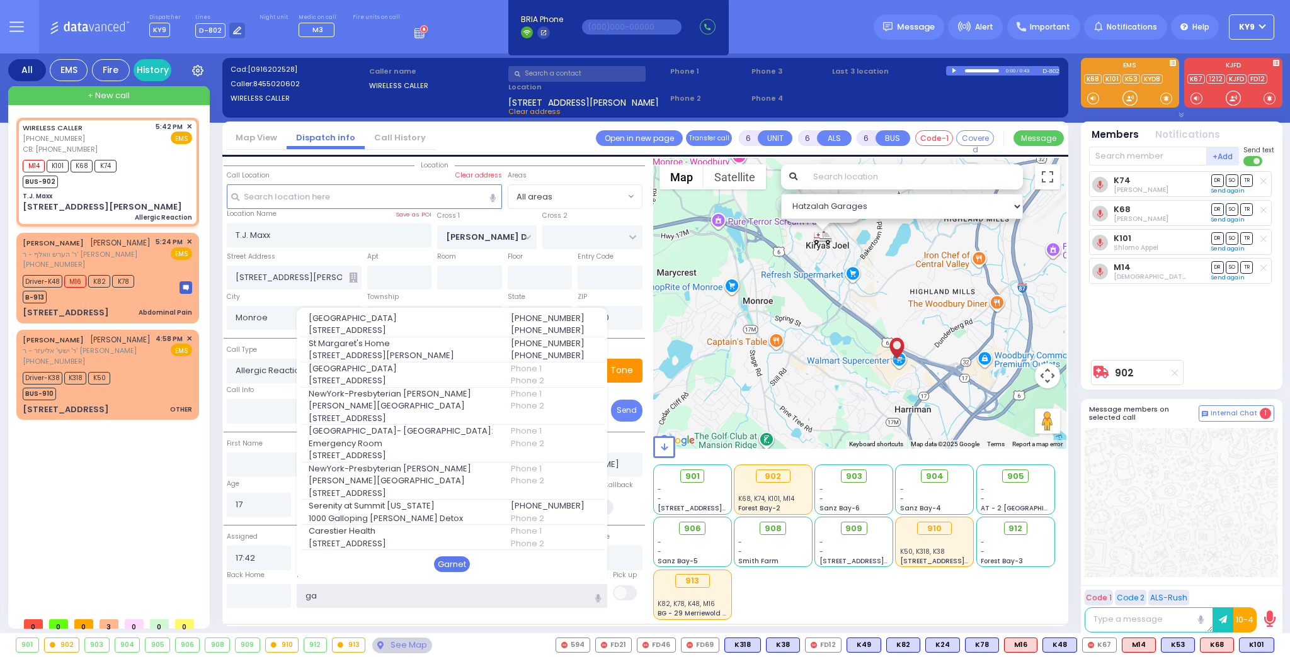
type input "ga"
click at [451, 562] on div "Garnet" at bounding box center [452, 565] width 36 height 16
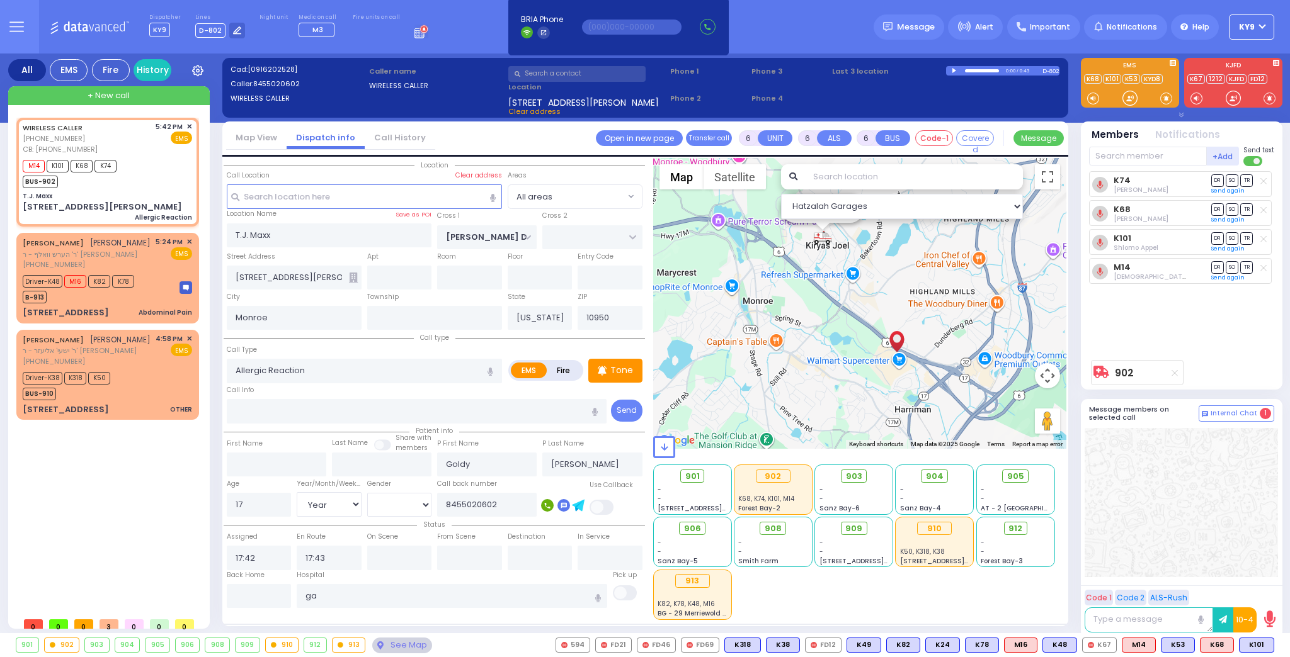
select select
radio input "true"
select select "Year"
type input "Orange Regional Medical Center"
select select "Hatzalah Garages"
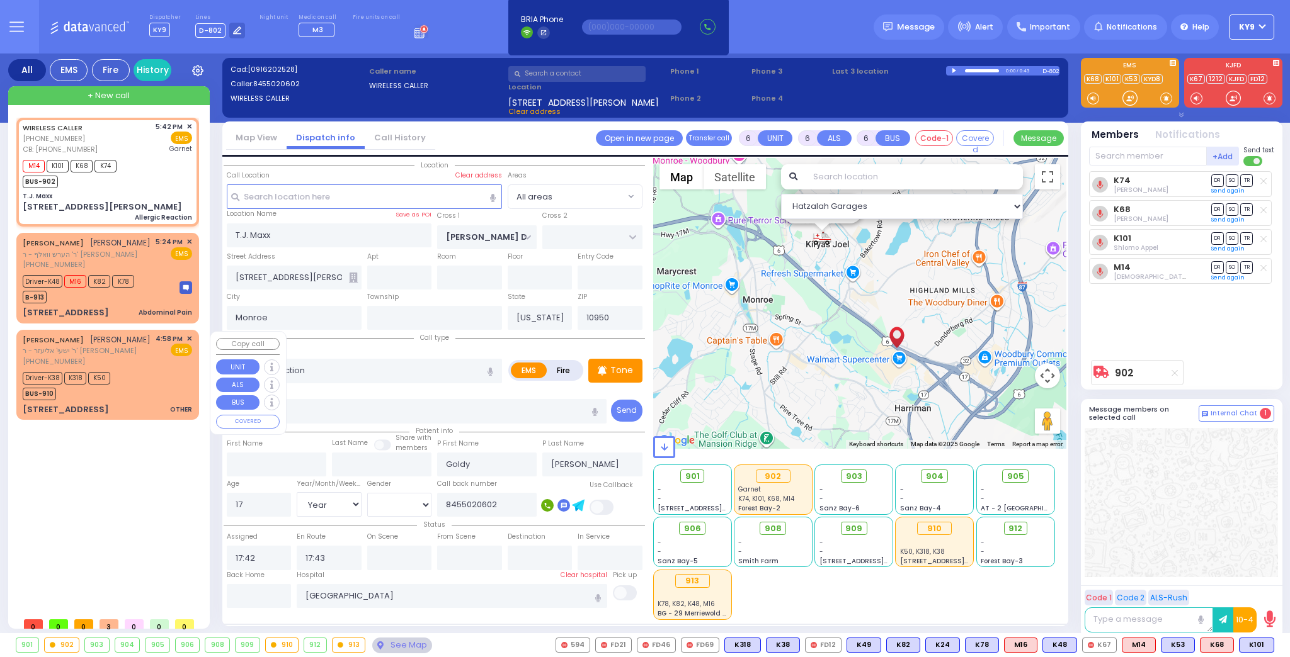
click at [113, 395] on div "Driver-K38 K318 K50 BUS-910" at bounding box center [71, 384] width 96 height 31
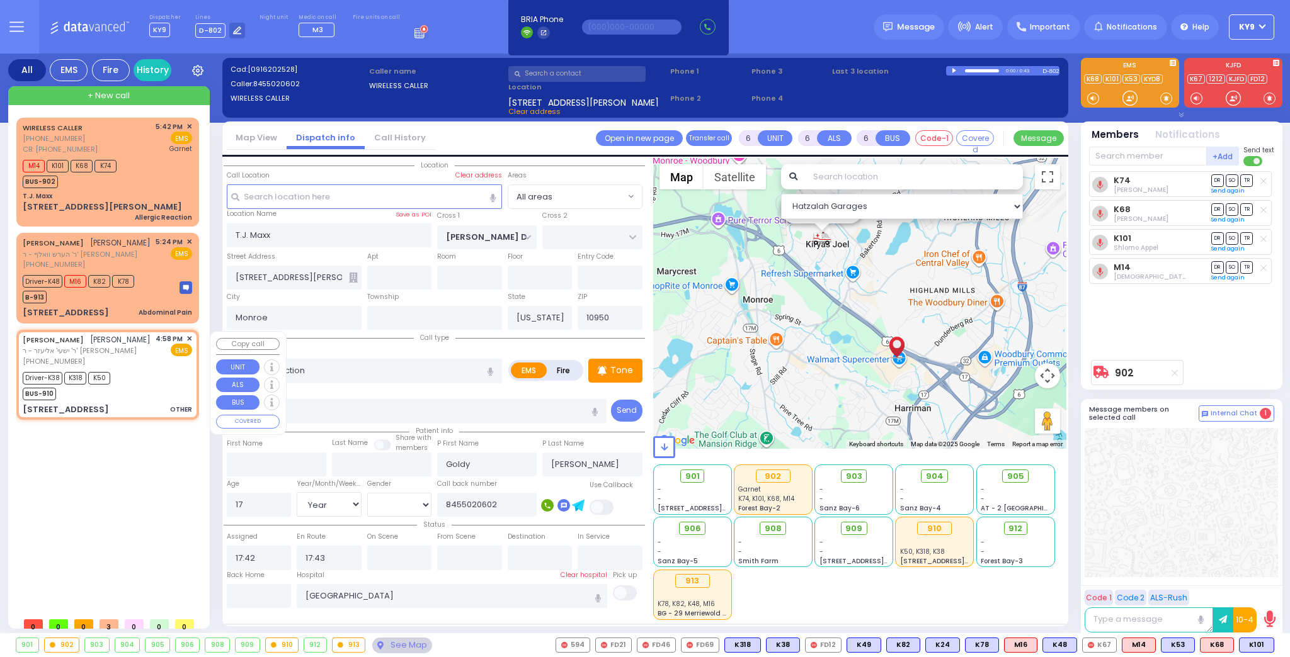
select select
type input "OTHER"
radio input "true"
type input "CHAIM ZVI"
type input "FISHBEIN"
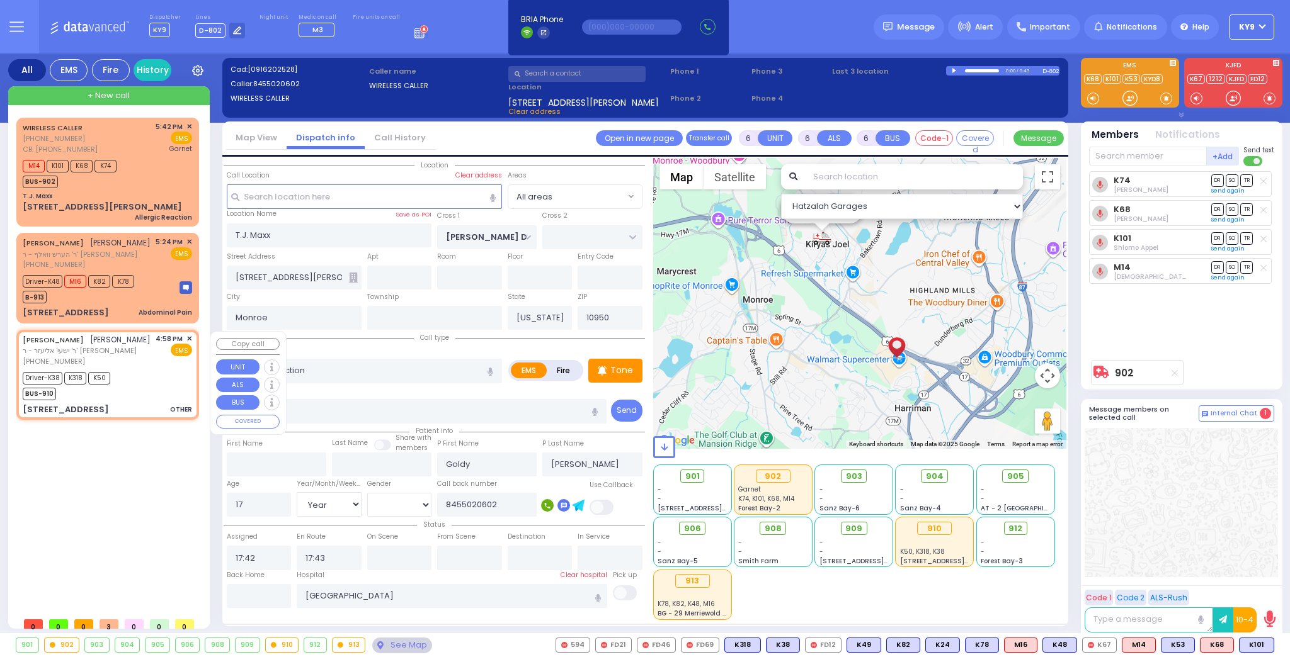
type input "Abe"
type input "Fischbein"
type input "6"
select select "Year"
select select "[DEMOGRAPHIC_DATA]"
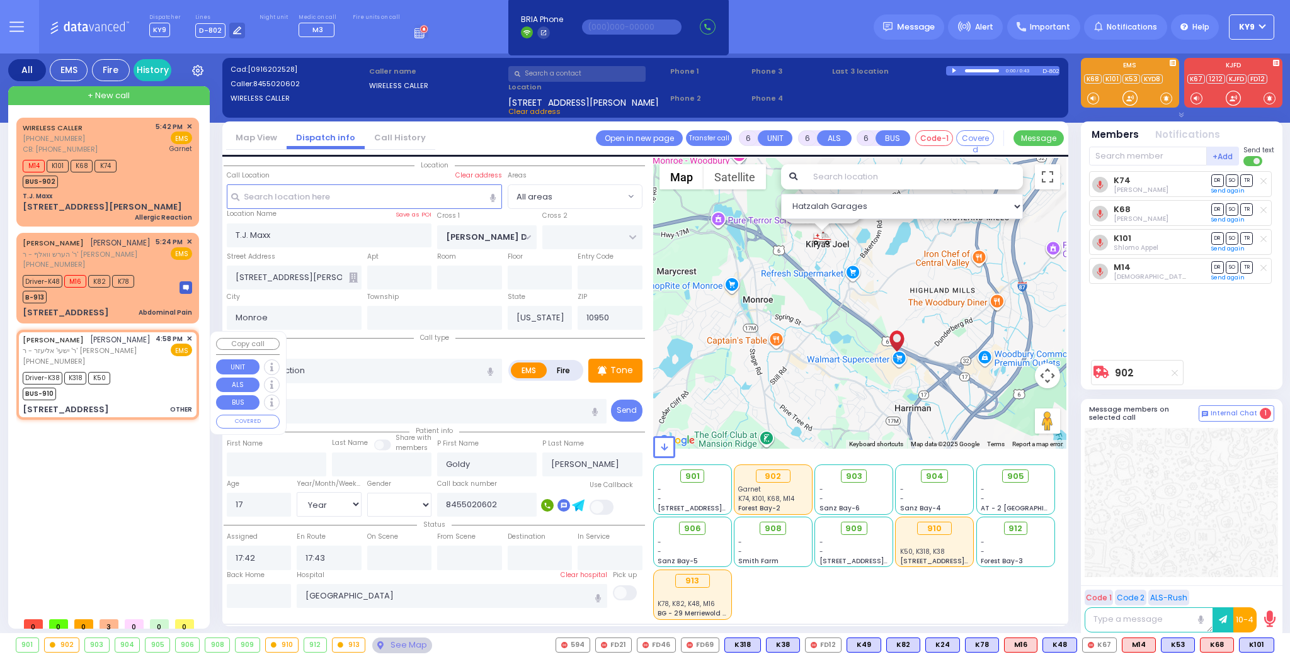
type input "16:58"
type input "17:00"
type input "17:12"
type input "17:25"
type input "18:05"
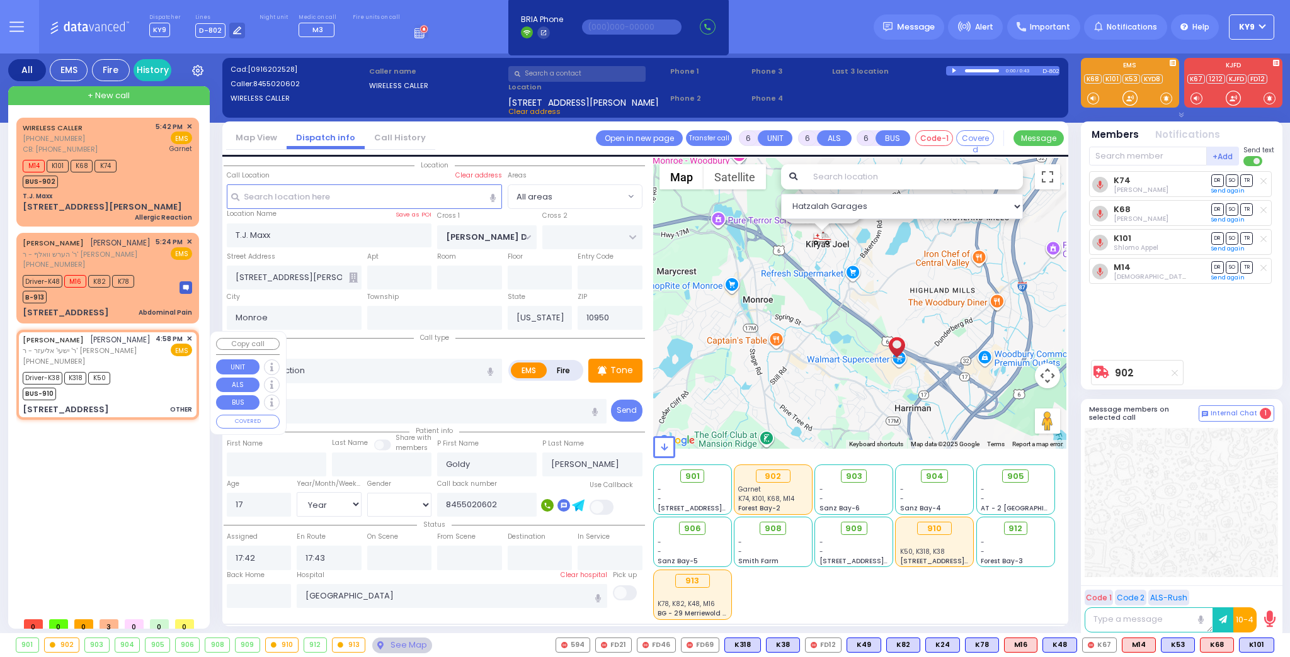
type input "19:00"
type input "Valley Hospital 4 Valley Health Plaza Paramus Paramus"
select select "Hatzalah Garages"
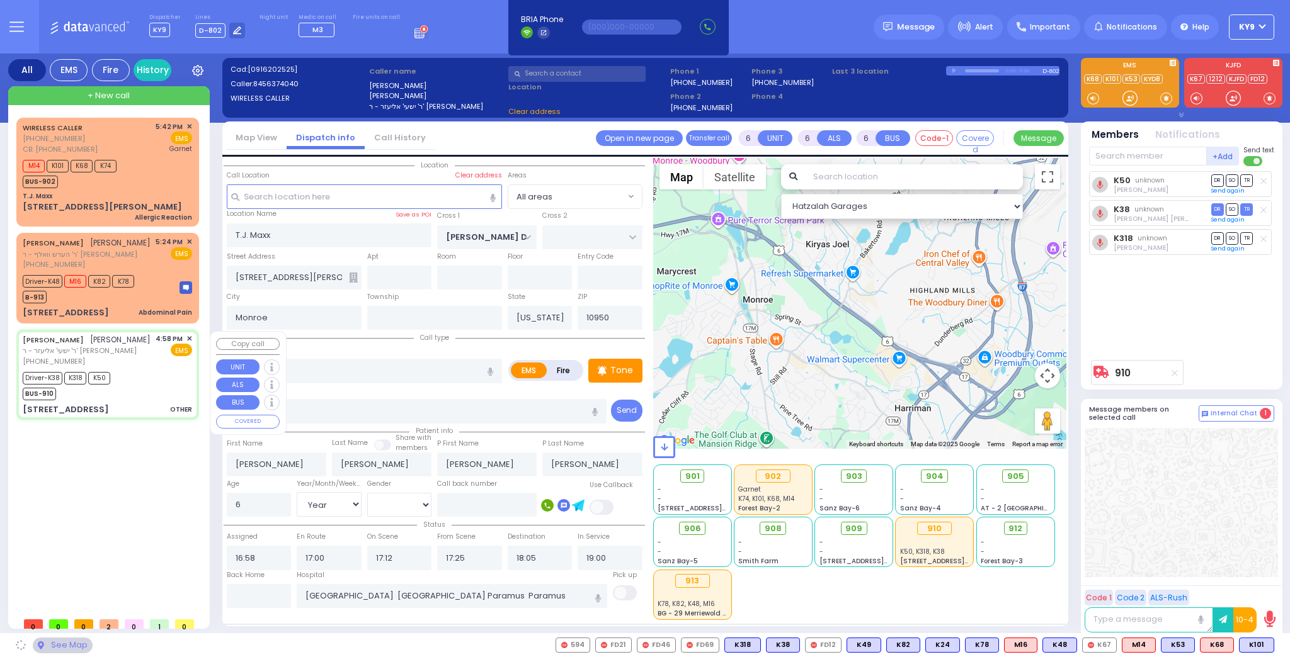
type input "CASTLETON DR"
type input "[STREET_ADDRESS]"
type input "Woodbury"
type input "10930"
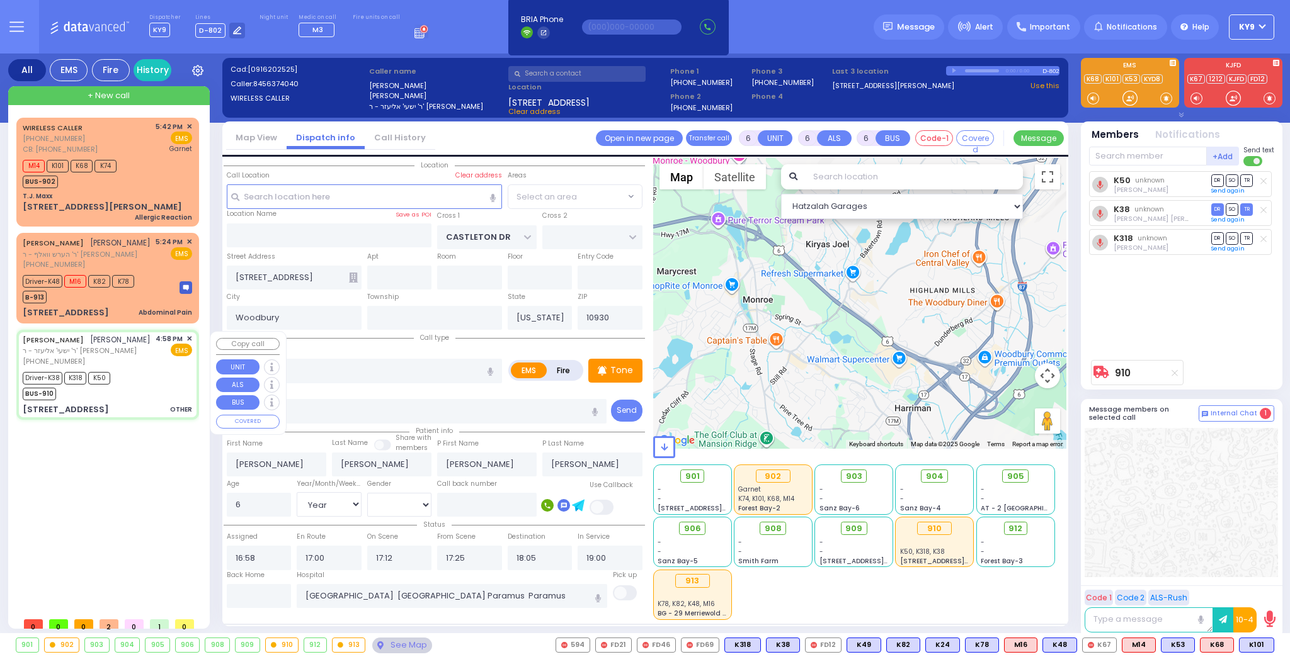
select select
radio input "true"
select select "Year"
select select "[DEMOGRAPHIC_DATA]"
select select "Hatzalah Garages"
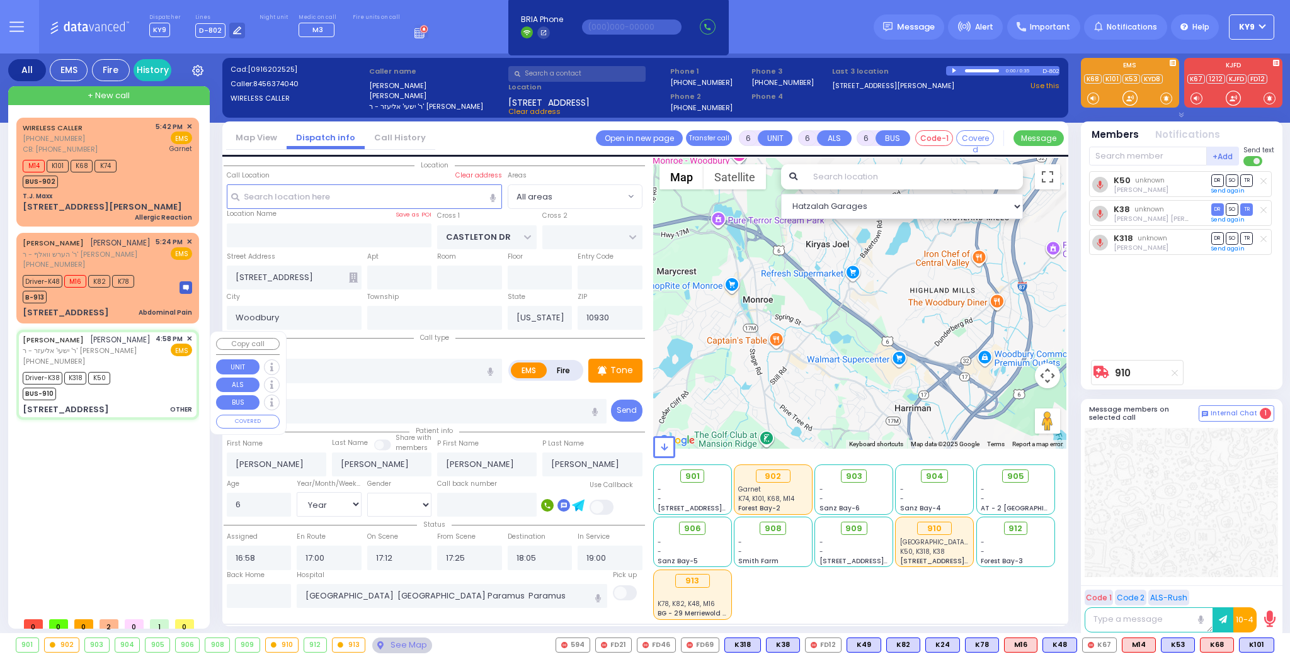
click at [113, 395] on div "Driver-K38 K318 K50 BUS-910" at bounding box center [71, 384] width 96 height 31
select select
radio input "true"
select select "Year"
select select "[DEMOGRAPHIC_DATA]"
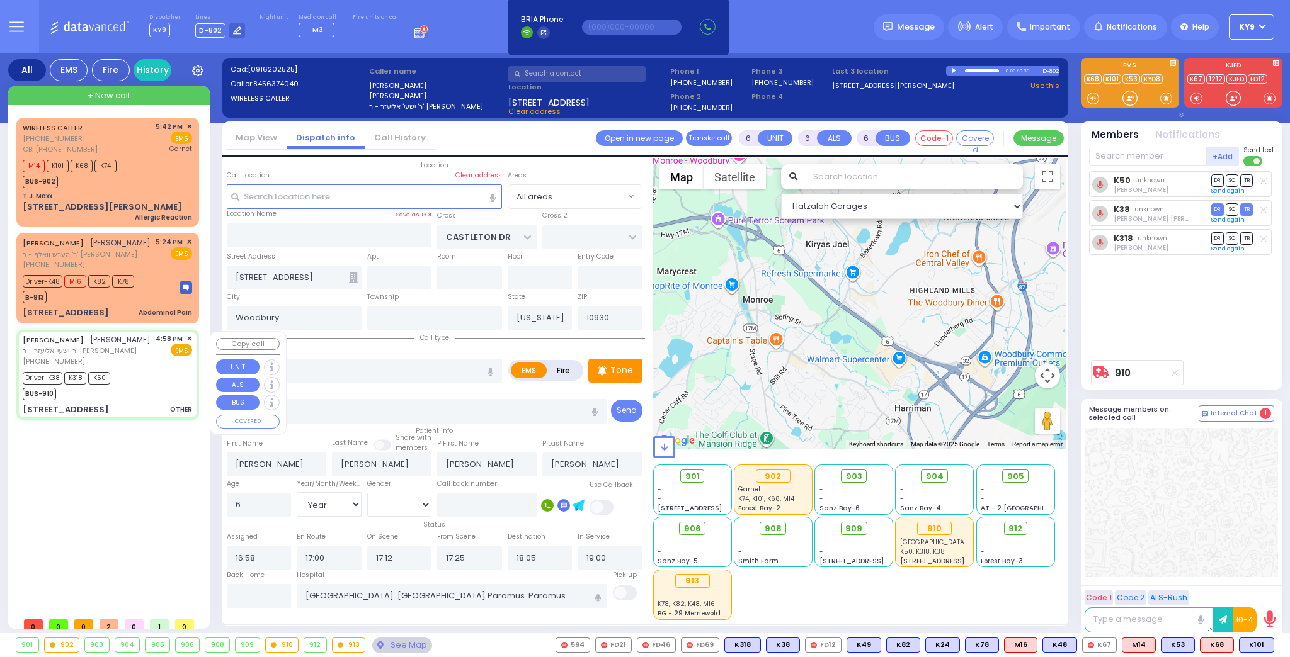
select select "Hatzalah Garages"
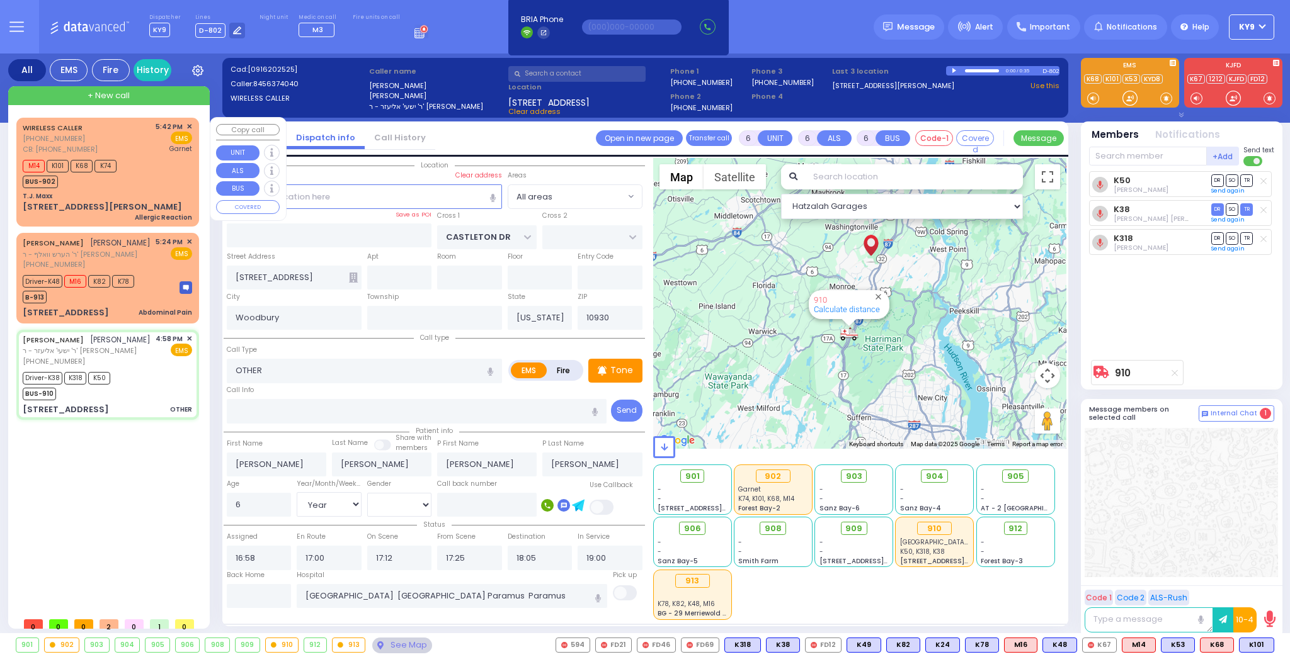
click at [130, 190] on div "WIRELESS CALLER (845) 502-0602 CB: (845) 502-0602 5:42 PM ✕ EMS M14" at bounding box center [108, 172] width 178 height 105
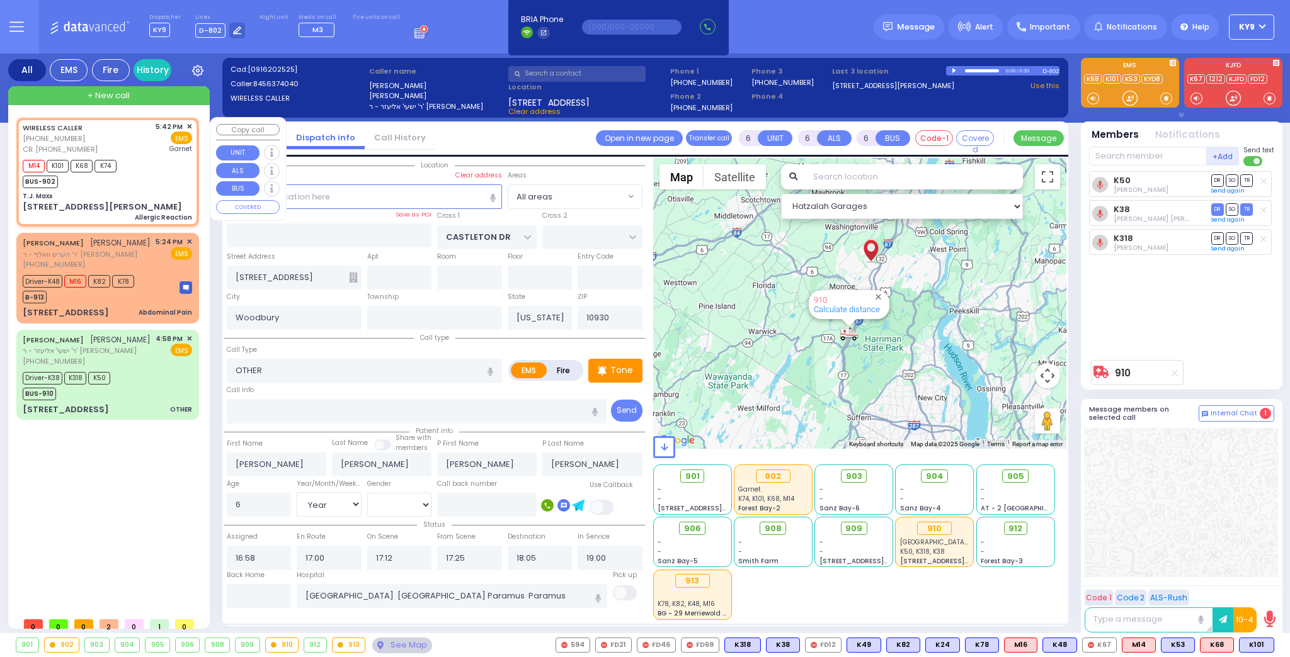
select select
type input "Allergic Reaction"
radio input "true"
type input "Goldy"
type input "[PERSON_NAME]"
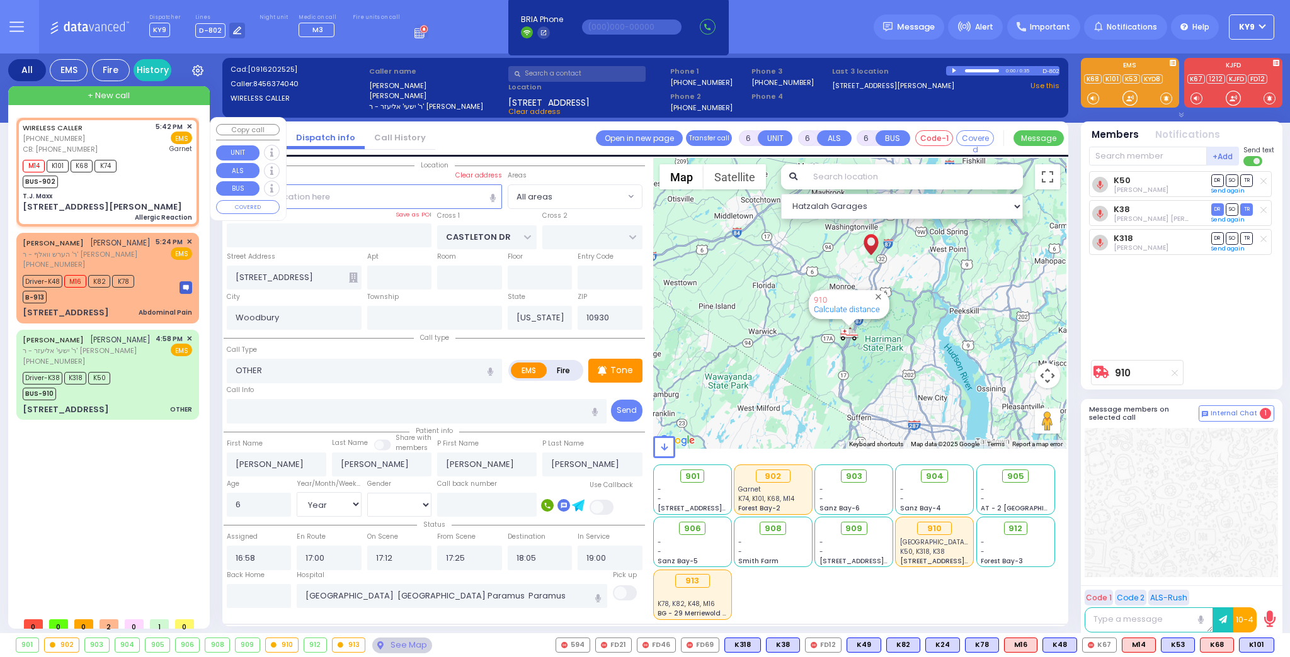
type input "17"
select select "Year"
select select
type input "8455020602"
type input "17:42"
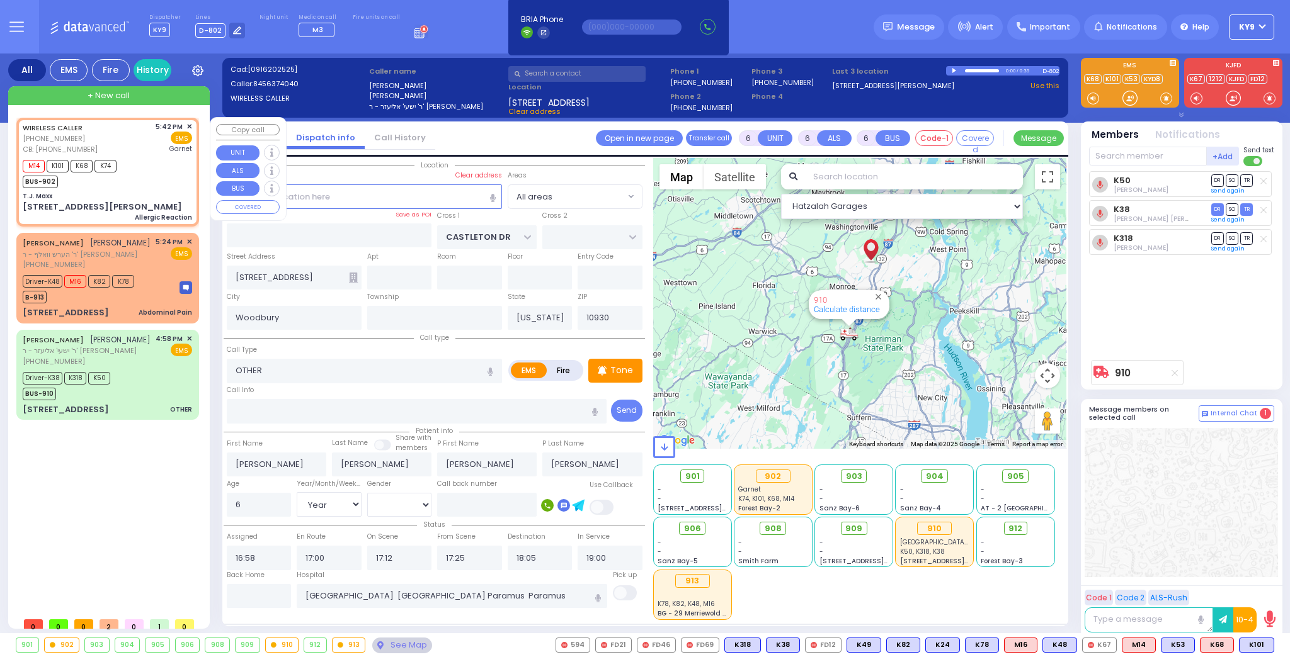
type input "17:43"
type input "Orange Regional Medical Center"
select select "Hatzalah Garages"
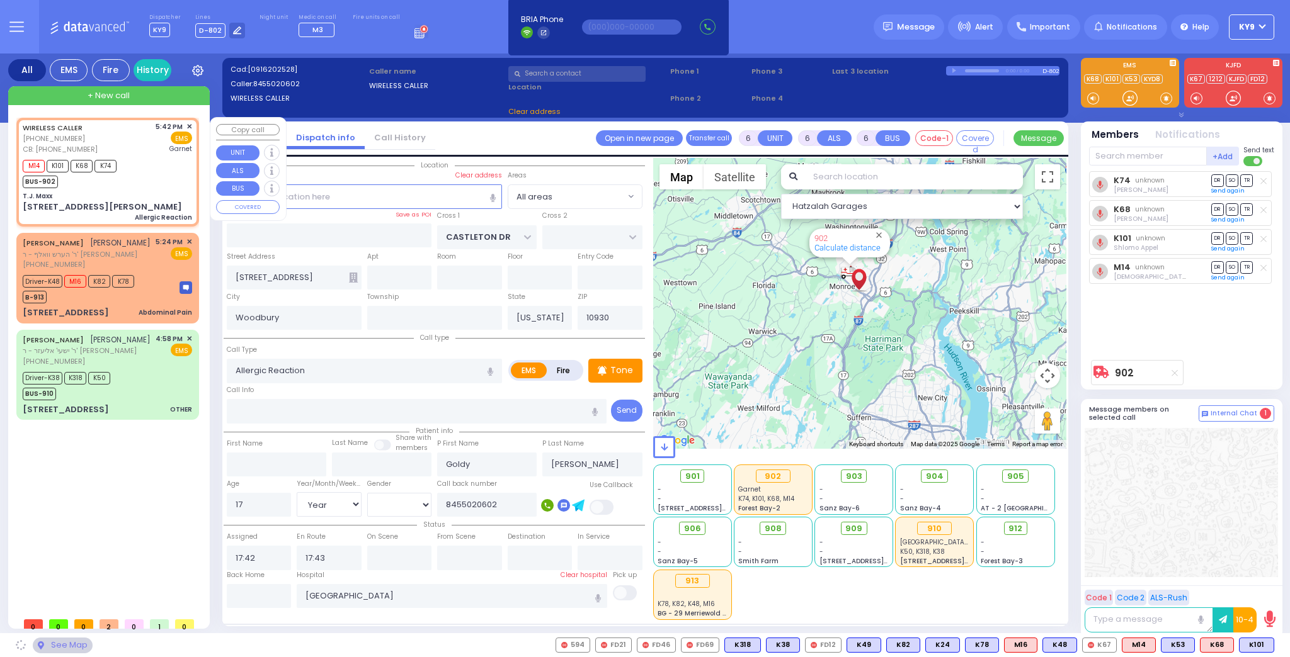
type input "T.J. Maxx"
type input "[PERSON_NAME] DR"
type input "[STREET_ADDRESS][PERSON_NAME]"
type input "Monroe"
type input "10950"
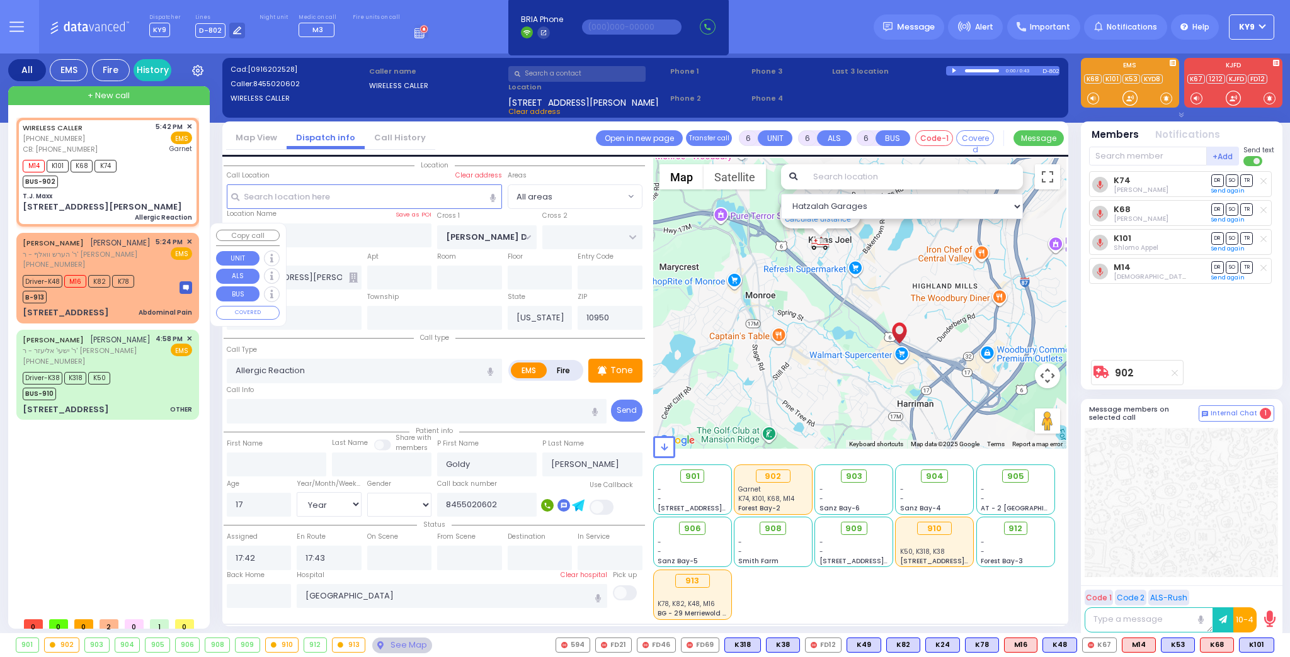
select select
radio input "true"
select select "Year"
select select "Hatzalah Garages"
select select
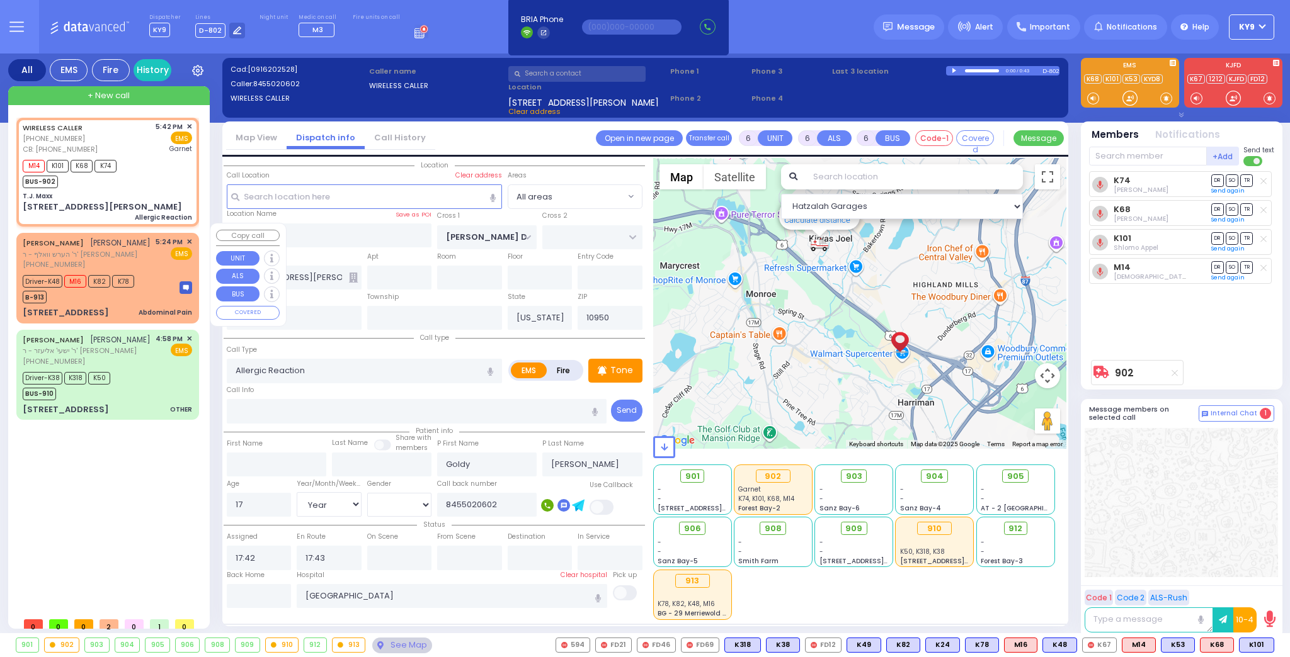
radio input "true"
select select "Year"
select select "Hatzalah Garages"
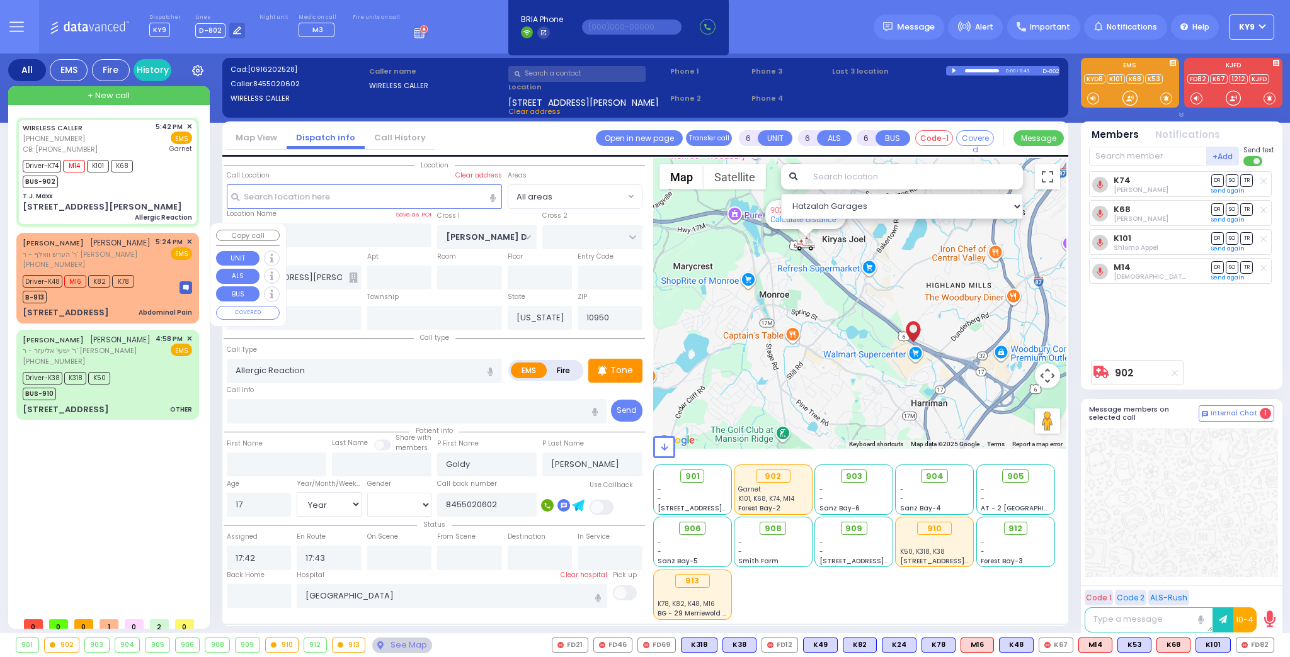
select select
radio input "true"
select select "Year"
select select "[DEMOGRAPHIC_DATA]"
type input "17:46"
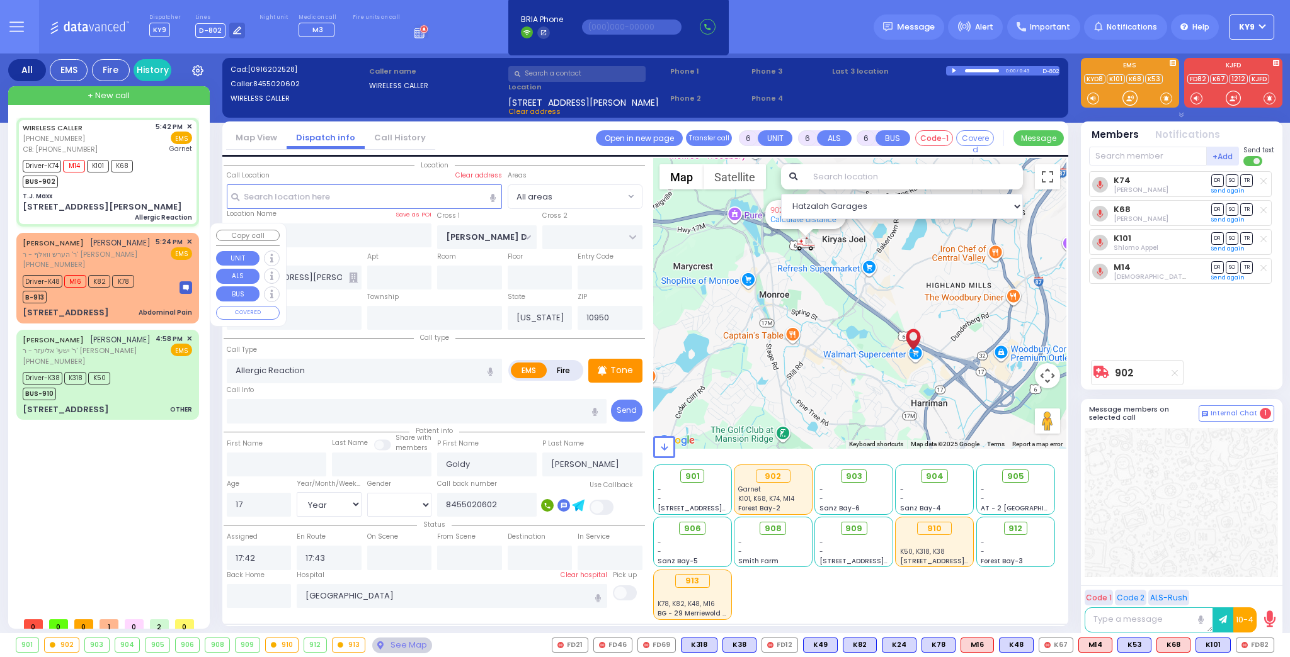
type input "18:33"
select select "Hatzalah Garages"
select select
radio input "true"
select select "Year"
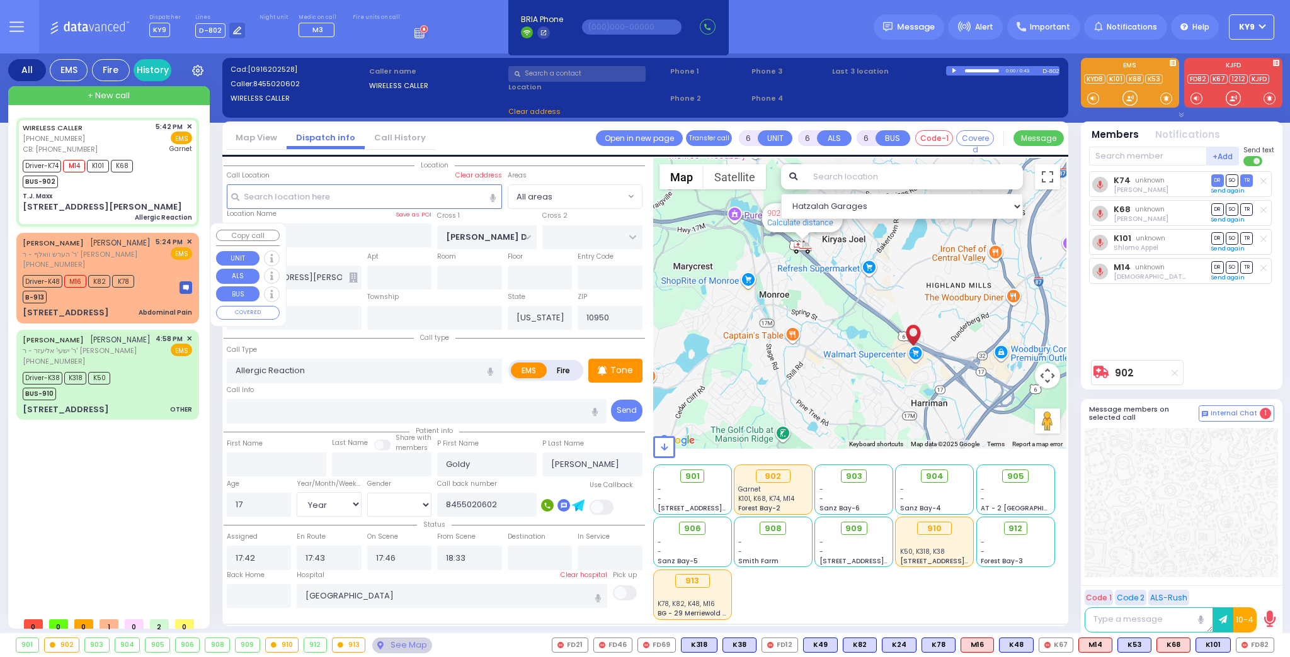
select select "[DEMOGRAPHIC_DATA]"
select select "Hatzalah Garages"
select select
radio input "true"
select select "Year"
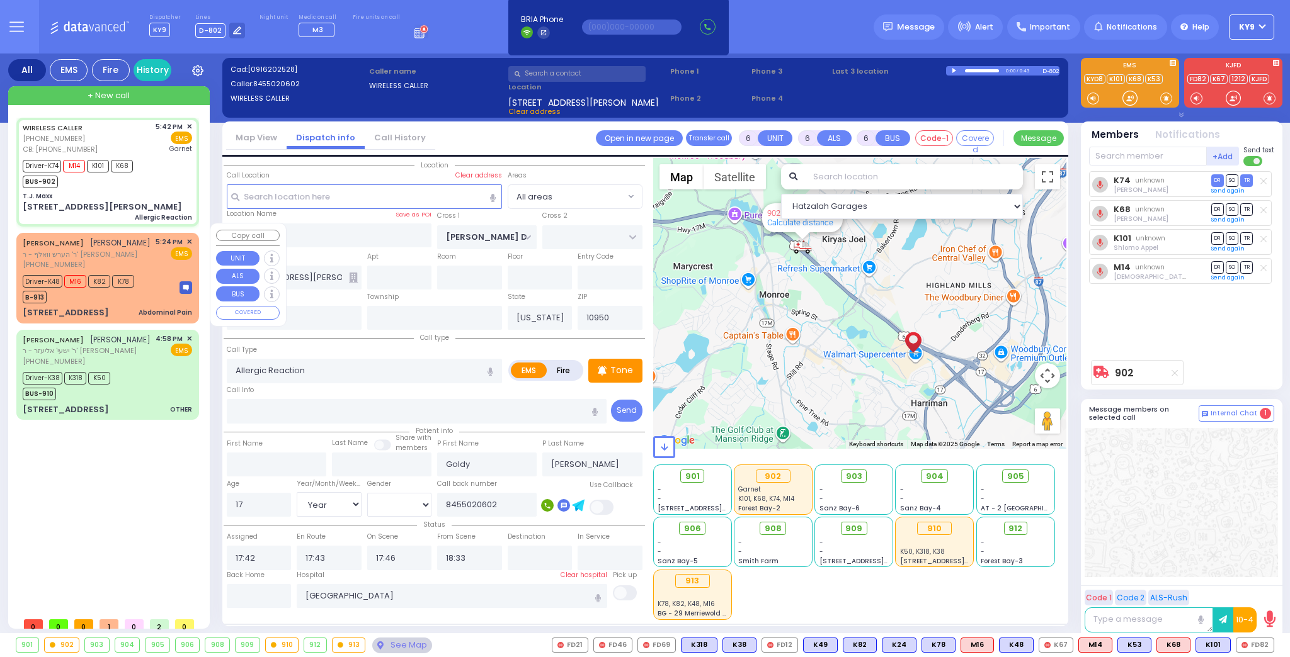
select select "[DEMOGRAPHIC_DATA]"
select select "Hatzalah Garages"
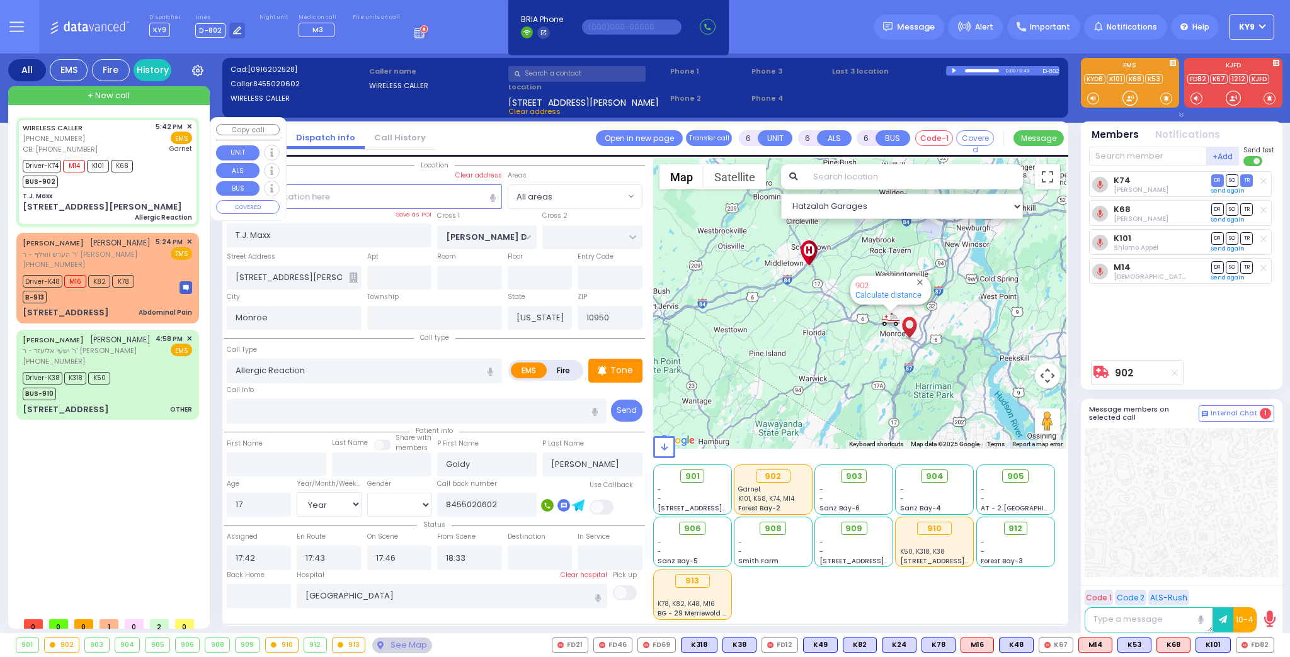
click at [140, 99] on div "+ New call" at bounding box center [108, 95] width 201 height 19
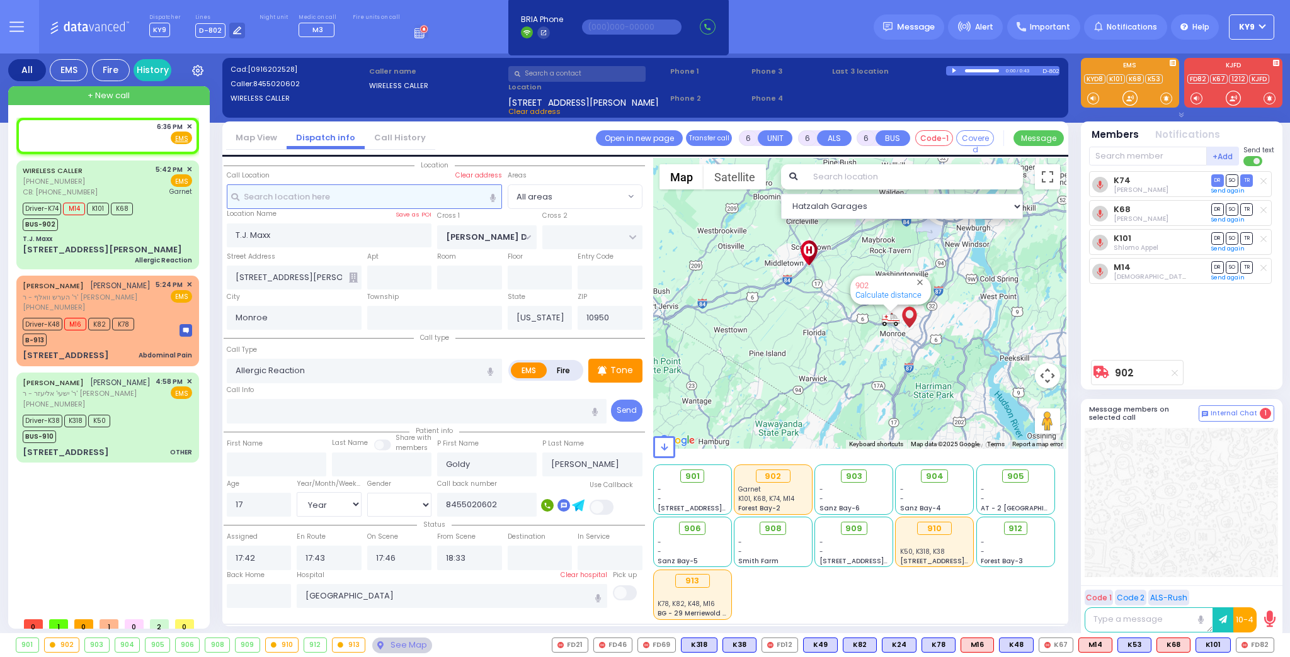
type input "2"
type input "1"
select select
radio input "true"
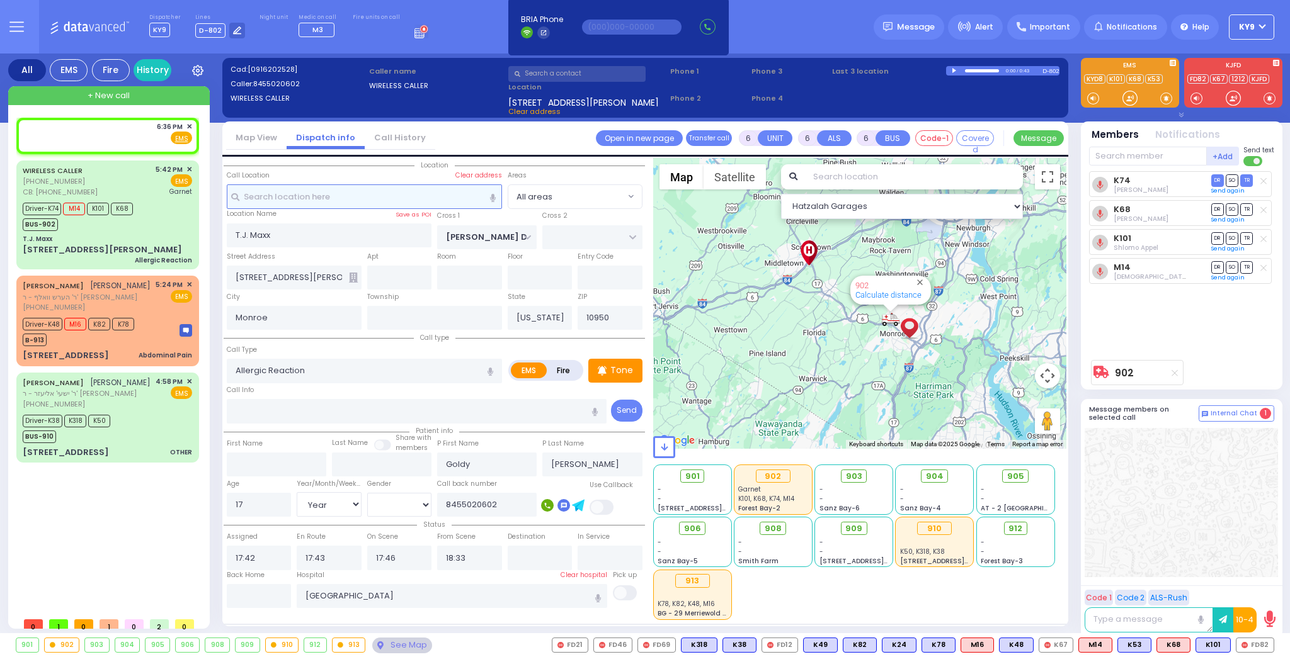
select select
type input "18:36"
select select "Hatzalah Garages"
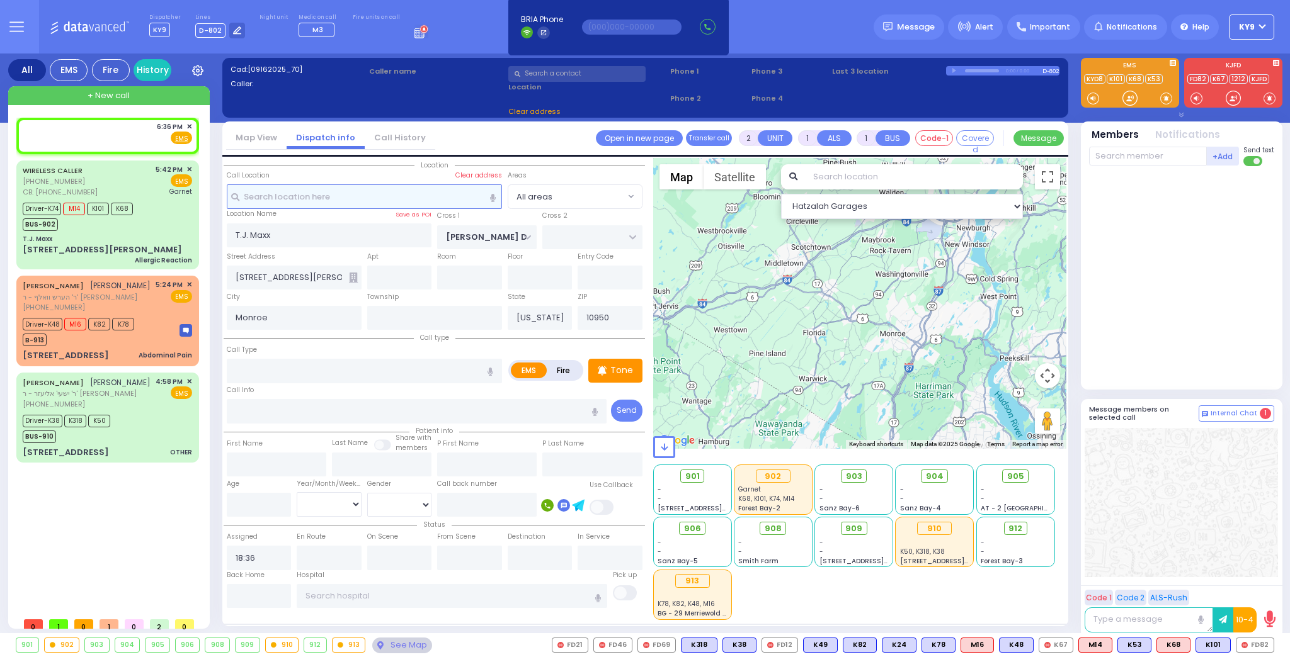
select select
radio input "true"
select select
select select "Hatzalah Garages"
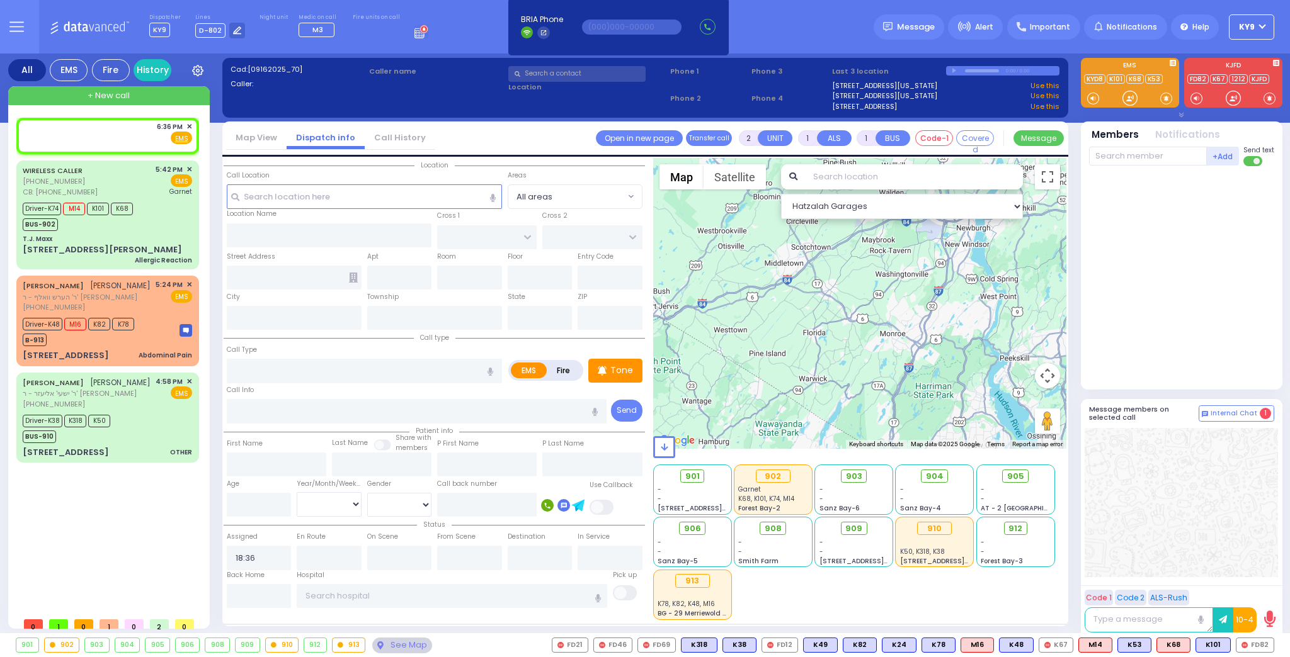
click at [610, 79] on input "text" at bounding box center [576, 74] width 137 height 16
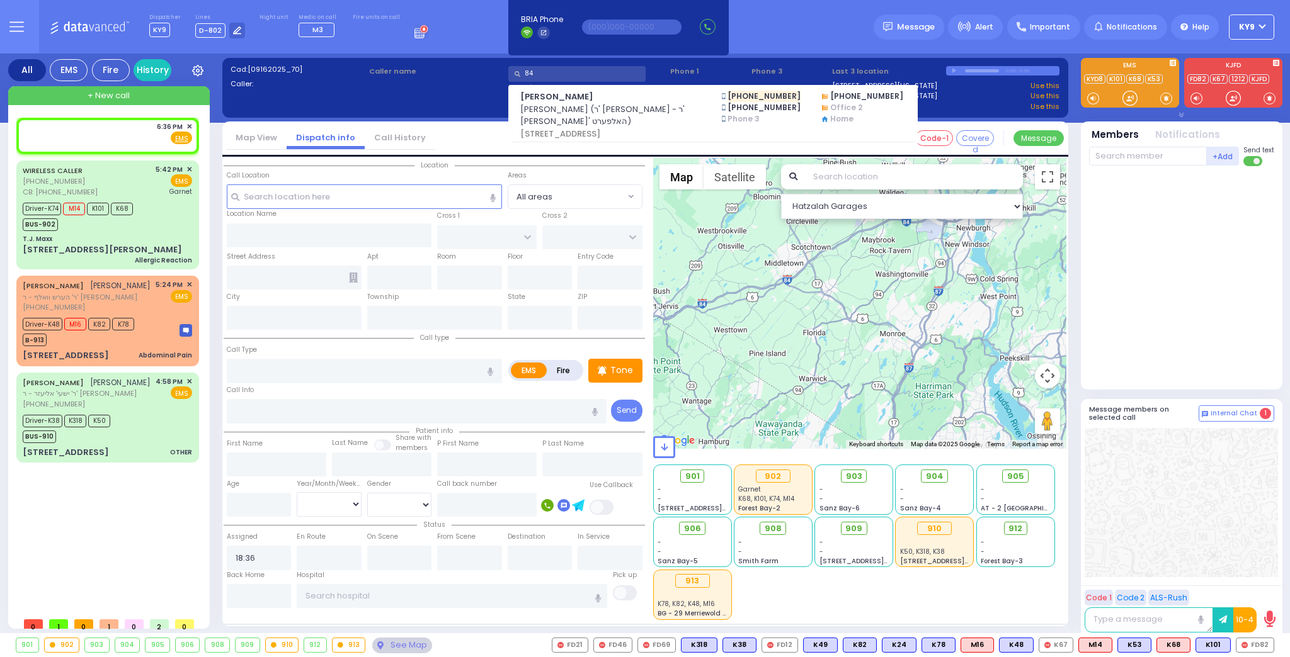
type input "8"
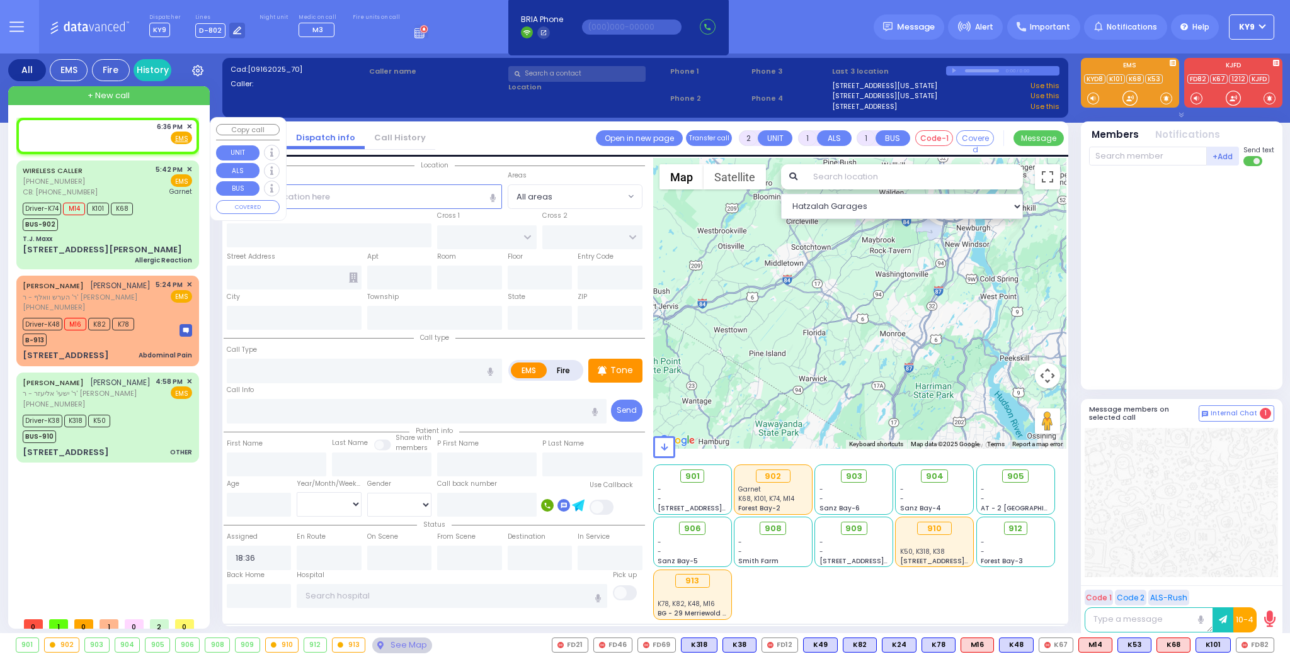
click at [191, 125] on span "✕" at bounding box center [189, 127] width 6 height 11
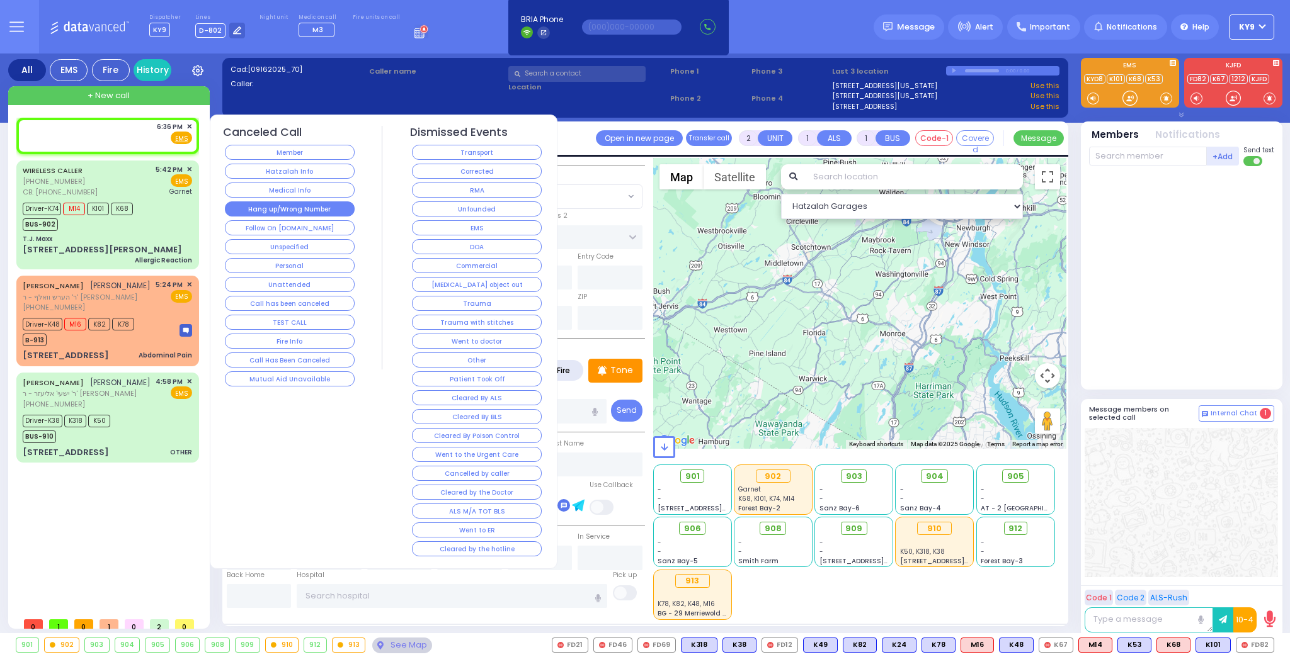
click at [311, 205] on button "Hang up/Wrong Number" at bounding box center [290, 208] width 130 height 15
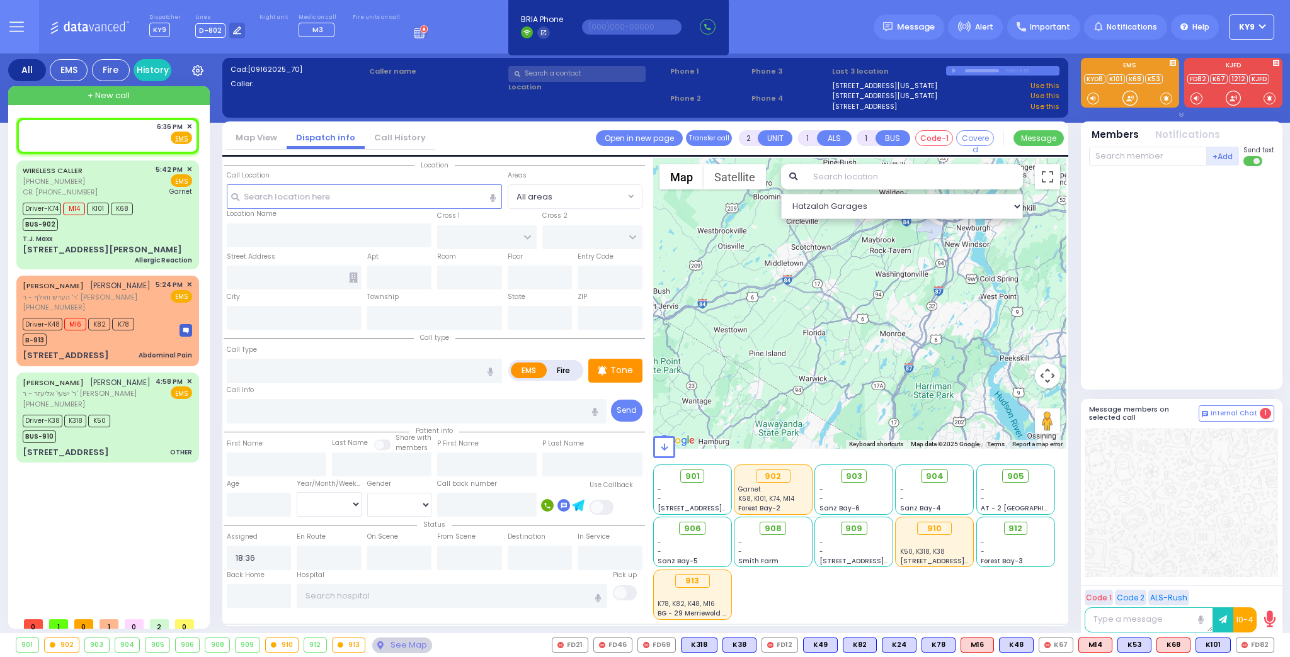
select select
radio input "true"
select select
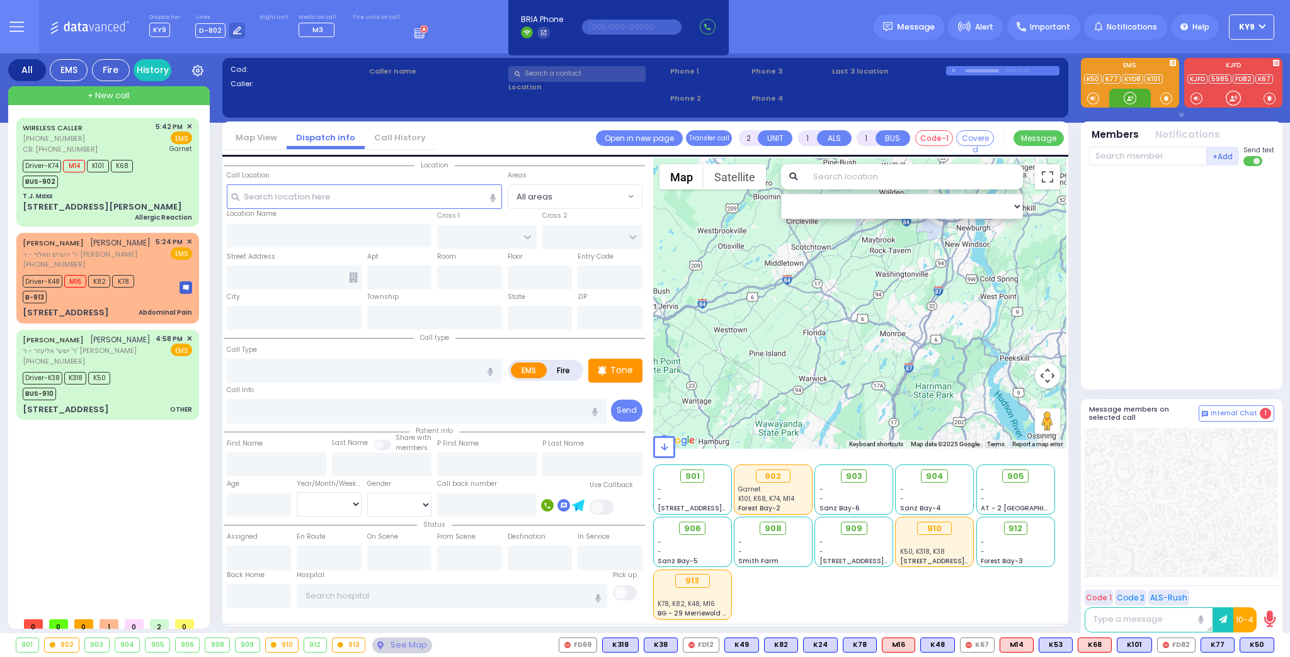
click at [1126, 96] on div at bounding box center [1129, 98] width 13 height 13
click at [155, 399] on div "Driver-K38 K318 K50 BUS-910" at bounding box center [107, 384] width 169 height 31
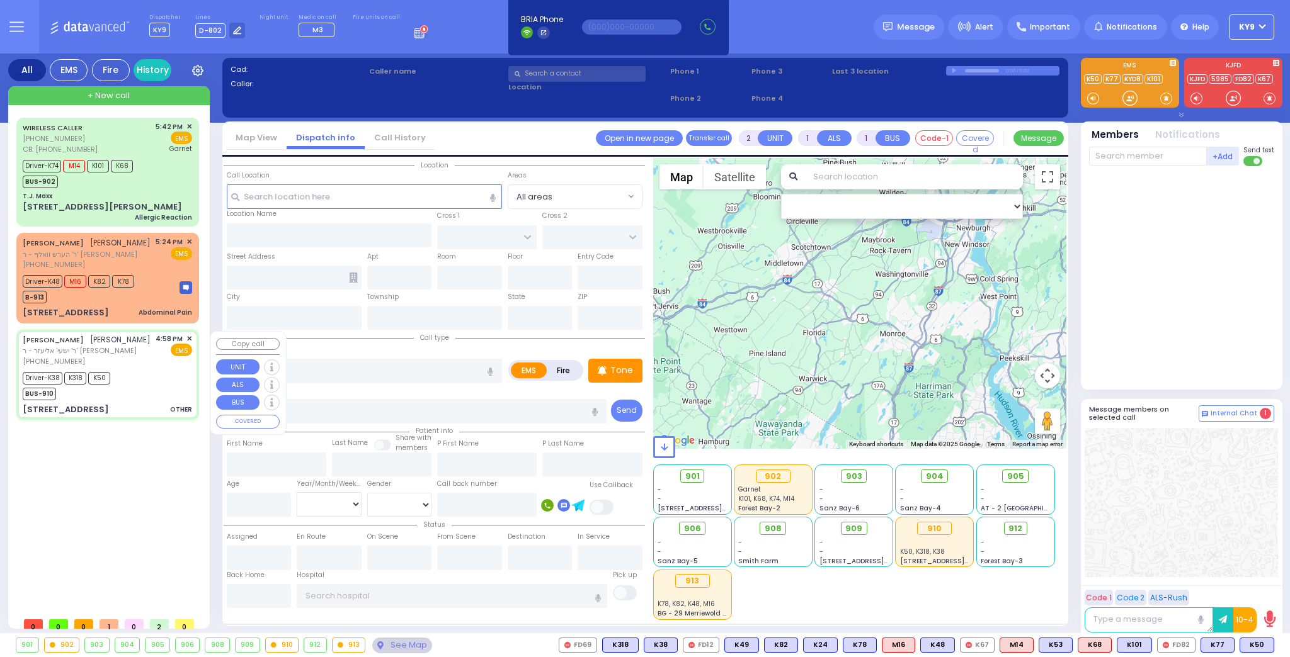
type input "6"
select select
type input "OTHER"
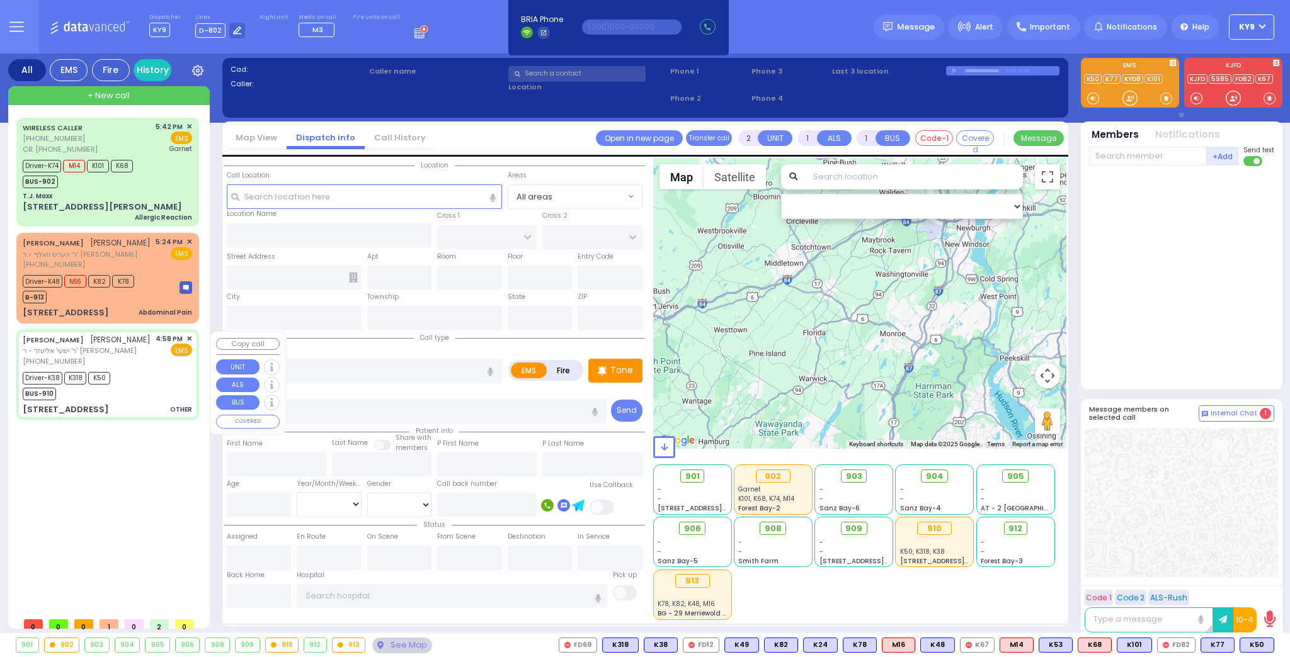
radio input "true"
type input "CHAIM ZVI"
type input "FISHBEIN"
type input "Abe"
type input "Fischbein"
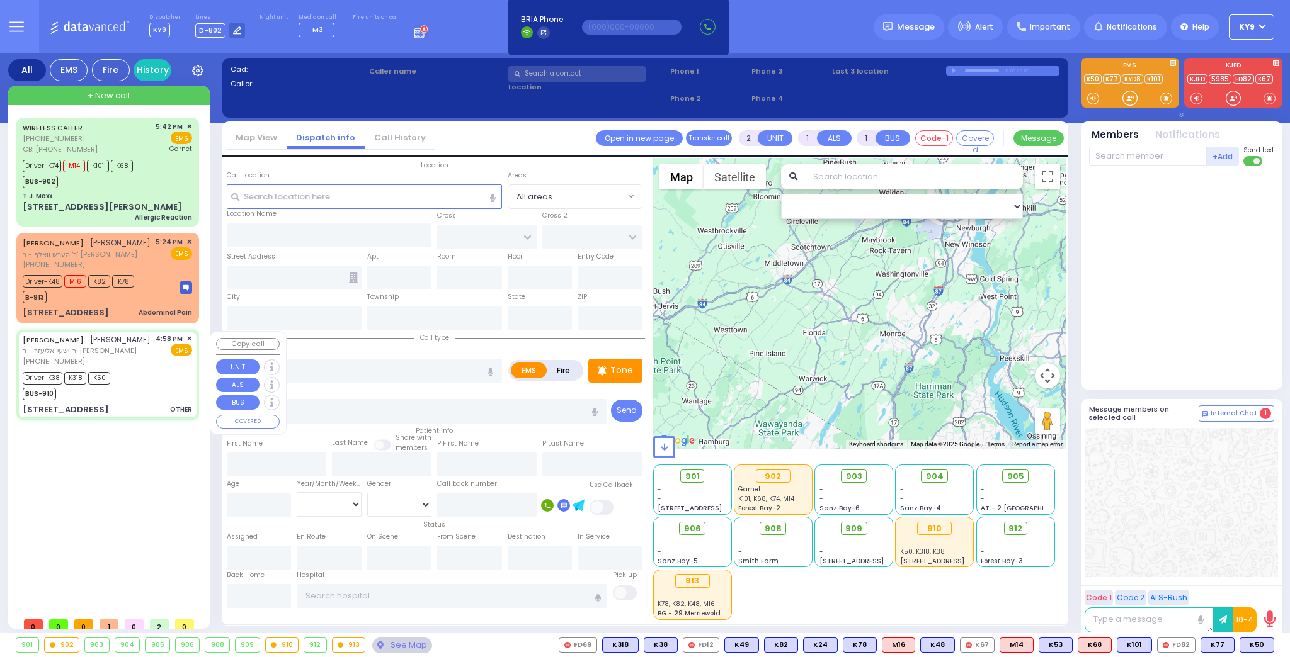
type input "6"
select select "Year"
select select "[DEMOGRAPHIC_DATA]"
type input "16:58"
type input "17:00"
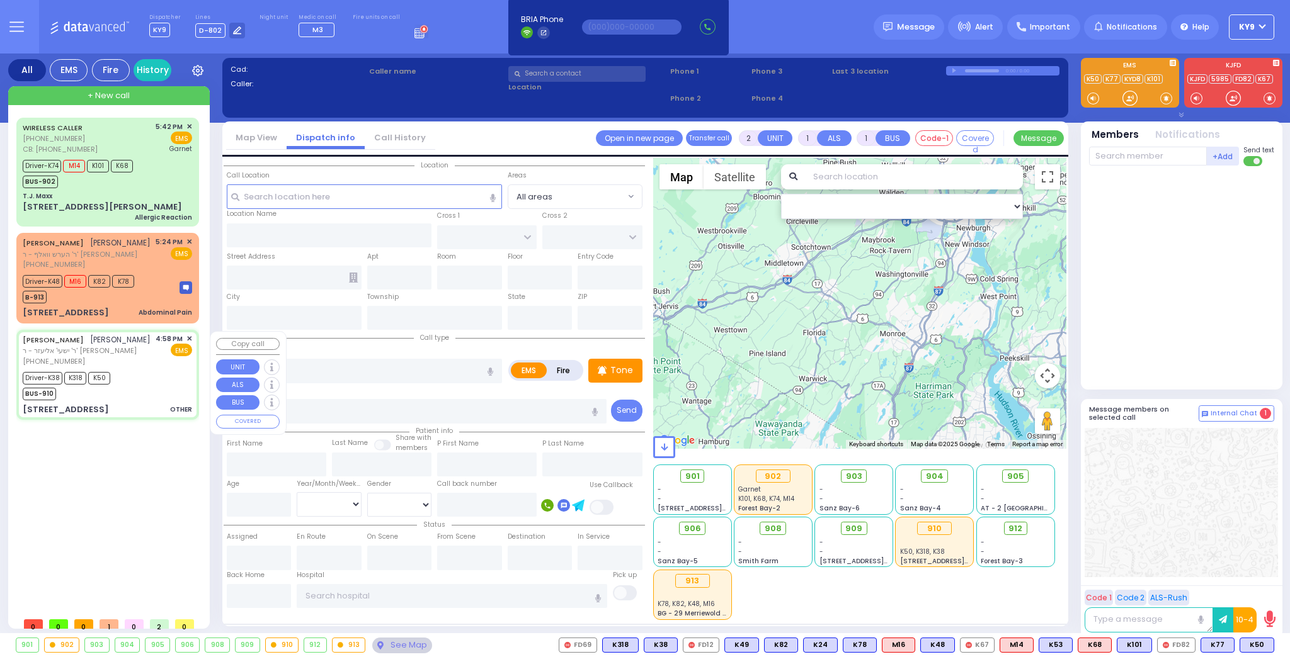
type input "17:12"
type input "17:25"
type input "18:05"
type input "19:00"
type input "Valley Hospital 4 Valley Health Plaza Paramus Paramus"
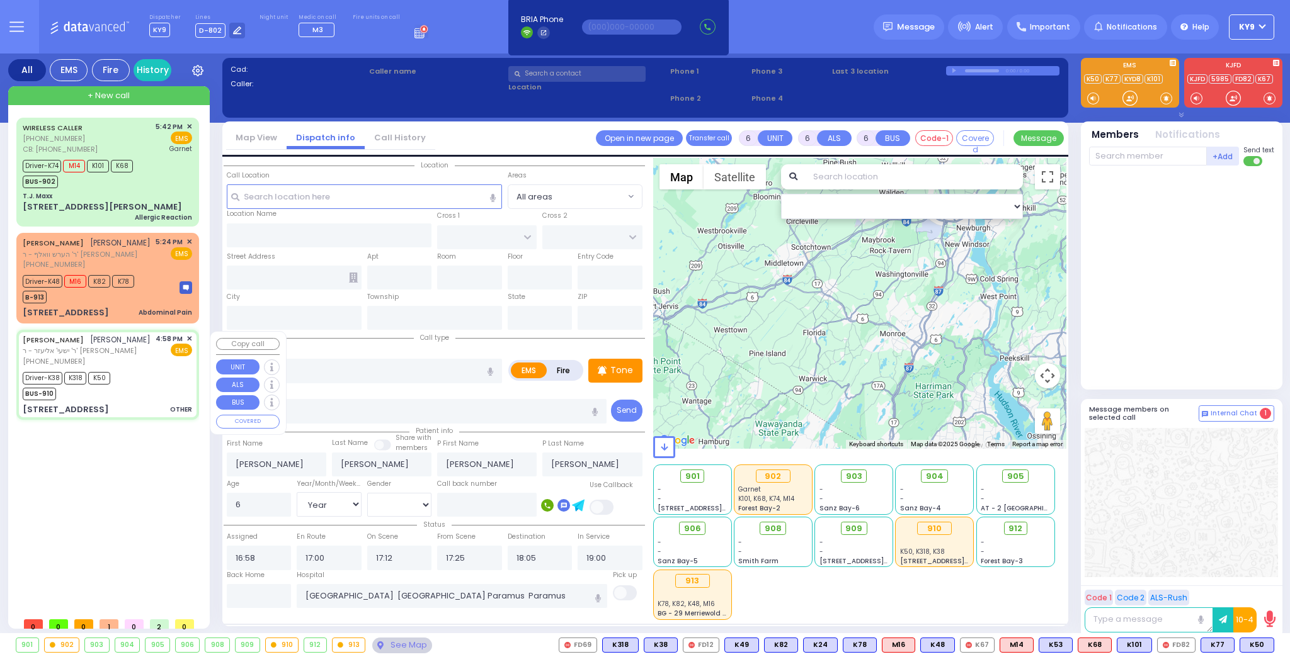
type input "CASTLETON DR"
type input "[STREET_ADDRESS]"
type input "Woodbury"
type input "[US_STATE]"
type input "10930"
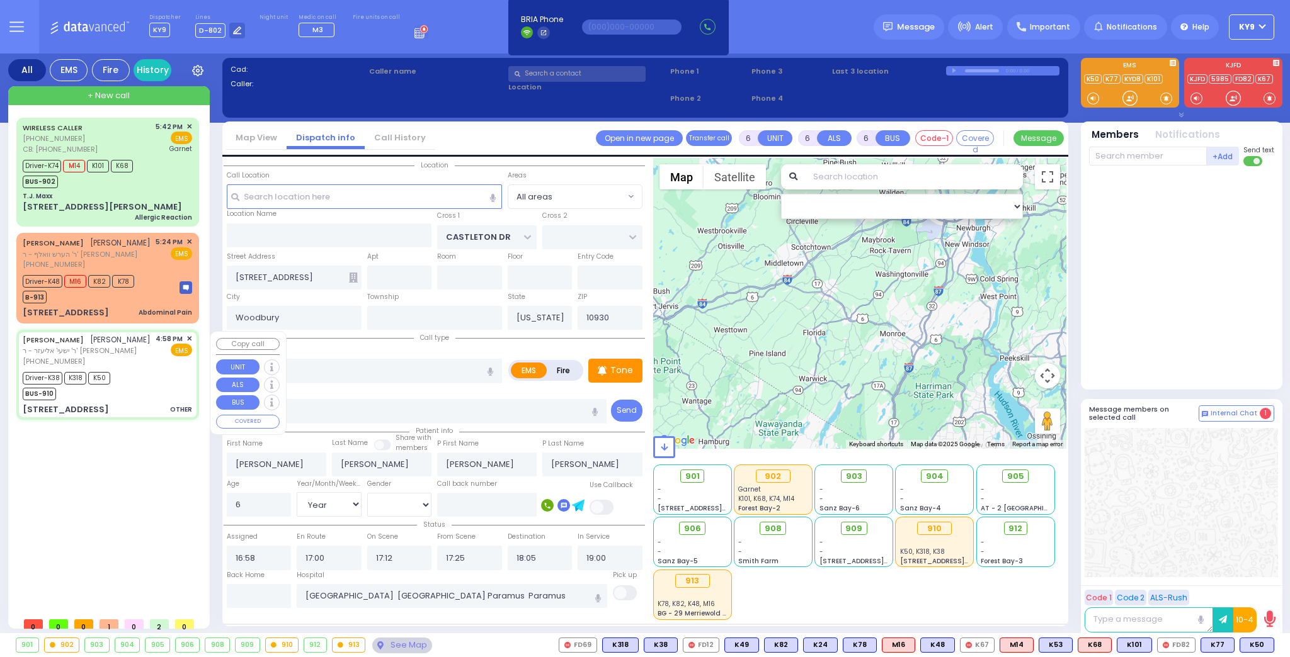
select select "Hatzalah Garages"
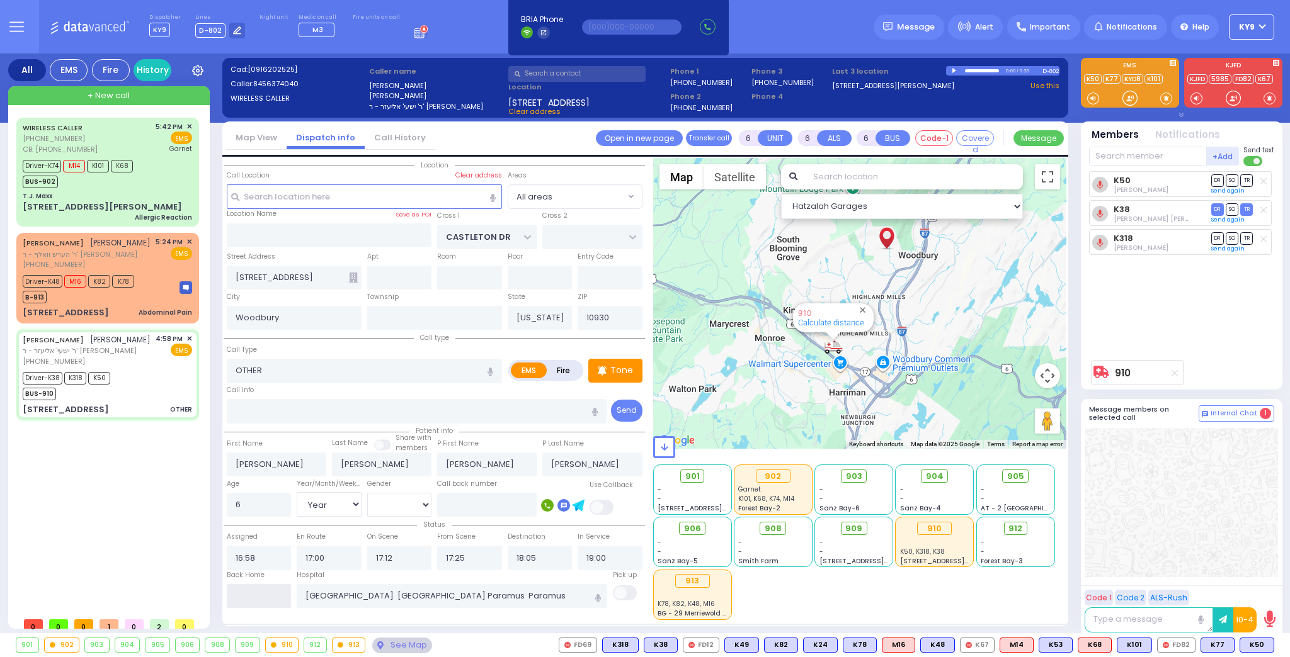
click at [247, 591] on input "text" at bounding box center [259, 596] width 65 height 24
type input "18:45"
select select
radio input "true"
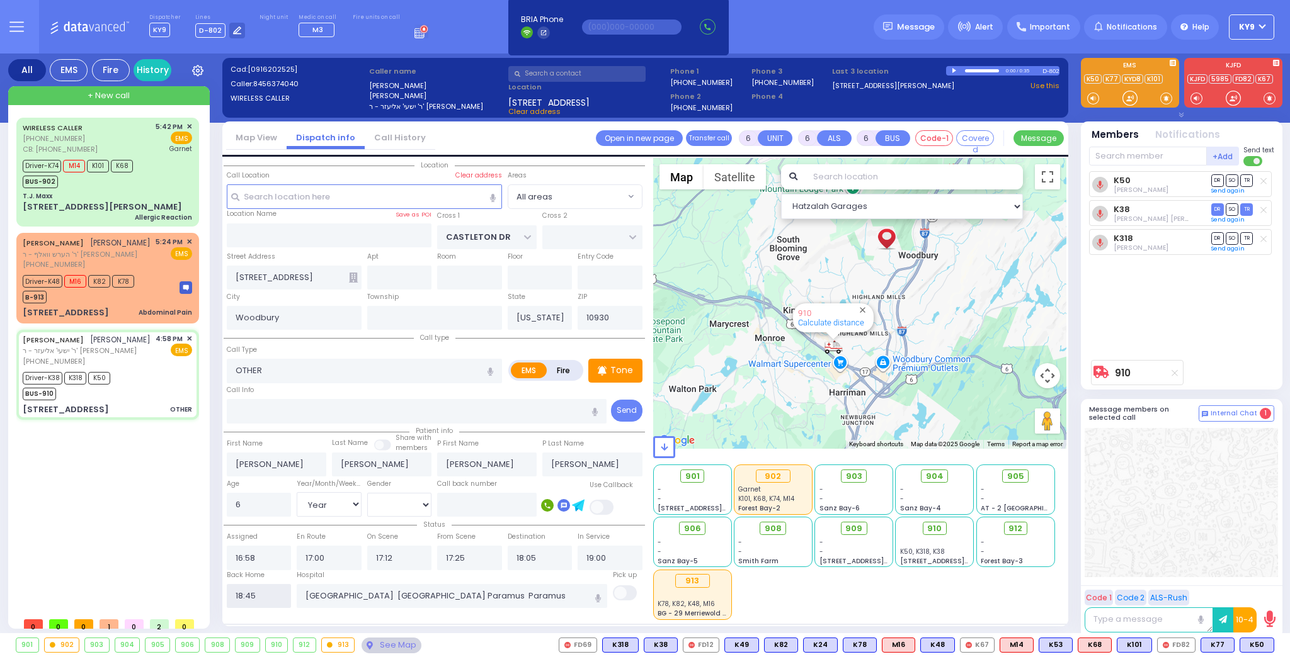
select select
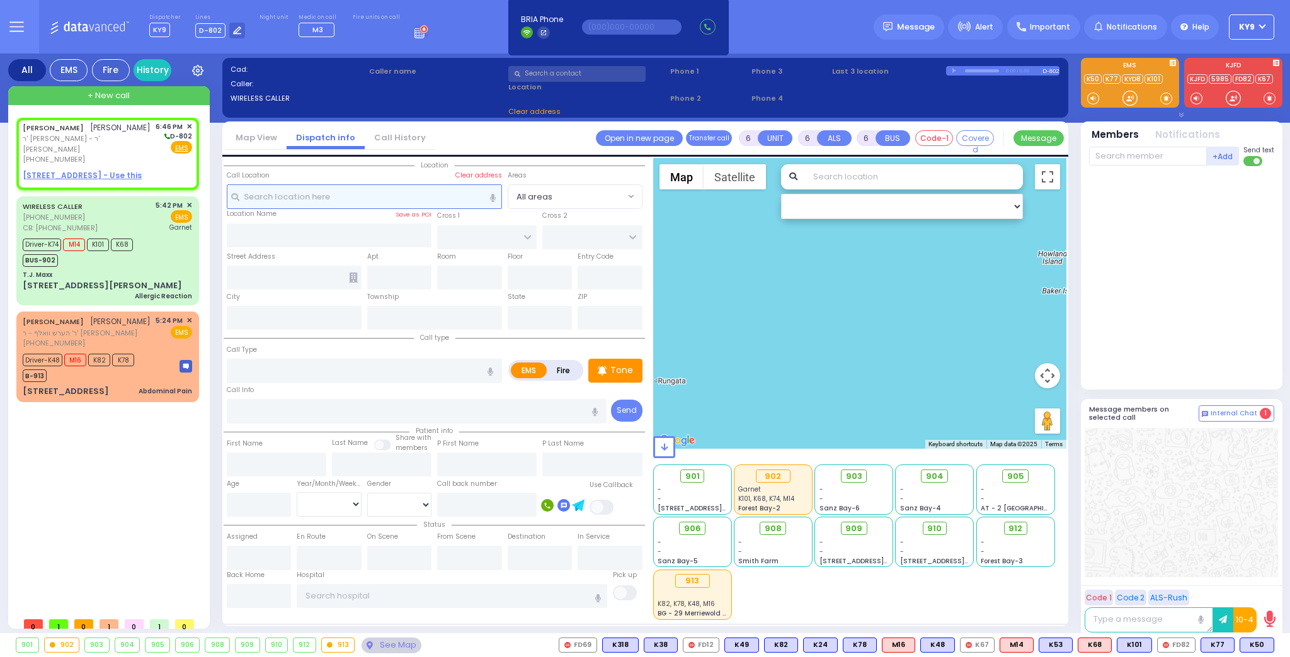
type input "2"
type input "1"
select select
radio input "true"
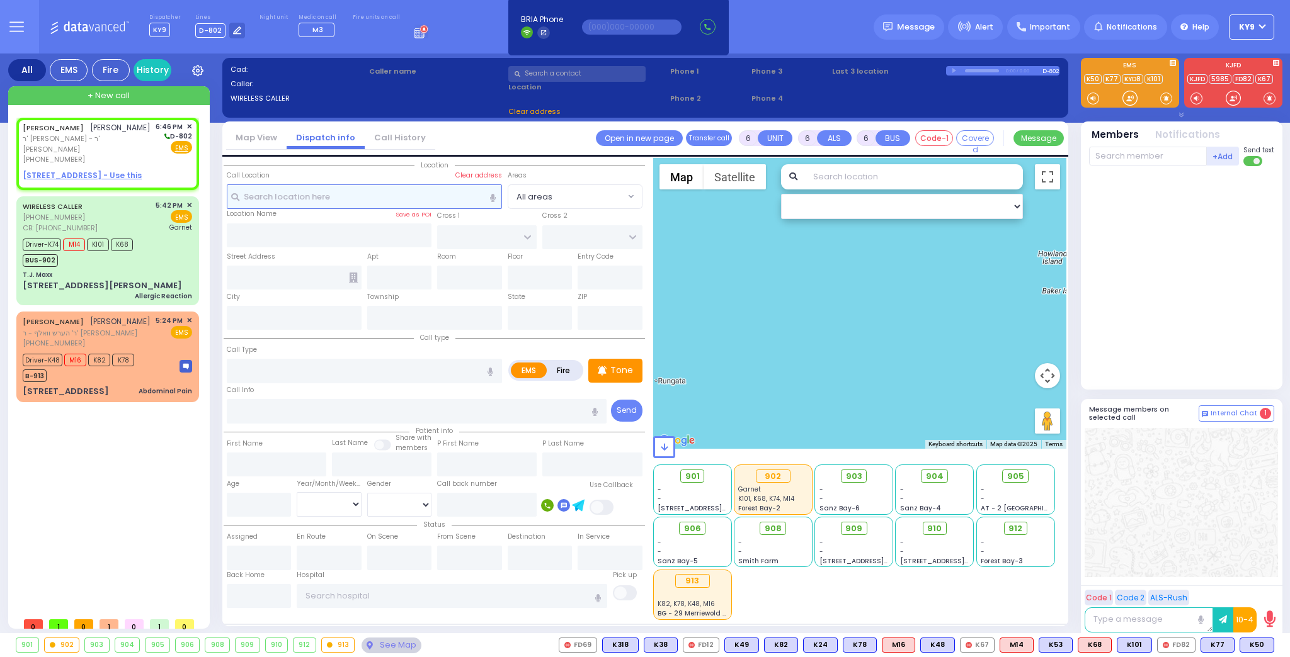
type input "MOSHE ARYE"
type input "GABRA"
select select
type input "18:46"
select select "Hatzalah Garages"
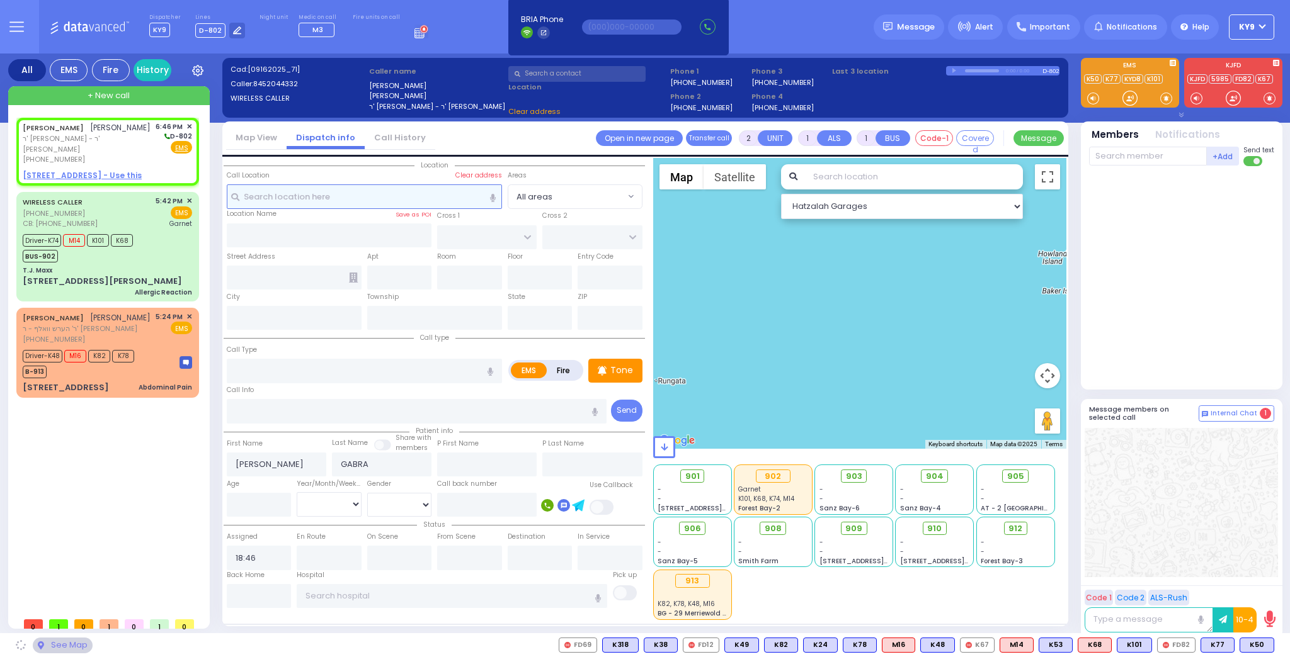
select select
radio input "true"
select select
select select "Hatzalah Garages"
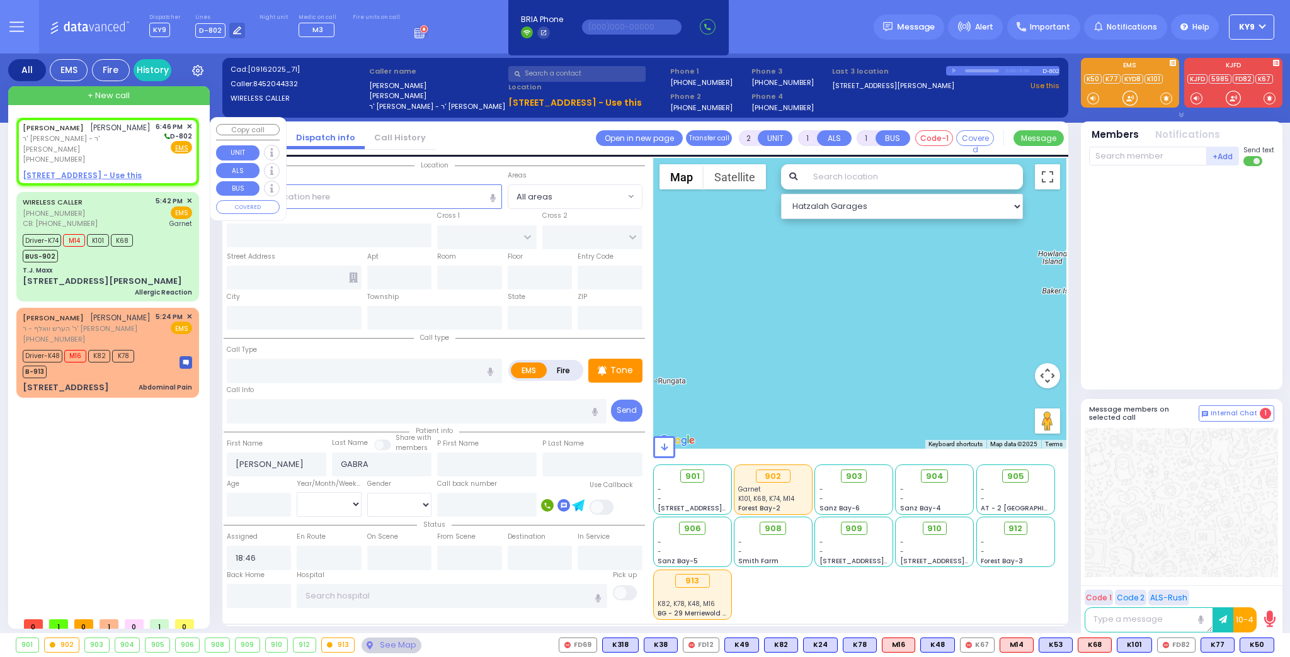
click at [108, 170] on u "38 DUELK AVE - Use this" at bounding box center [82, 175] width 119 height 11
select select
radio input "true"
select select
select select "Hatzalah Garages"
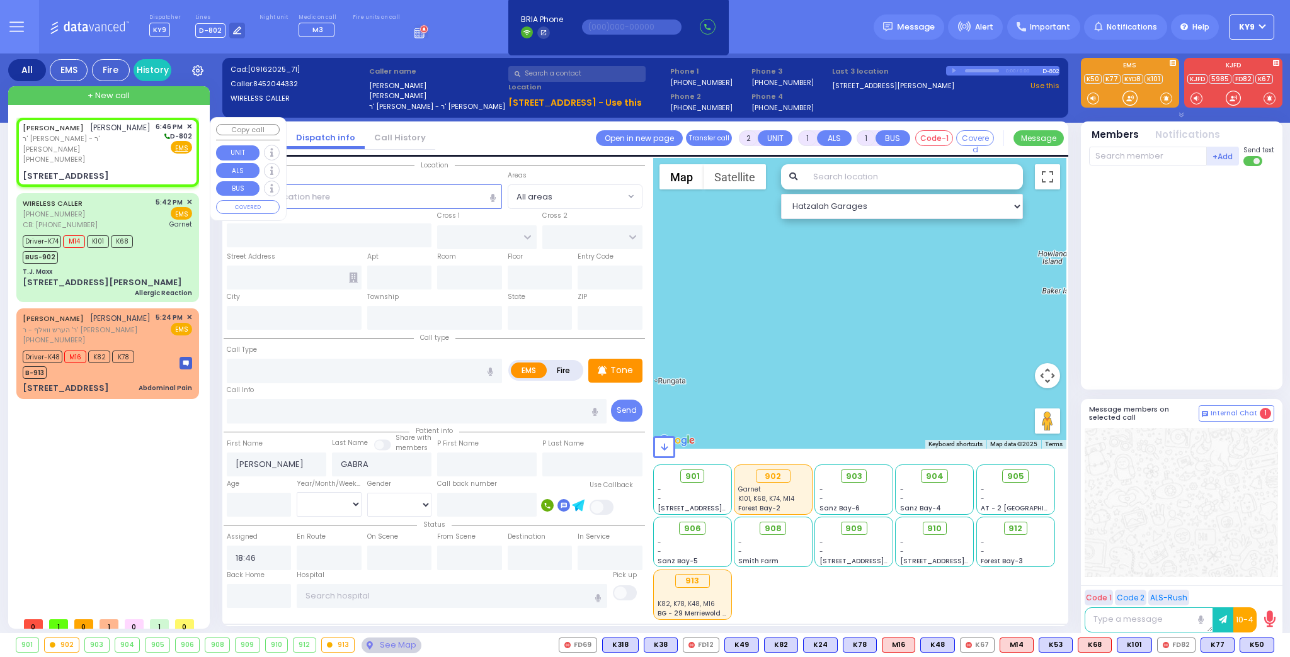
select select
radio input "true"
select select
select select "Hatzalah Garages"
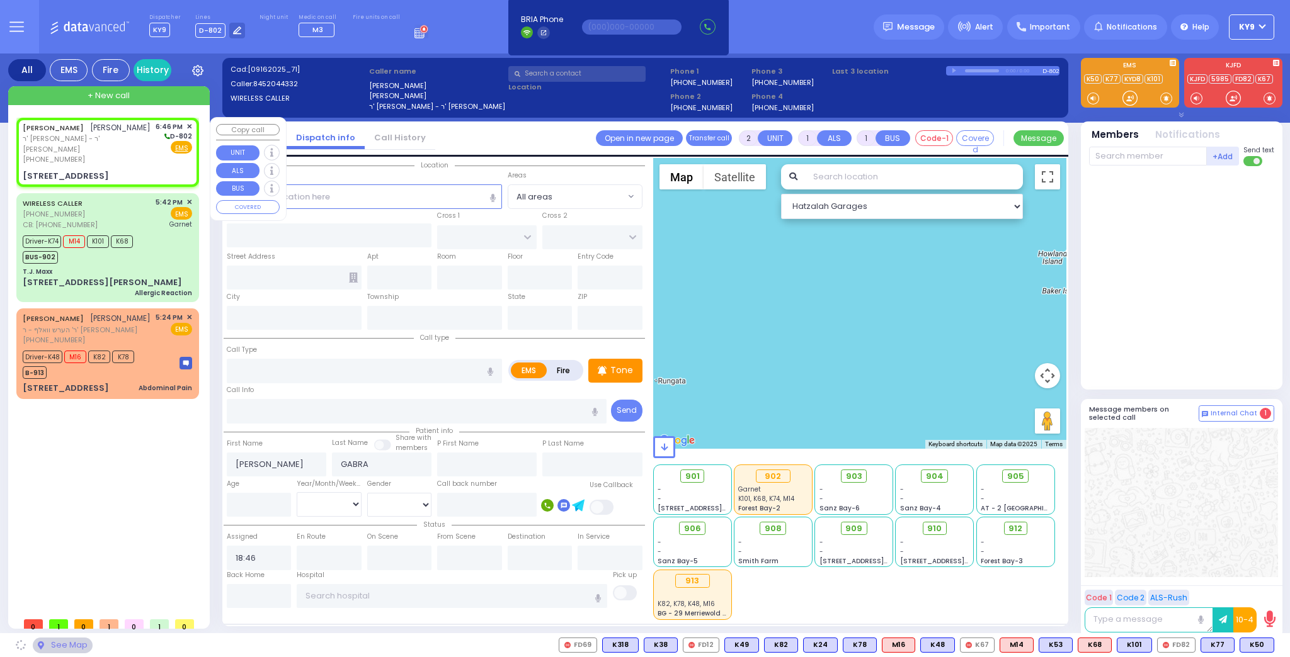
type input "LAREDO COURT"
type input "ALAMO COURT"
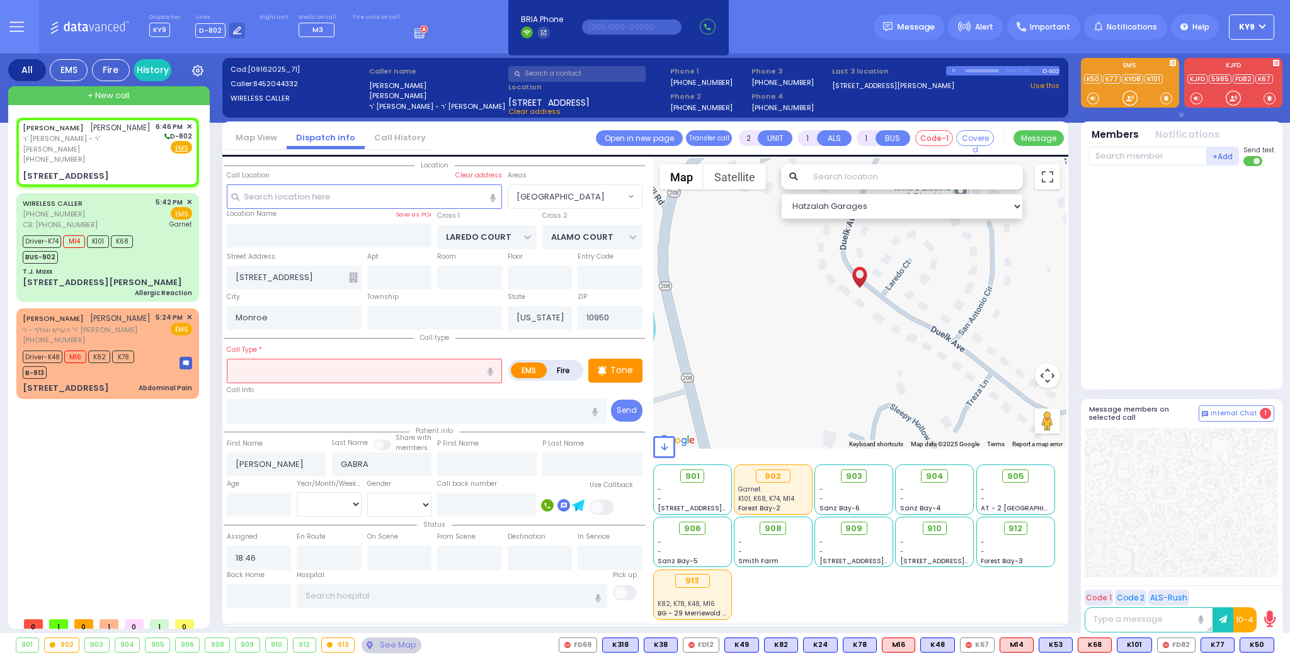
click at [392, 366] on input "text" at bounding box center [364, 371] width 275 height 24
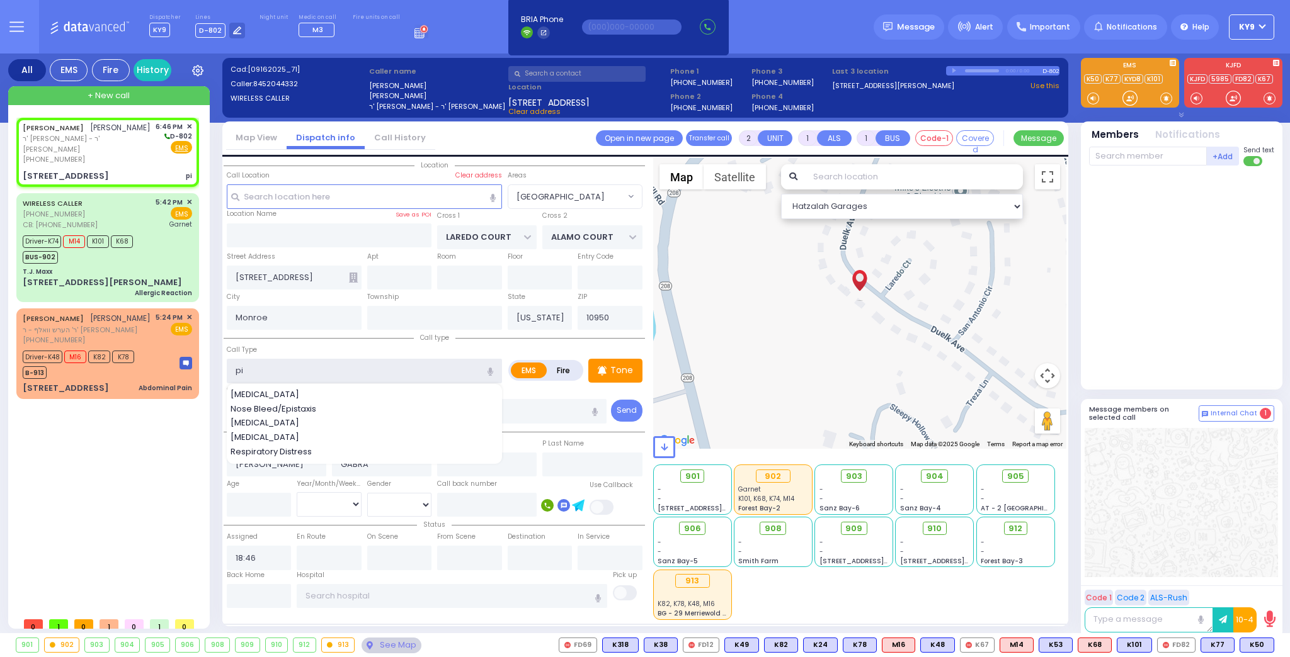
click at [309, 364] on input "pi" at bounding box center [364, 371] width 275 height 24
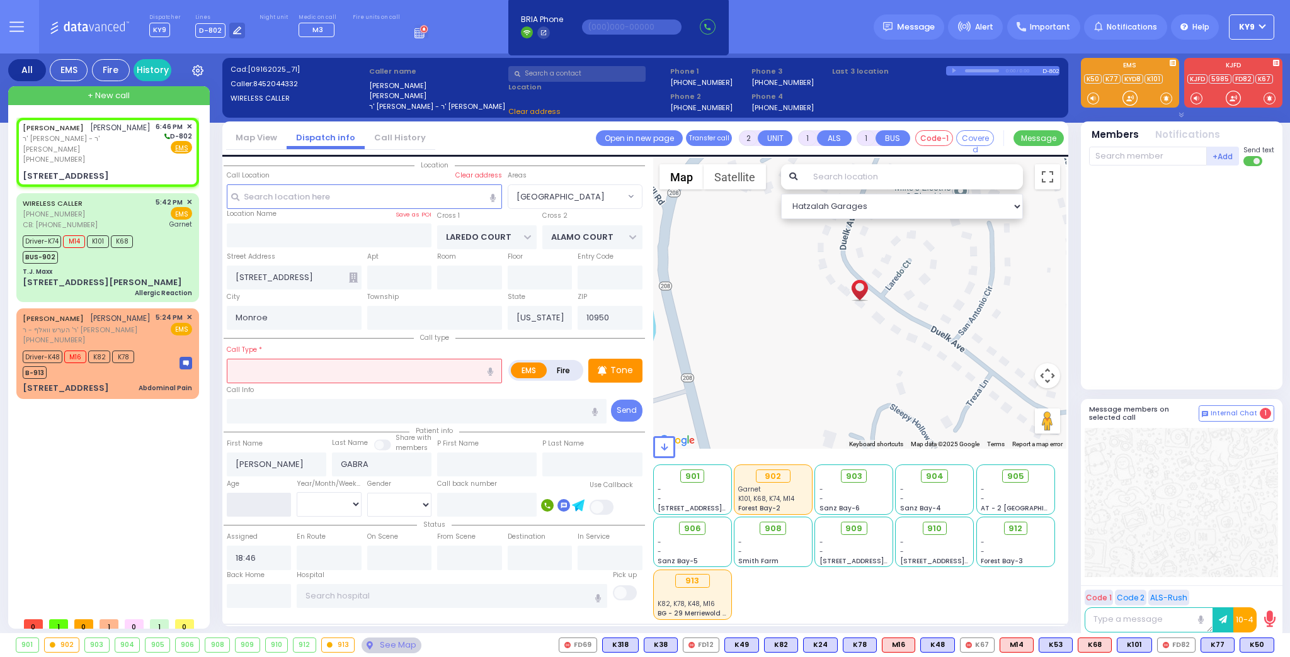
click at [279, 504] on input "number" at bounding box center [259, 505] width 65 height 24
drag, startPoint x: 341, startPoint y: 502, endPoint x: 340, endPoint y: 509, distance: 6.3
click at [341, 503] on select "Year Month Week Day" at bounding box center [329, 504] width 65 height 24
click at [297, 492] on select "Year Month Week Day" at bounding box center [329, 504] width 65 height 24
click at [390, 503] on select "Male Female" at bounding box center [399, 505] width 65 height 24
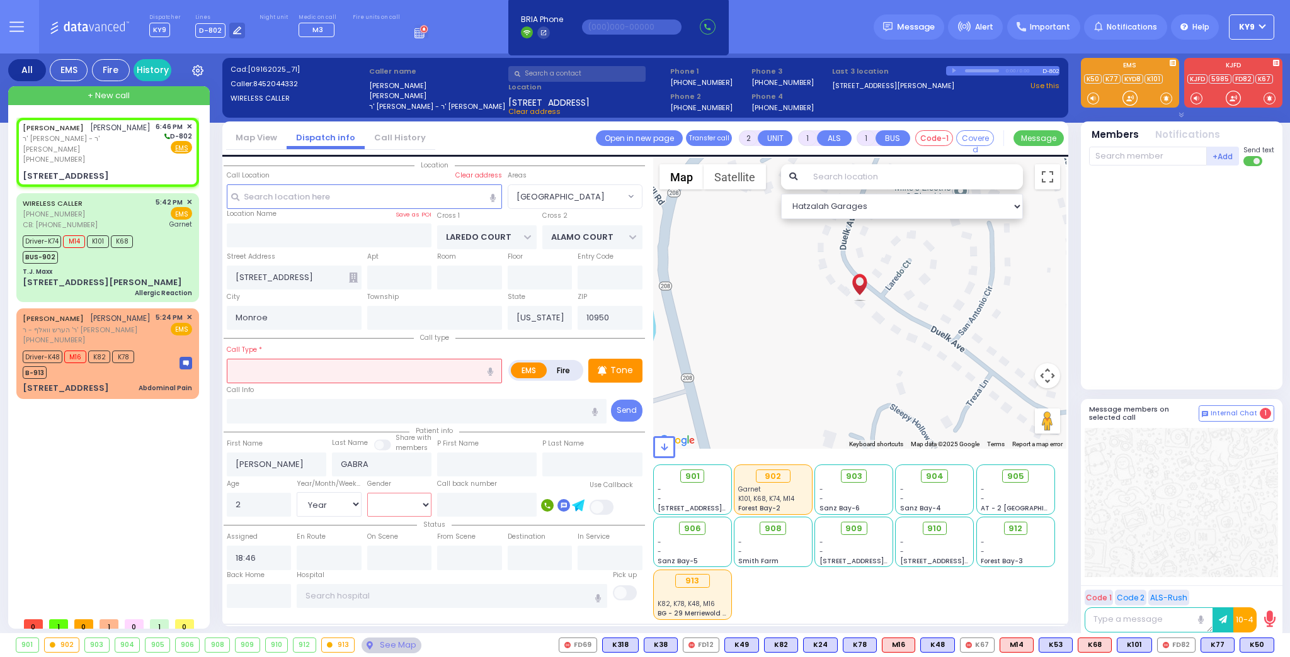
click at [367, 493] on select "Male Female" at bounding box center [399, 505] width 65 height 24
click at [304, 373] on input "text" at bounding box center [364, 371] width 275 height 24
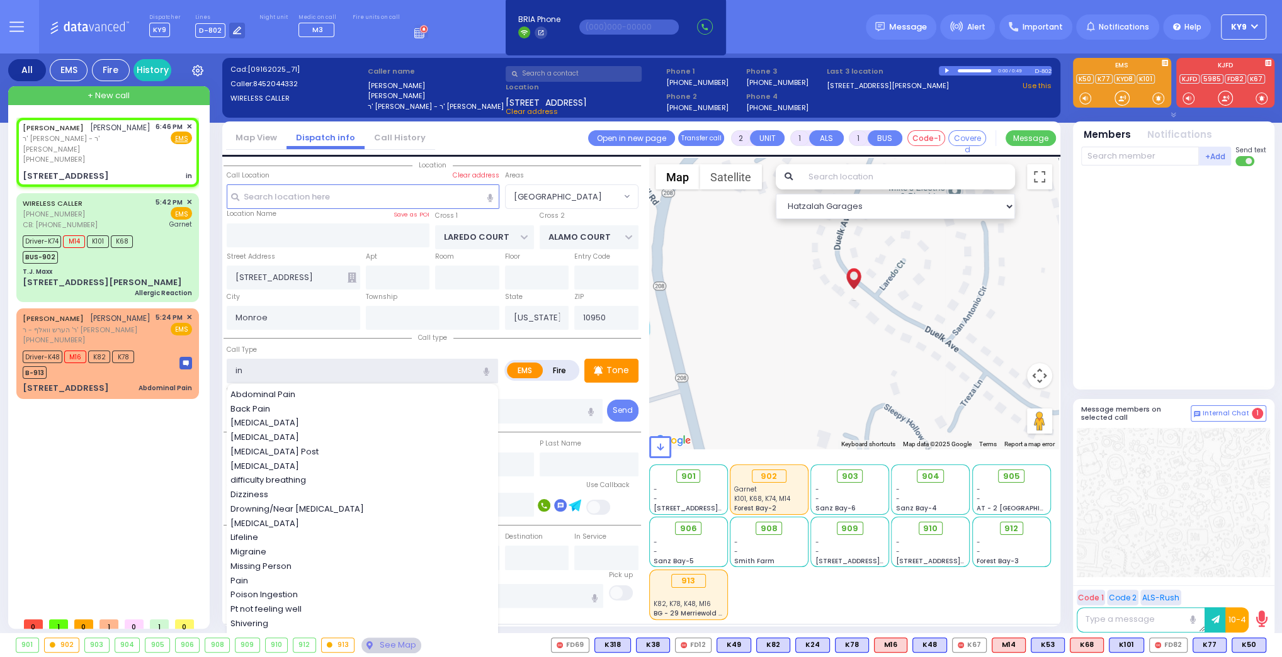
click at [275, 368] on input "in" at bounding box center [362, 371] width 271 height 24
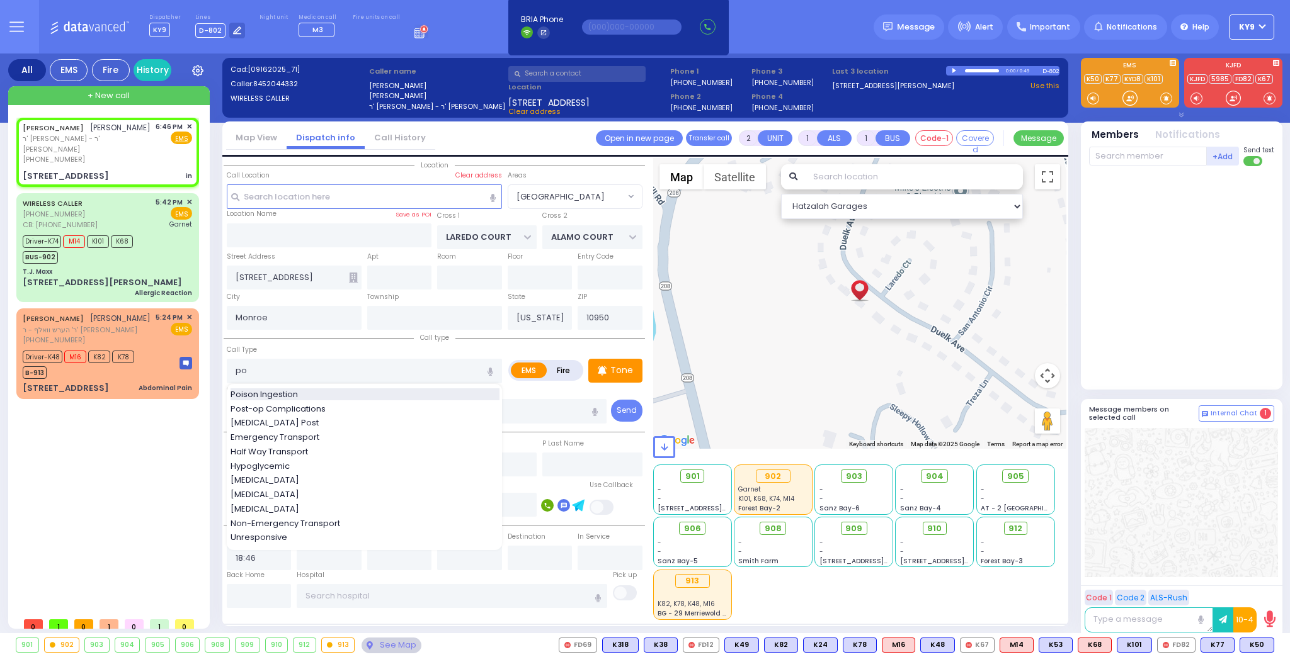
click at [283, 392] on span "Poison Ingestion" at bounding box center [266, 395] width 72 height 13
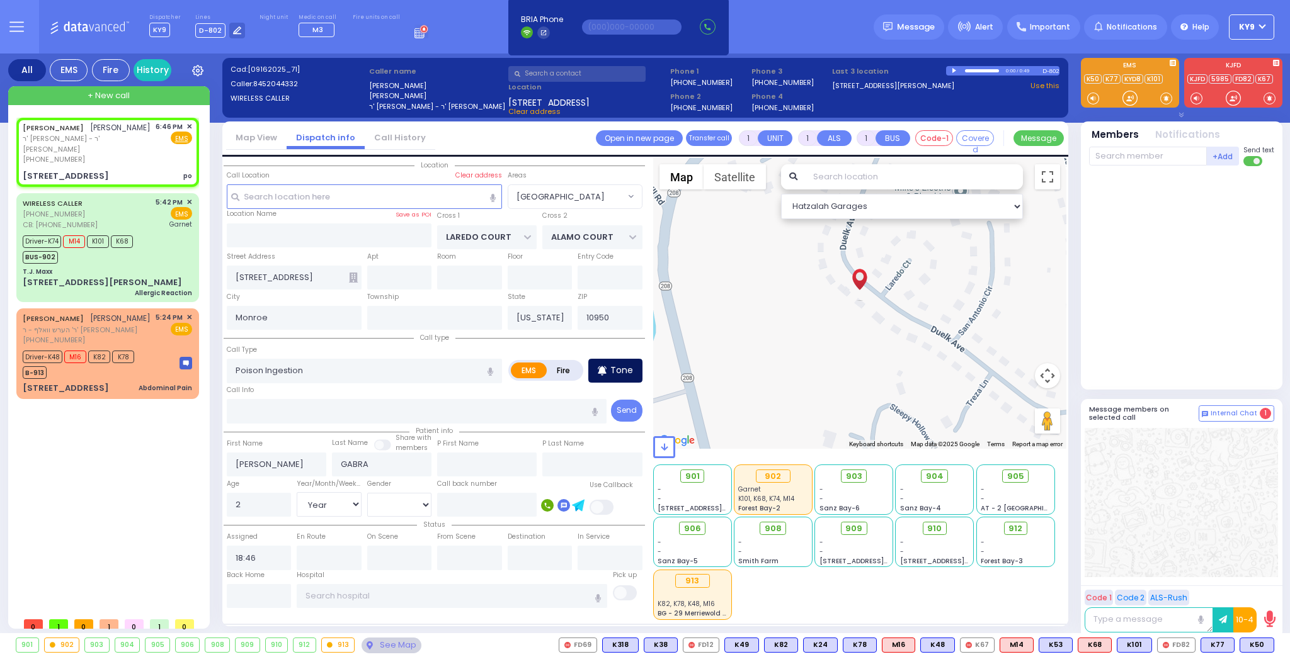
click at [611, 368] on p "Tone" at bounding box center [621, 370] width 23 height 13
click at [1125, 96] on div at bounding box center [1129, 98] width 13 height 13
click at [615, 368] on p "Tone" at bounding box center [621, 370] width 23 height 13
click at [1125, 101] on div at bounding box center [1129, 98] width 13 height 13
click at [1256, 645] on span "K53" at bounding box center [1256, 645] width 33 height 14
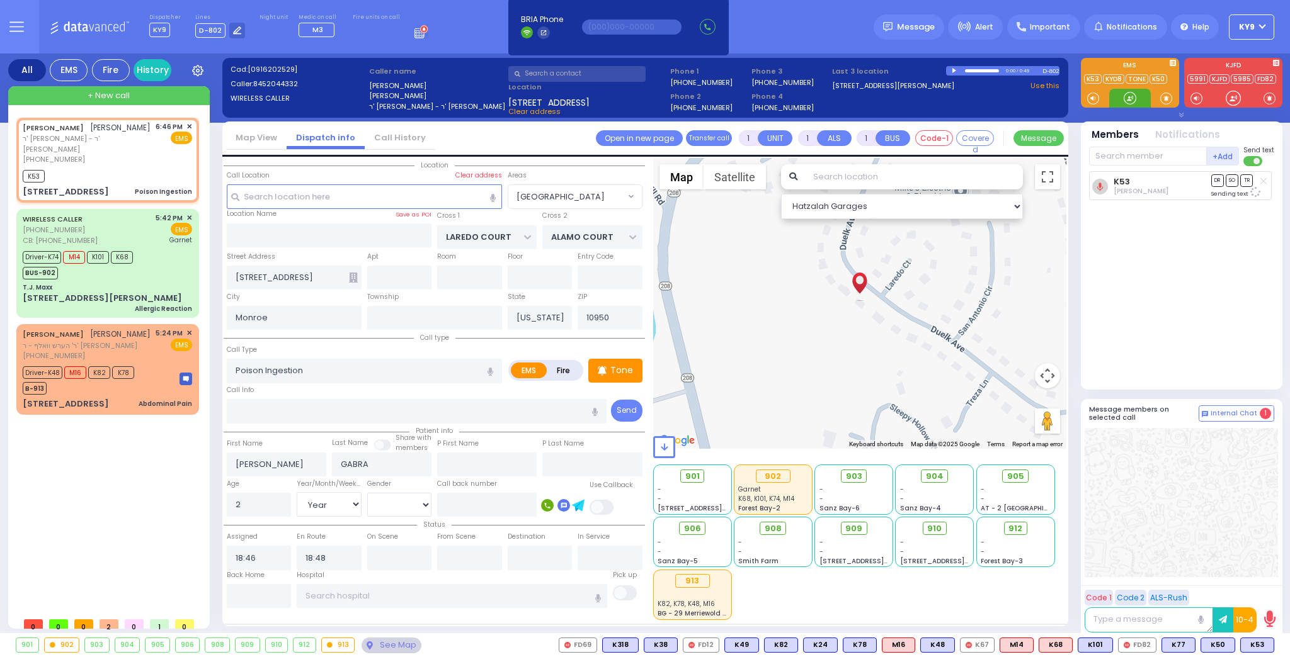
drag, startPoint x: 1124, startPoint y: 94, endPoint x: 1128, endPoint y: 115, distance: 21.2
click at [1124, 98] on div at bounding box center [1129, 98] width 13 height 13
click at [1127, 98] on div at bounding box center [1129, 98] width 13 height 13
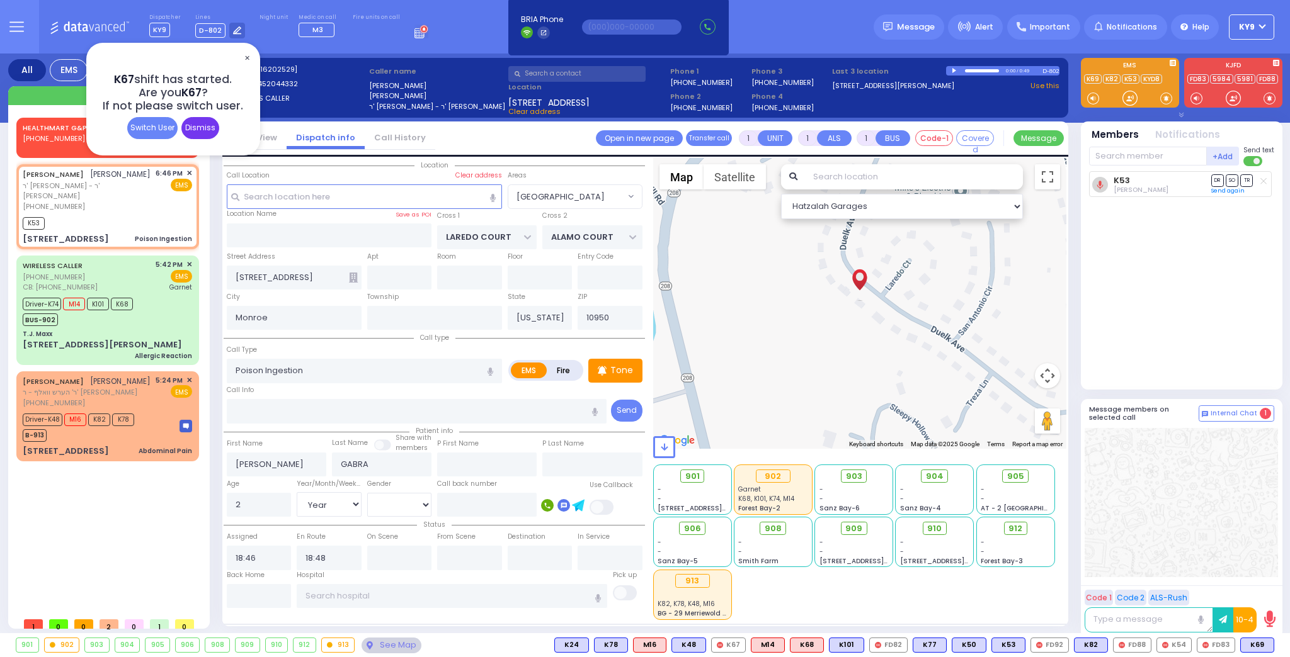
click at [205, 122] on div "Dismiss" at bounding box center [200, 128] width 38 height 22
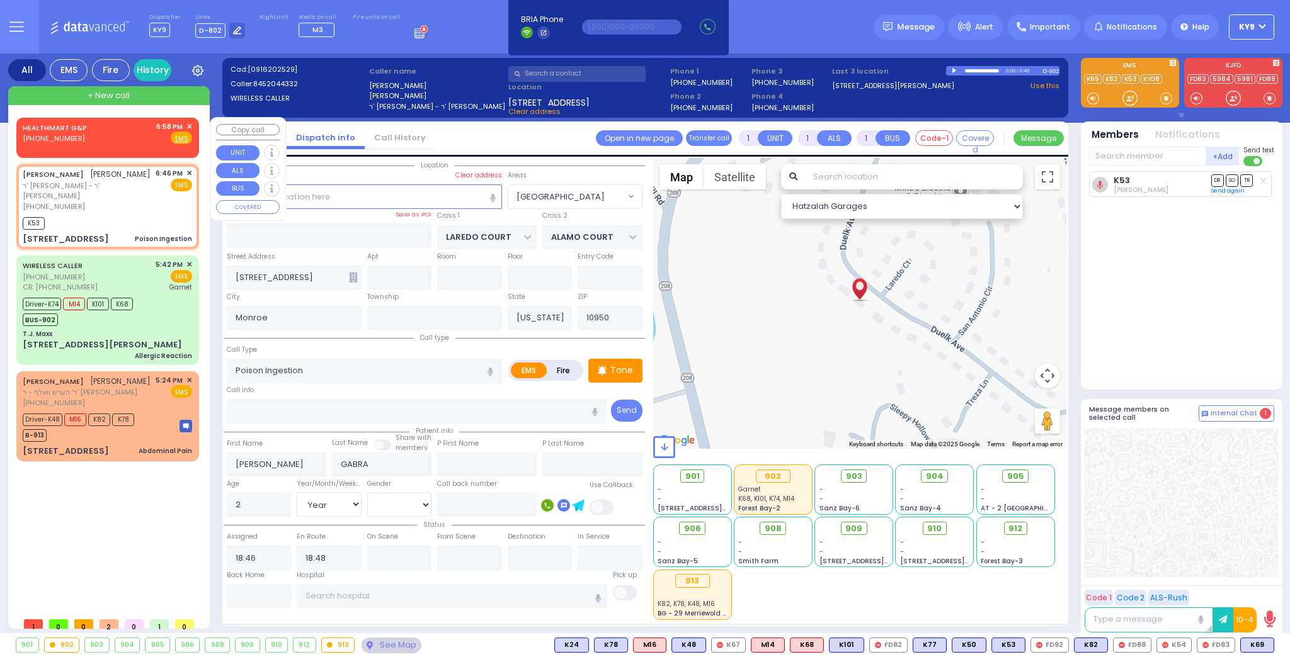
click at [188, 125] on span "✕" at bounding box center [189, 127] width 6 height 11
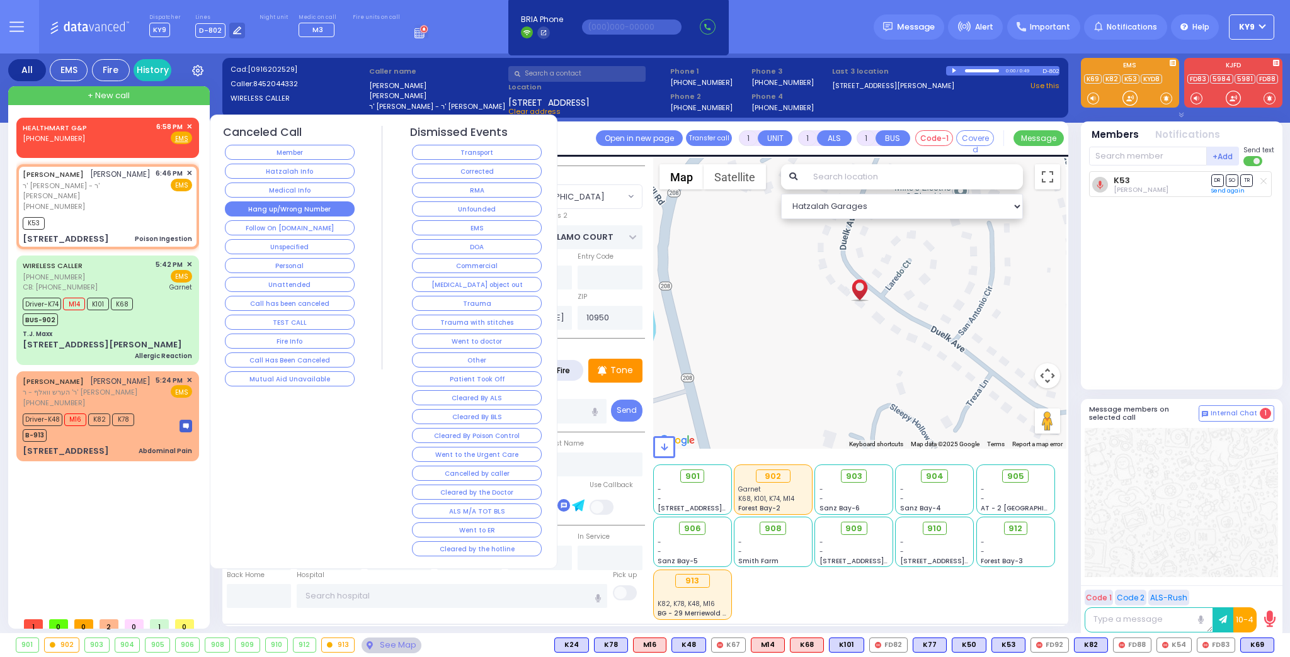
click at [249, 205] on button "Hang up/Wrong Number" at bounding box center [290, 208] width 130 height 15
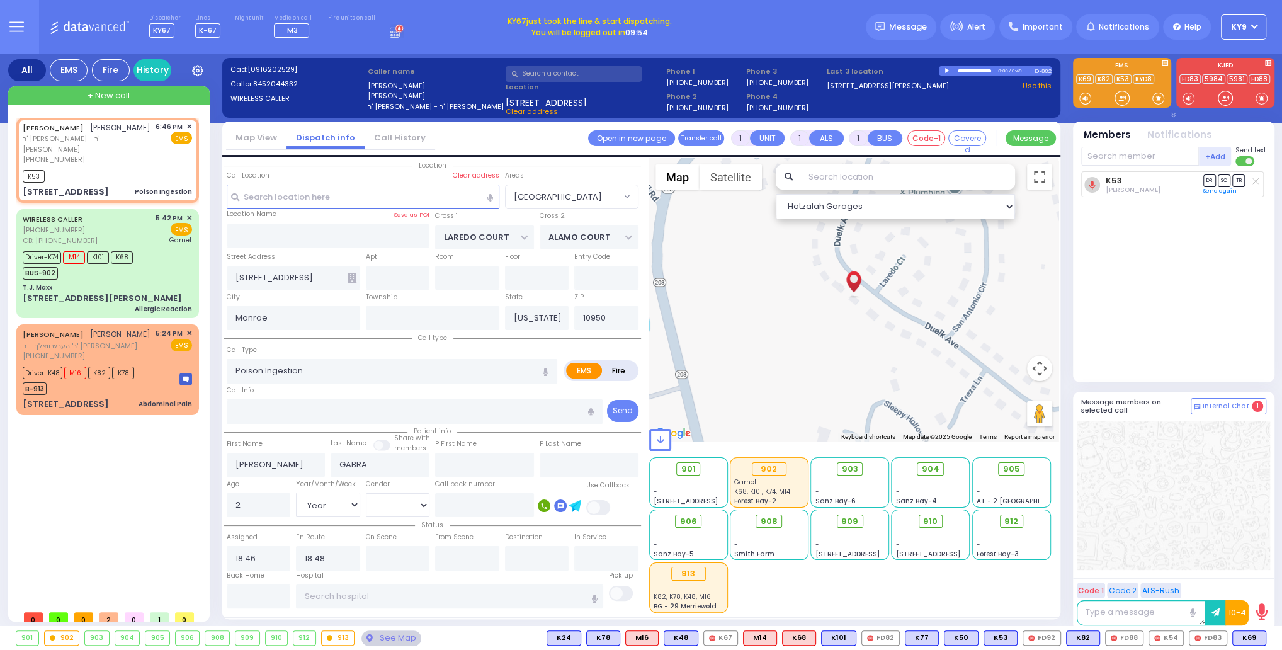
click at [1240, 30] on span "KY9" at bounding box center [1239, 26] width 16 height 11
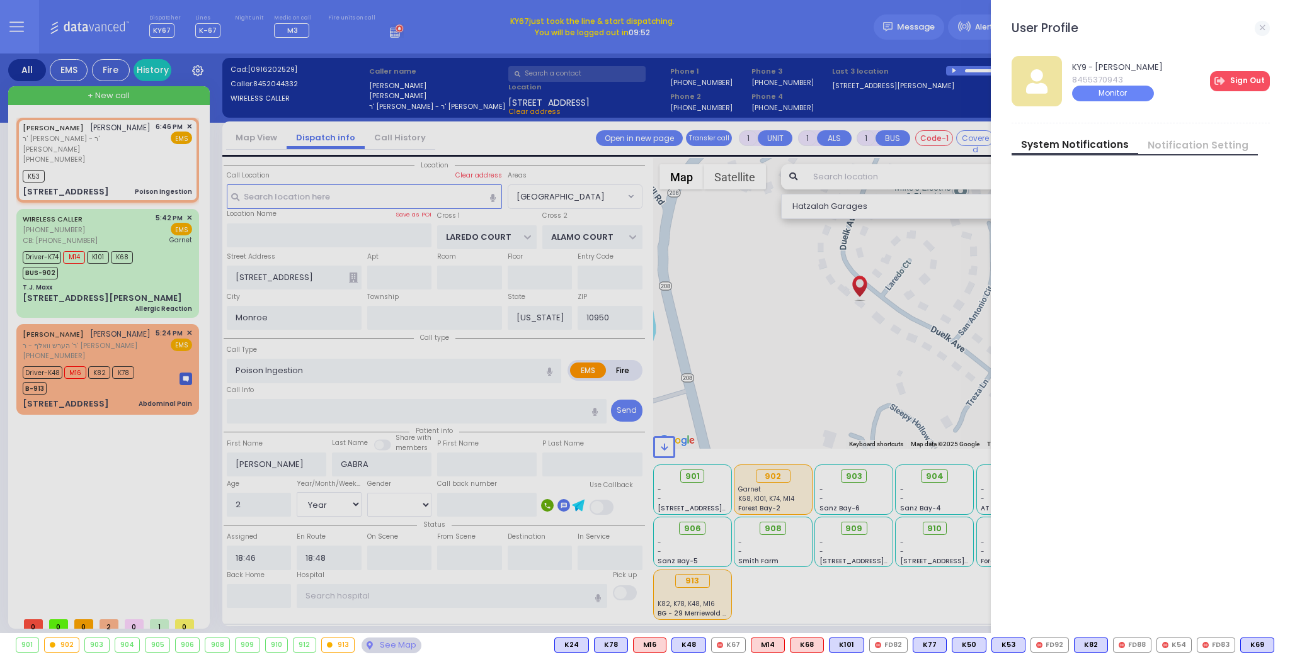
click at [1243, 83] on link "Sign Out" at bounding box center [1240, 81] width 60 height 20
